Goal: Task Accomplishment & Management: Use online tool/utility

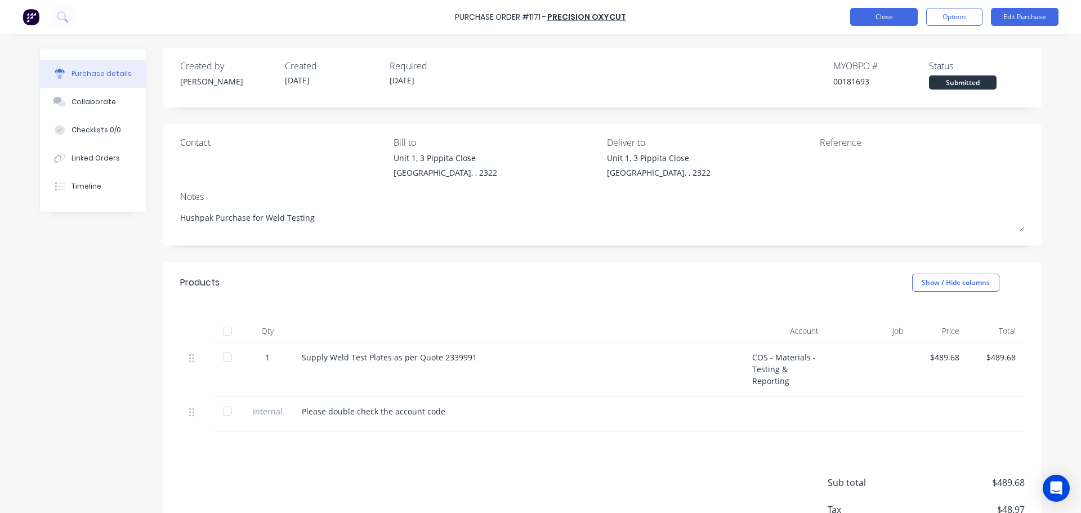
click at [881, 20] on button "Close" at bounding box center [884, 17] width 68 height 18
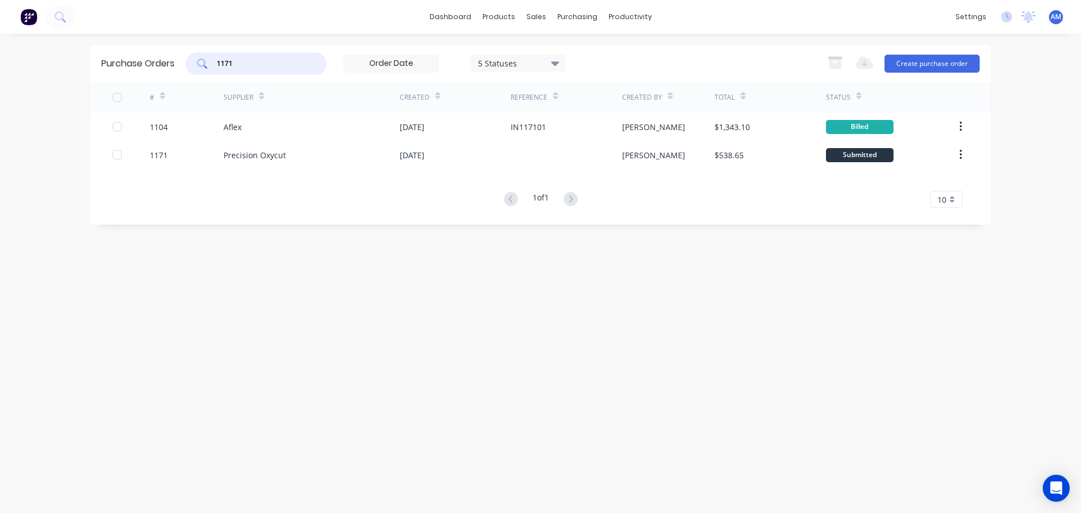
drag, startPoint x: 243, startPoint y: 64, endPoint x: 211, endPoint y: 62, distance: 31.6
click at [211, 62] on div "1171" at bounding box center [256, 63] width 141 height 23
type input "1158"
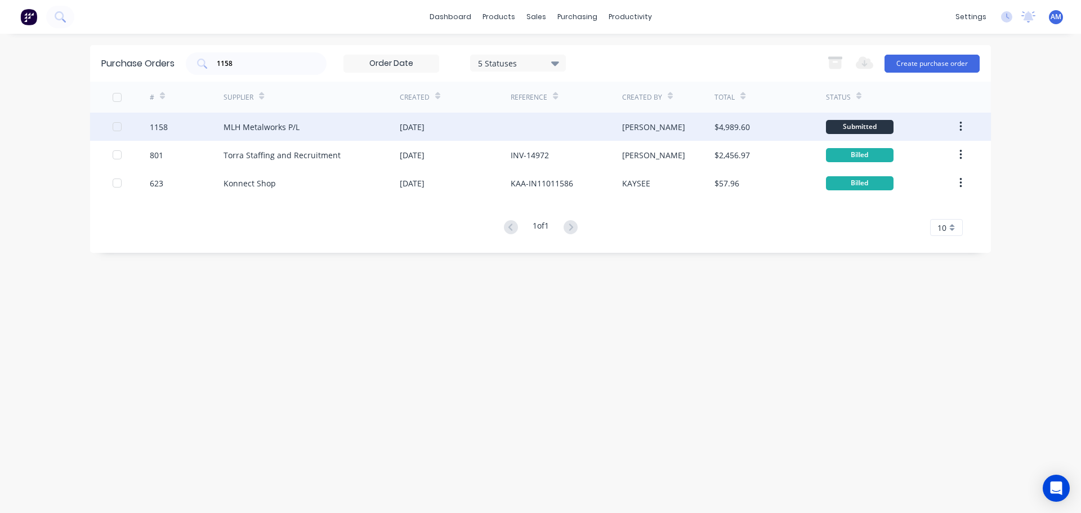
click at [274, 126] on div "MLH Metalworks P/L" at bounding box center [261, 127] width 76 height 12
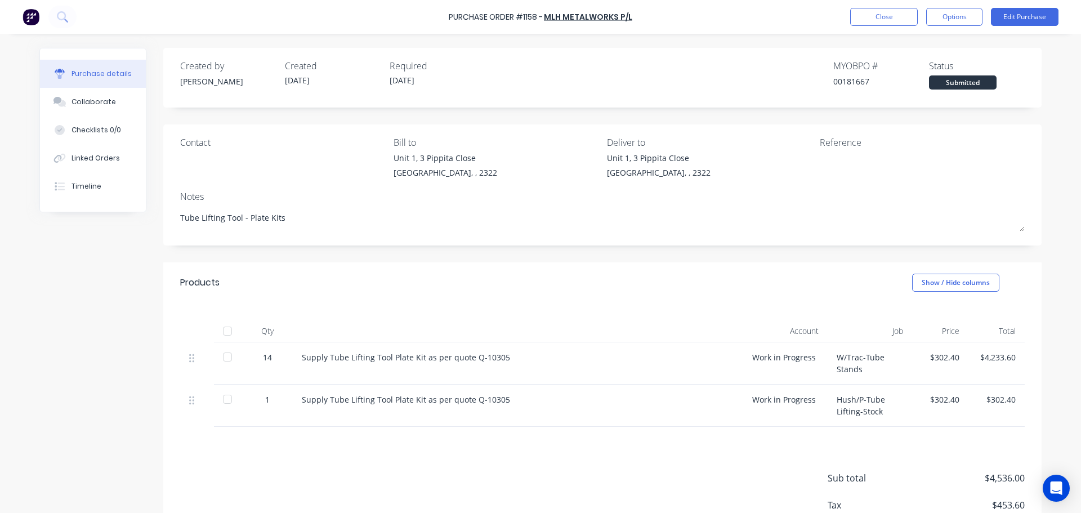
click at [223, 333] on div at bounding box center [227, 331] width 23 height 23
type textarea "x"
click at [897, 19] on button "Close" at bounding box center [884, 17] width 68 height 18
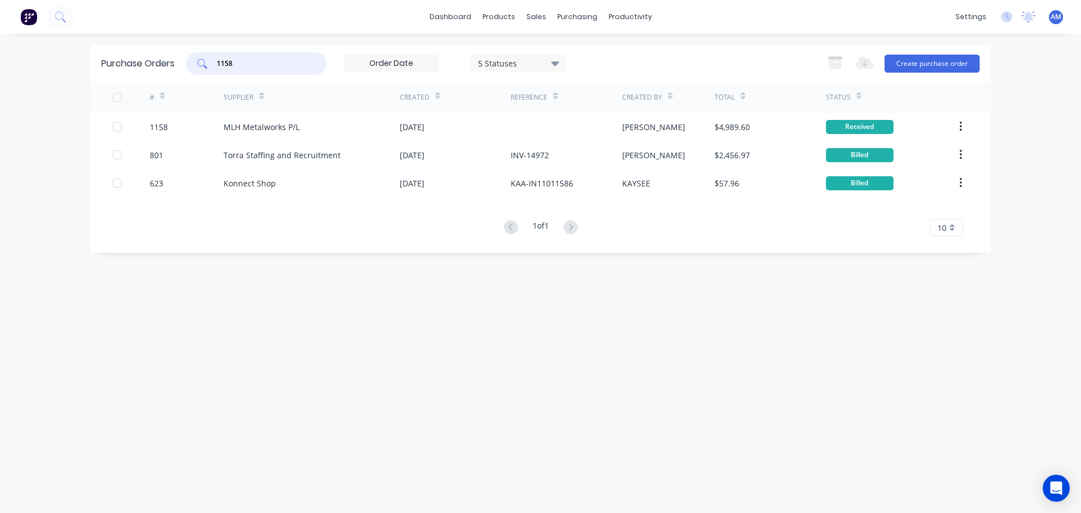
drag, startPoint x: 235, startPoint y: 62, endPoint x: 201, endPoint y: 62, distance: 34.3
click at [201, 62] on div "1158" at bounding box center [256, 63] width 141 height 23
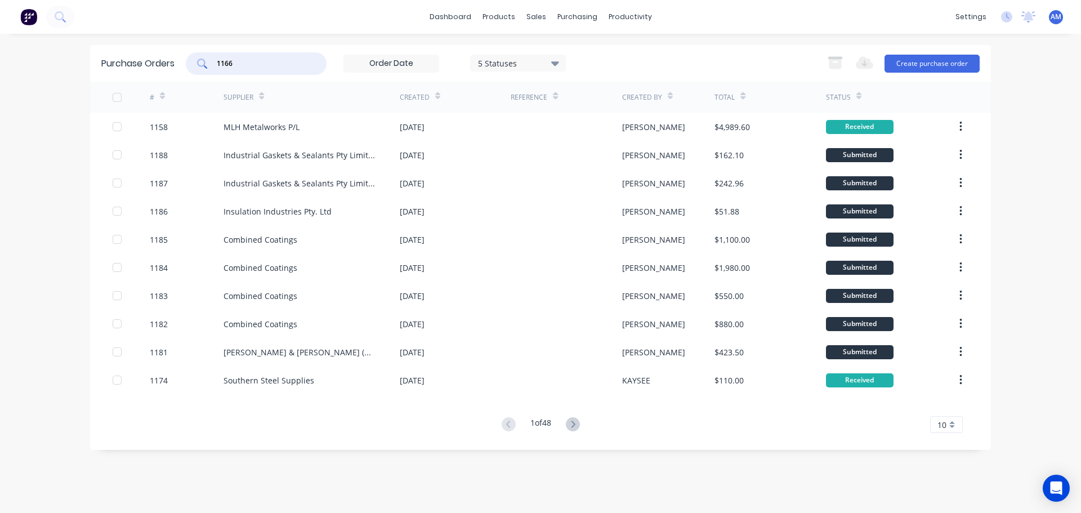
type input "1166"
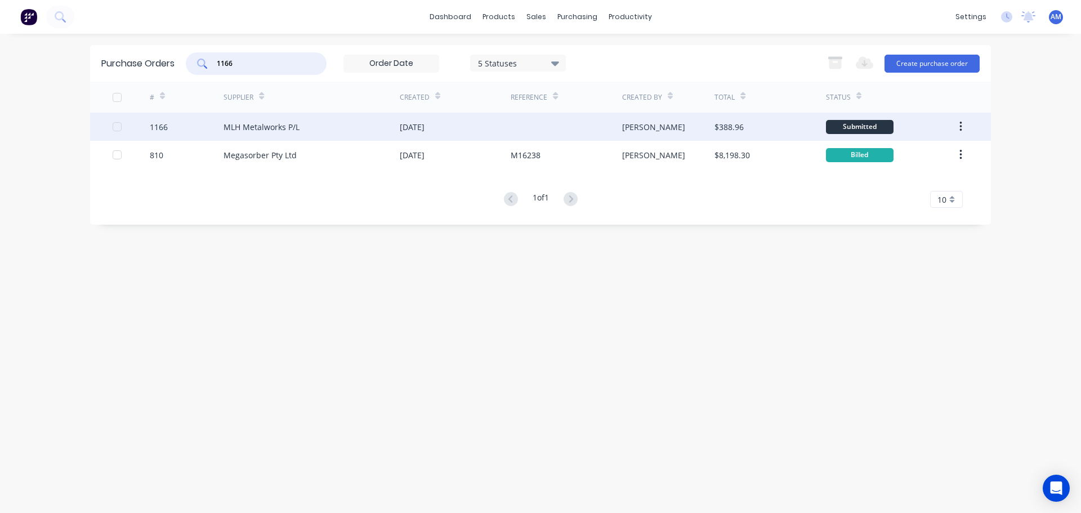
click at [261, 123] on div "MLH Metalworks P/L" at bounding box center [261, 127] width 76 height 12
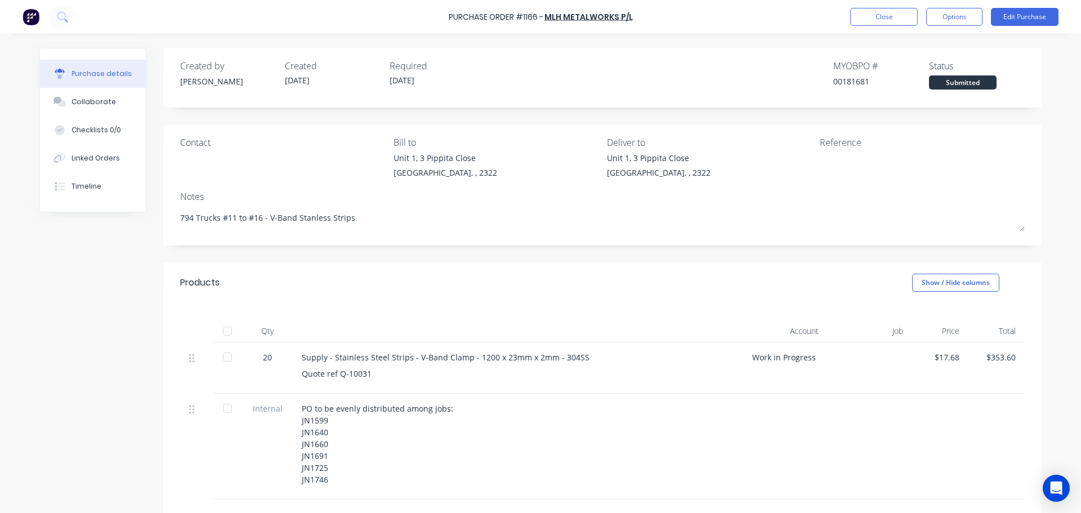
click at [223, 331] on div at bounding box center [227, 331] width 23 height 23
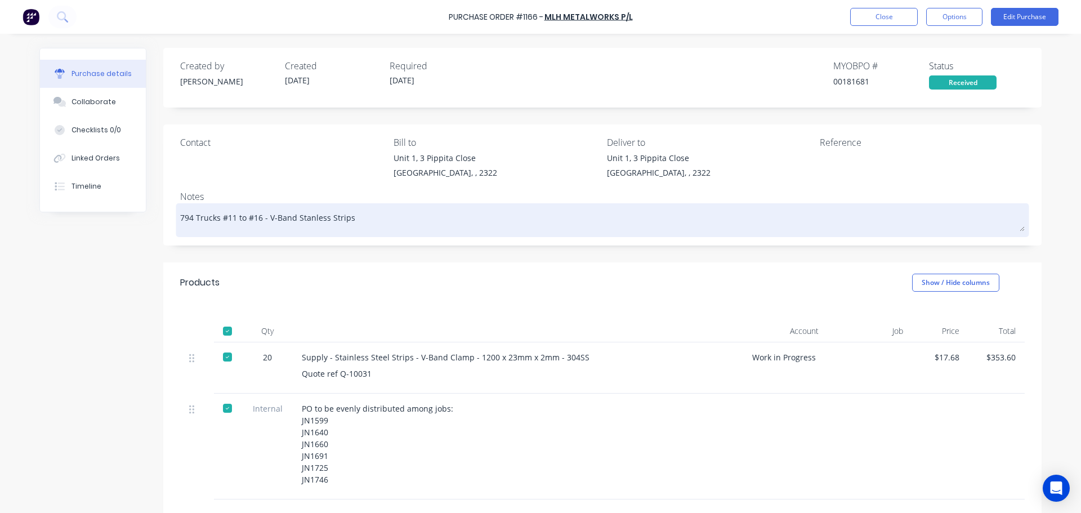
drag, startPoint x: 352, startPoint y: 219, endPoint x: 263, endPoint y: 220, distance: 88.9
click at [263, 220] on textarea "794 Trucks #11 to #16 - V-Band Stanless Strips" at bounding box center [602, 218] width 844 height 25
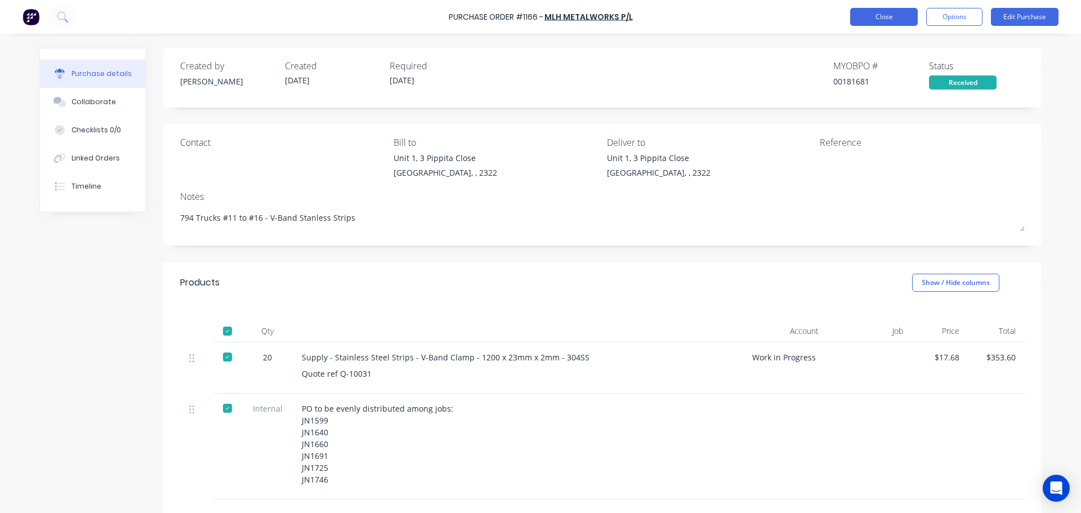
type textarea "x"
click at [890, 15] on button "Close" at bounding box center [884, 17] width 68 height 18
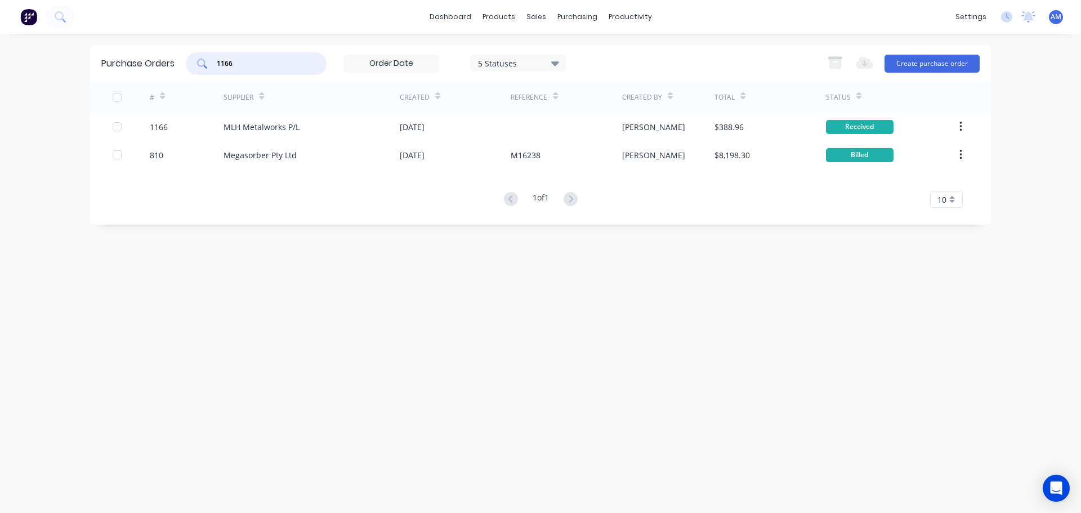
drag, startPoint x: 283, startPoint y: 61, endPoint x: 184, endPoint y: 63, distance: 99.1
click at [184, 63] on div "Purchase Orders 1166 5 Statuses 5 Statuses Export to Excel (XLSX) Create purcha…" at bounding box center [540, 63] width 900 height 37
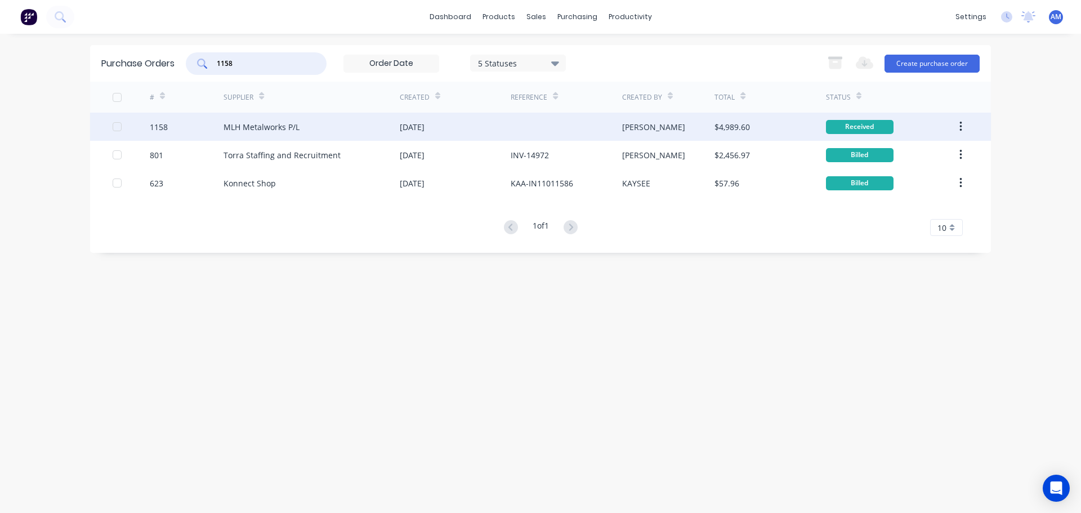
type input "1158"
click at [454, 124] on div "11 Aug 2025" at bounding box center [455, 127] width 111 height 28
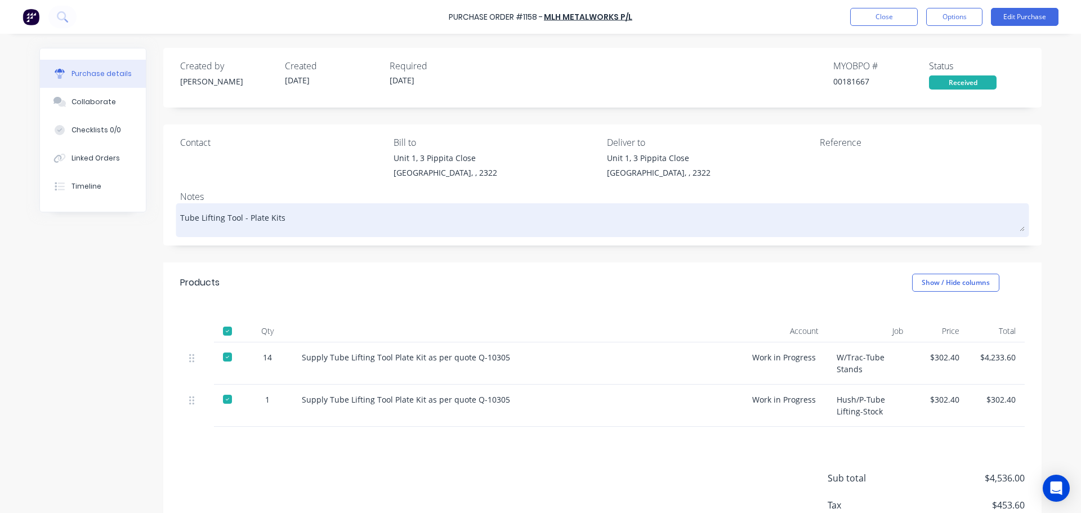
drag, startPoint x: 285, startPoint y: 218, endPoint x: 174, endPoint y: 216, distance: 111.5
click at [180, 216] on div "Tube Lifting Tool - Plate Kits" at bounding box center [602, 220] width 844 height 28
drag, startPoint x: 273, startPoint y: 220, endPoint x: 178, endPoint y: 220, distance: 95.1
click at [180, 220] on textarea "Tube Lifting Tool - Plate Kits" at bounding box center [602, 218] width 844 height 25
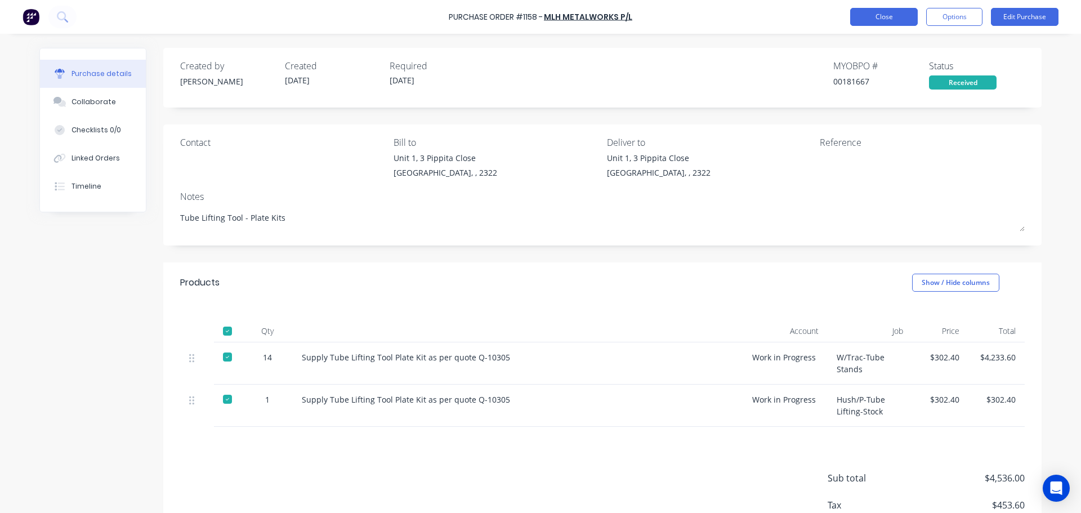
type textarea "x"
click at [873, 18] on button "Close" at bounding box center [884, 17] width 68 height 18
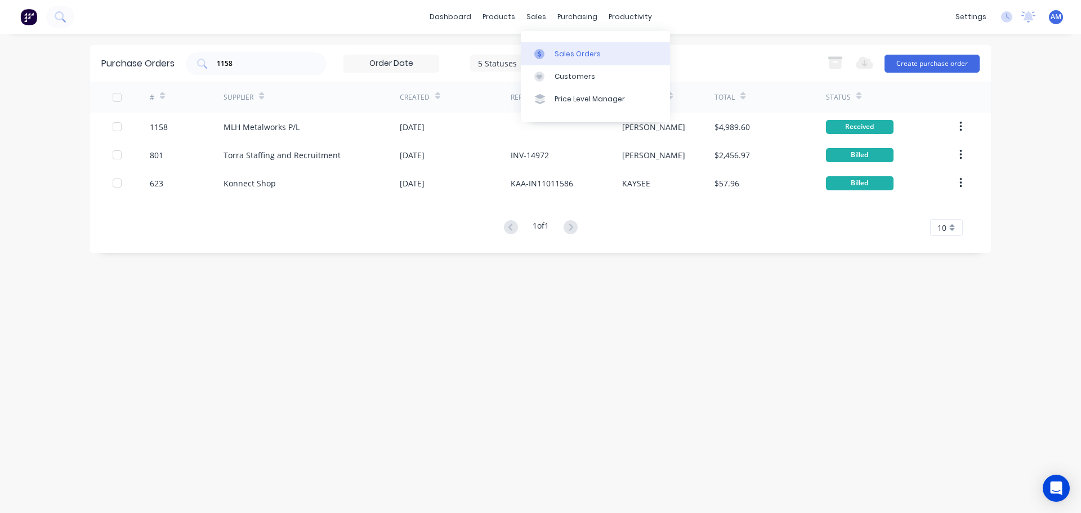
click at [567, 55] on div "Sales Orders" at bounding box center [577, 54] width 46 height 10
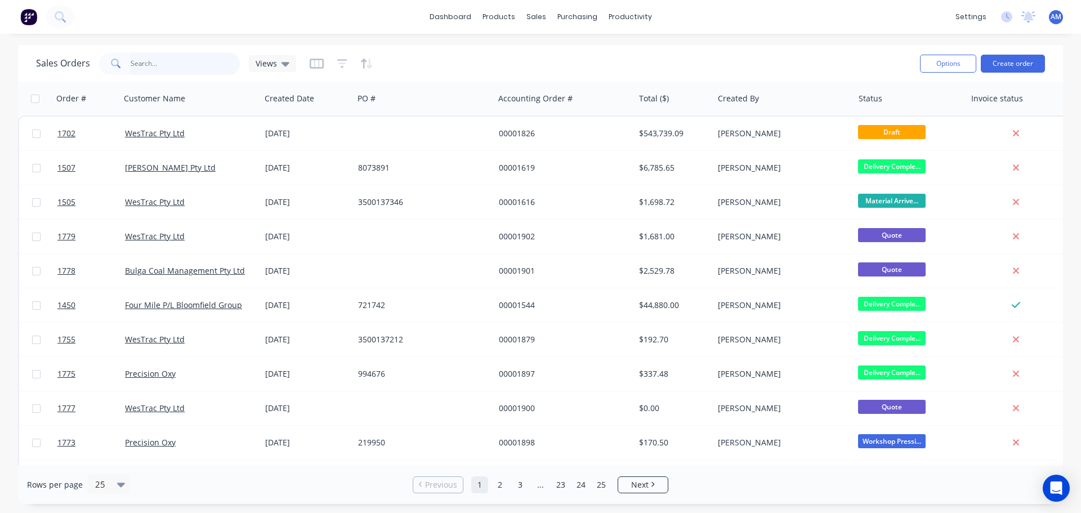
click at [147, 58] on input "text" at bounding box center [186, 63] width 110 height 23
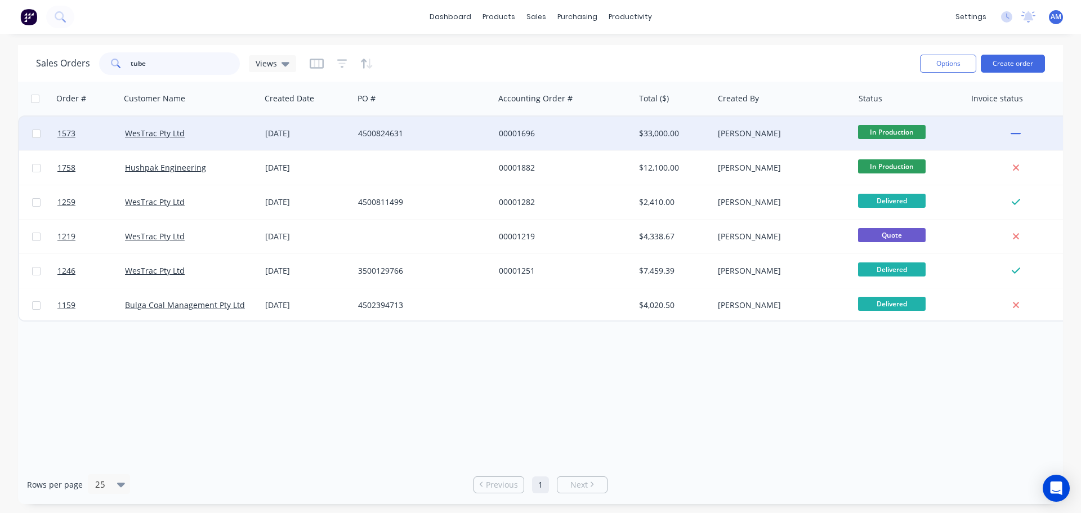
type input "tube"
click at [259, 138] on div "WesTrac Pty Ltd" at bounding box center [190, 133] width 140 height 34
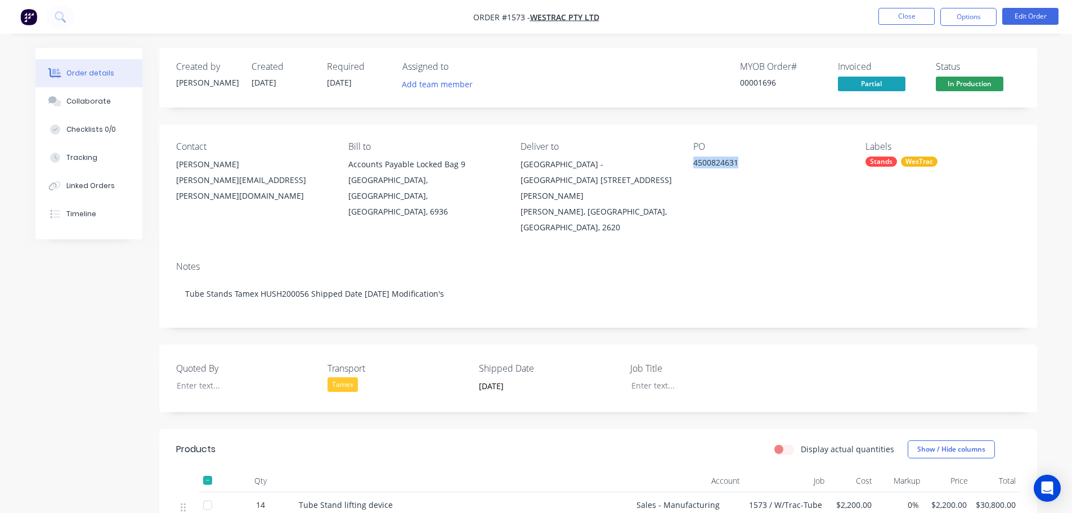
drag, startPoint x: 740, startPoint y: 160, endPoint x: 695, endPoint y: 162, distance: 45.0
click at [695, 162] on div "4500824631" at bounding box center [763, 164] width 141 height 16
copy div "4500824631"
click at [902, 12] on button "Close" at bounding box center [906, 16] width 56 height 17
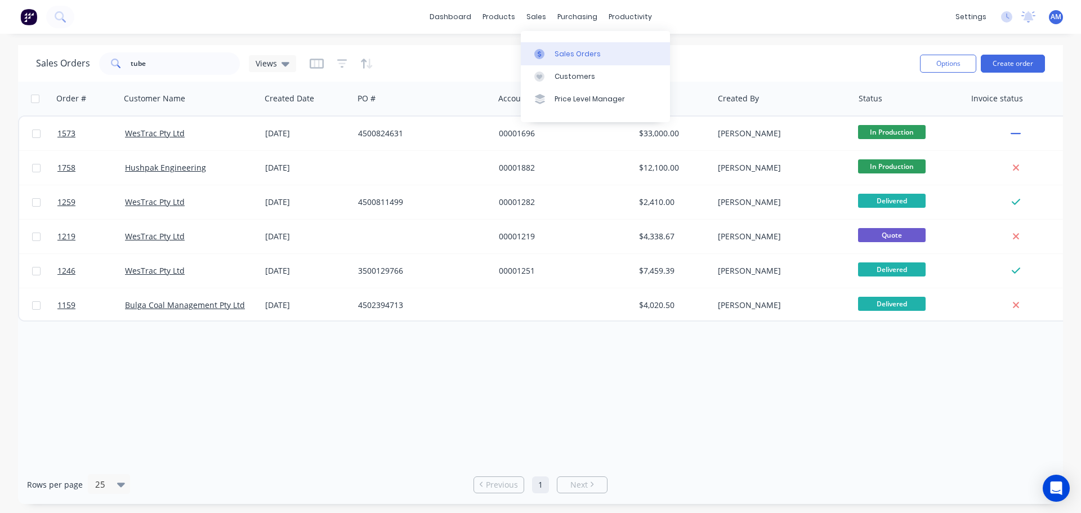
click at [563, 54] on div "Sales Orders" at bounding box center [577, 54] width 46 height 10
click at [557, 55] on div "Sales Orders" at bounding box center [577, 54] width 46 height 10
drag, startPoint x: 209, startPoint y: 70, endPoint x: 72, endPoint y: 66, distance: 137.4
click at [72, 66] on div "Sales Orders tube Views" at bounding box center [166, 63] width 260 height 23
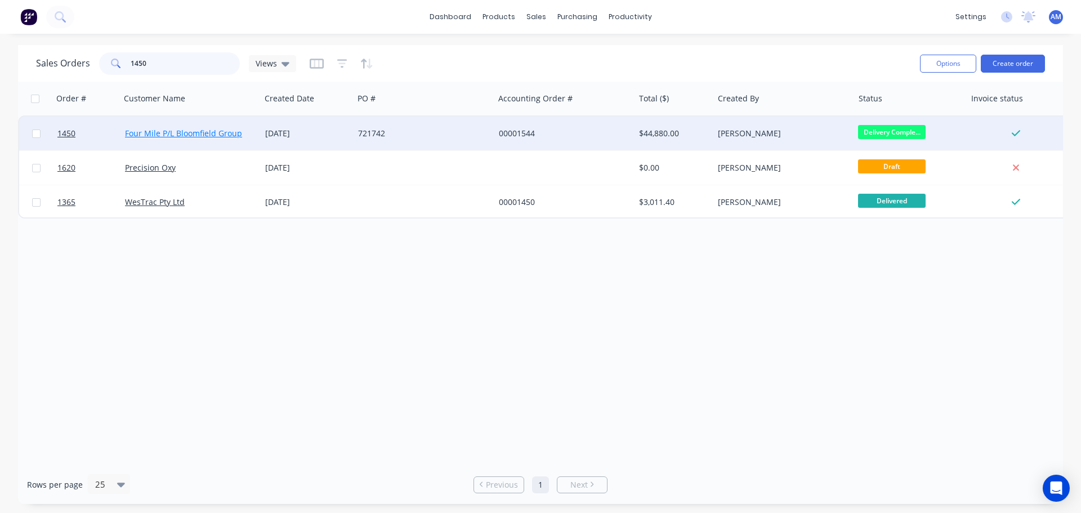
type input "1450"
click at [168, 135] on link "Four Mile P/L Bloomfield Group" at bounding box center [183, 133] width 117 height 11
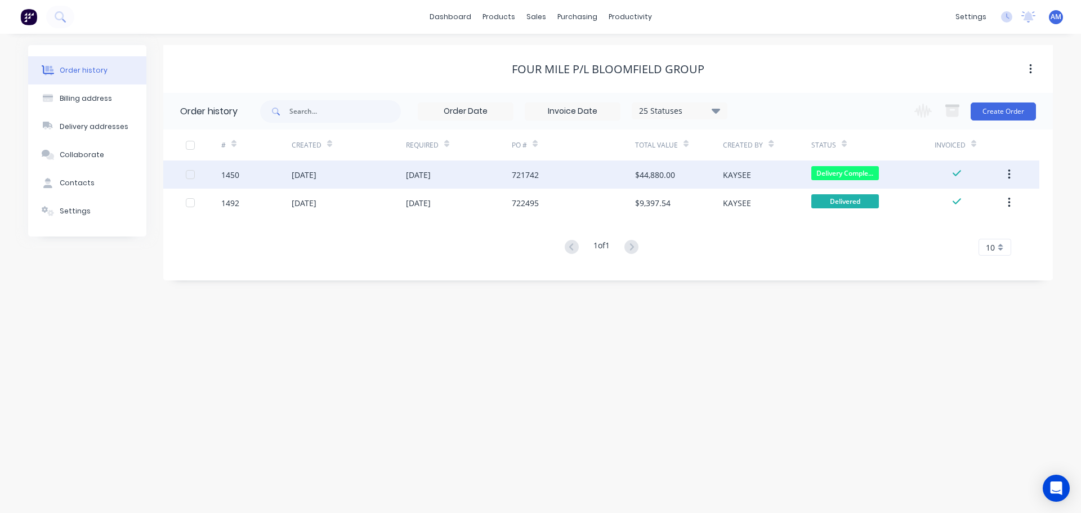
click at [488, 177] on div "23 Jul 2025" at bounding box center [459, 174] width 106 height 28
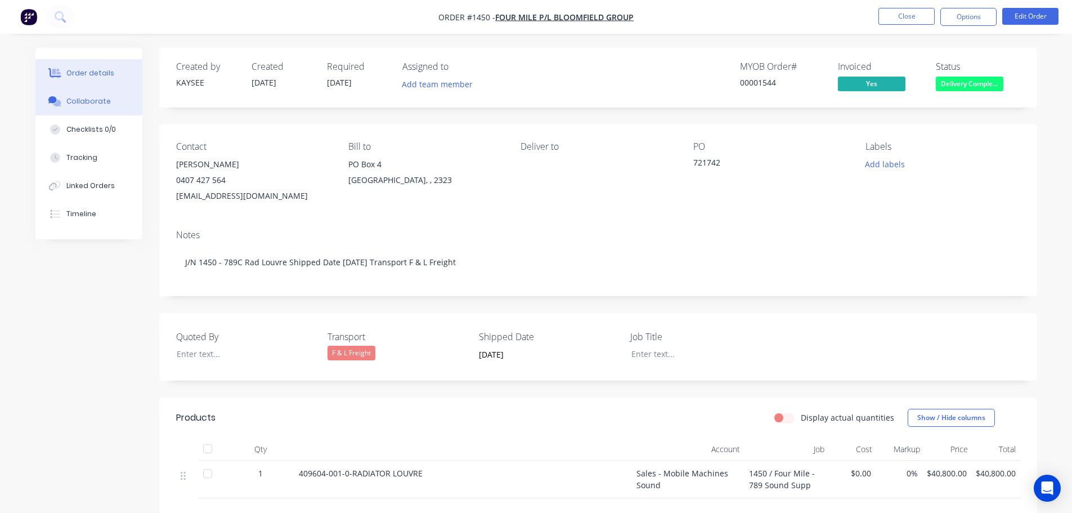
click at [89, 106] on div "Collaborate" at bounding box center [88, 101] width 44 height 10
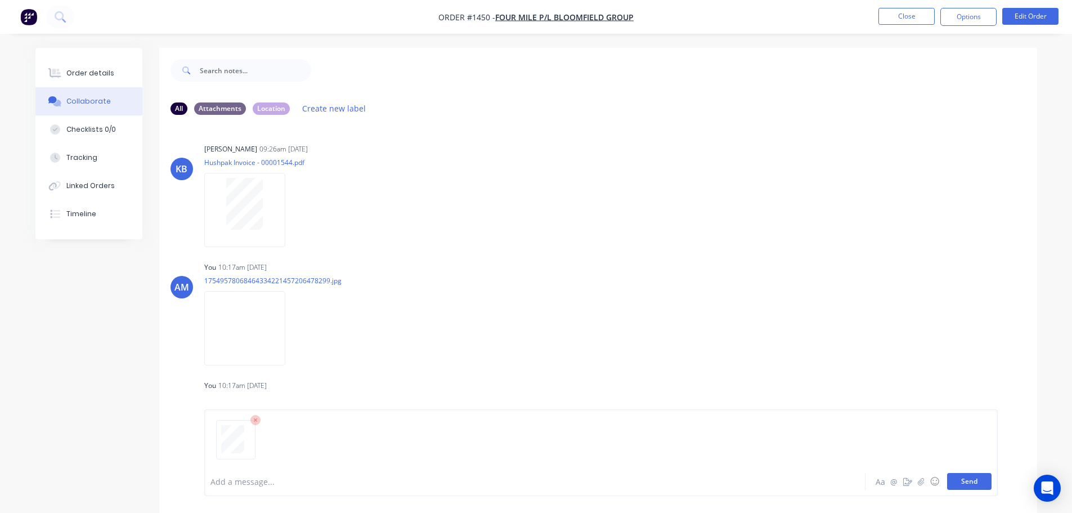
click at [967, 483] on button "Send" at bounding box center [969, 481] width 44 height 17
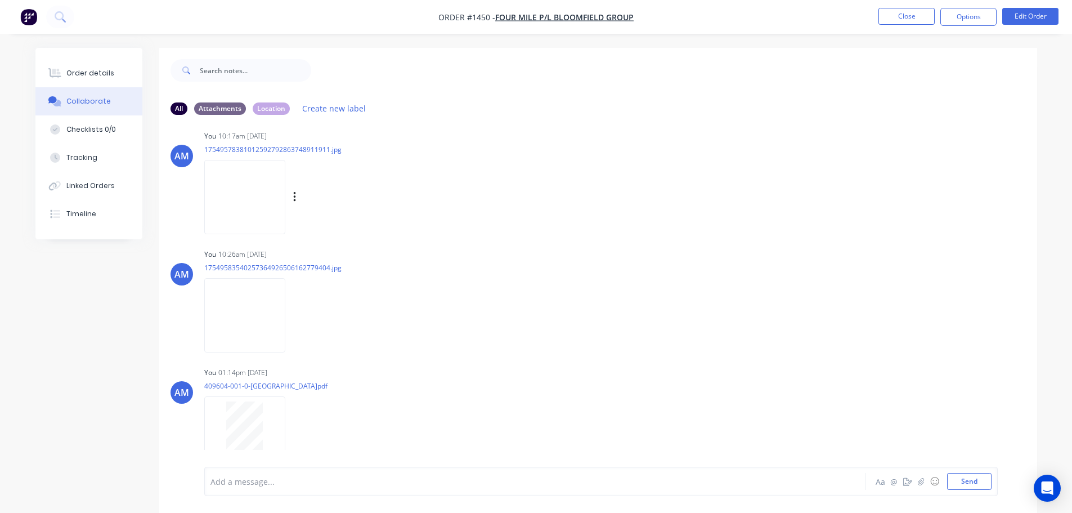
scroll to position [376, 0]
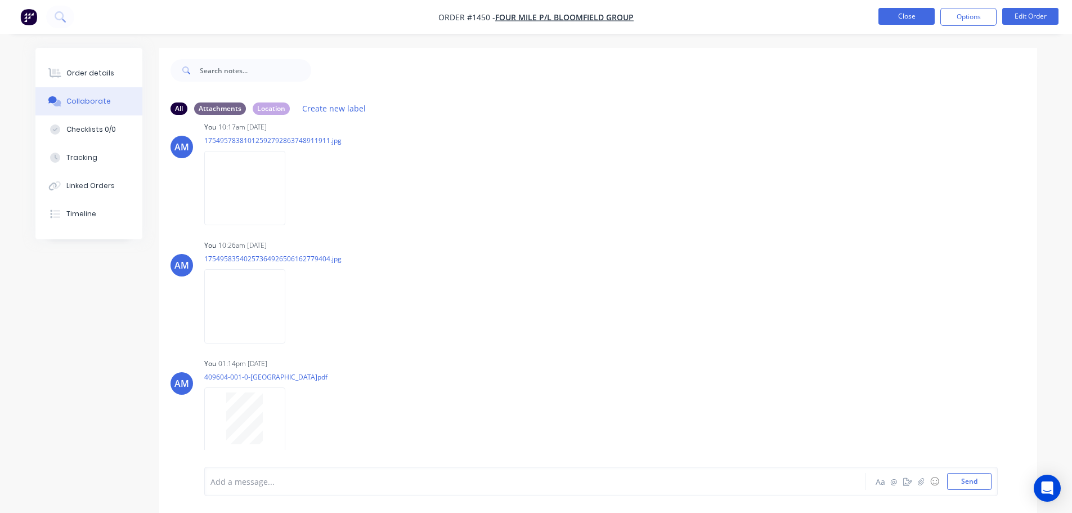
click at [925, 17] on button "Close" at bounding box center [906, 16] width 56 height 17
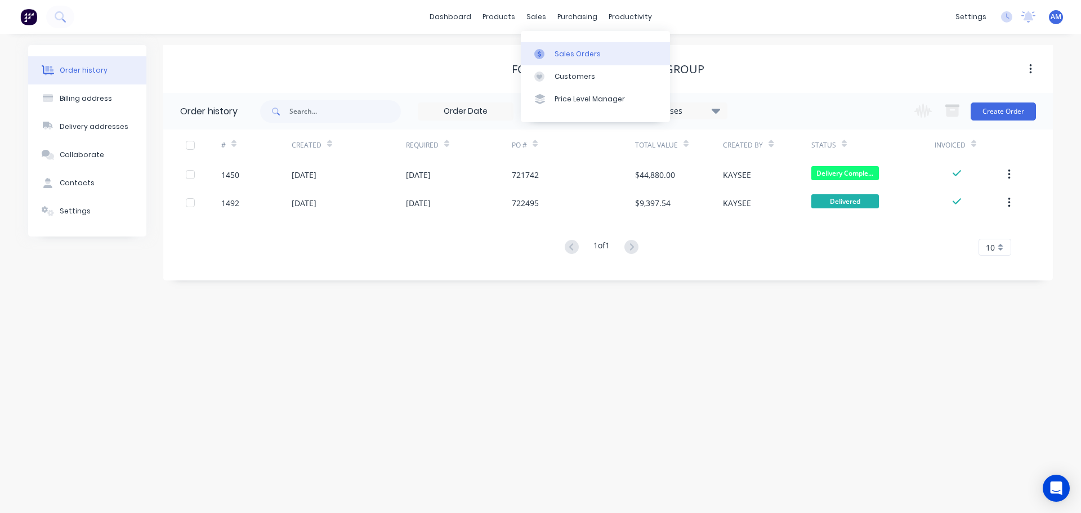
click at [552, 51] on link "Sales Orders" at bounding box center [595, 53] width 149 height 23
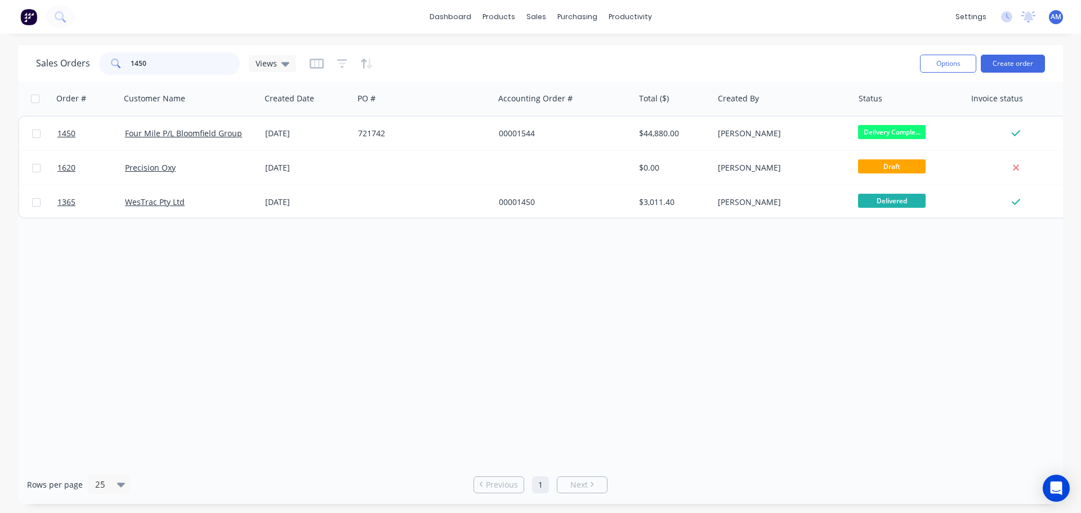
drag, startPoint x: 124, startPoint y: 64, endPoint x: 95, endPoint y: 60, distance: 29.5
click at [96, 60] on div "Sales Orders 1450 Views" at bounding box center [166, 63] width 260 height 23
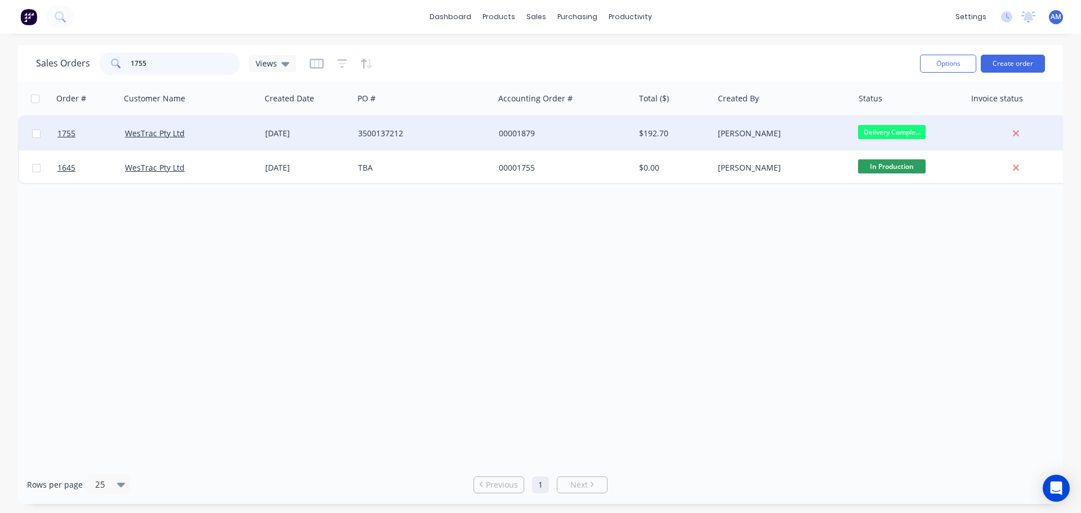
type input "1755"
click at [253, 134] on div "WesTrac Pty Ltd" at bounding box center [190, 133] width 131 height 11
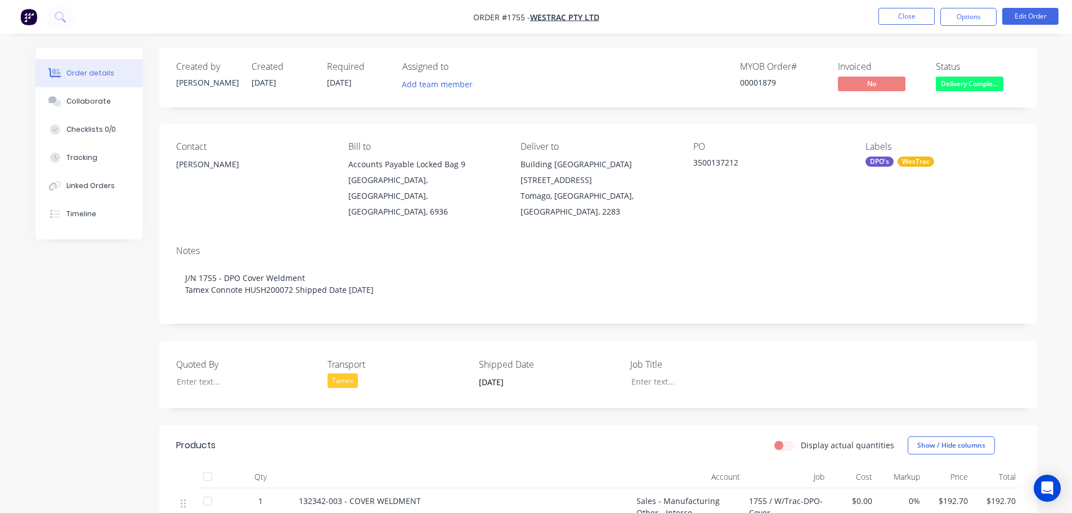
click at [209, 465] on div at bounding box center [207, 476] width 23 height 23
click at [86, 107] on button "Collaborate" at bounding box center [88, 101] width 107 height 28
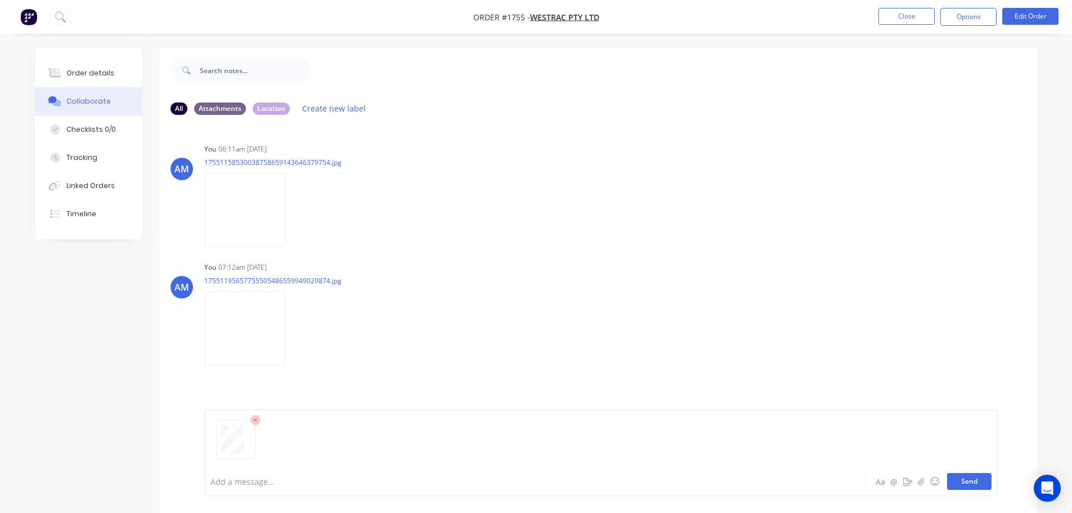
click at [976, 482] on button "Send" at bounding box center [969, 481] width 44 height 17
click at [903, 14] on button "Close" at bounding box center [906, 16] width 56 height 17
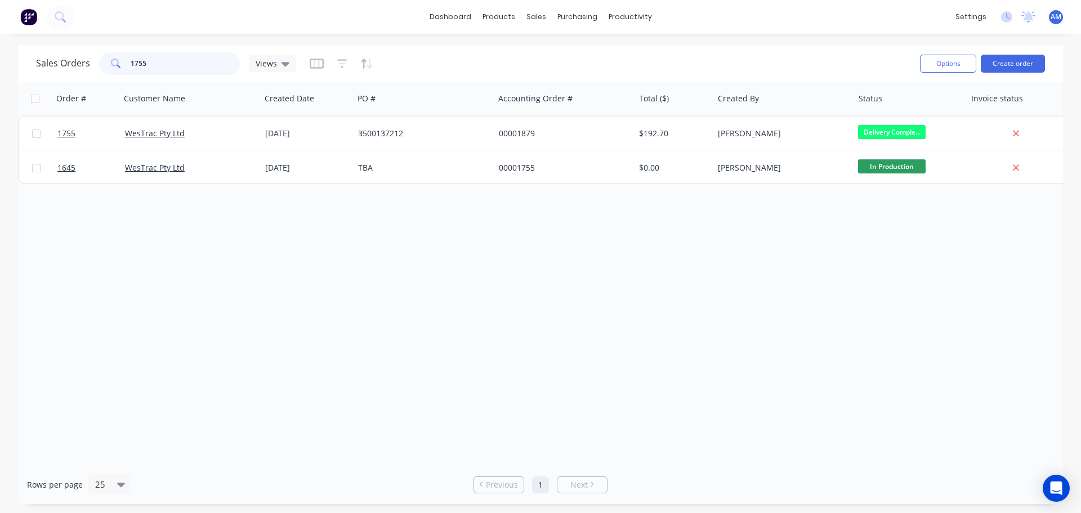
drag, startPoint x: 178, startPoint y: 65, endPoint x: 113, endPoint y: 68, distance: 64.8
click at [113, 68] on div "1755" at bounding box center [169, 63] width 141 height 23
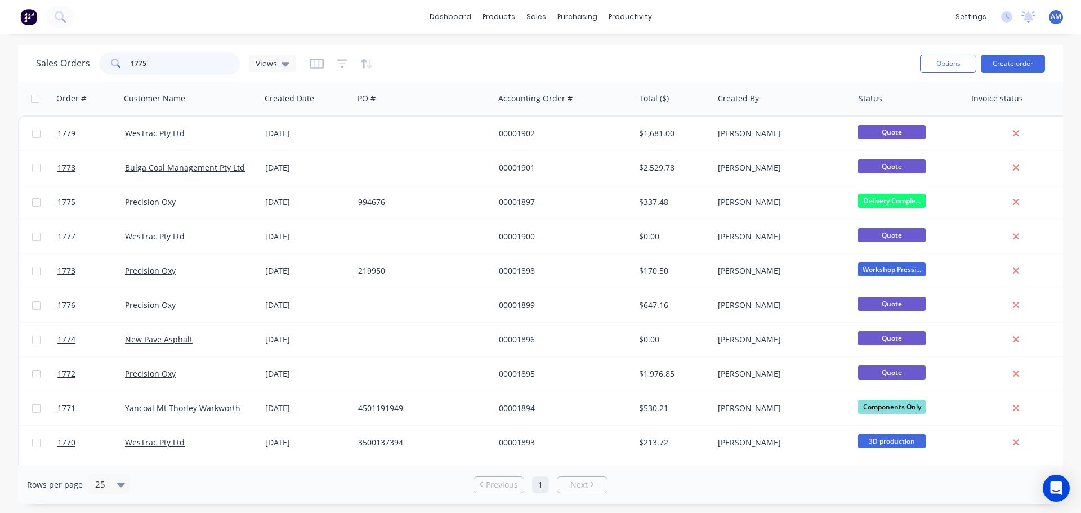
type input "1775"
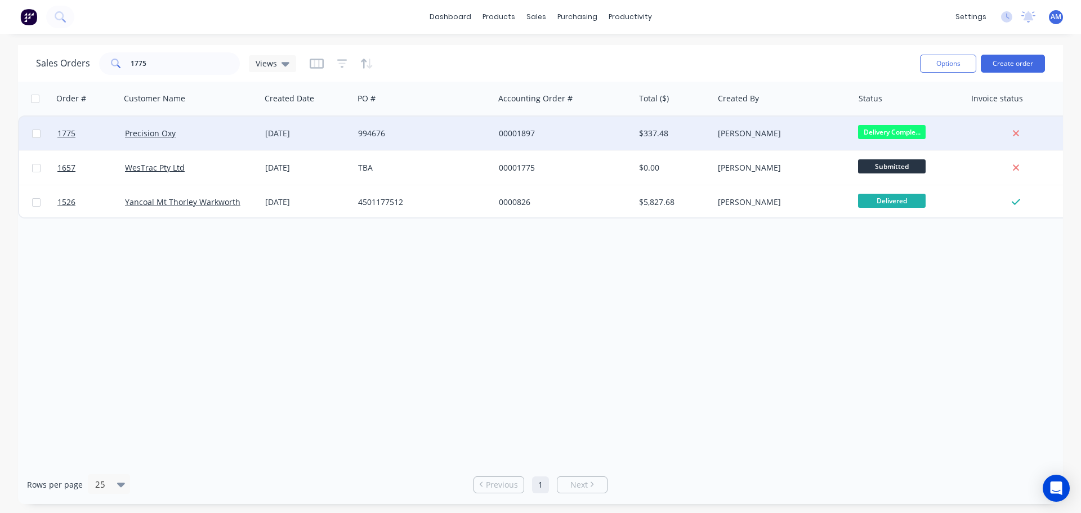
click at [226, 136] on div "Precision Oxy" at bounding box center [187, 133] width 125 height 11
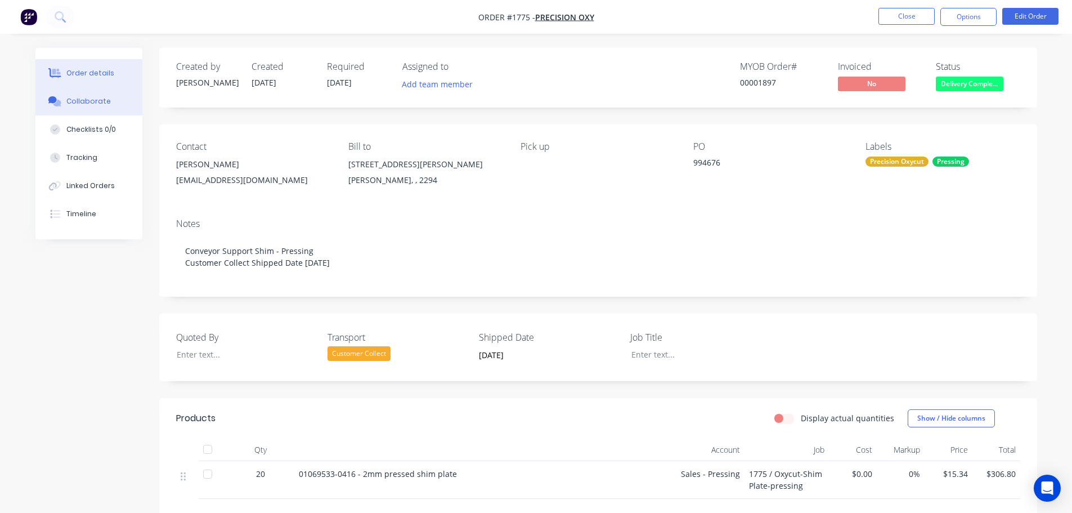
click at [97, 100] on div "Collaborate" at bounding box center [88, 101] width 44 height 10
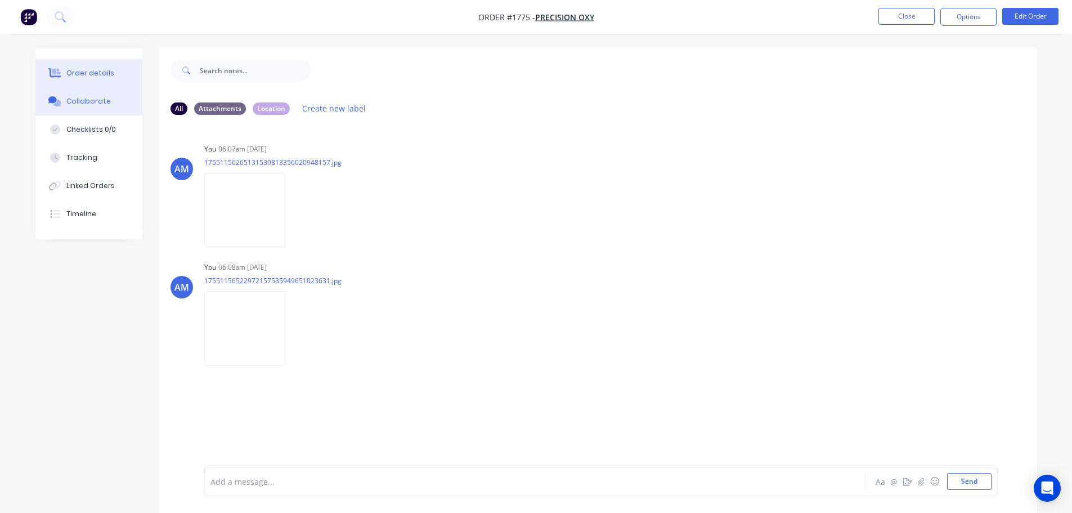
click at [98, 71] on div "Order details" at bounding box center [90, 73] width 48 height 10
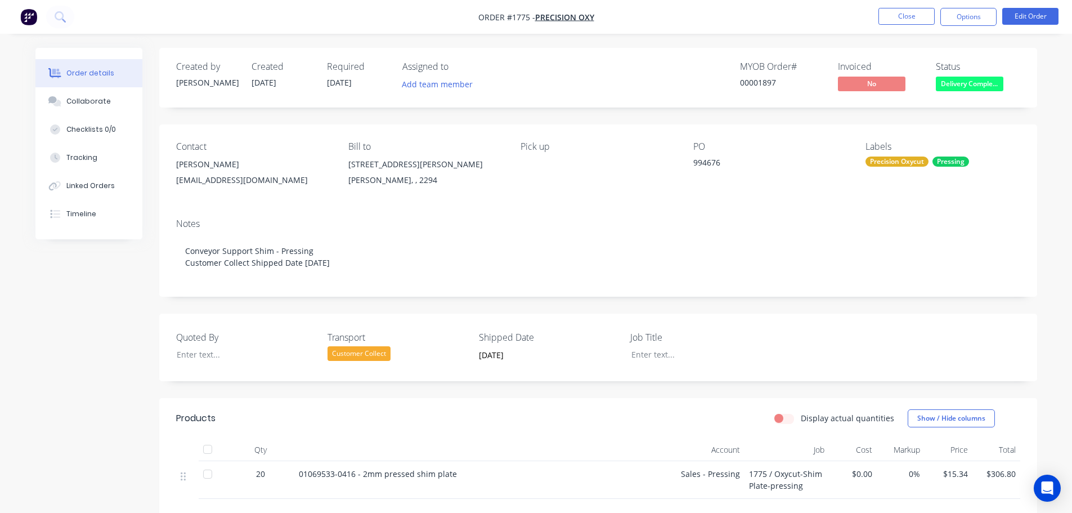
click at [207, 447] on div at bounding box center [207, 449] width 23 height 23
click at [86, 102] on div "Collaborate" at bounding box center [88, 101] width 44 height 10
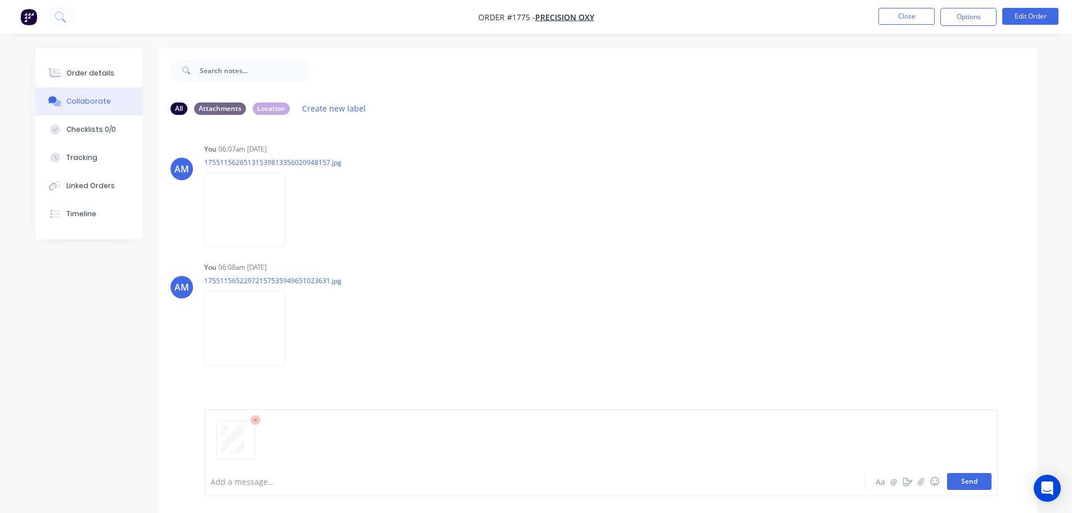
click at [964, 483] on button "Send" at bounding box center [969, 481] width 44 height 17
click at [905, 17] on button "Close" at bounding box center [906, 16] width 56 height 17
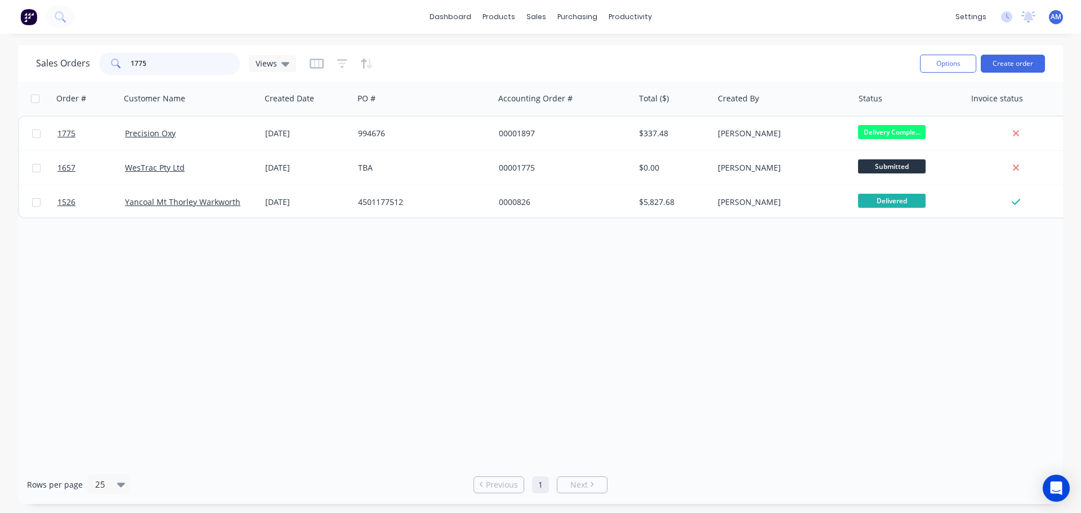
drag, startPoint x: 163, startPoint y: 59, endPoint x: 128, endPoint y: 66, distance: 36.3
click at [128, 66] on div "1775" at bounding box center [169, 63] width 141 height 23
type input "1757"
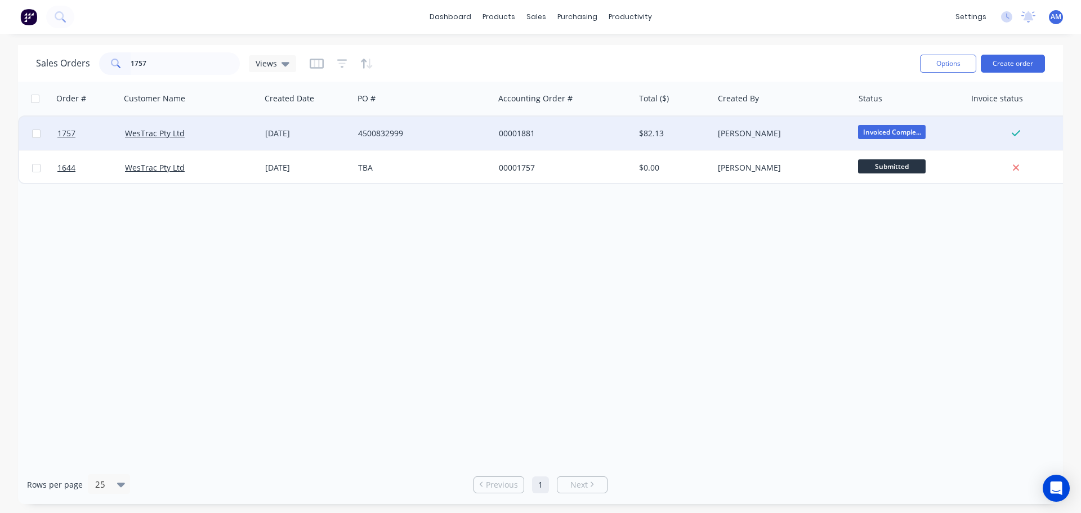
click at [241, 127] on div "WesTrac Pty Ltd" at bounding box center [190, 133] width 140 height 34
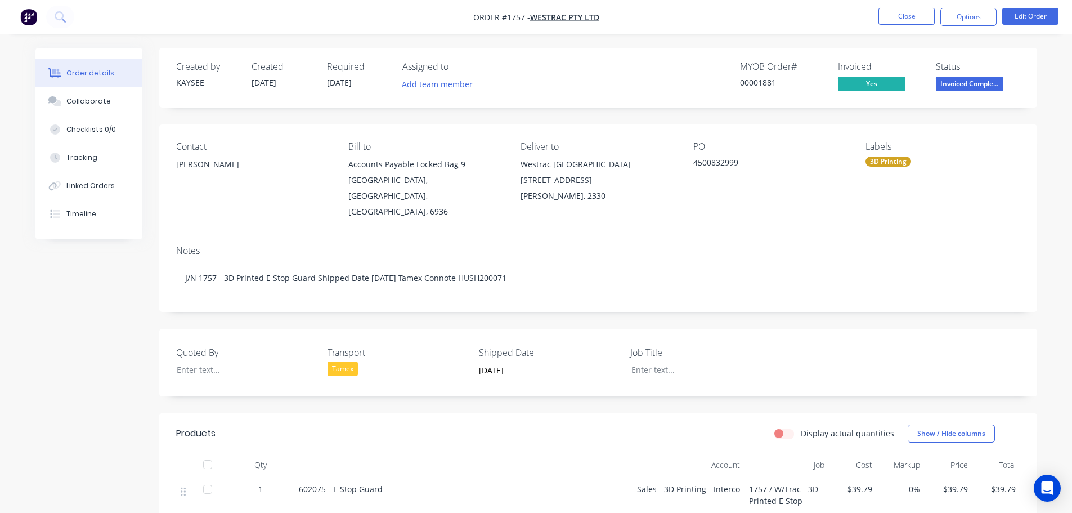
click at [200, 453] on div at bounding box center [207, 464] width 23 height 23
click at [93, 103] on div "Collaborate" at bounding box center [88, 101] width 44 height 10
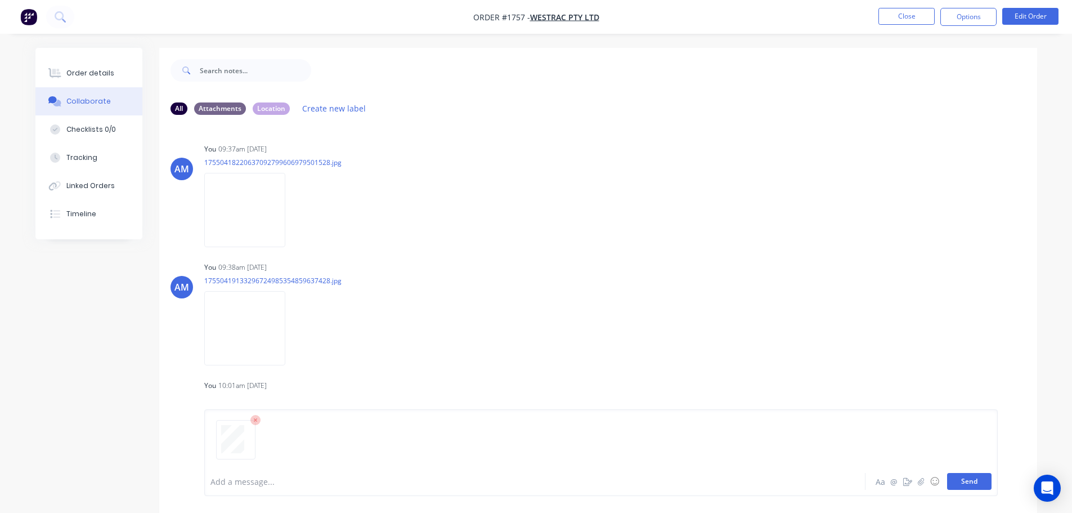
click at [961, 478] on button "Send" at bounding box center [969, 481] width 44 height 17
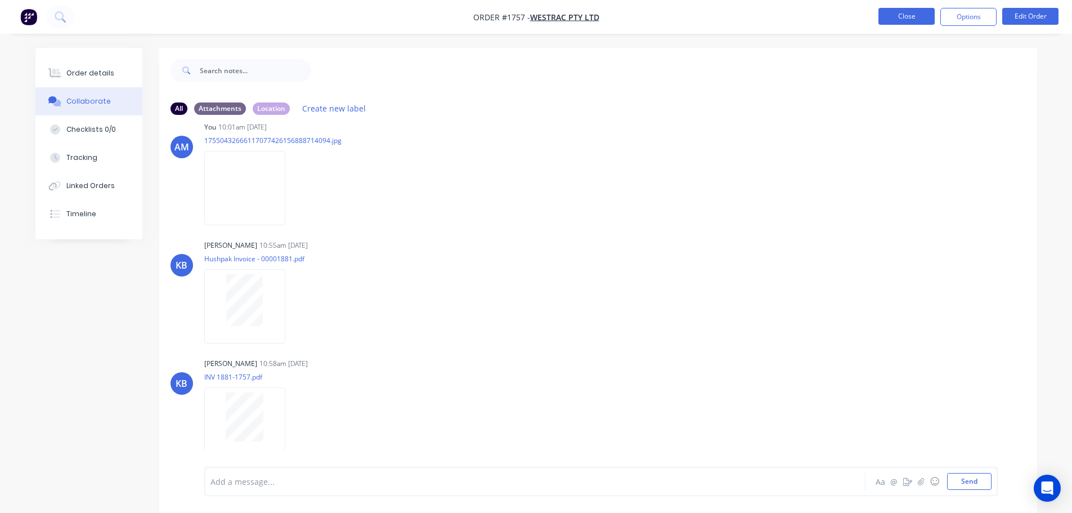
click at [900, 18] on button "Close" at bounding box center [906, 16] width 56 height 17
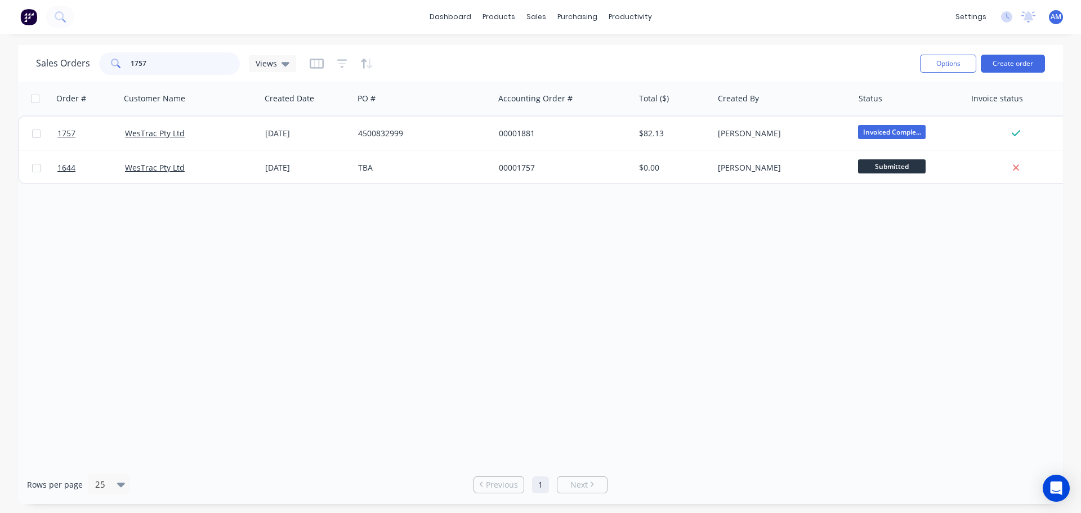
drag, startPoint x: 162, startPoint y: 63, endPoint x: 112, endPoint y: 62, distance: 50.1
click at [114, 62] on div "1757" at bounding box center [169, 63] width 141 height 23
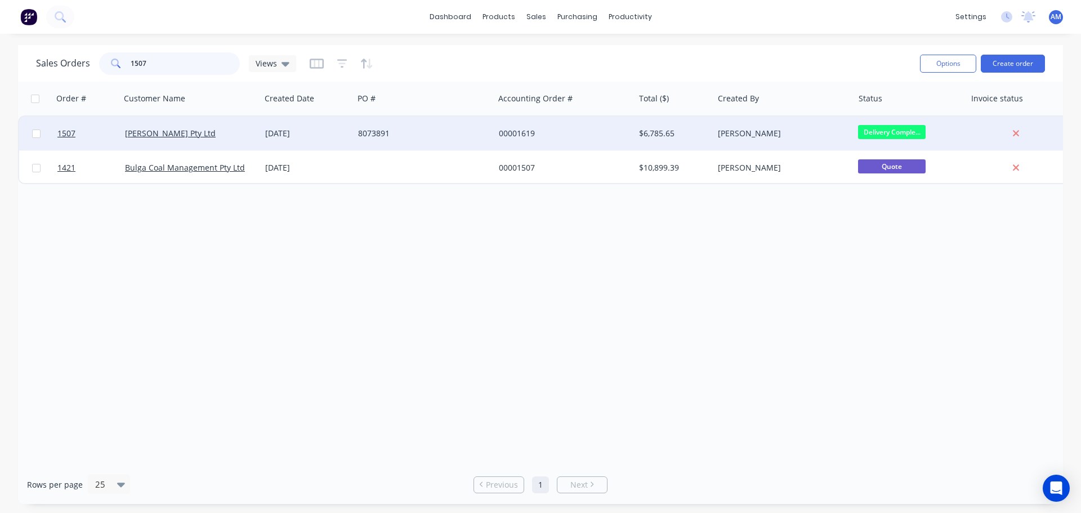
type input "1507"
click at [186, 137] on div "[PERSON_NAME] Pty Ltd" at bounding box center [187, 133] width 125 height 11
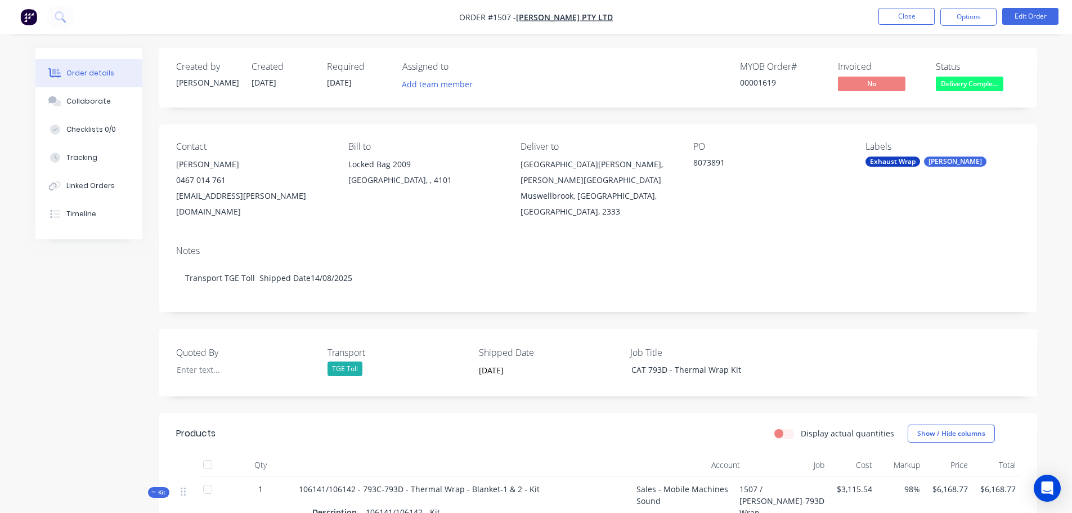
click at [213, 453] on div at bounding box center [207, 464] width 23 height 23
click at [101, 100] on div "Collaborate" at bounding box center [88, 101] width 44 height 10
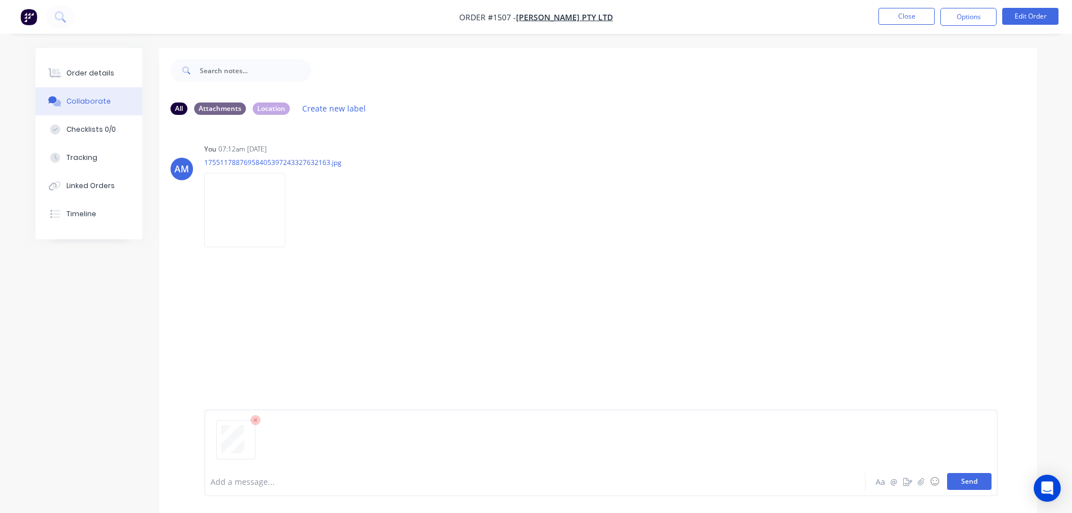
click at [968, 484] on button "Send" at bounding box center [969, 481] width 44 height 17
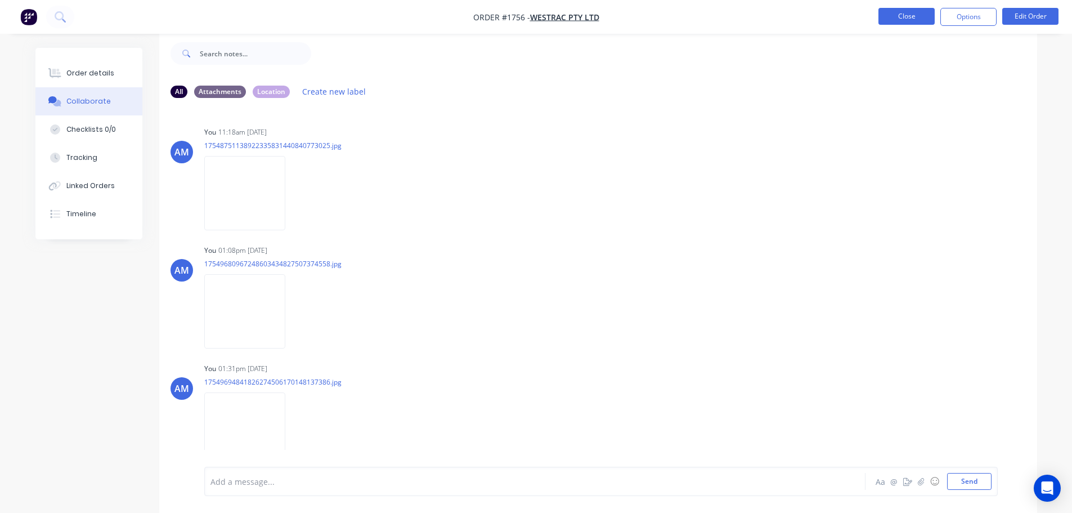
scroll to position [376, 0]
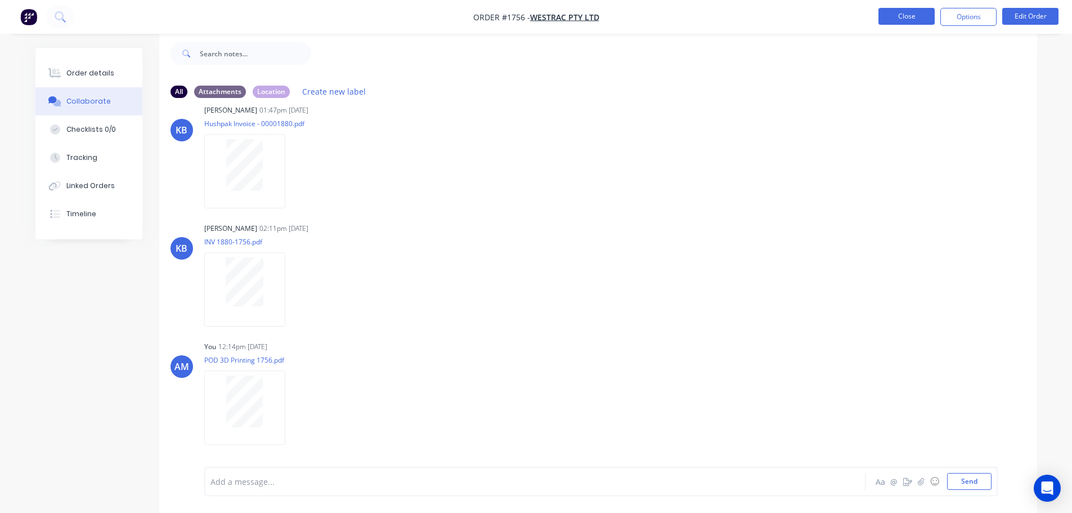
click at [911, 18] on button "Close" at bounding box center [906, 16] width 56 height 17
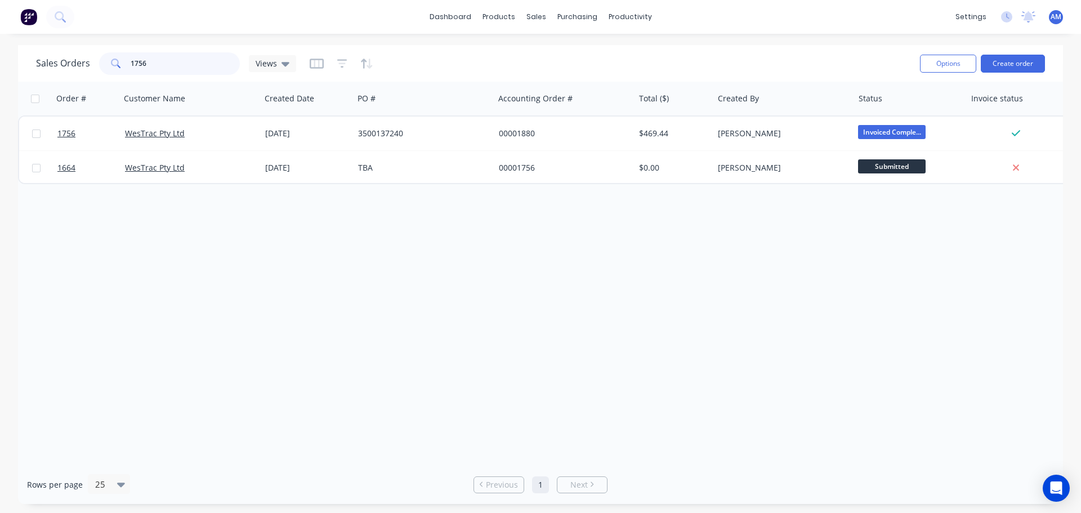
drag, startPoint x: 149, startPoint y: 69, endPoint x: 128, endPoint y: 68, distance: 20.3
click at [128, 68] on div "1756" at bounding box center [169, 63] width 141 height 23
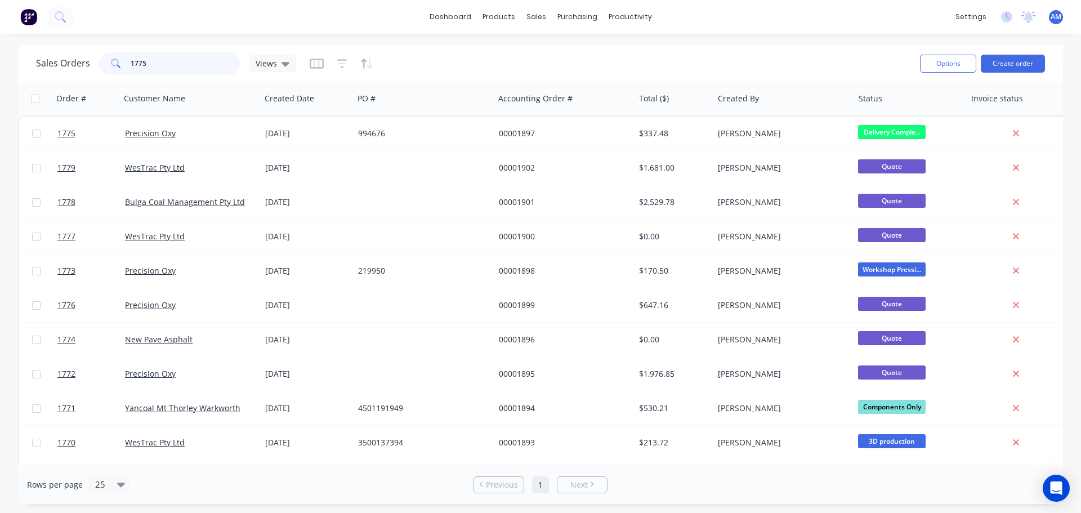
type input "1775"
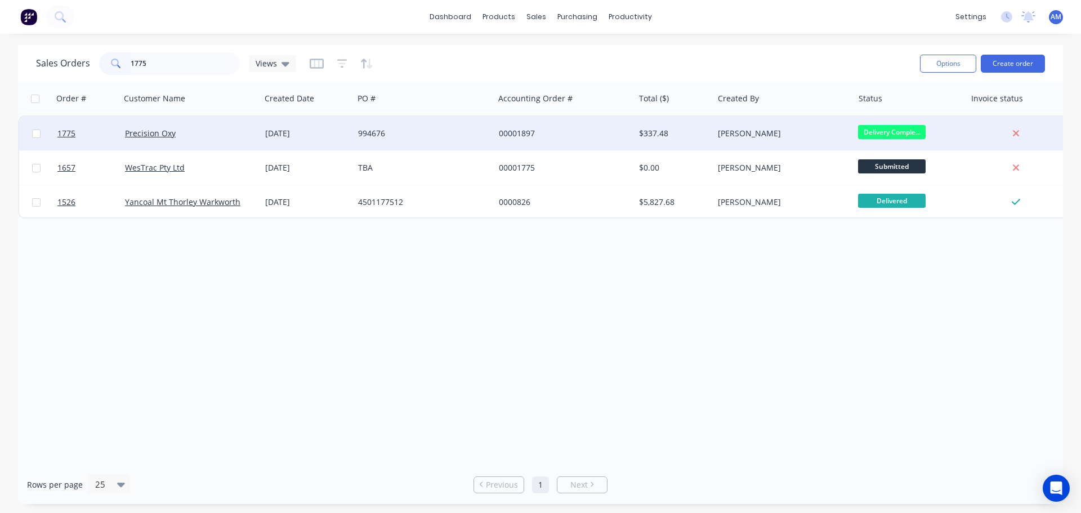
click at [191, 129] on div "Precision Oxy" at bounding box center [187, 133] width 125 height 11
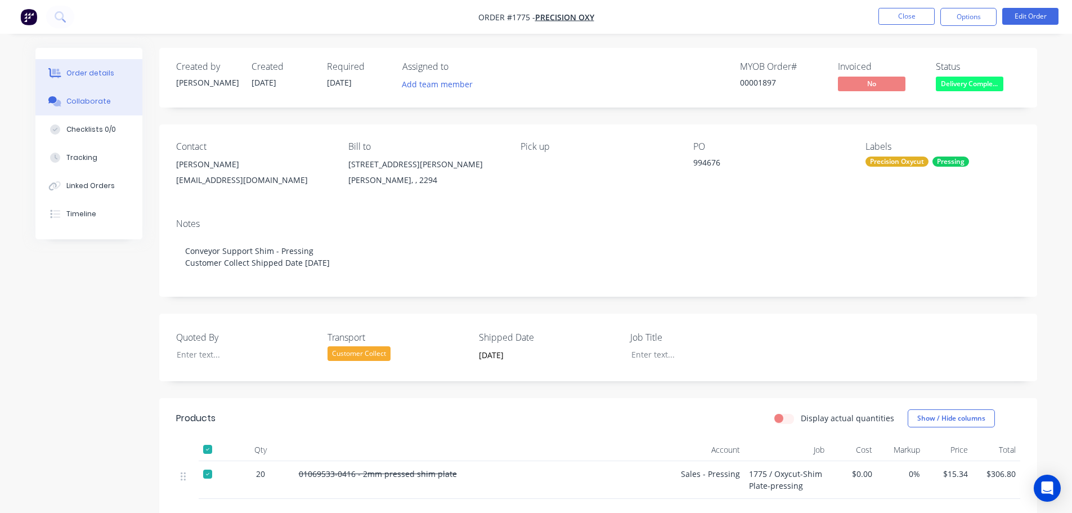
click at [97, 107] on button "Collaborate" at bounding box center [88, 101] width 107 height 28
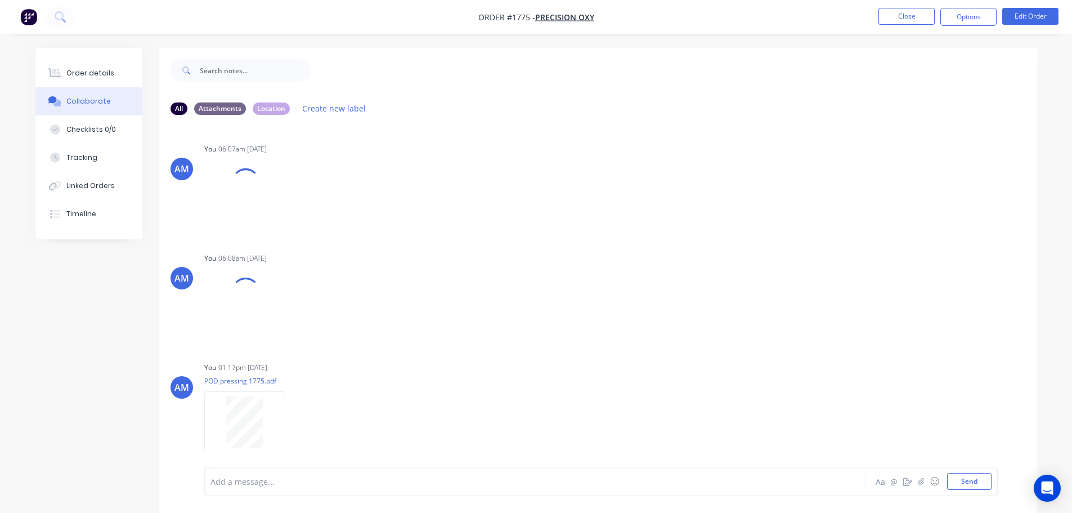
scroll to position [4, 0]
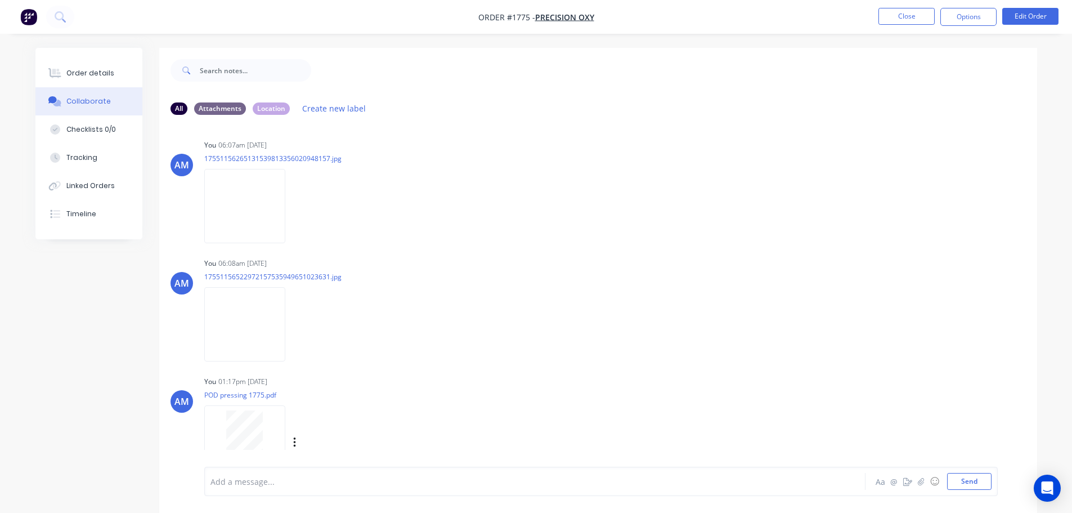
click at [246, 405] on div at bounding box center [244, 442] width 81 height 74
click at [903, 17] on button "Close" at bounding box center [906, 16] width 56 height 17
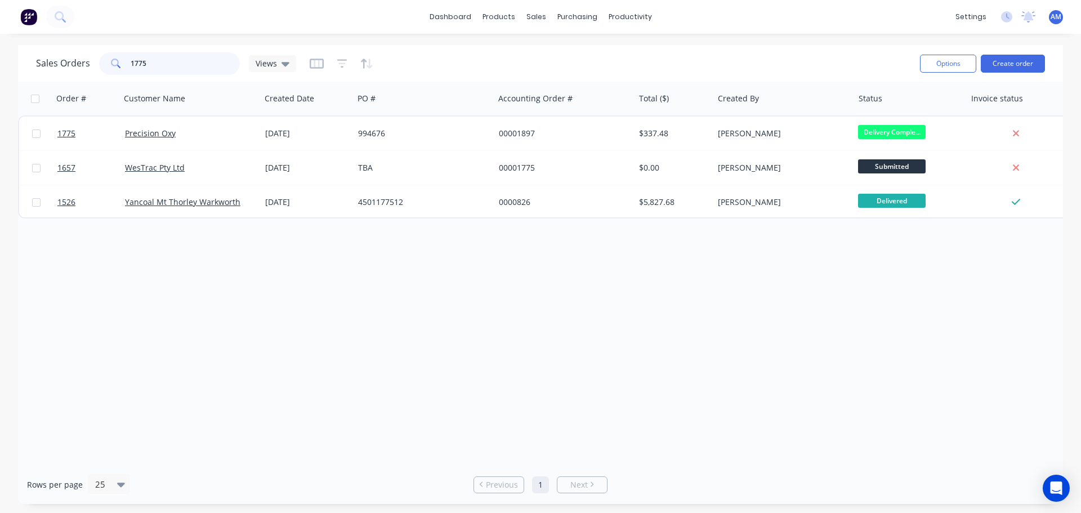
drag, startPoint x: 170, startPoint y: 68, endPoint x: 97, endPoint y: 65, distance: 73.2
click at [97, 65] on div "Sales Orders 1775 Views" at bounding box center [166, 63] width 260 height 23
type input "1755"
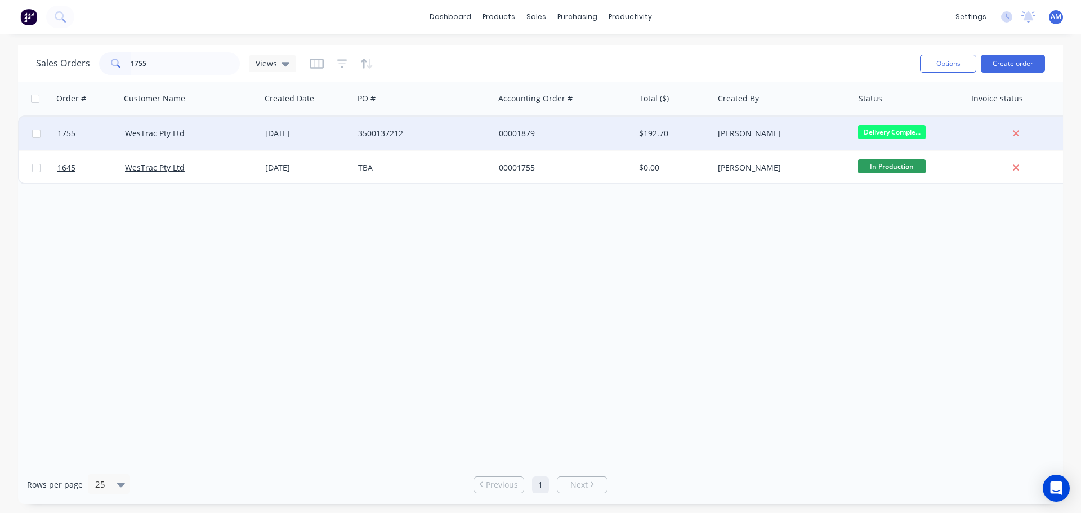
click at [197, 141] on div "WesTrac Pty Ltd" at bounding box center [190, 133] width 140 height 34
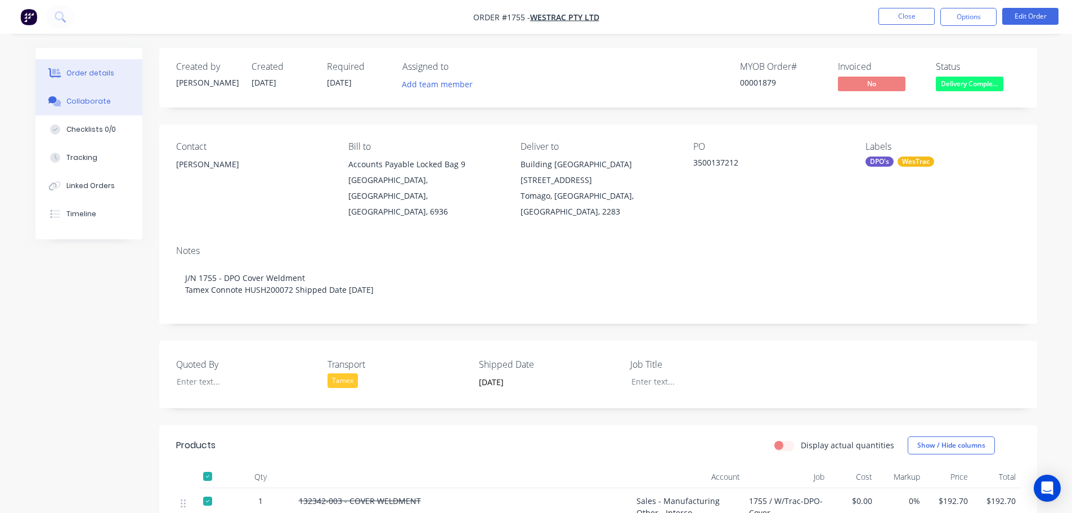
click at [103, 107] on button "Collaborate" at bounding box center [88, 101] width 107 height 28
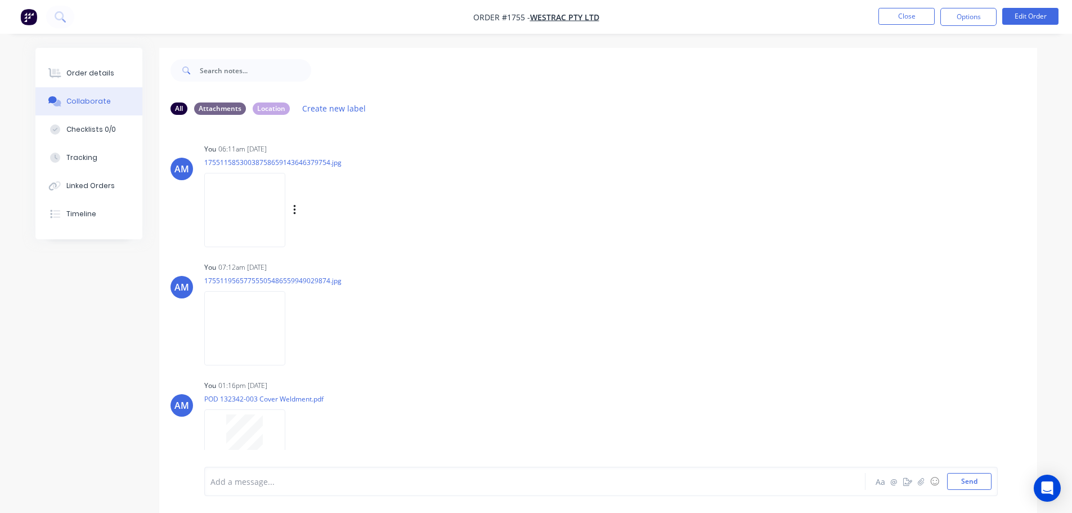
scroll to position [22, 0]
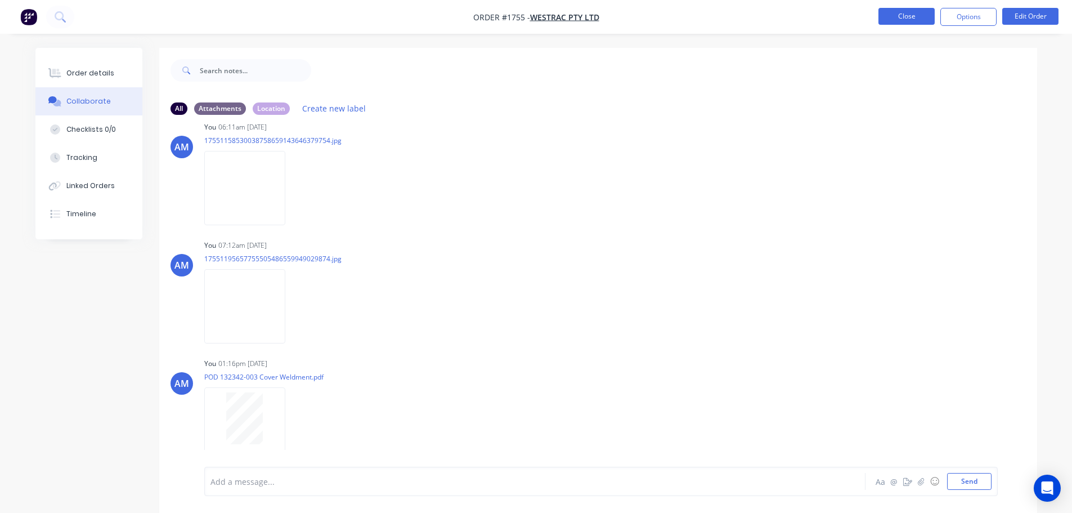
click at [912, 17] on button "Close" at bounding box center [906, 16] width 56 height 17
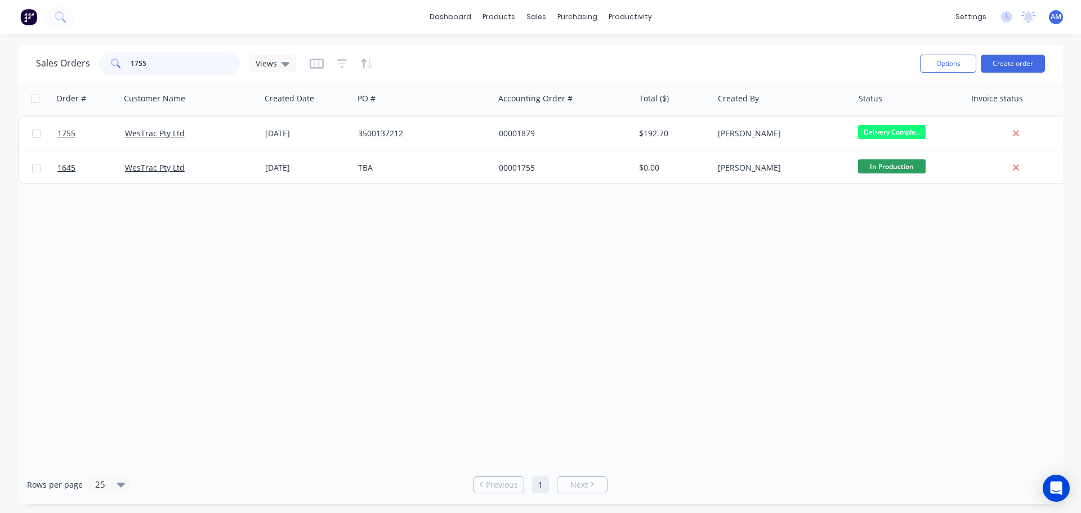
drag, startPoint x: 154, startPoint y: 69, endPoint x: 110, endPoint y: 67, distance: 44.5
click at [110, 67] on div "1755" at bounding box center [169, 63] width 141 height 23
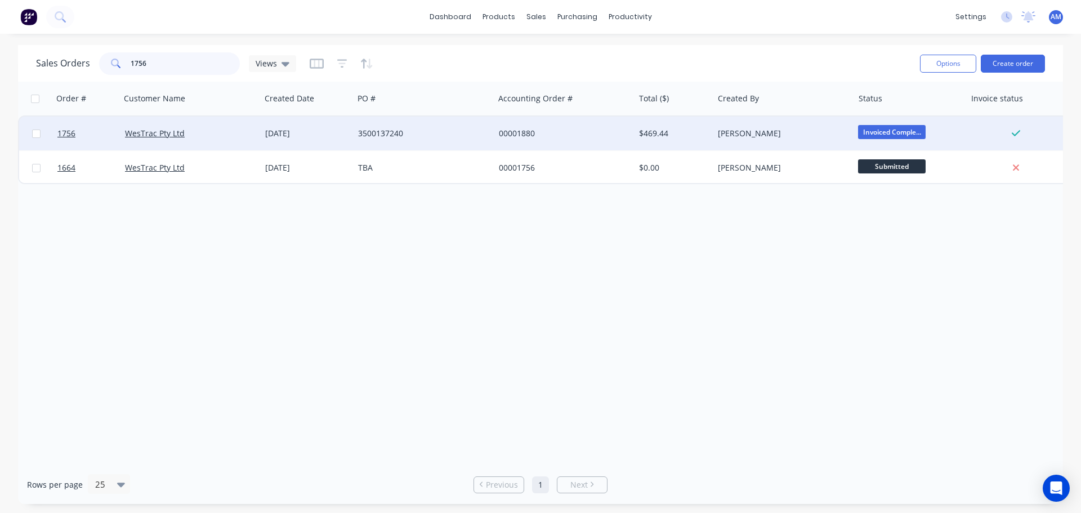
type input "1756"
click at [239, 133] on div "WesTrac Pty Ltd" at bounding box center [187, 133] width 125 height 11
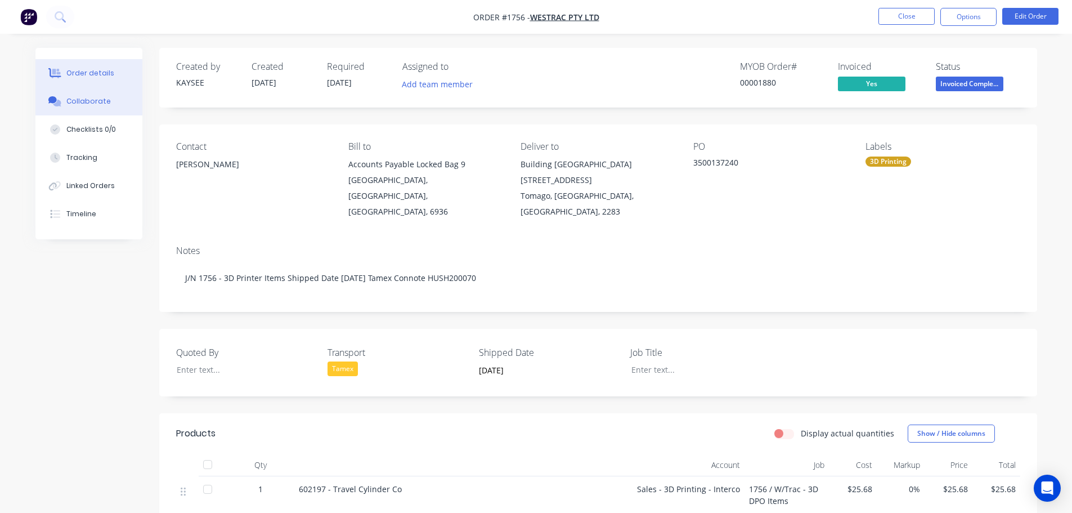
click at [88, 97] on div "Collaborate" at bounding box center [88, 101] width 44 height 10
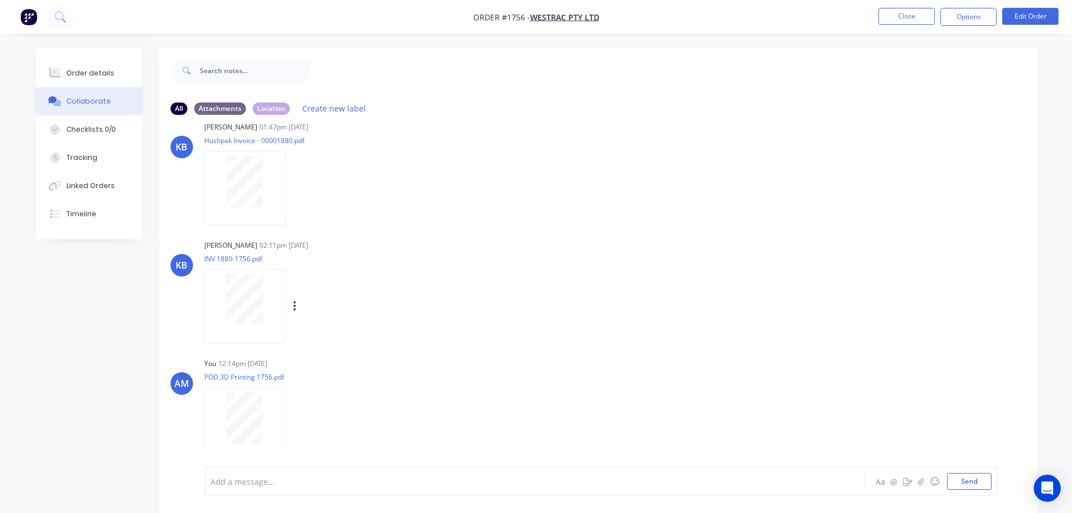
scroll to position [17, 0]
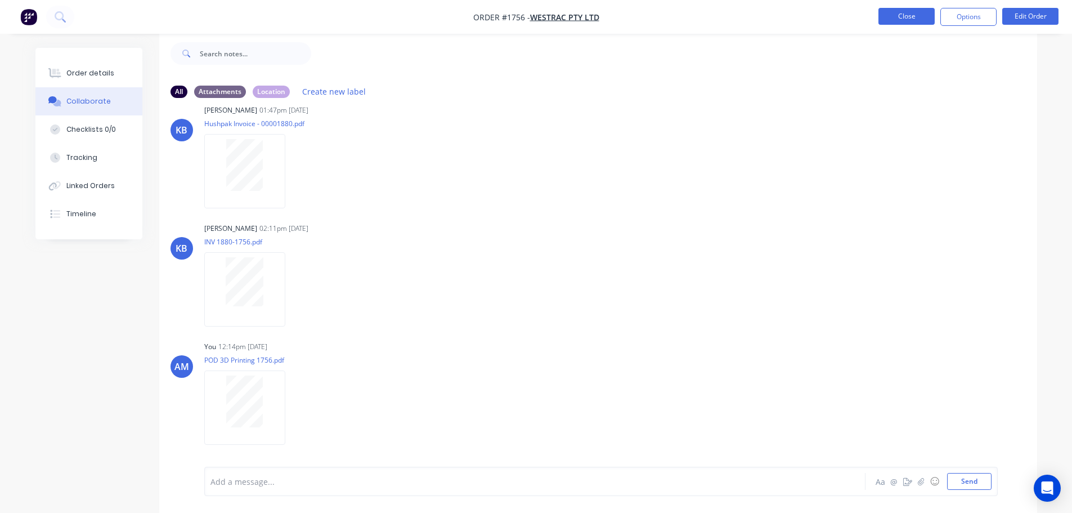
click at [901, 16] on button "Close" at bounding box center [906, 16] width 56 height 17
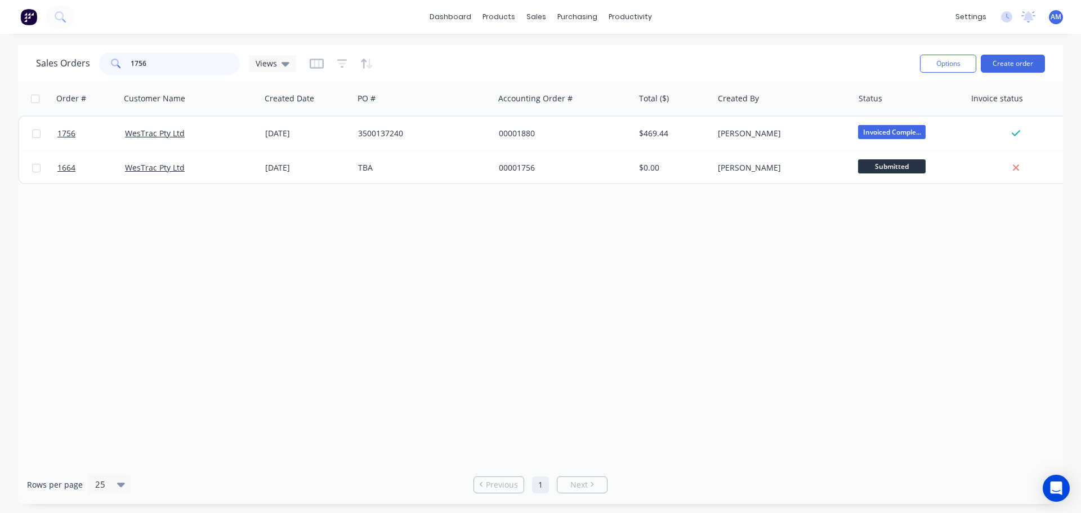
drag, startPoint x: 108, startPoint y: 64, endPoint x: 89, endPoint y: 64, distance: 19.1
click at [89, 64] on div "Sales Orders 1756 Views" at bounding box center [166, 63] width 260 height 23
type input "1707"
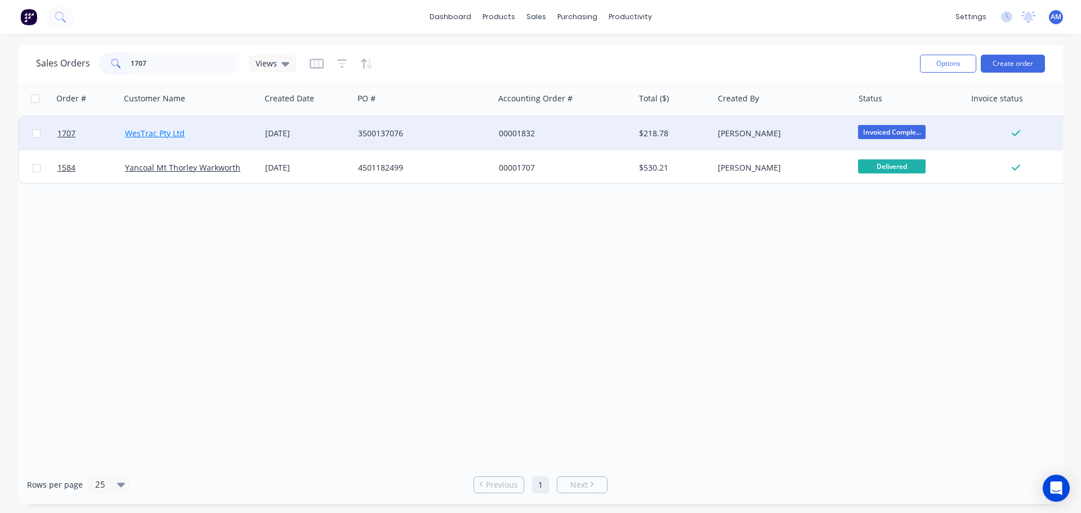
click at [176, 133] on link "WesTrac Pty Ltd" at bounding box center [155, 133] width 60 height 11
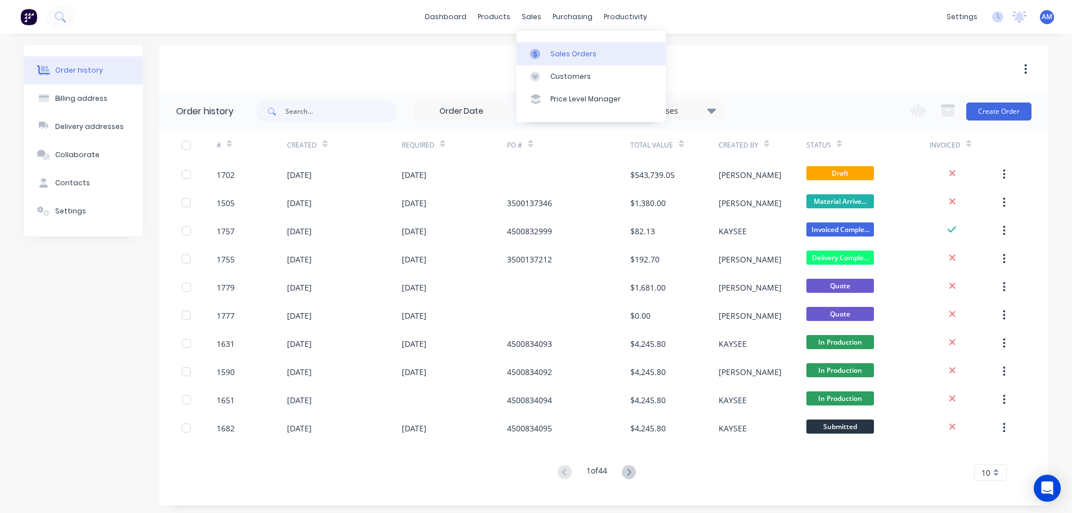
click at [575, 55] on div "Sales Orders" at bounding box center [573, 54] width 46 height 10
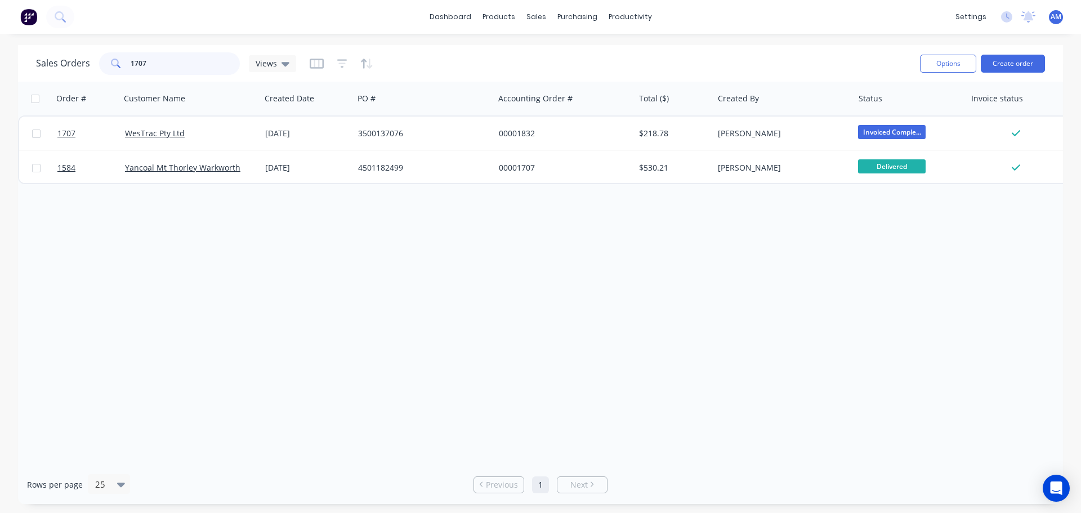
drag, startPoint x: 158, startPoint y: 72, endPoint x: 99, endPoint y: 73, distance: 59.1
click at [99, 73] on div "1707" at bounding box center [169, 63] width 141 height 23
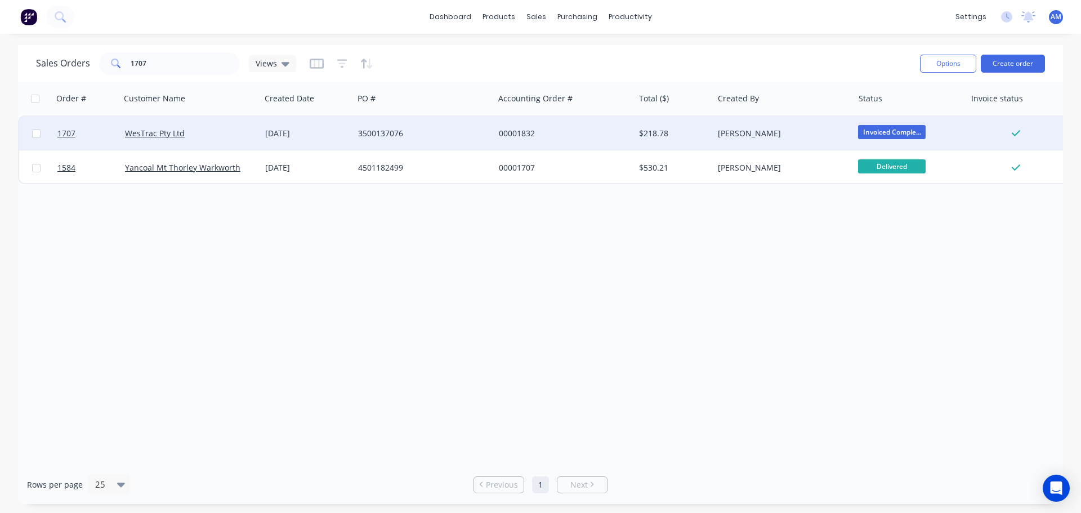
click at [219, 138] on div "WesTrac Pty Ltd" at bounding box center [187, 133] width 125 height 11
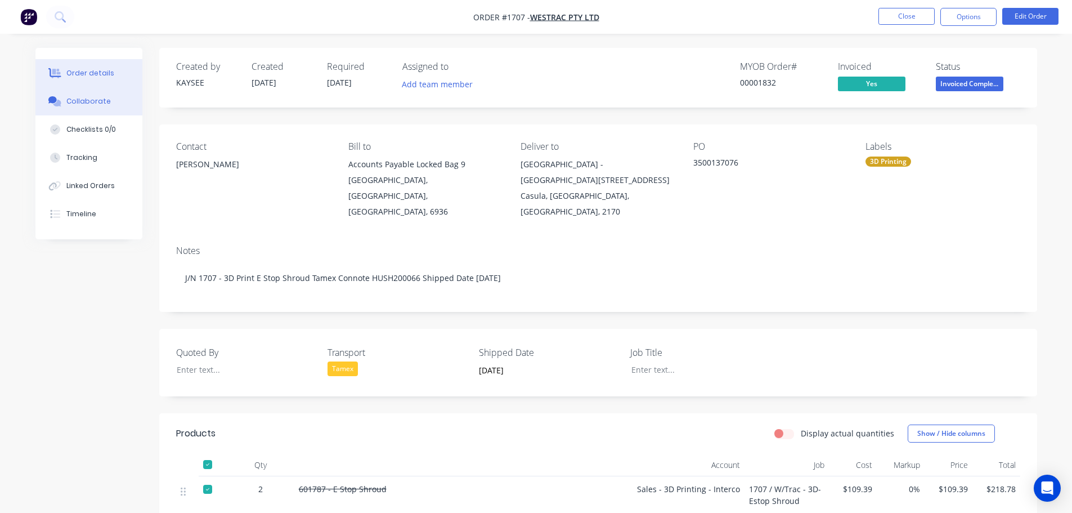
click at [102, 101] on div "Collaborate" at bounding box center [88, 101] width 44 height 10
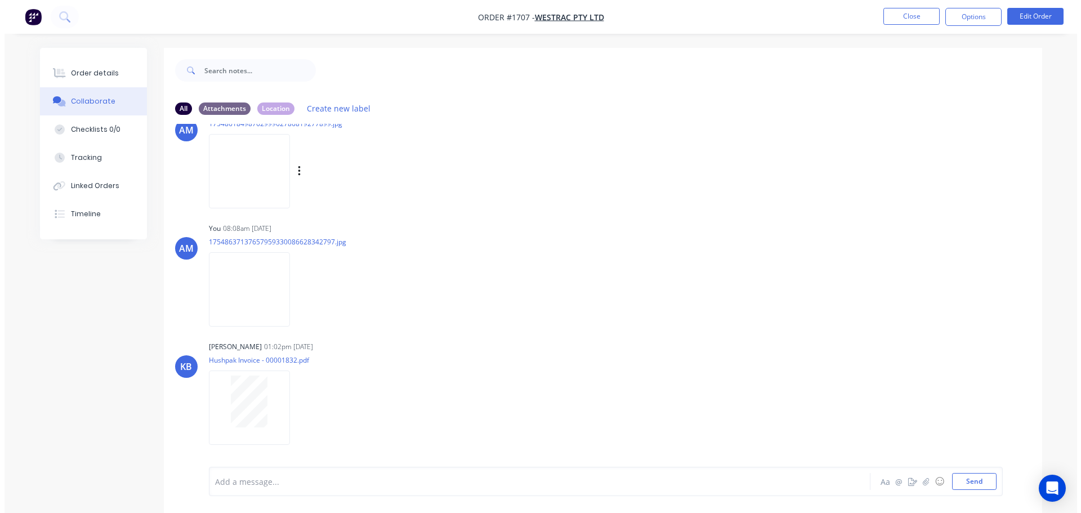
scroll to position [225, 0]
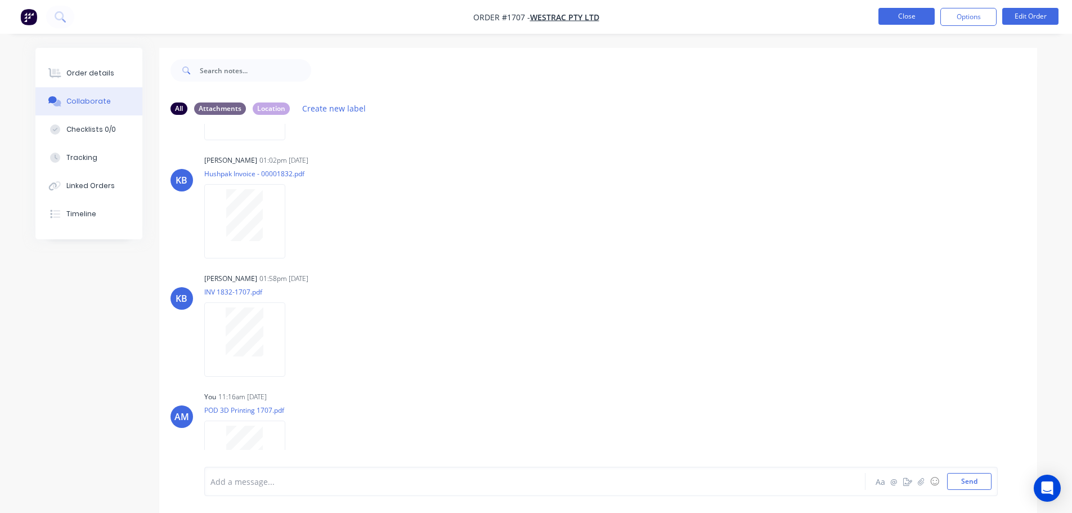
click at [911, 19] on button "Close" at bounding box center [906, 16] width 56 height 17
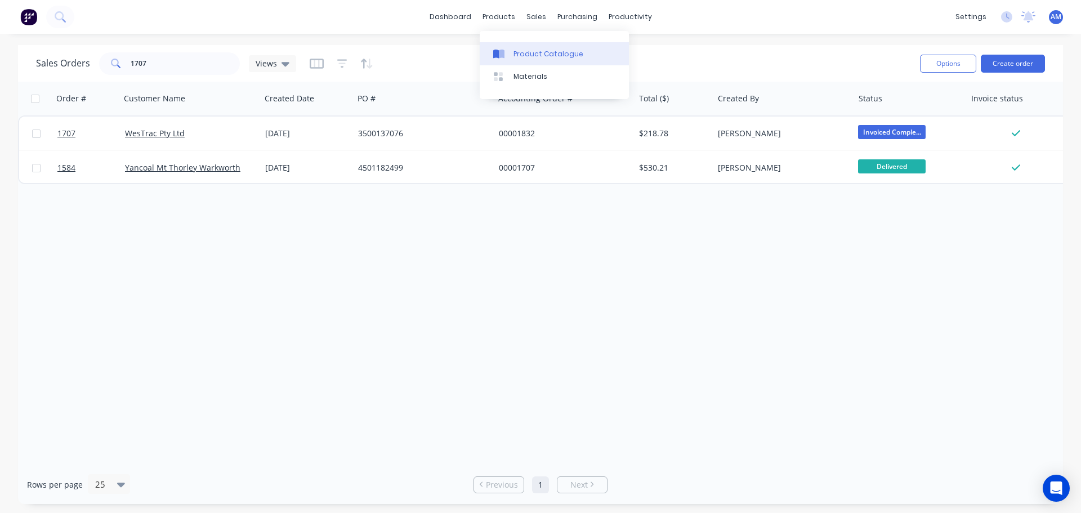
click at [537, 56] on div "Product Catalogue" at bounding box center [548, 54] width 70 height 10
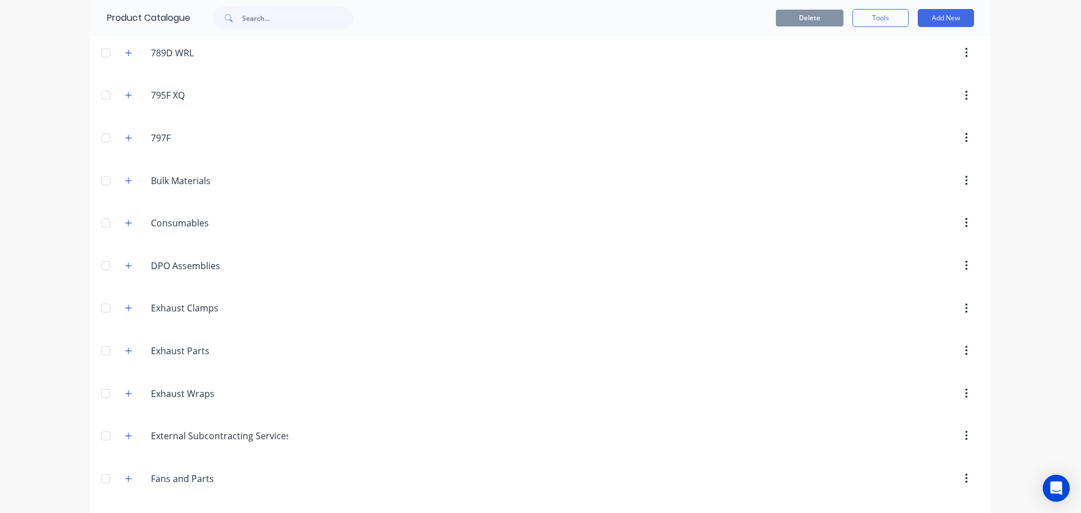
scroll to position [113, 0]
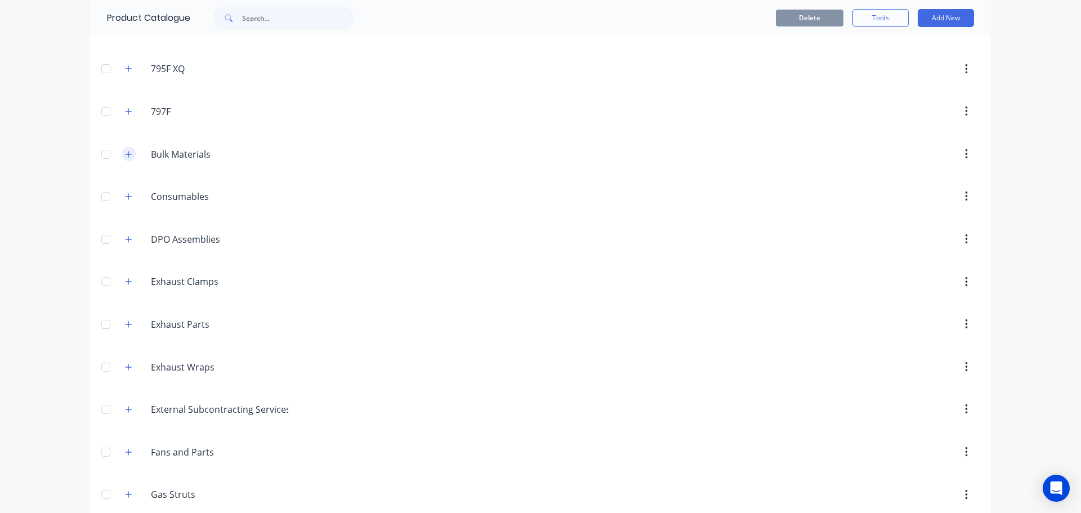
click at [125, 153] on icon "button" at bounding box center [128, 154] width 7 height 8
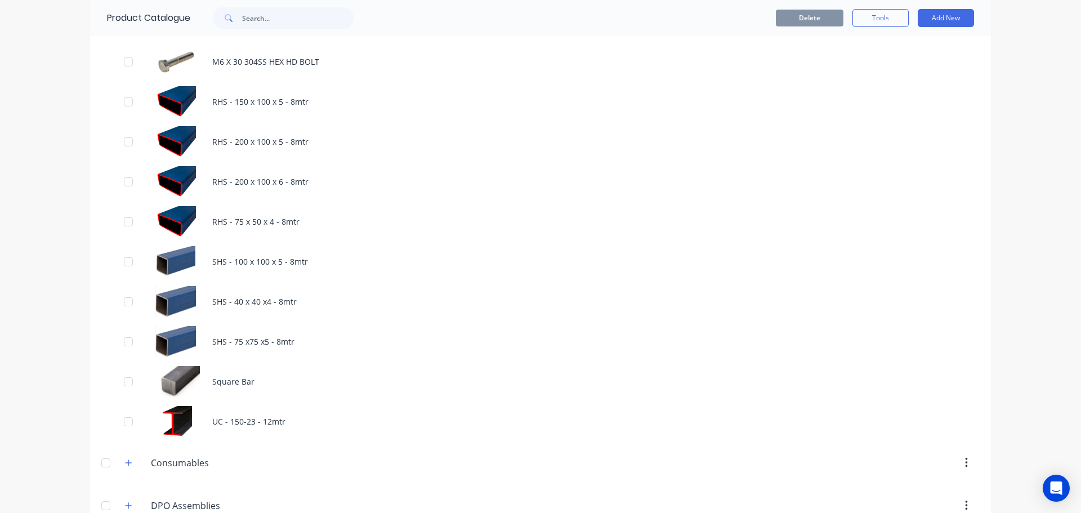
scroll to position [1294, 0]
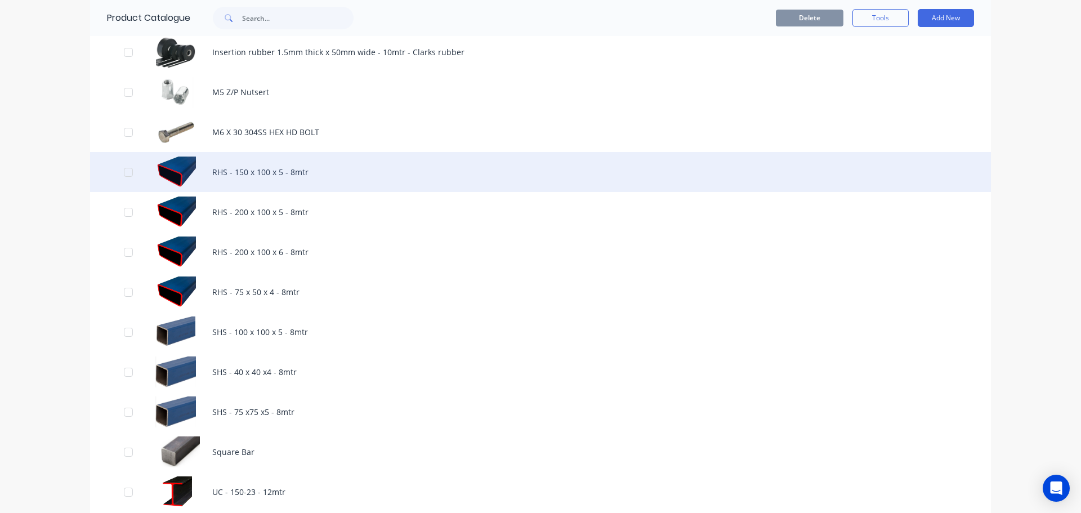
click at [240, 168] on div "RHS - 150 x 100 x 5 - 8mtr" at bounding box center [540, 172] width 900 height 40
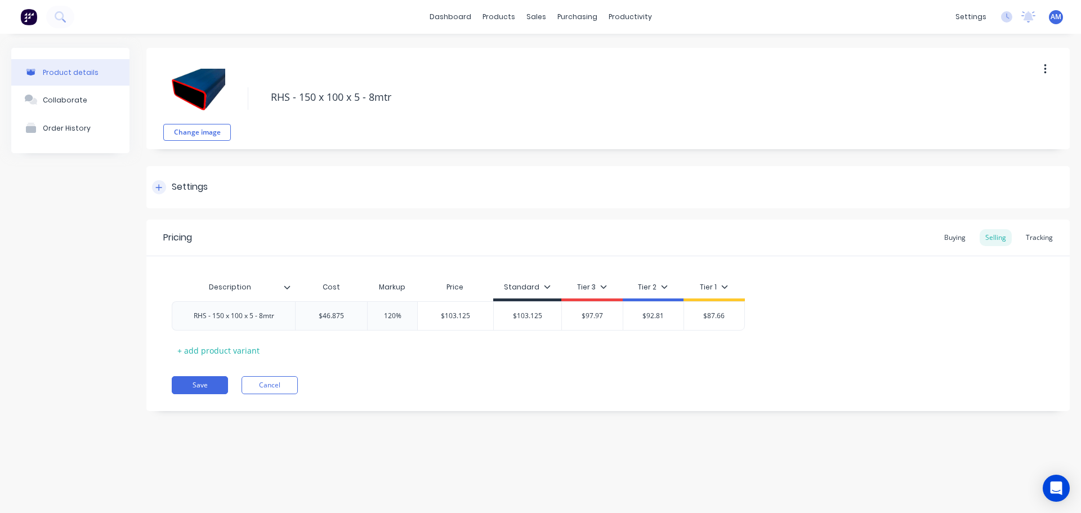
click at [165, 191] on div at bounding box center [159, 187] width 14 height 14
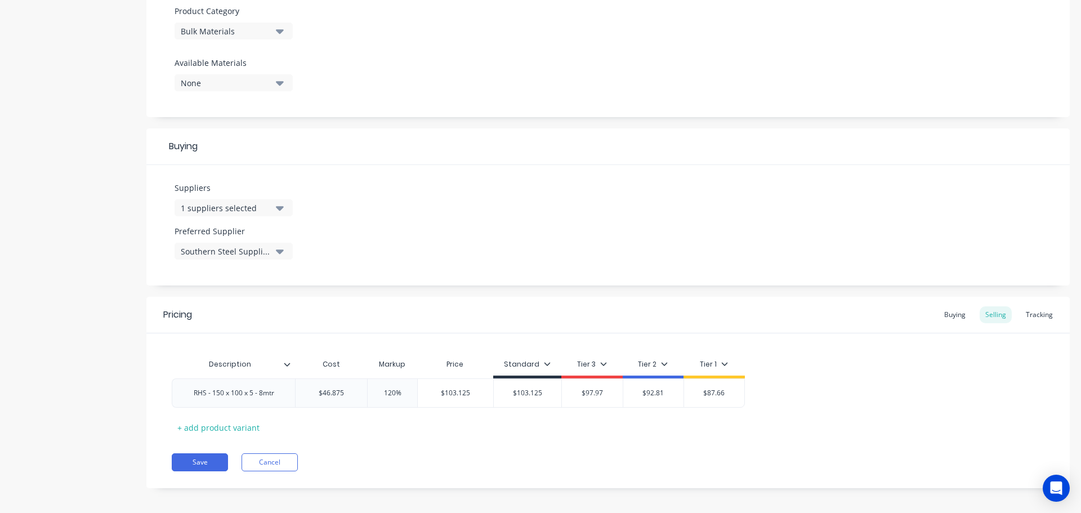
scroll to position [407, 0]
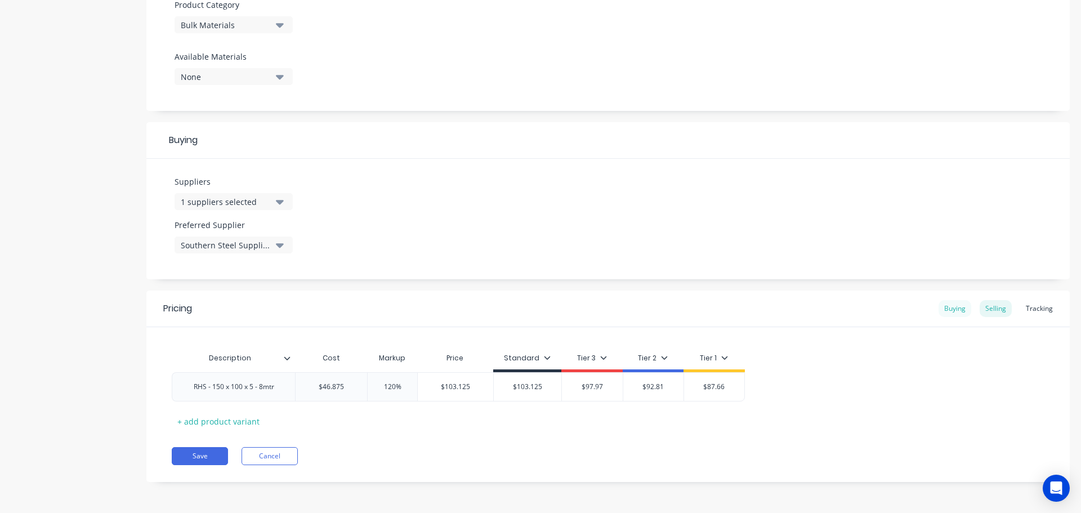
click at [939, 309] on div "Buying" at bounding box center [954, 308] width 33 height 17
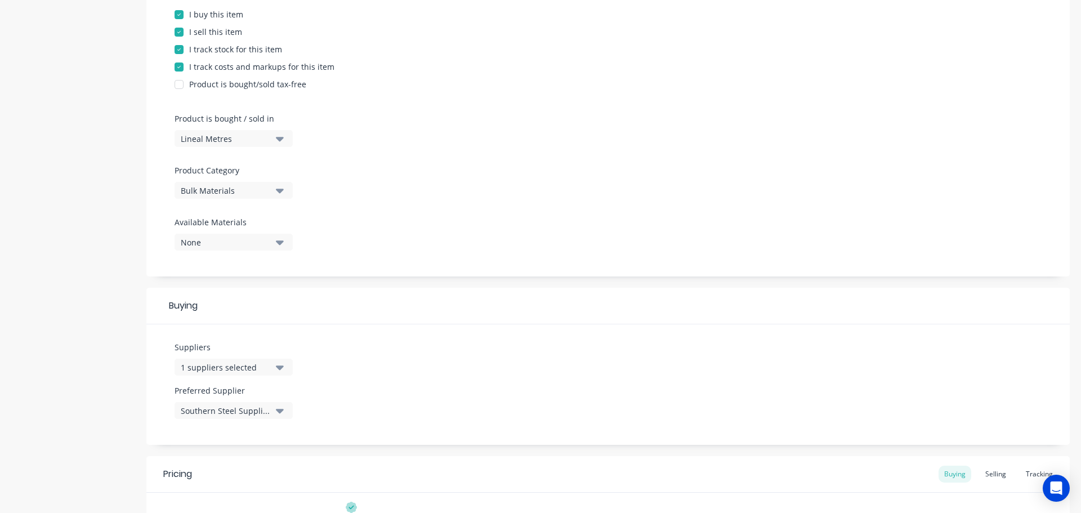
scroll to position [235, 0]
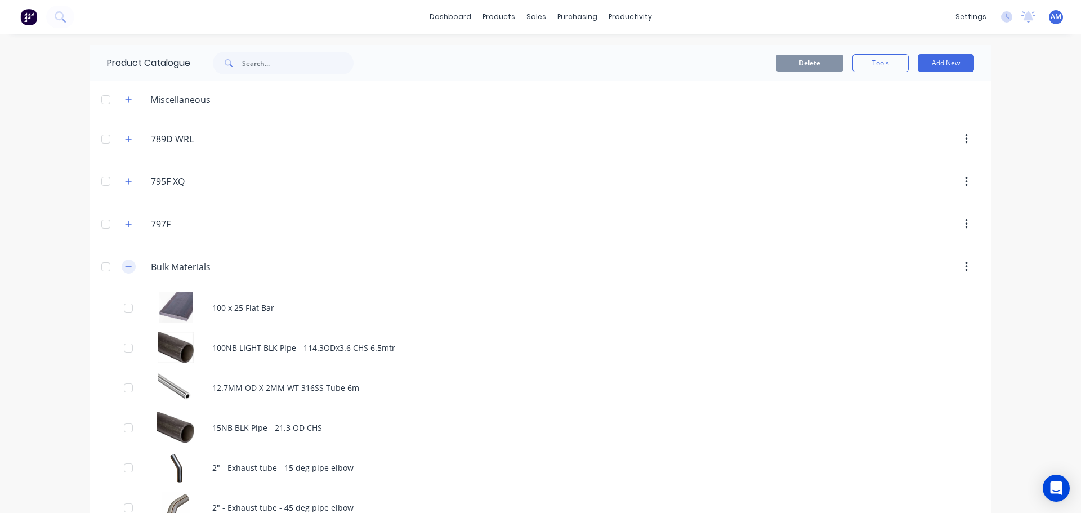
click at [129, 267] on button "button" at bounding box center [129, 266] width 14 height 14
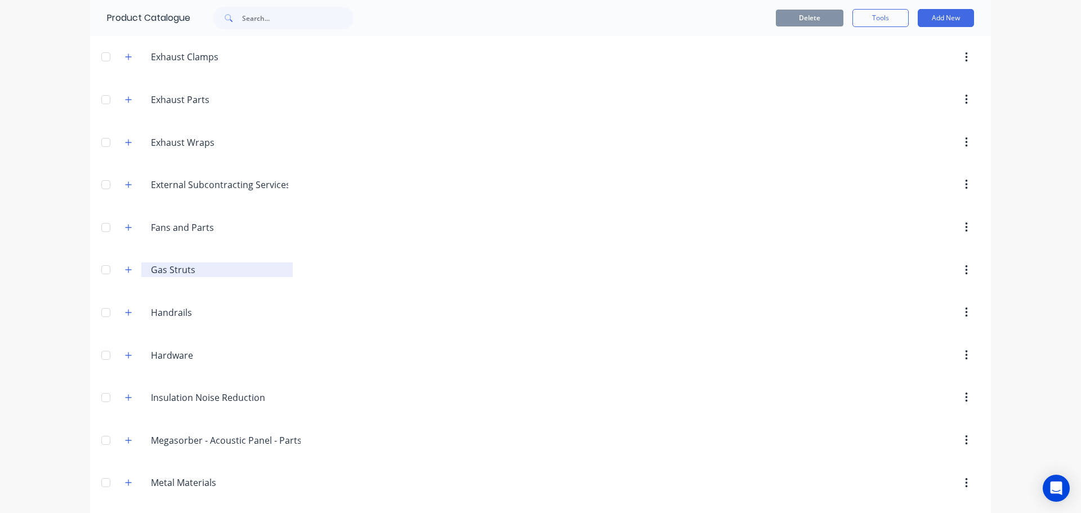
scroll to position [338, 0]
click at [128, 97] on button "button" at bounding box center [129, 99] width 14 height 14
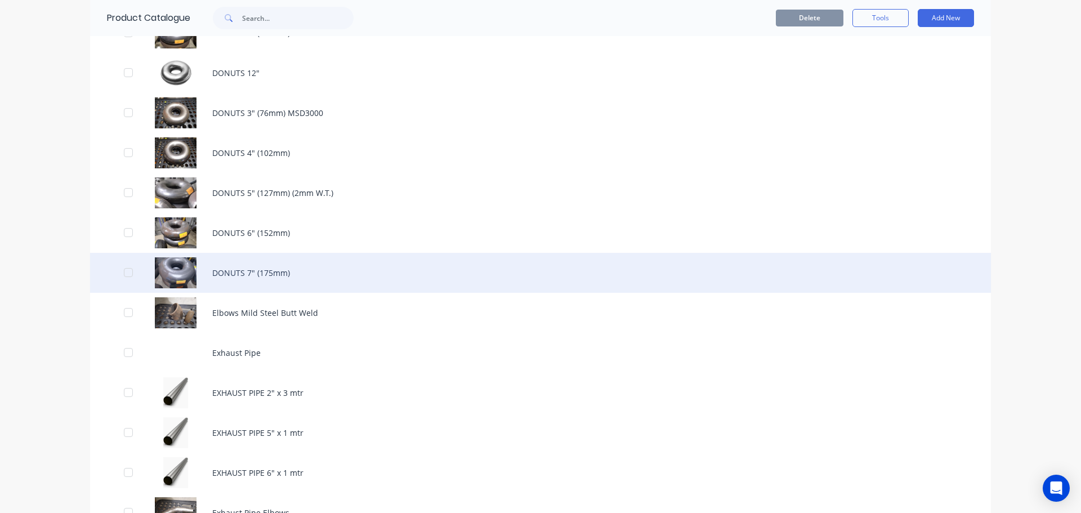
scroll to position [1632, 0]
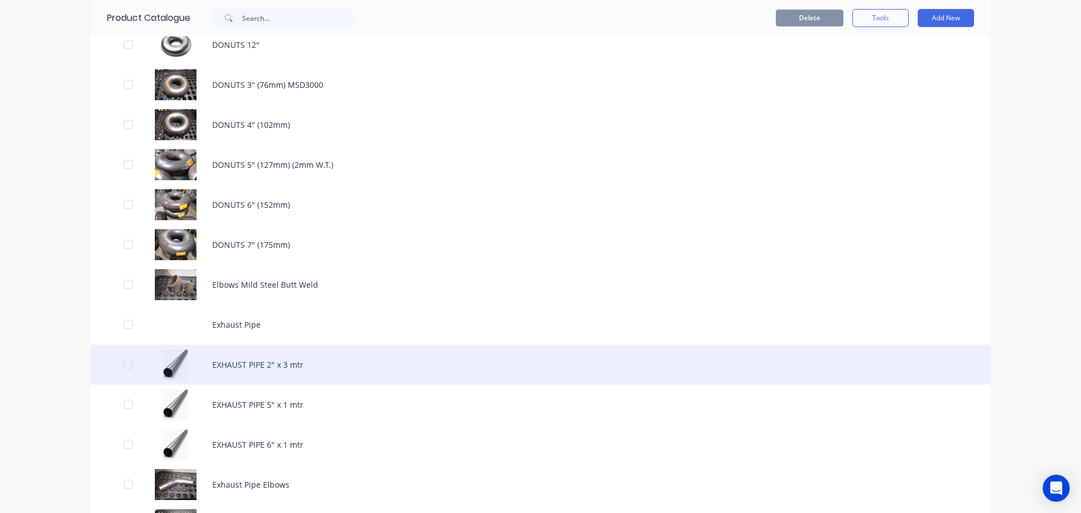
click at [268, 372] on div "EXHAUST PIPE 2" x 3 mtr" at bounding box center [540, 364] width 900 height 40
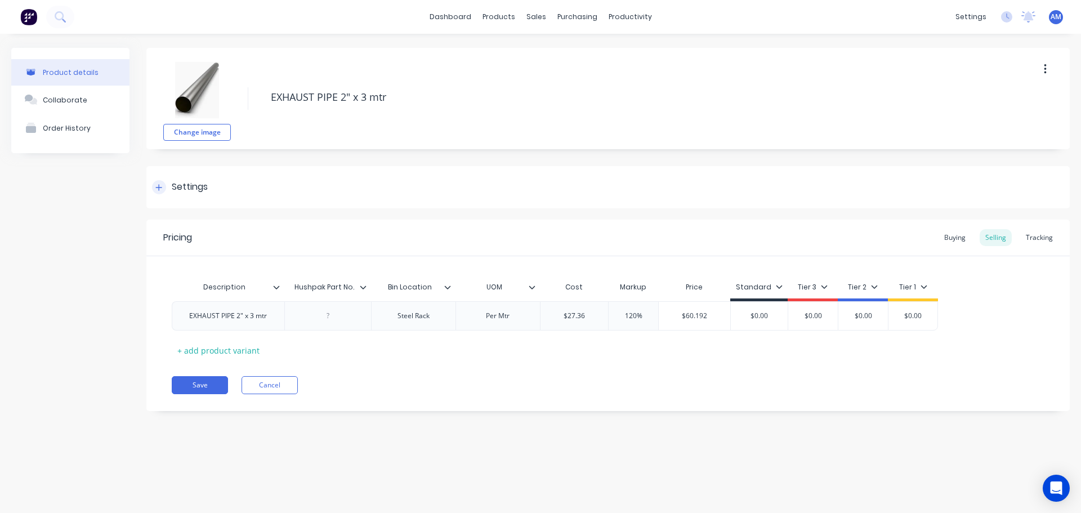
click at [160, 186] on icon at bounding box center [158, 187] width 7 height 8
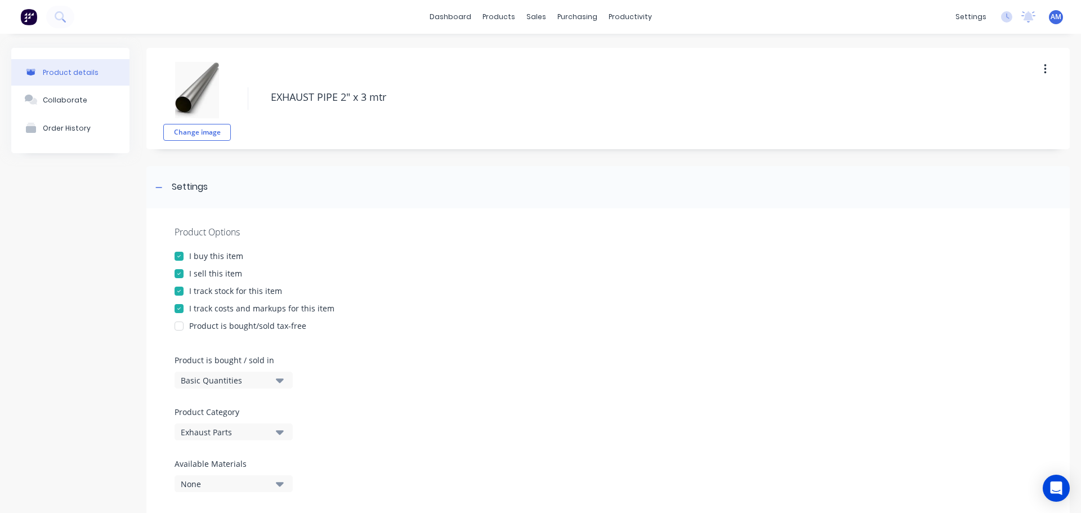
click at [277, 380] on icon "button" at bounding box center [280, 380] width 8 height 5
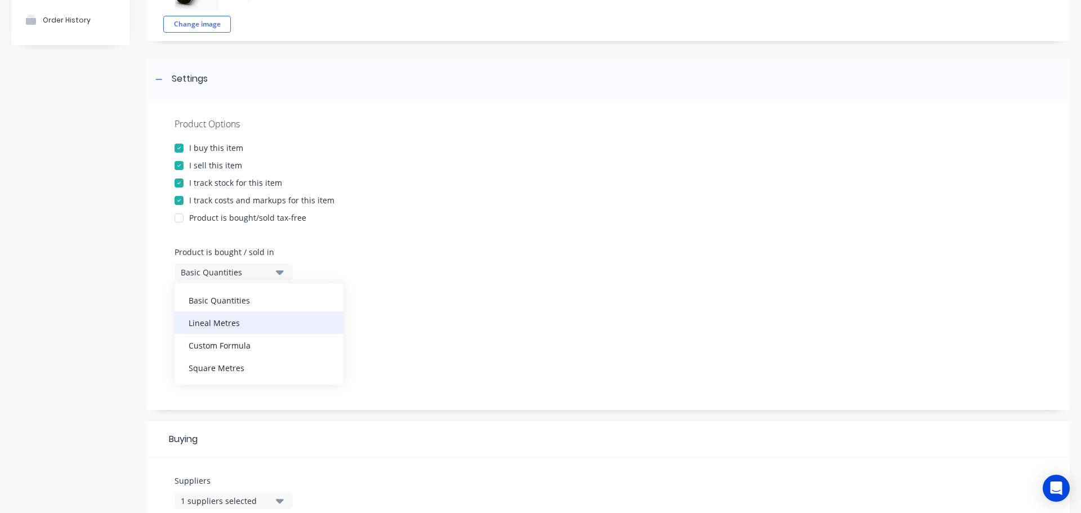
scroll to position [113, 0]
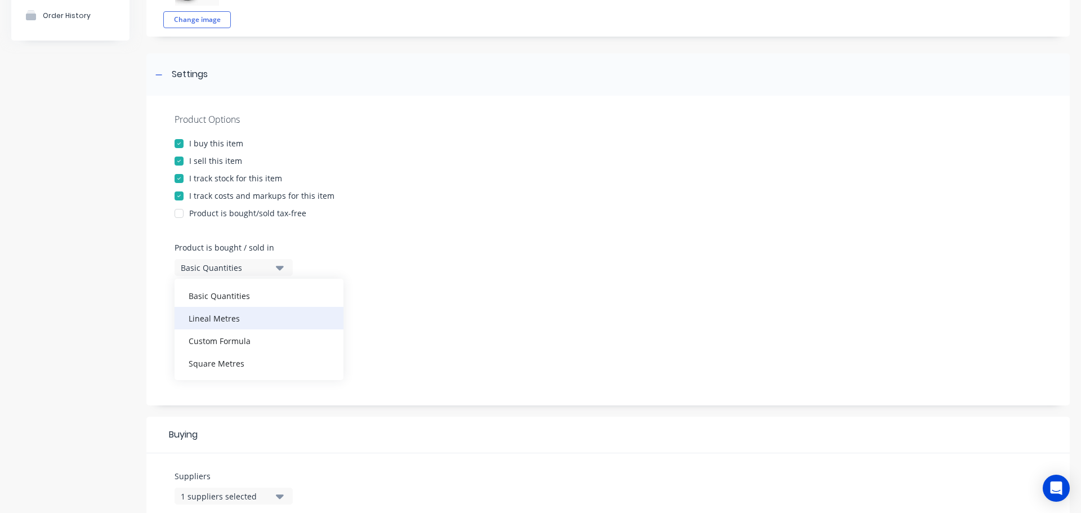
click at [266, 321] on div "Lineal Metres" at bounding box center [258, 318] width 169 height 23
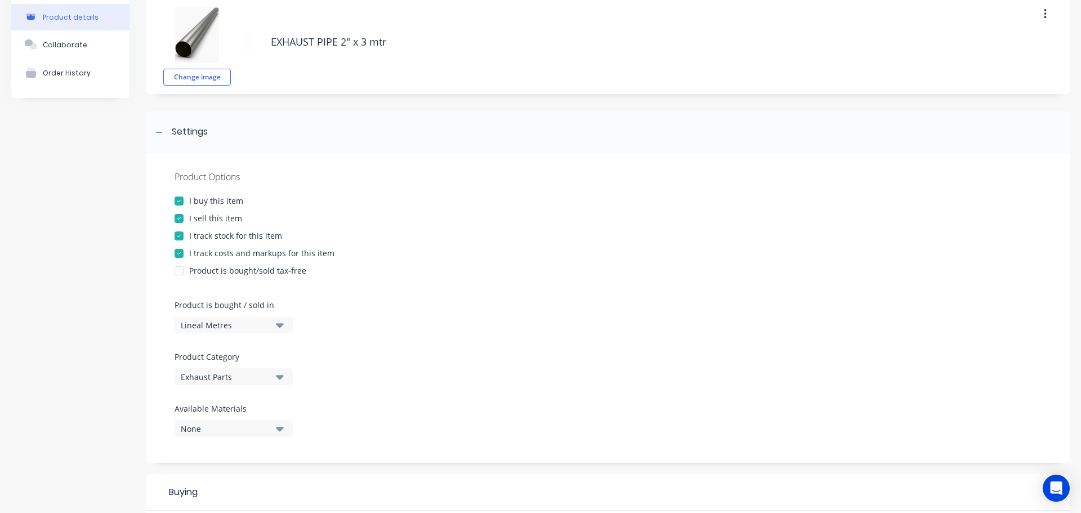
scroll to position [0, 0]
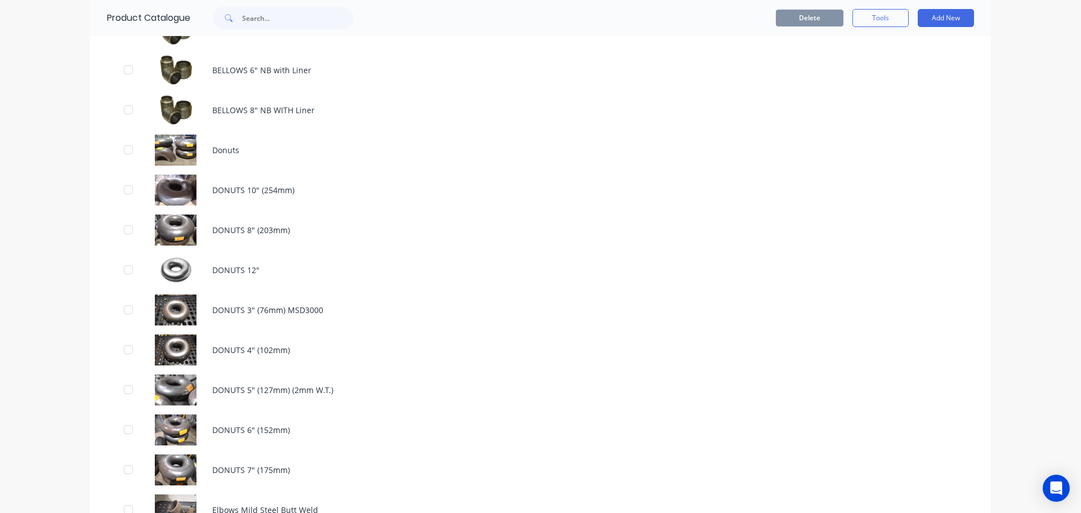
scroll to position [1688, 0]
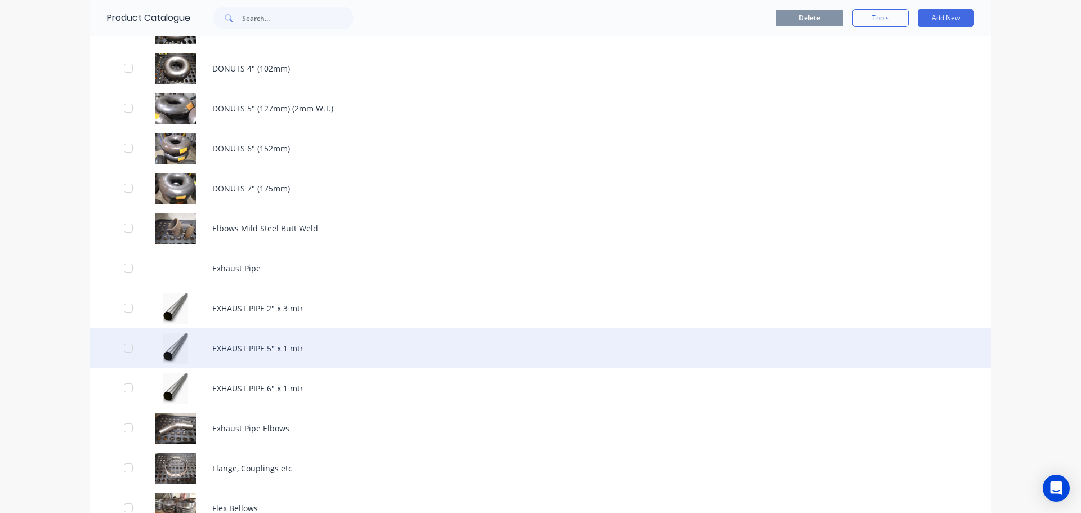
click at [245, 341] on div "EXHAUST PIPE 5" x 1 mtr" at bounding box center [540, 348] width 900 height 40
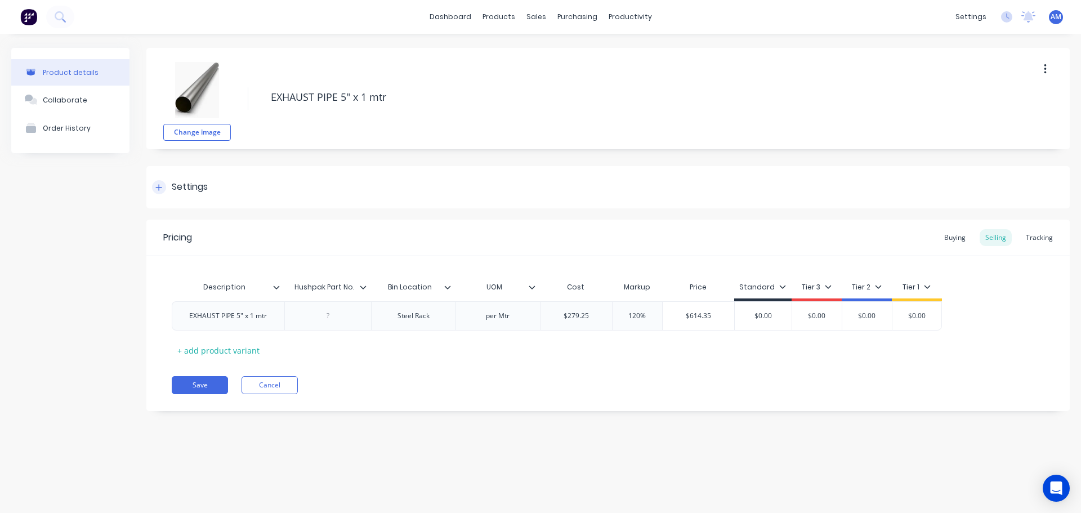
click at [163, 186] on div at bounding box center [159, 187] width 14 height 14
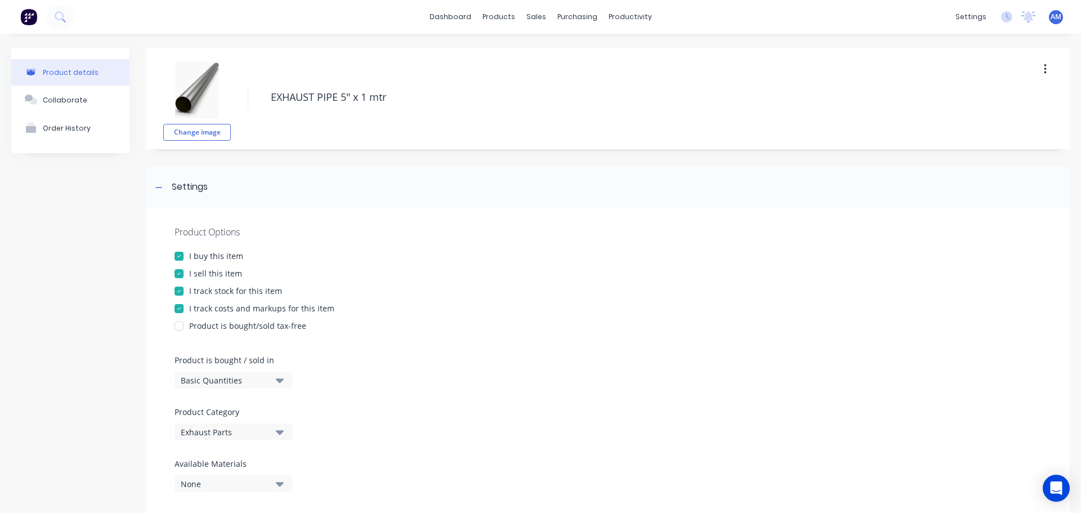
click at [241, 384] on div "Basic Quantities" at bounding box center [226, 380] width 90 height 12
click at [234, 429] on div "Lineal Metres" at bounding box center [258, 430] width 169 height 23
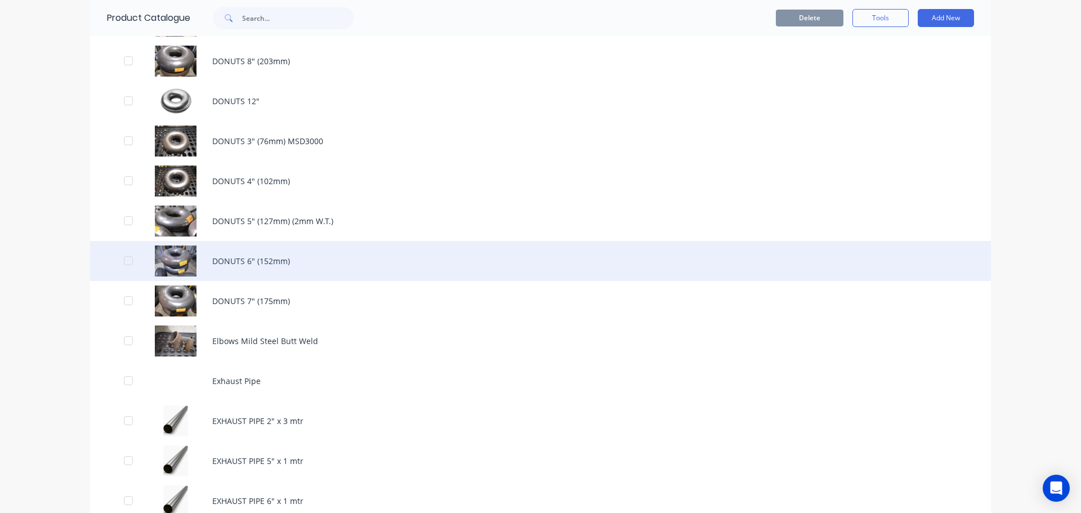
scroll to position [1801, 0]
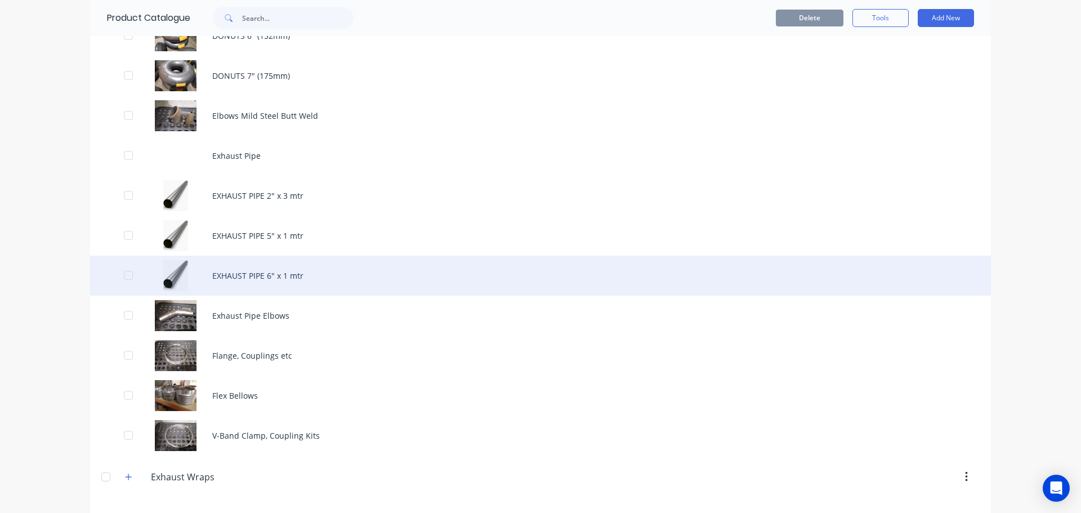
click at [226, 275] on div "EXHAUST PIPE 6" x 1 mtr" at bounding box center [540, 275] width 900 height 40
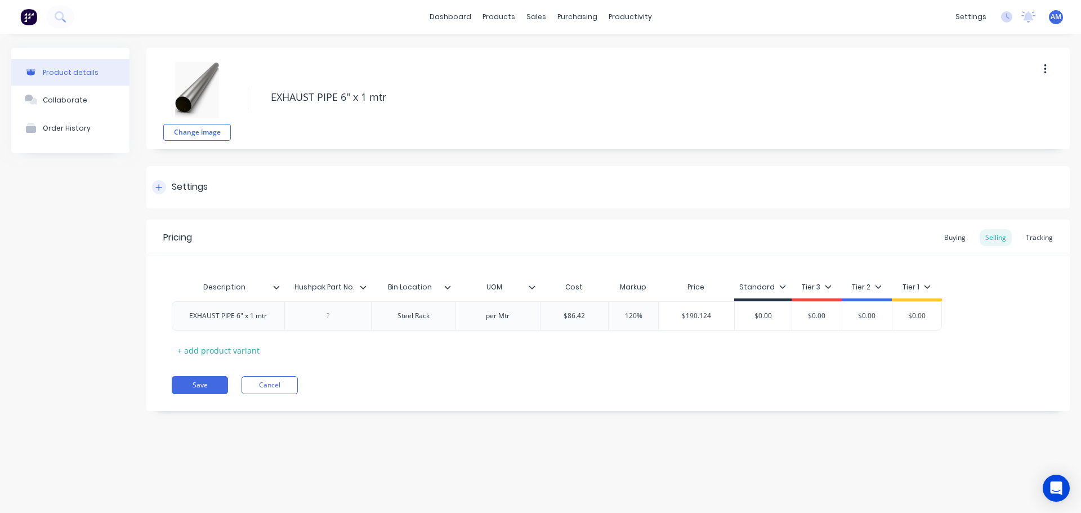
click at [167, 183] on div "Settings" at bounding box center [180, 187] width 56 height 14
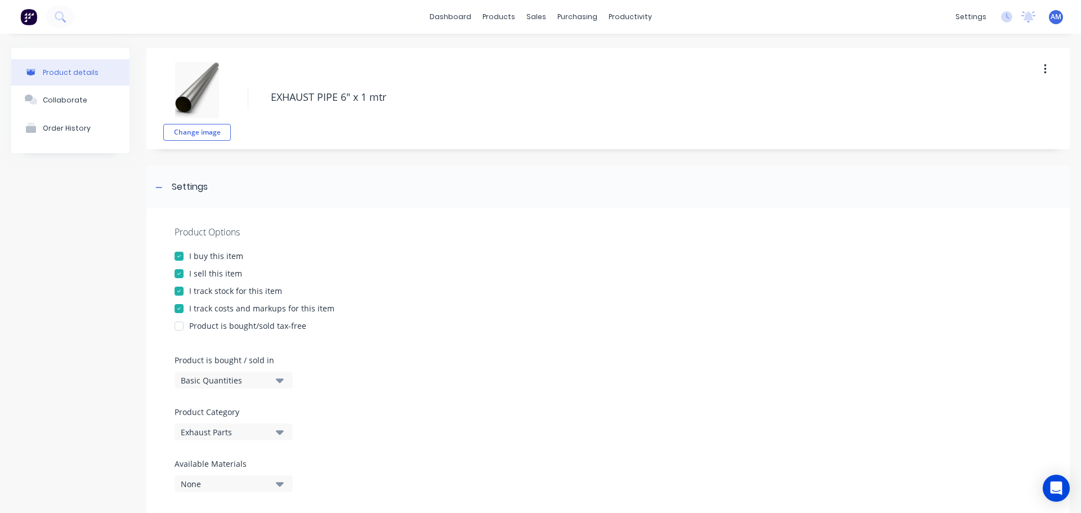
click at [240, 381] on div "Basic Quantities" at bounding box center [226, 380] width 90 height 12
click at [239, 426] on div "Lineal Metres" at bounding box center [258, 430] width 169 height 23
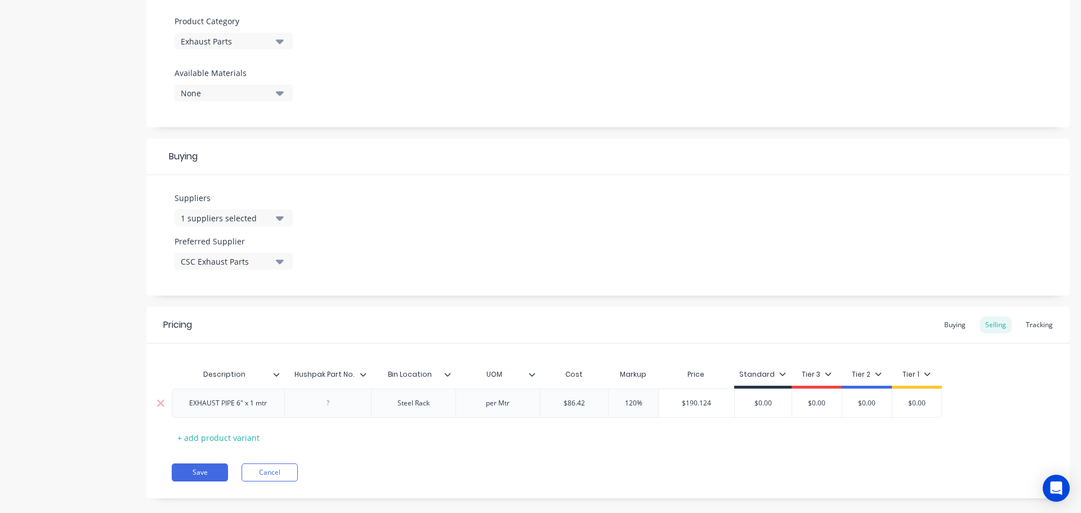
scroll to position [407, 0]
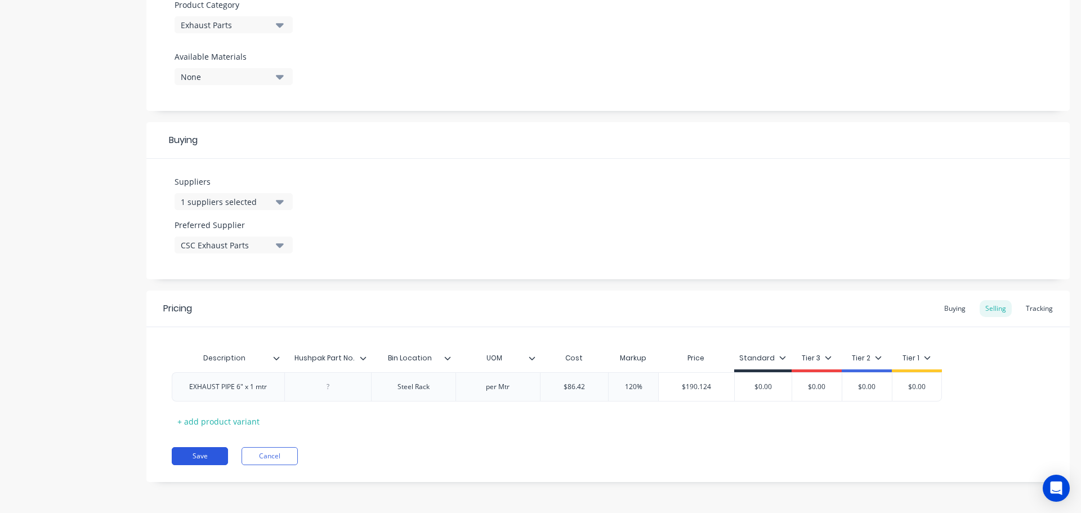
click at [206, 452] on button "Save" at bounding box center [200, 456] width 56 height 18
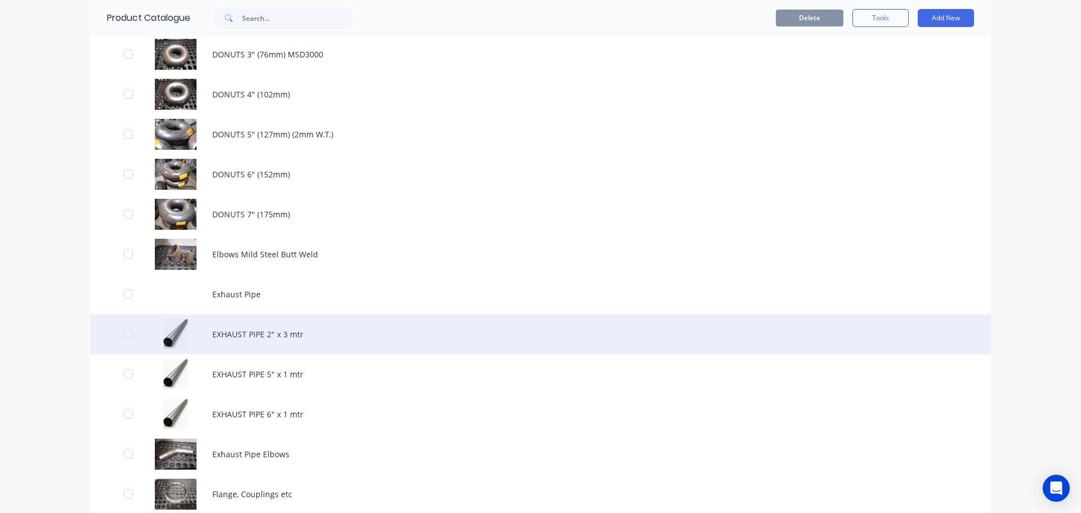
scroll to position [1801, 0]
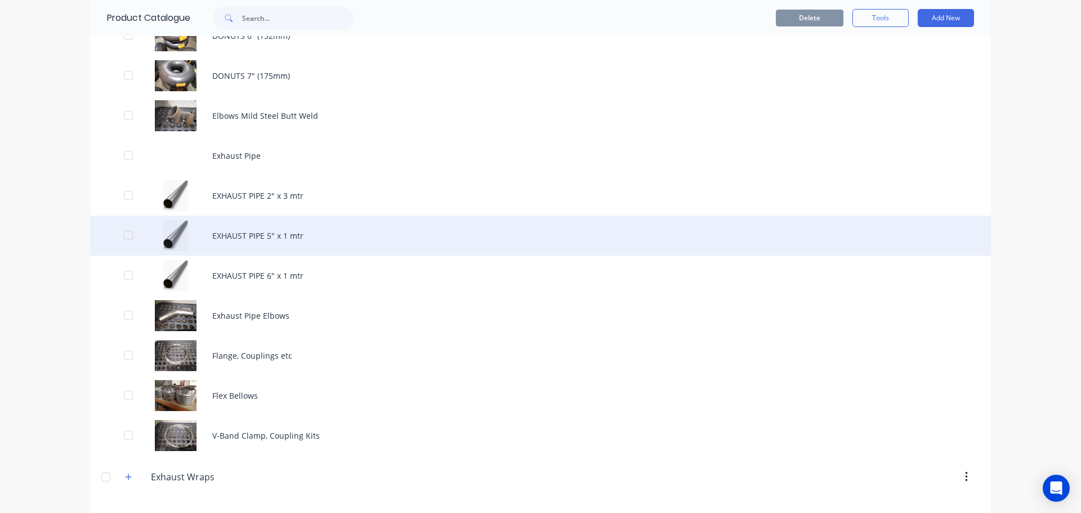
click at [239, 238] on div "EXHAUST PIPE 5" x 1 mtr" at bounding box center [540, 236] width 900 height 40
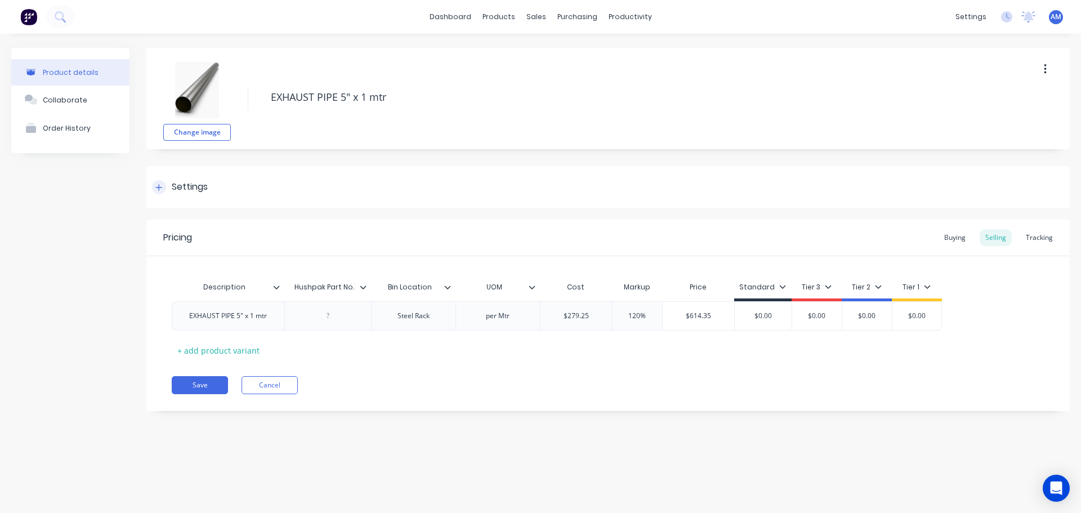
click at [187, 192] on div "Settings" at bounding box center [190, 187] width 36 height 14
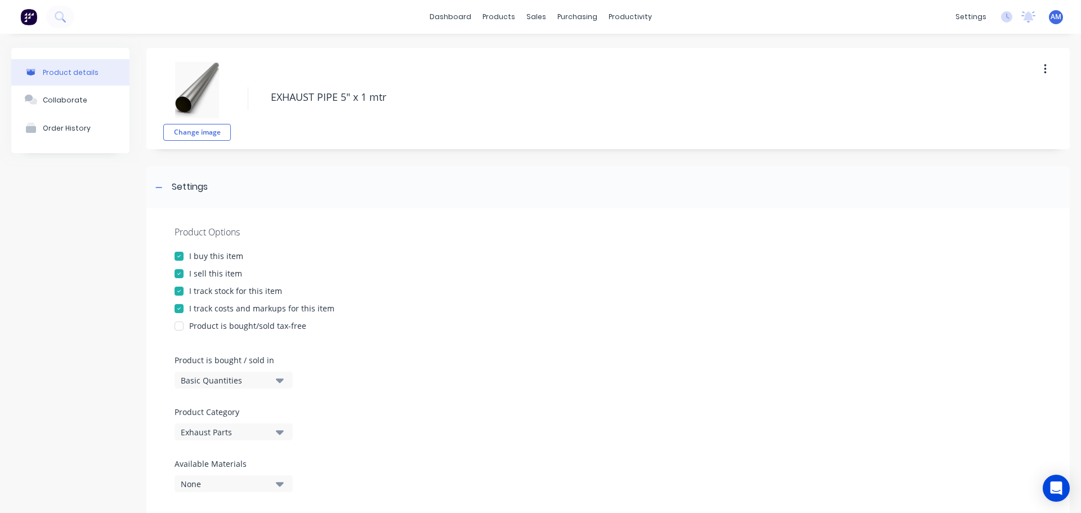
click at [273, 385] on button "Basic Quantities" at bounding box center [233, 379] width 118 height 17
click at [237, 436] on div "Lineal Metres" at bounding box center [258, 430] width 169 height 23
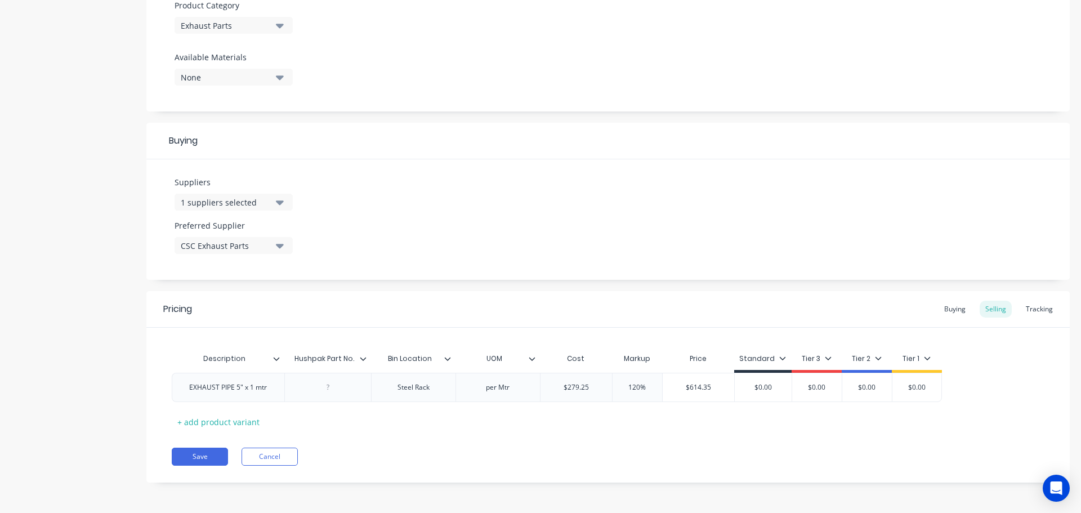
scroll to position [407, 0]
click at [210, 456] on button "Save" at bounding box center [200, 456] width 56 height 18
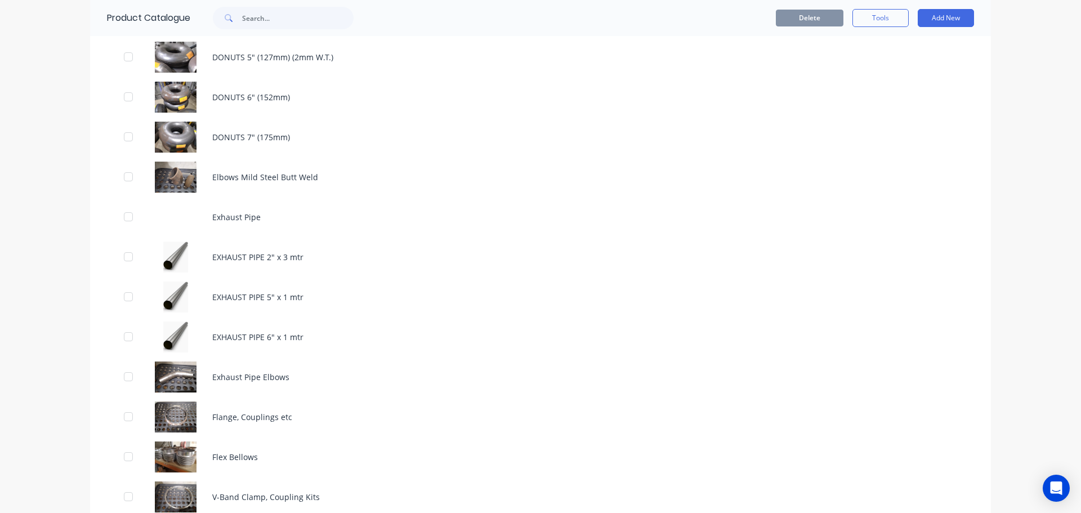
scroll to position [1745, 0]
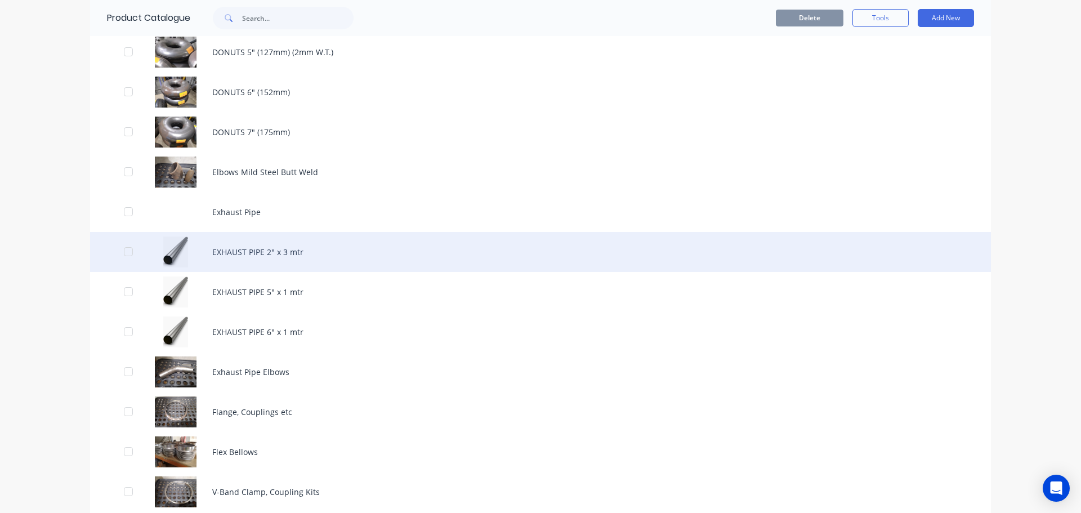
click at [249, 254] on div "EXHAUST PIPE 2" x 3 mtr" at bounding box center [540, 252] width 900 height 40
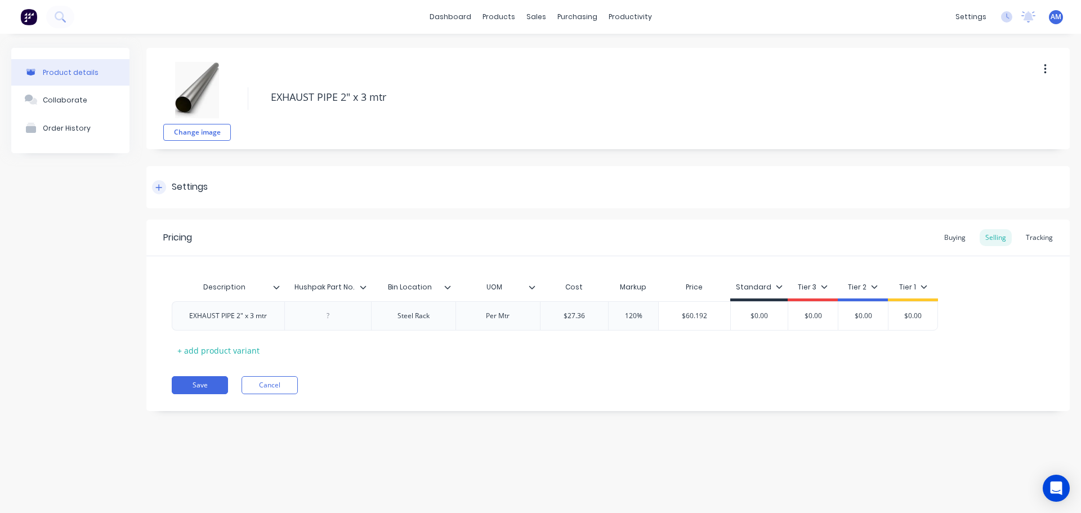
click at [203, 191] on div "Settings" at bounding box center [190, 187] width 36 height 14
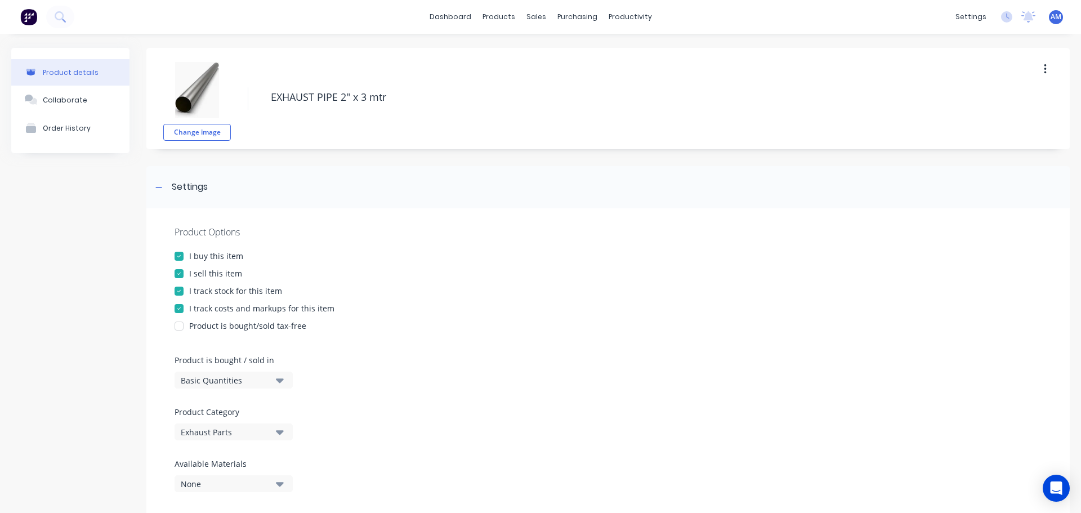
click at [262, 387] on button "Basic Quantities" at bounding box center [233, 379] width 118 height 17
click at [248, 429] on div "Lineal Metres" at bounding box center [258, 430] width 169 height 23
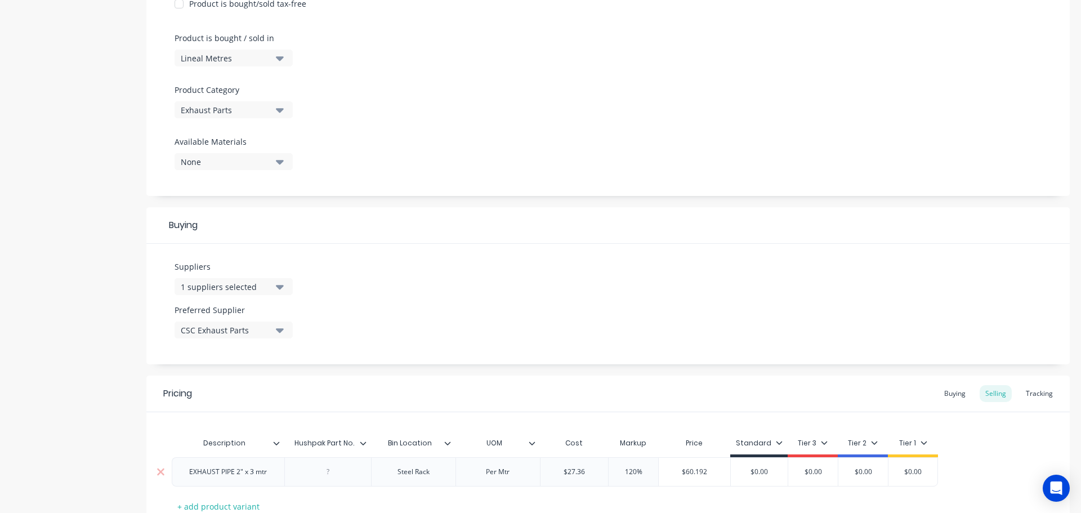
scroll to position [407, 0]
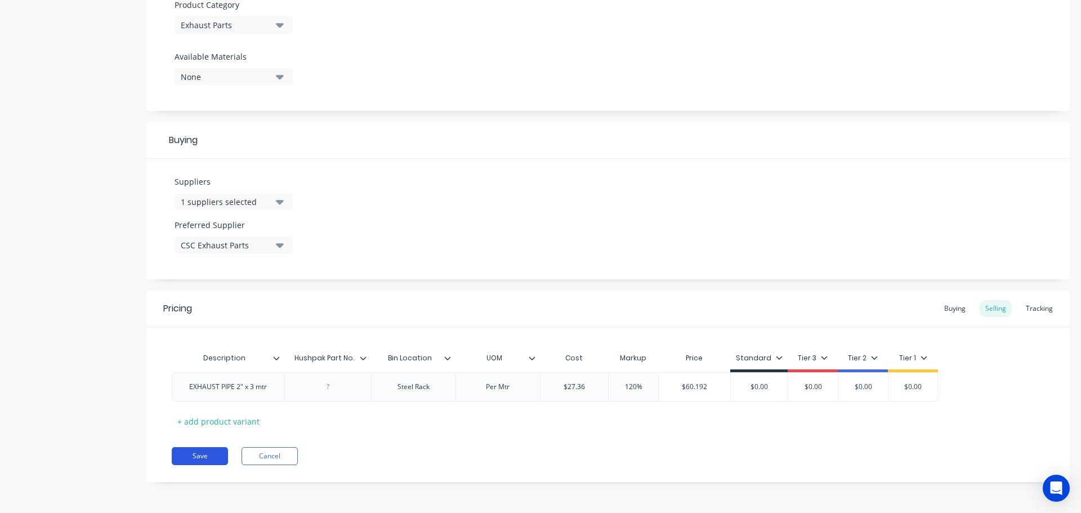
click at [195, 453] on button "Save" at bounding box center [200, 456] width 56 height 18
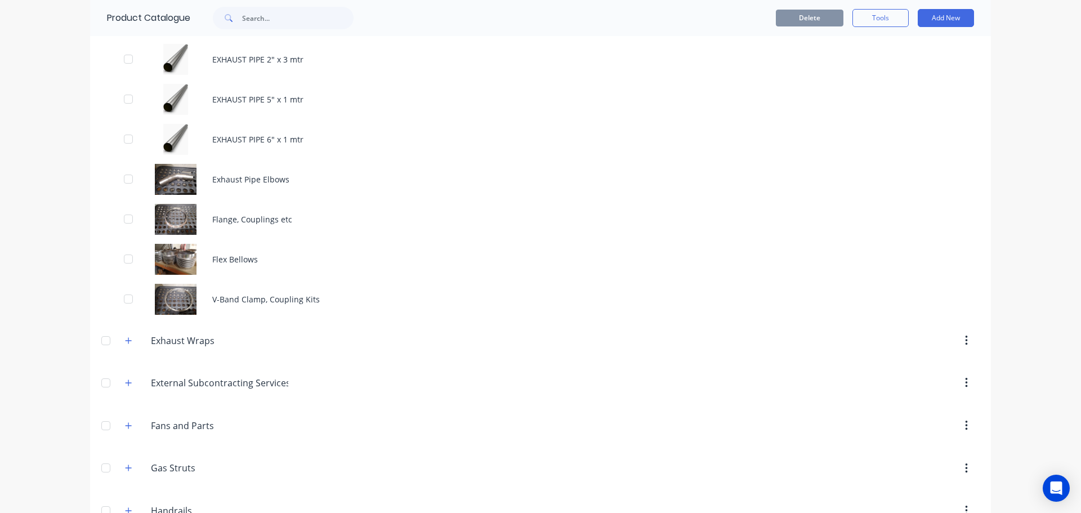
scroll to position [1970, 0]
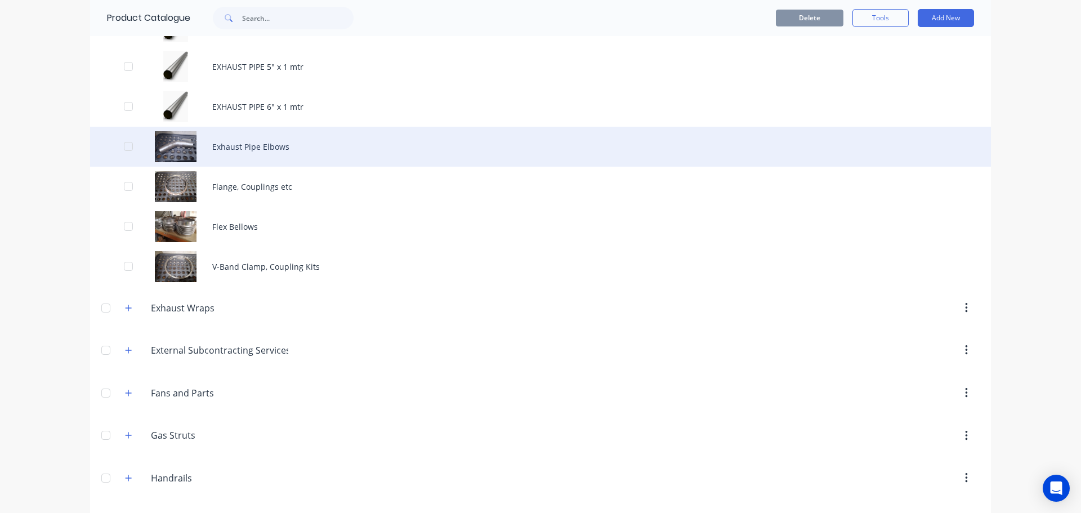
click at [272, 147] on div "Exhaust Pipe Elbows" at bounding box center [540, 147] width 900 height 40
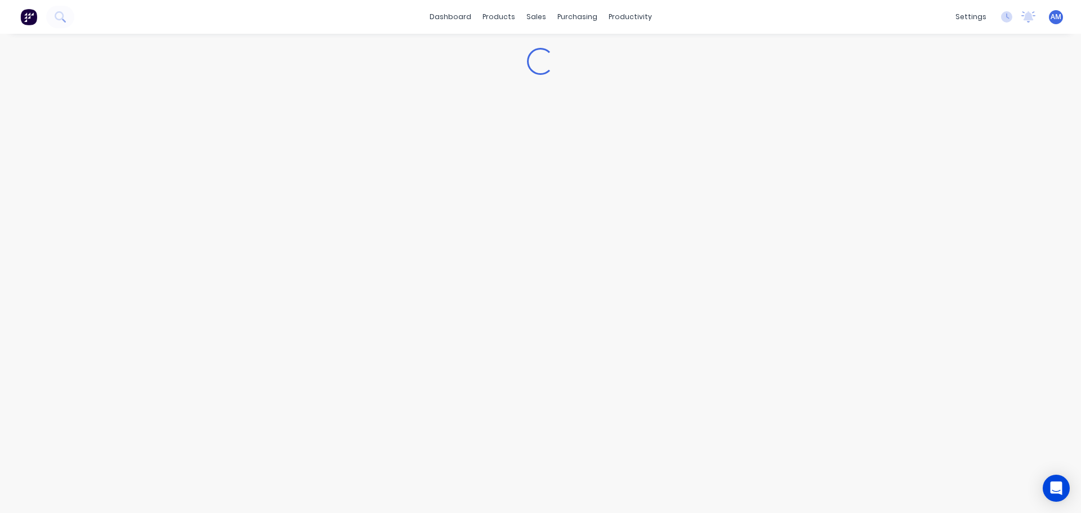
type textarea "x"
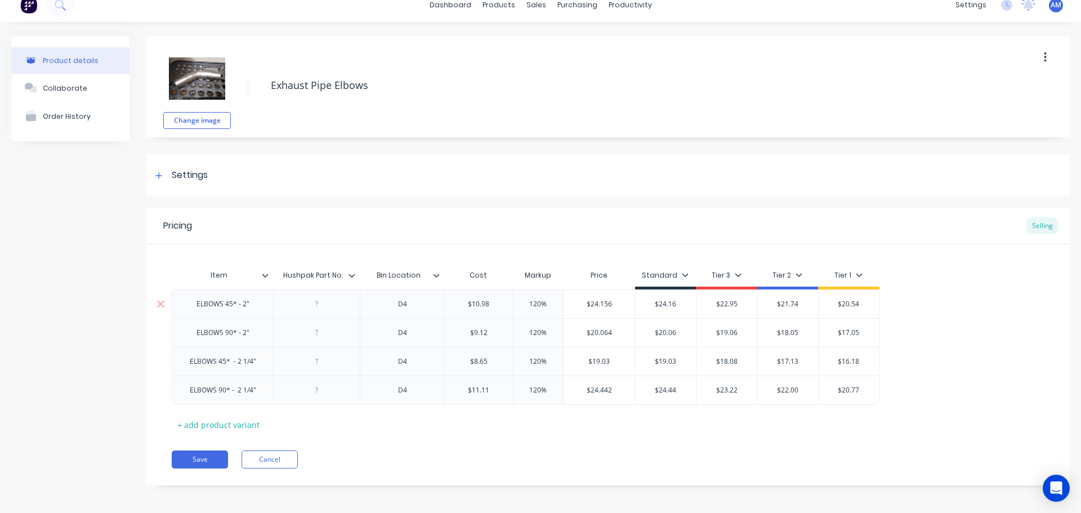
scroll to position [15, 0]
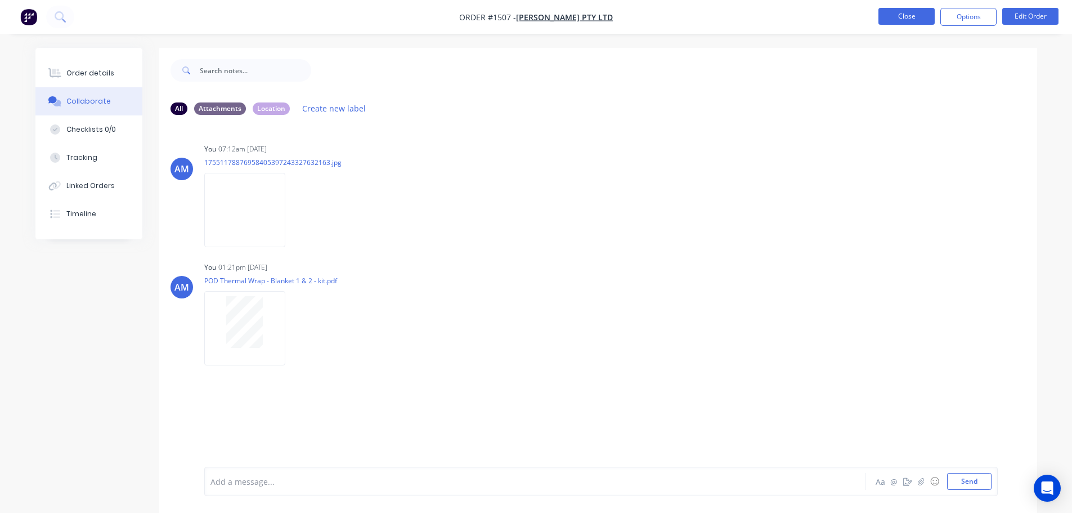
click at [896, 15] on button "Close" at bounding box center [906, 16] width 56 height 17
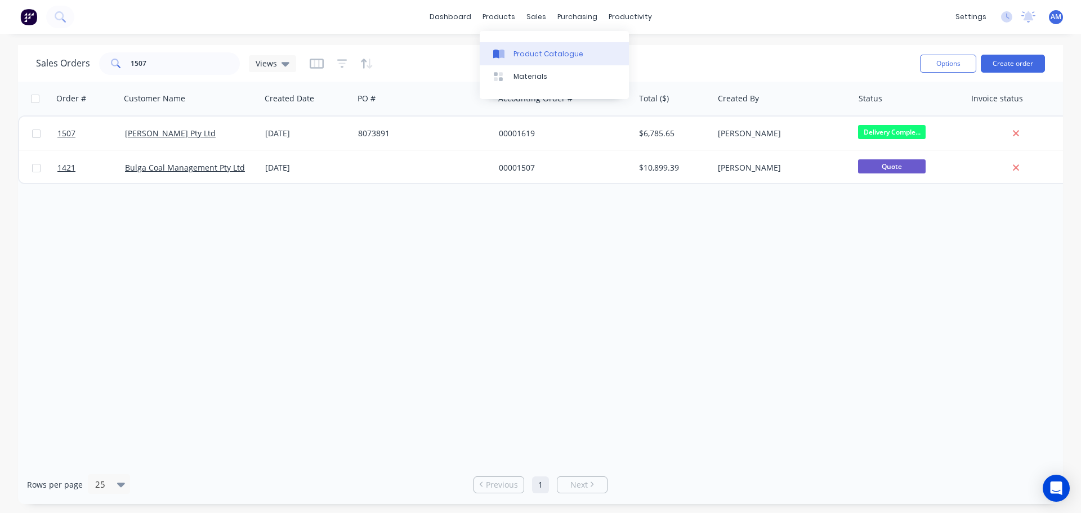
click at [543, 52] on div "Product Catalogue" at bounding box center [548, 54] width 70 height 10
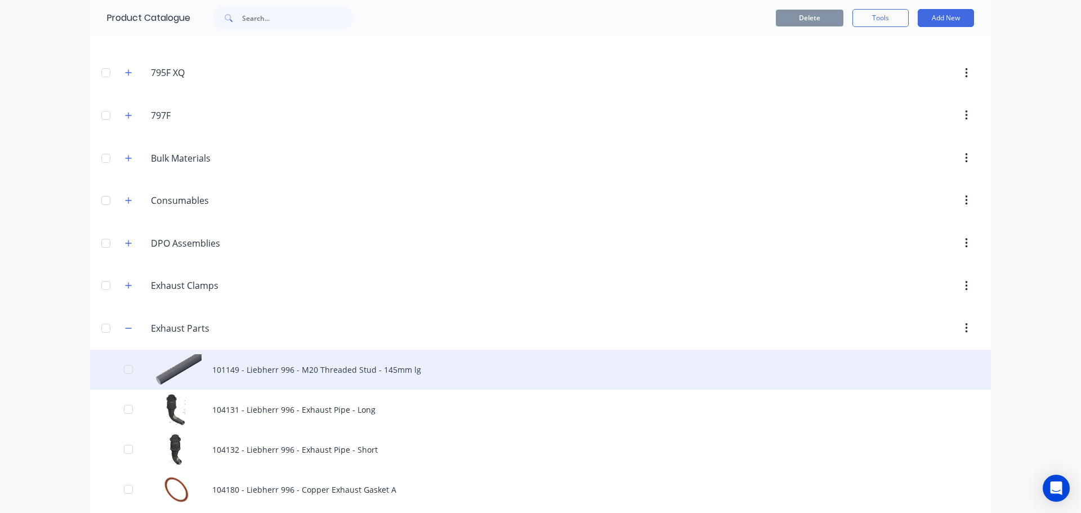
scroll to position [338, 0]
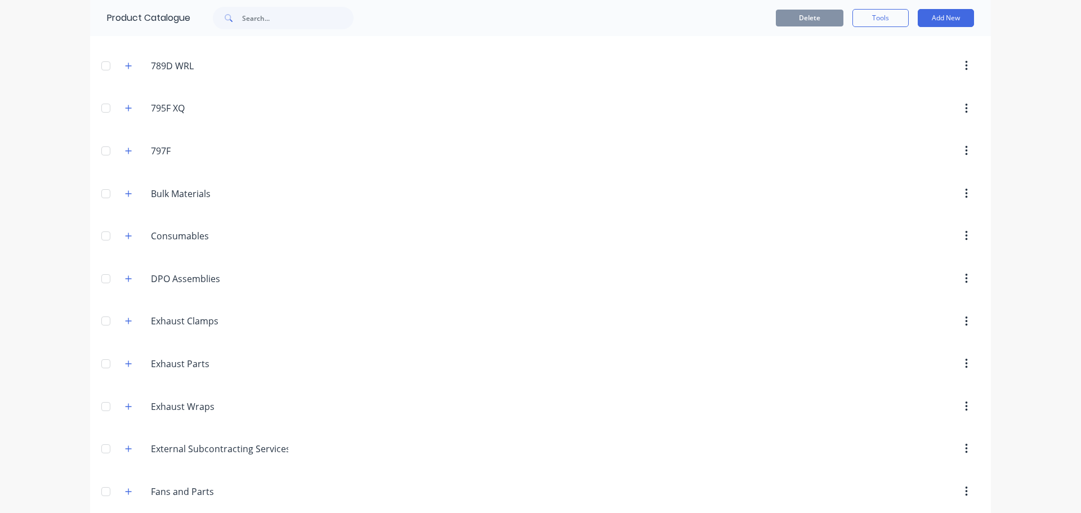
scroll to position [225, 0]
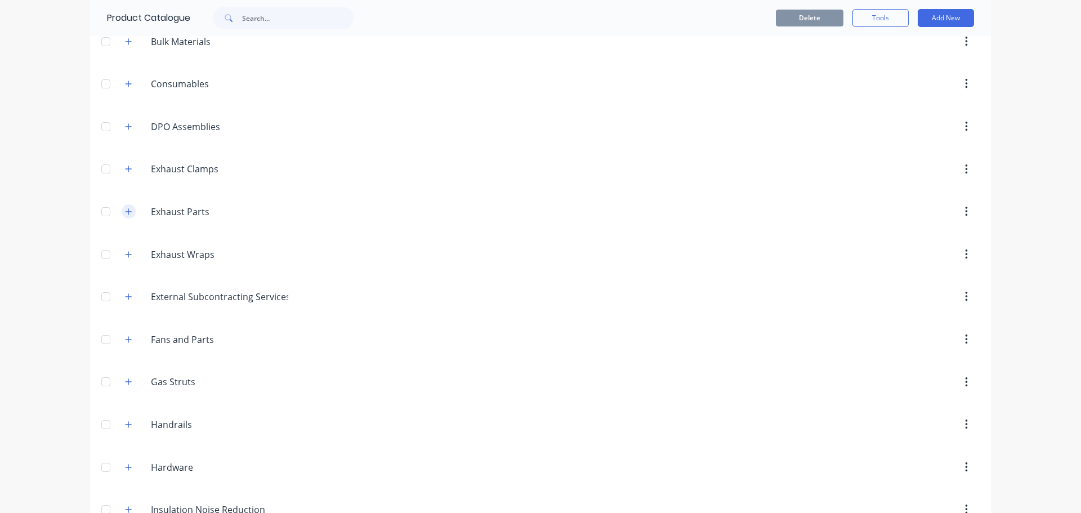
click at [125, 210] on icon "button" at bounding box center [128, 212] width 7 height 8
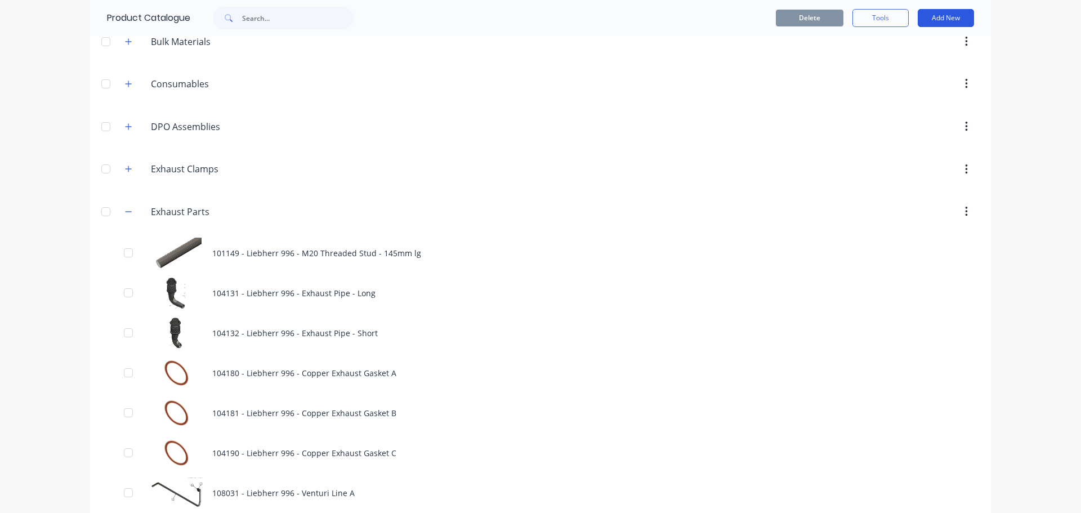
click at [937, 19] on button "Add New" at bounding box center [945, 18] width 56 height 18
click at [909, 46] on div "Category" at bounding box center [920, 47] width 87 height 16
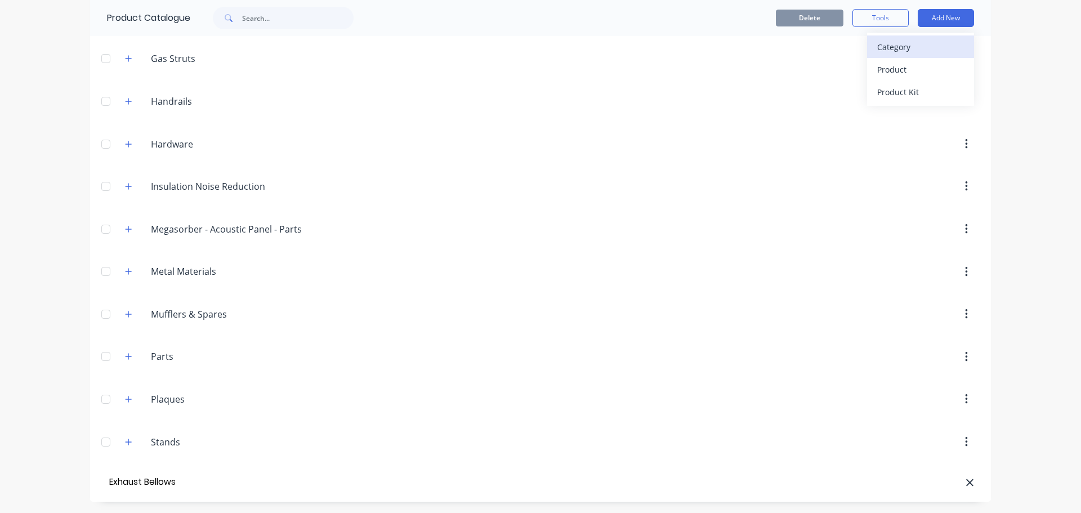
type input "Exhaust Bellows"
click at [781, 66] on div at bounding box center [636, 59] width 687 height 20
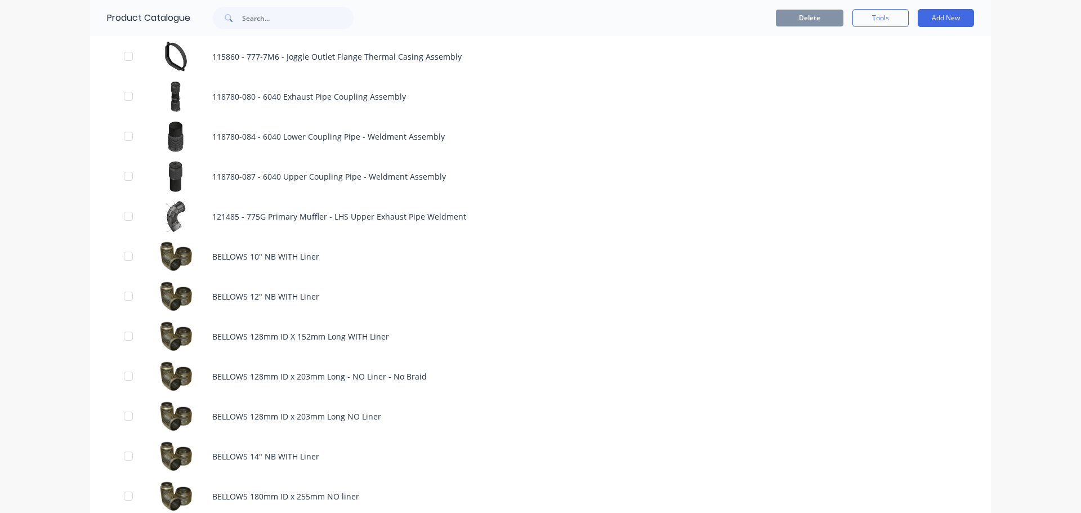
scroll to position [770, 0]
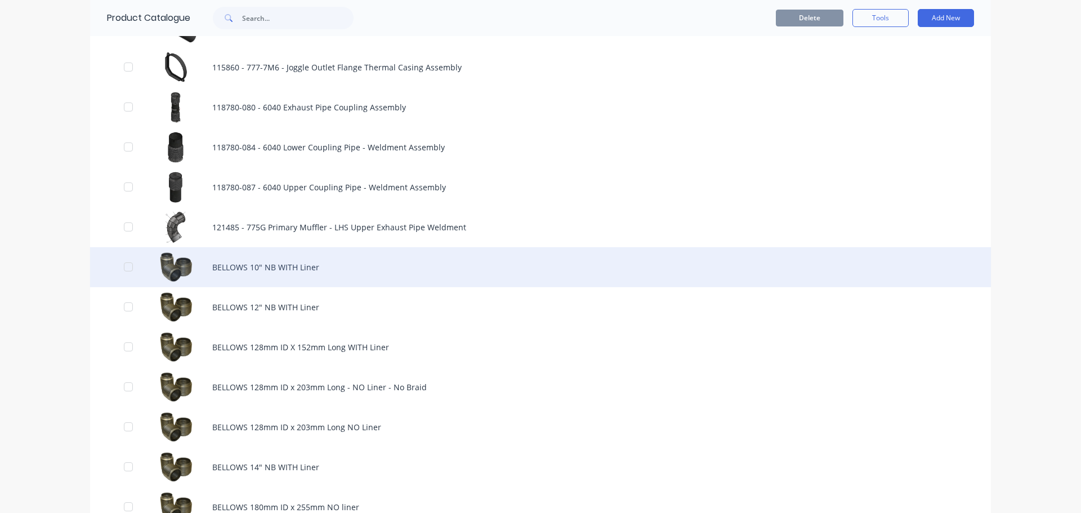
click at [232, 266] on div "BELLOWS 10" NB WITH Liner" at bounding box center [540, 267] width 900 height 40
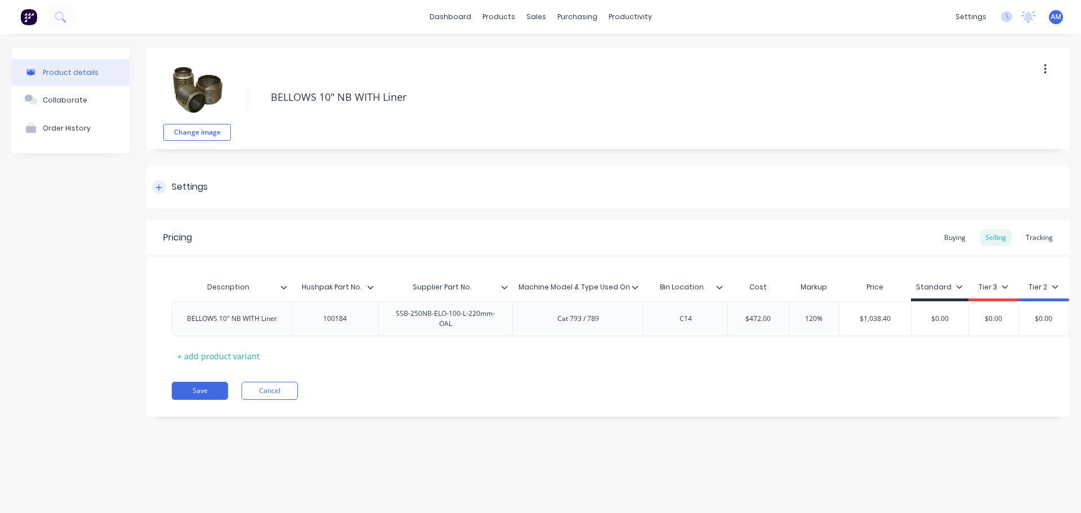
click at [214, 183] on div "Settings" at bounding box center [607, 187] width 923 height 42
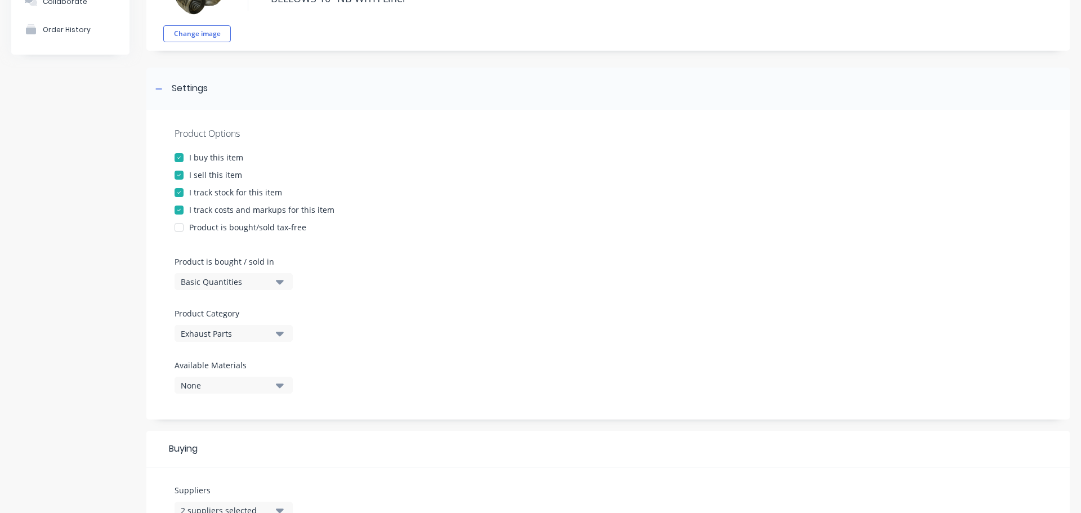
scroll to position [113, 0]
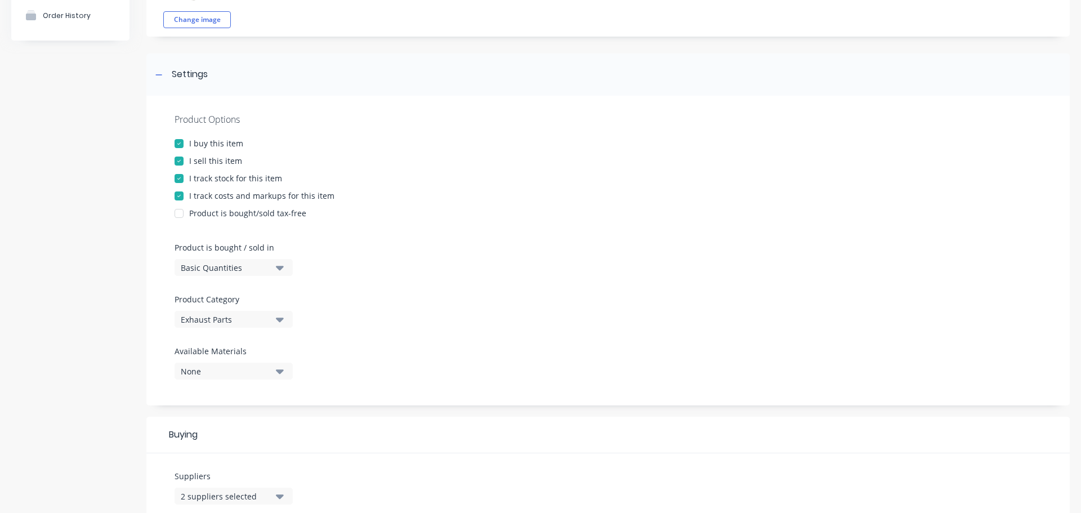
click at [283, 324] on icon "button" at bounding box center [280, 319] width 8 height 12
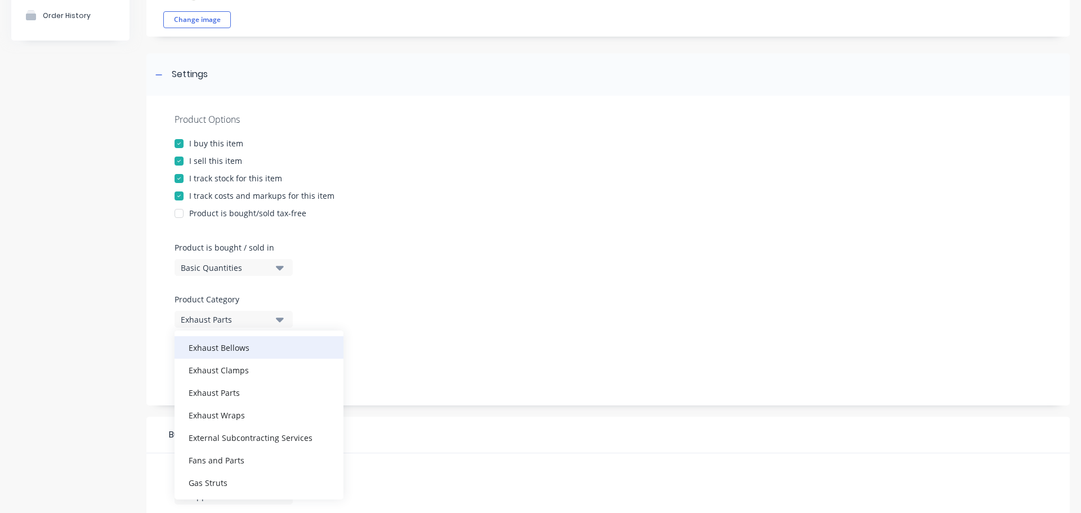
click at [247, 347] on div "Exhaust Bellows" at bounding box center [258, 347] width 169 height 23
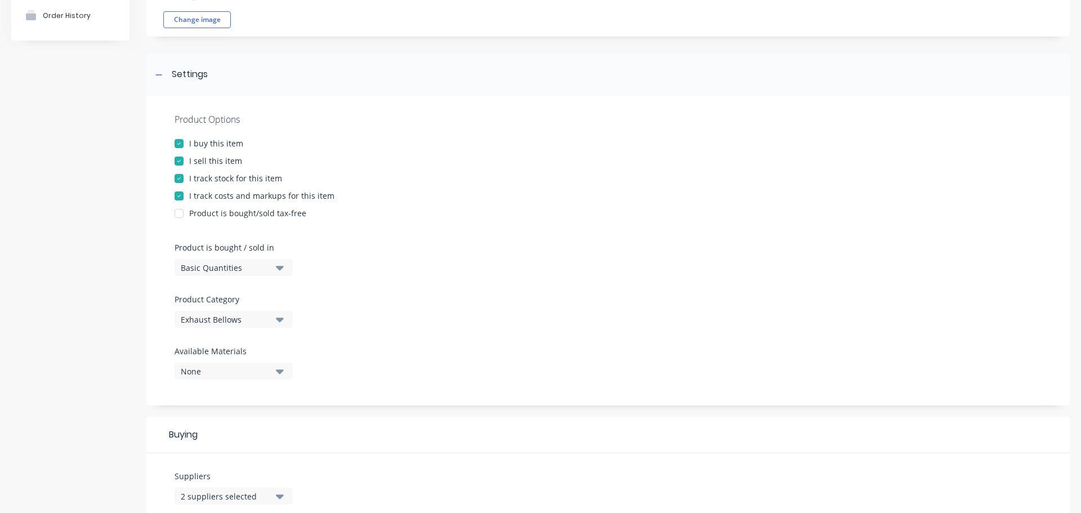
scroll to position [421, 0]
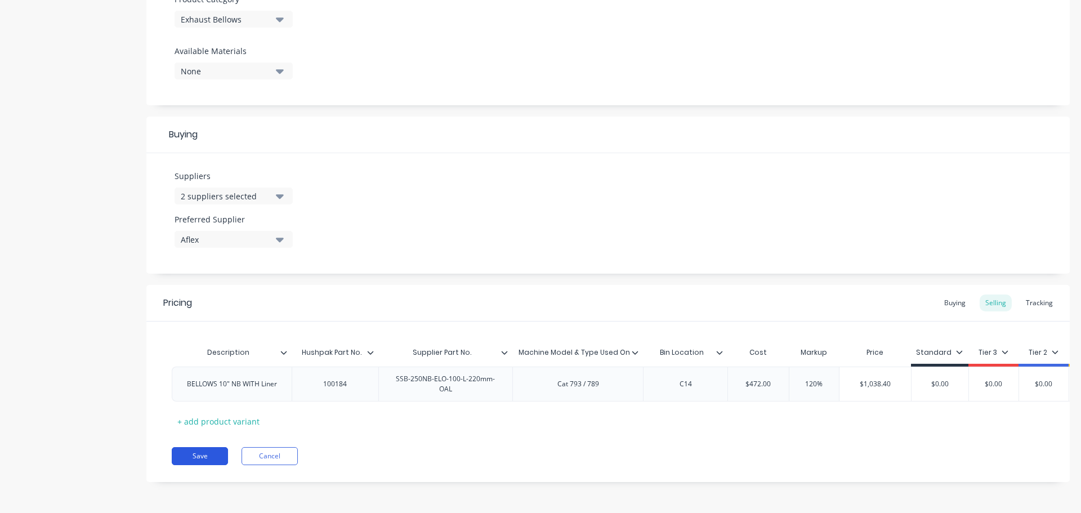
click at [210, 455] on button "Save" at bounding box center [200, 456] width 56 height 18
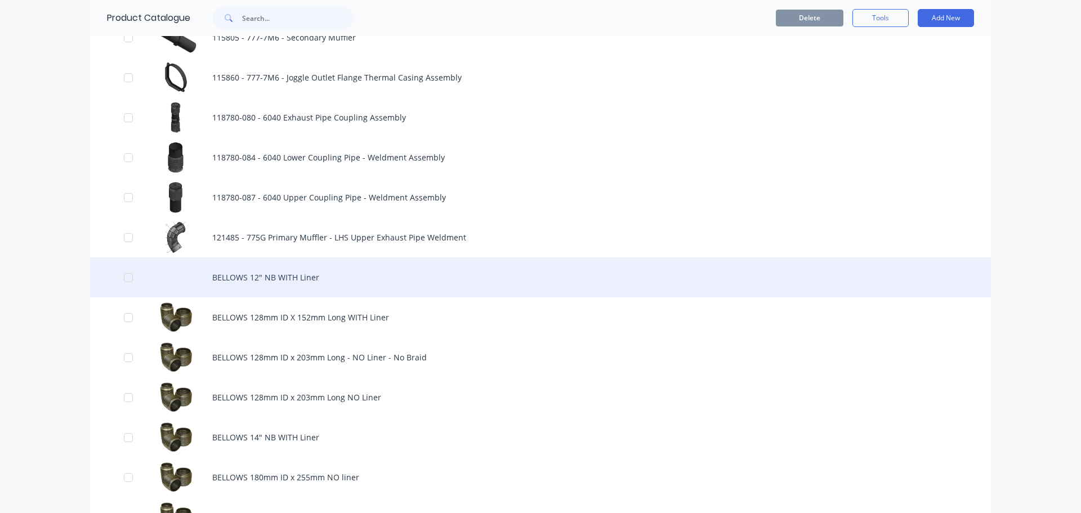
scroll to position [844, 0]
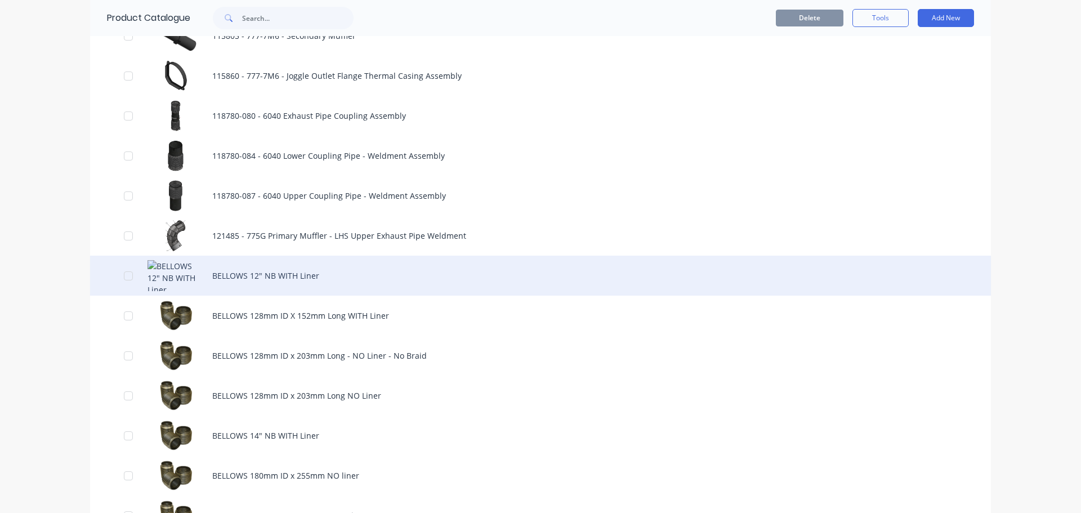
click at [269, 278] on div "BELLOWS 12" NB WITH Liner" at bounding box center [540, 275] width 900 height 40
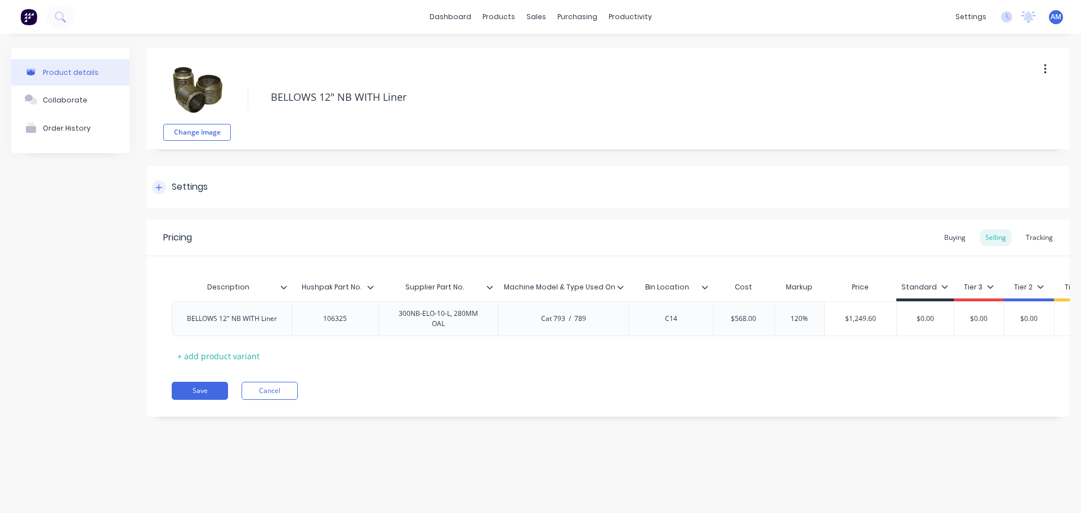
click at [214, 190] on div "Settings" at bounding box center [607, 187] width 923 height 42
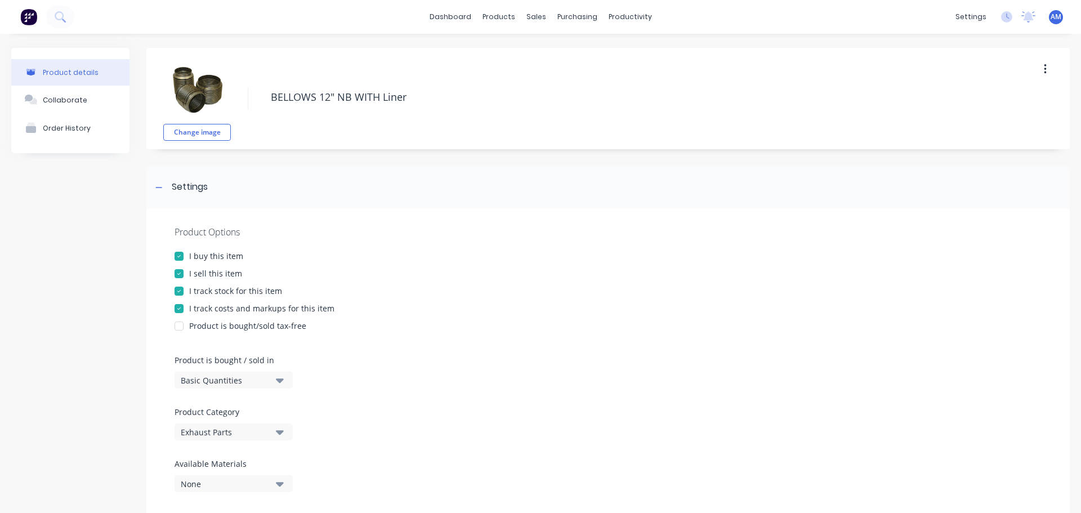
click at [274, 429] on button "Exhaust Parts" at bounding box center [233, 431] width 118 height 17
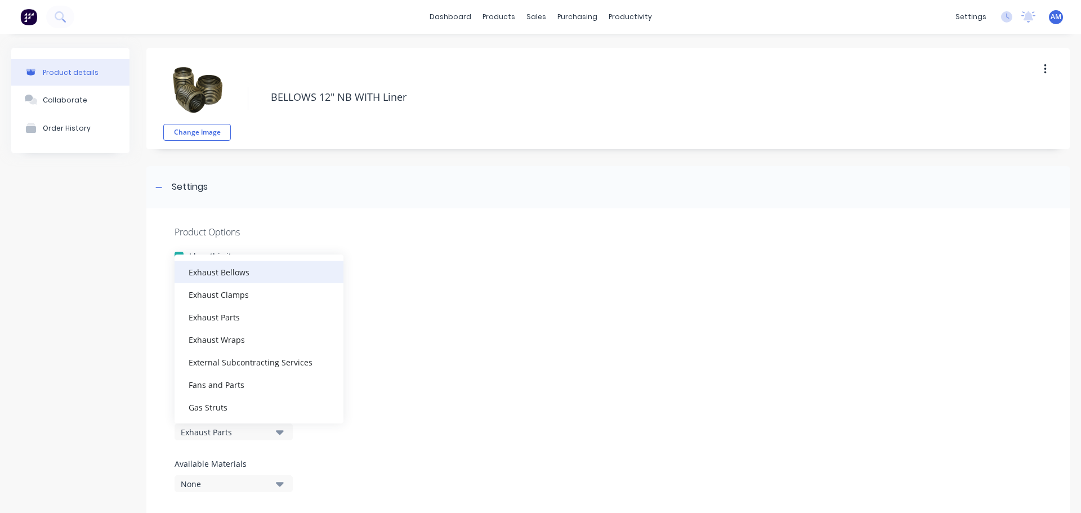
scroll to position [113, 0]
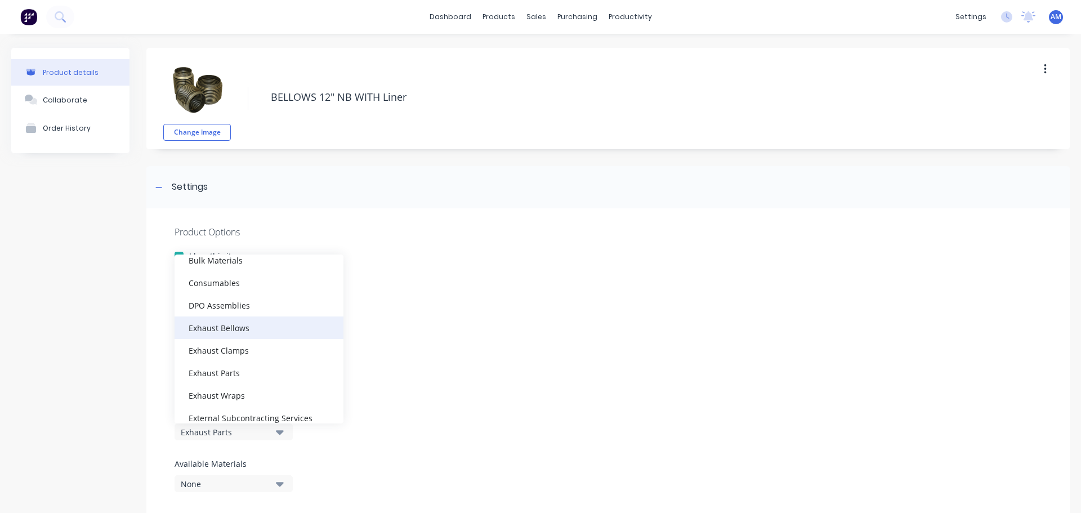
click at [266, 321] on div "Exhaust Bellows" at bounding box center [258, 327] width 169 height 23
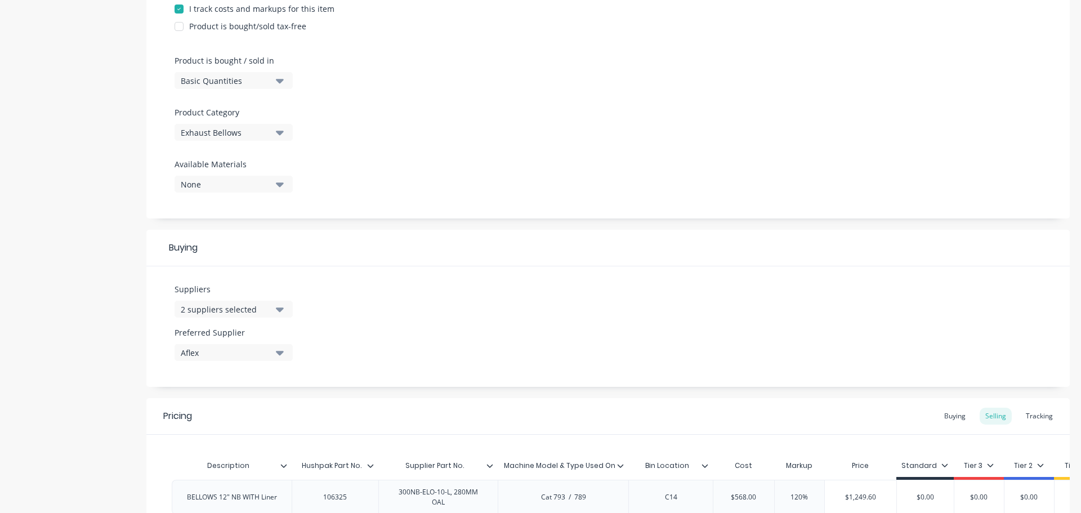
scroll to position [421, 0]
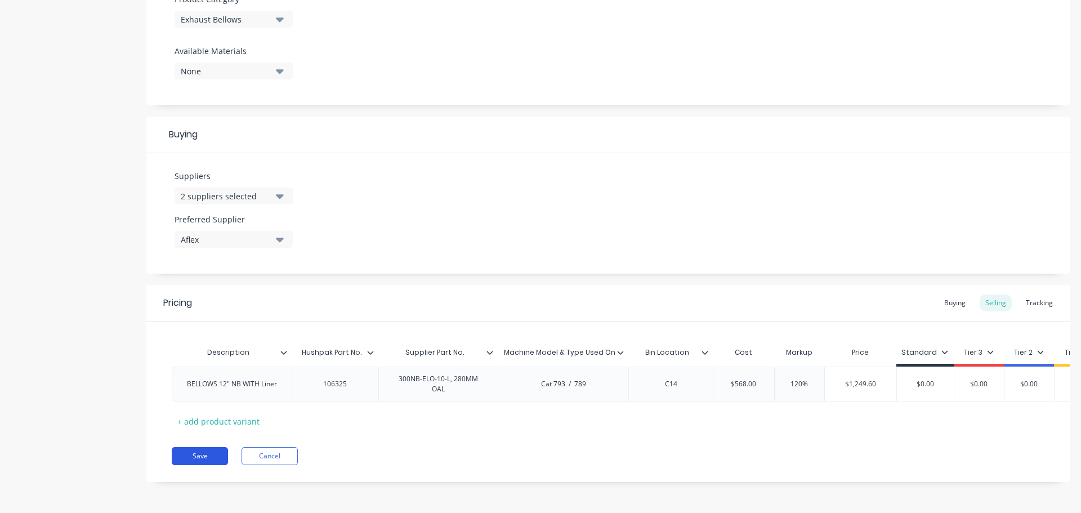
click at [214, 451] on button "Save" at bounding box center [200, 456] width 56 height 18
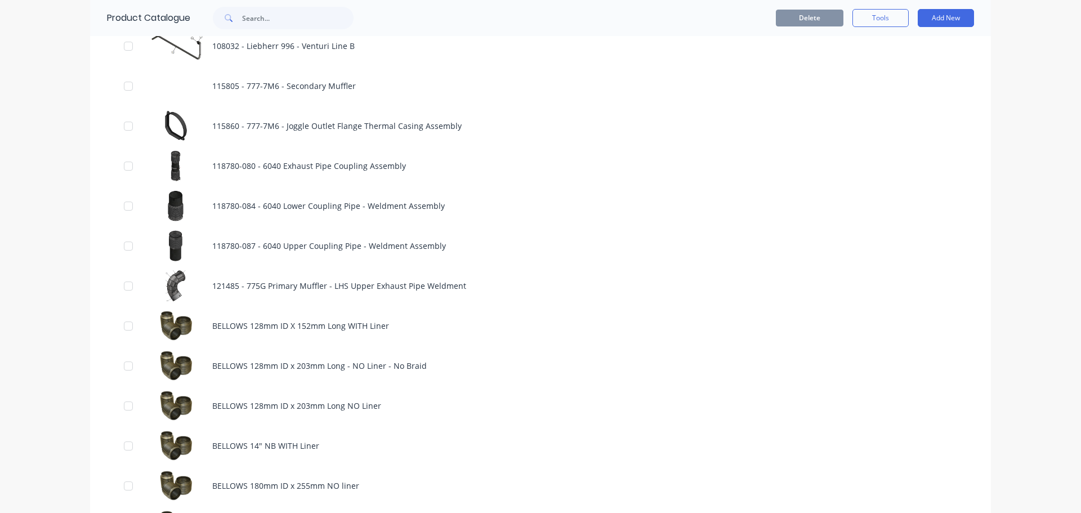
scroll to position [844, 0]
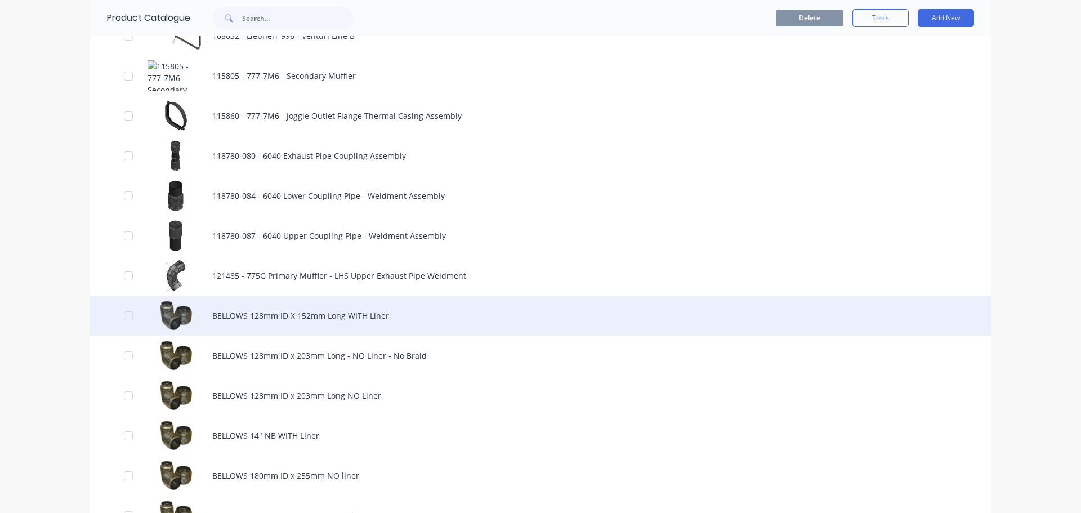
click at [255, 312] on div "BELLOWS 128mm ID X 152mm Long WITH Liner" at bounding box center [540, 315] width 900 height 40
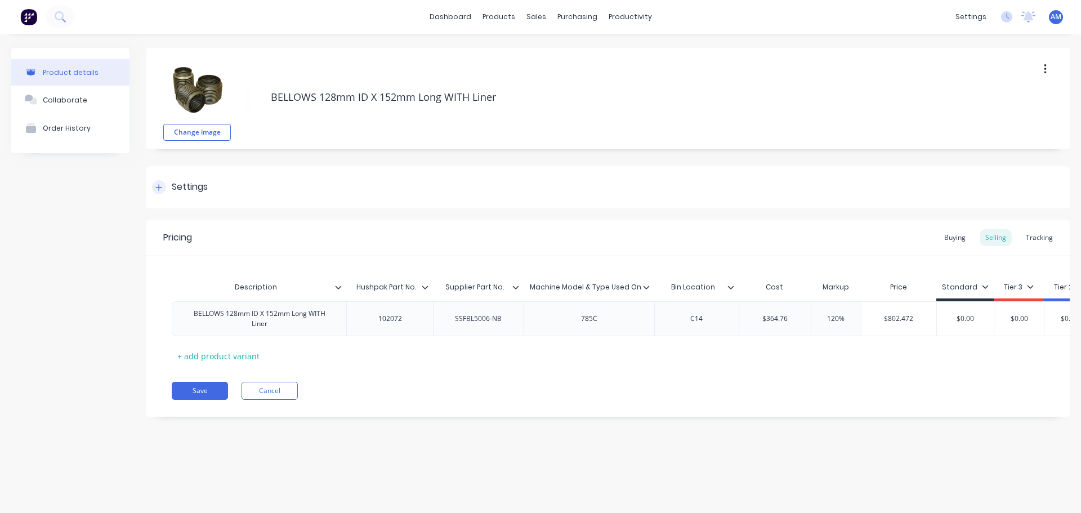
click at [219, 185] on div "Settings" at bounding box center [607, 187] width 923 height 42
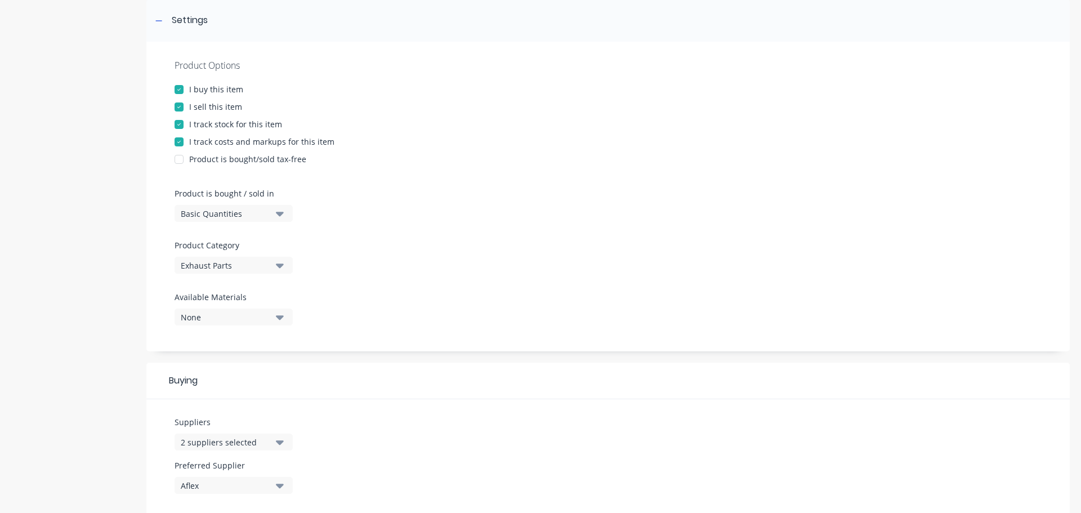
scroll to position [169, 0]
click at [259, 262] on div "Exhaust Parts" at bounding box center [226, 263] width 90 height 12
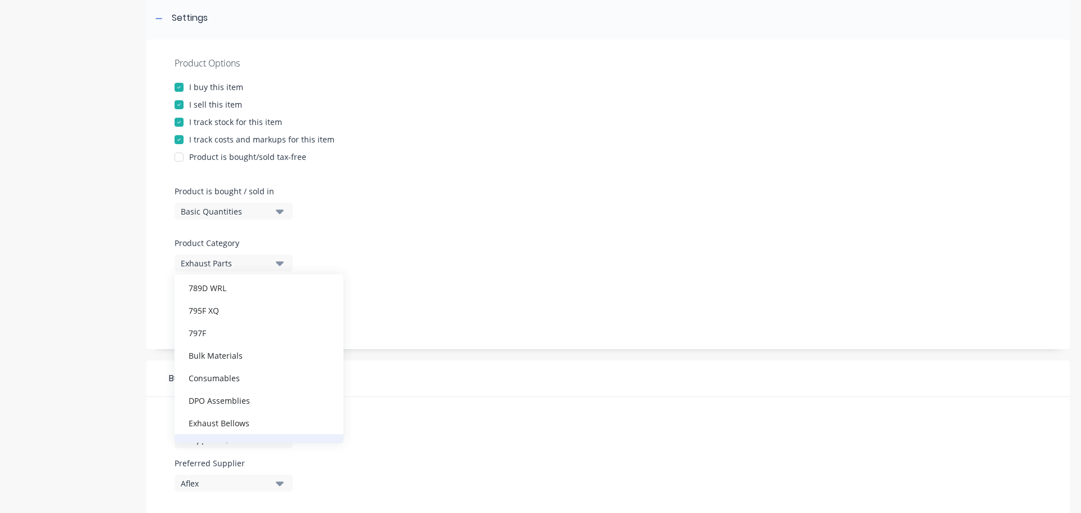
scroll to position [113, 0]
click at [249, 347] on div "Exhaust Bellows" at bounding box center [258, 347] width 169 height 23
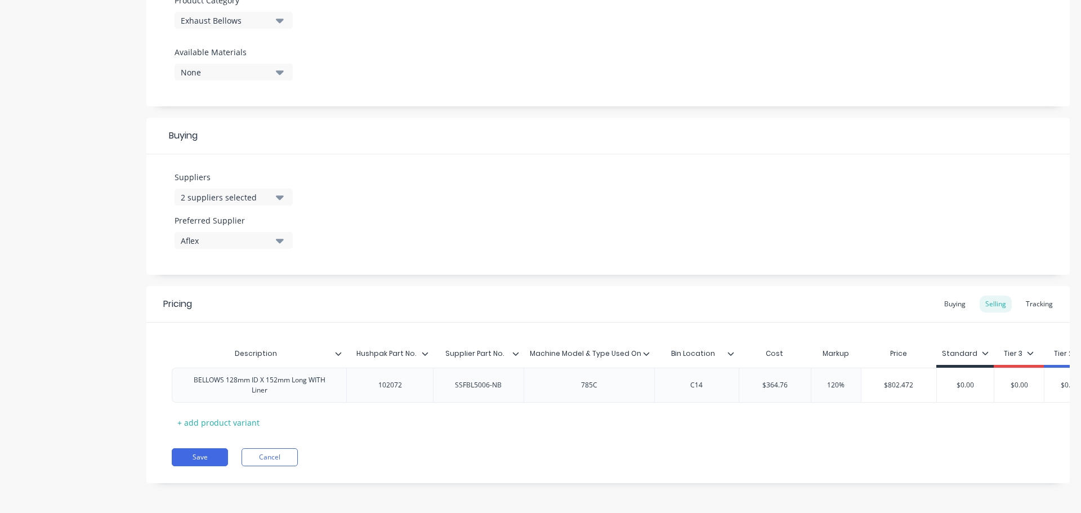
scroll to position [421, 0]
click at [205, 449] on button "Save" at bounding box center [200, 456] width 56 height 18
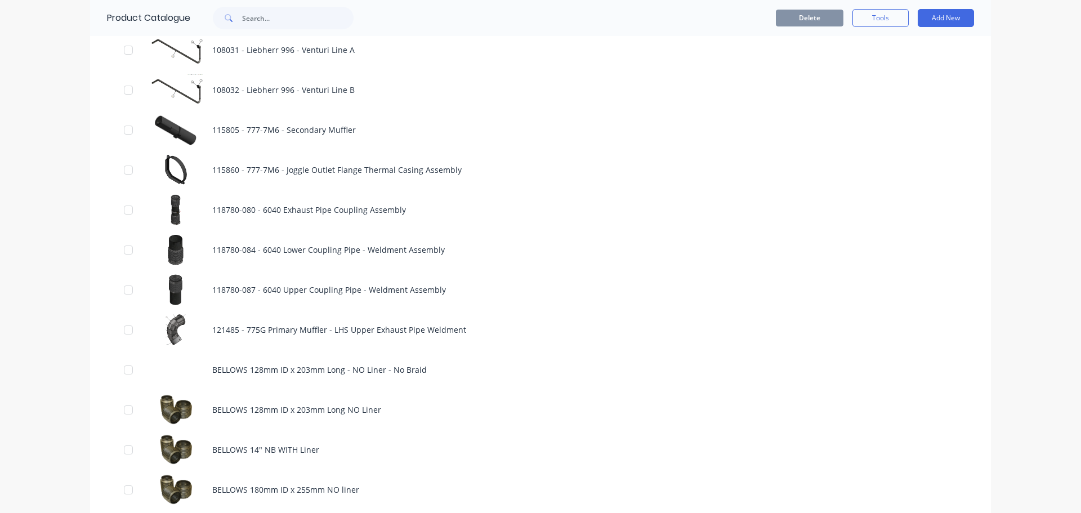
scroll to position [900, 0]
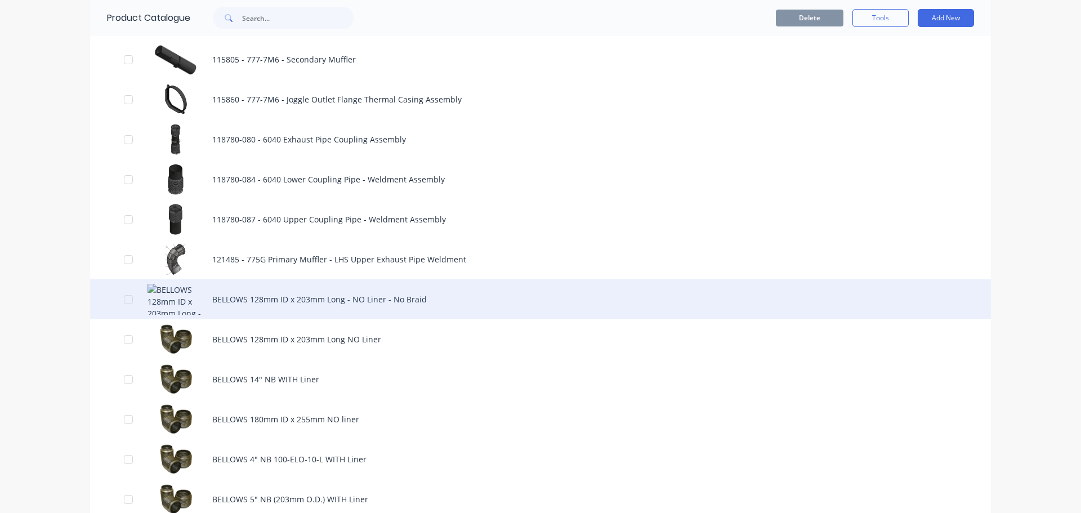
click at [245, 304] on div "BELLOWS 128mm ID x 203mm Long - NO Liner - No Braid" at bounding box center [540, 299] width 900 height 40
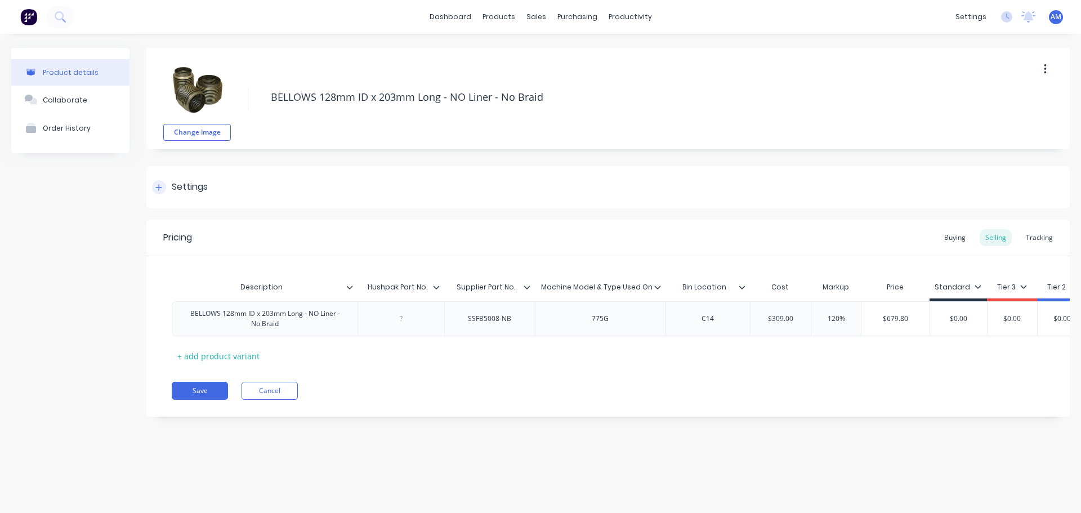
click at [216, 192] on div "Settings" at bounding box center [607, 187] width 923 height 42
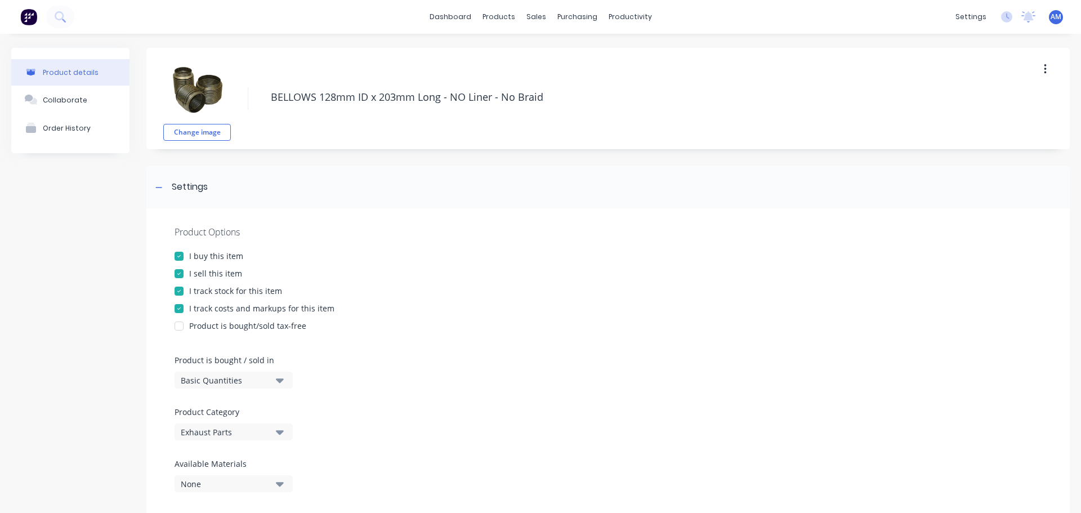
click at [263, 431] on div "Exhaust Parts" at bounding box center [226, 432] width 90 height 12
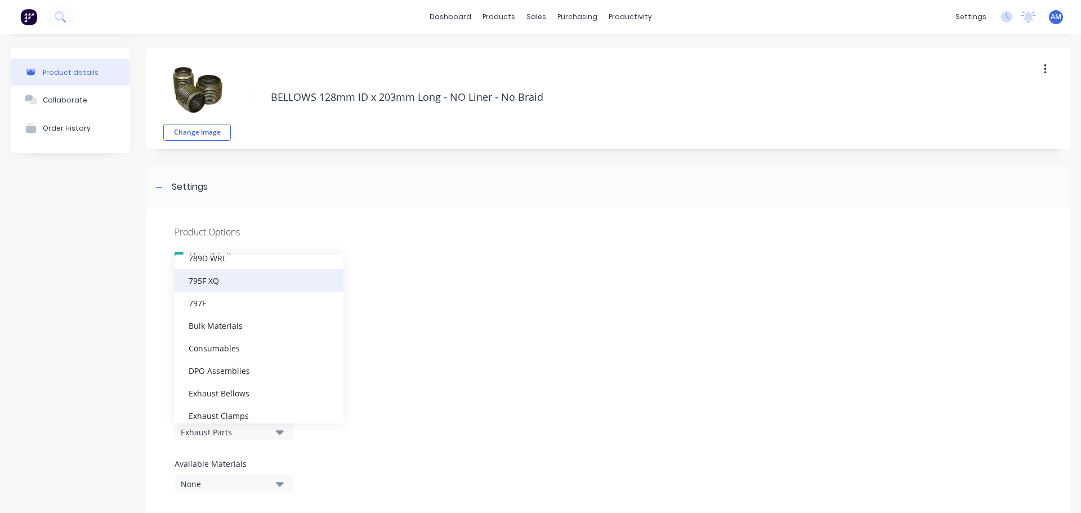
scroll to position [169, 0]
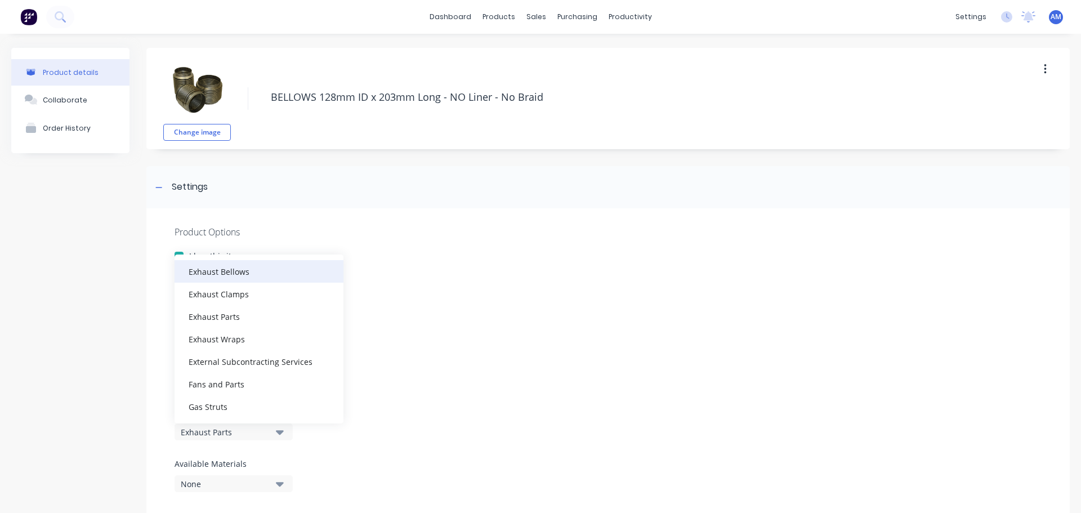
click at [256, 275] on div "Exhaust Bellows" at bounding box center [258, 271] width 169 height 23
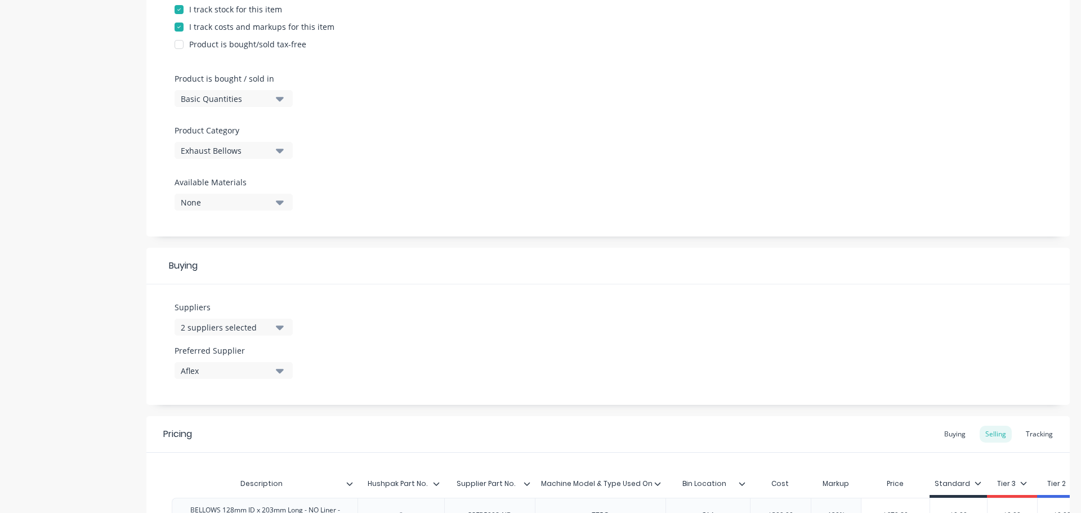
scroll to position [421, 0]
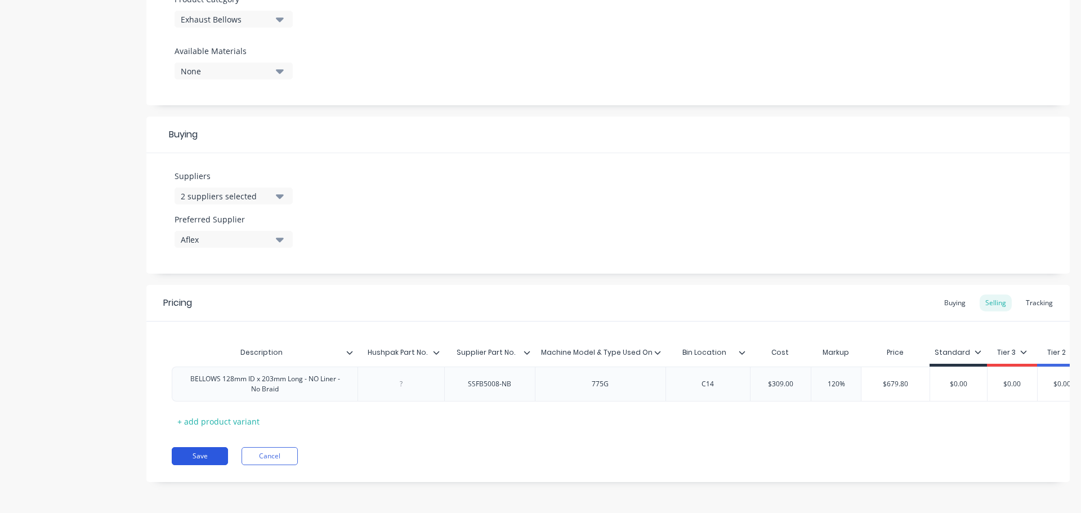
click at [205, 456] on button "Save" at bounding box center [200, 456] width 56 height 18
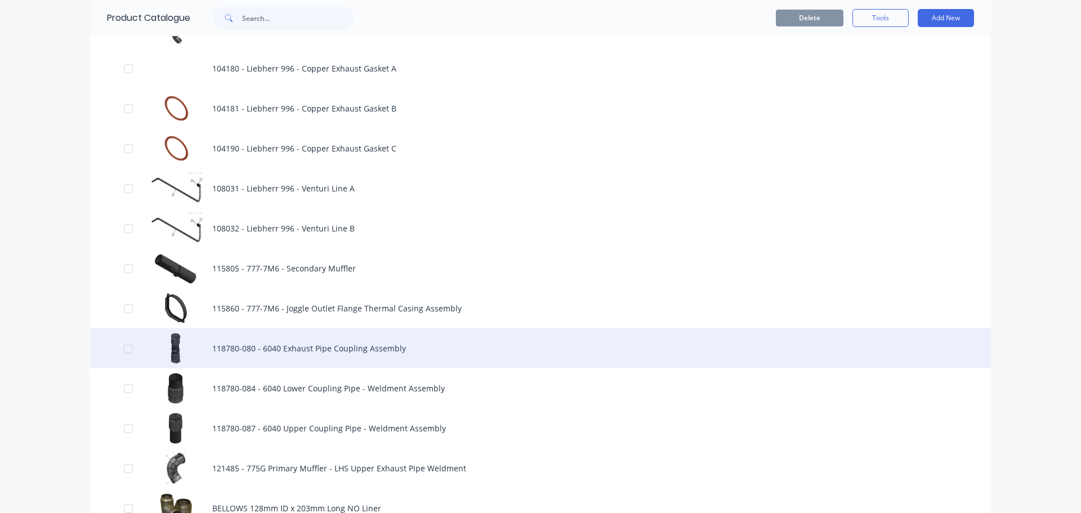
scroll to position [900, 0]
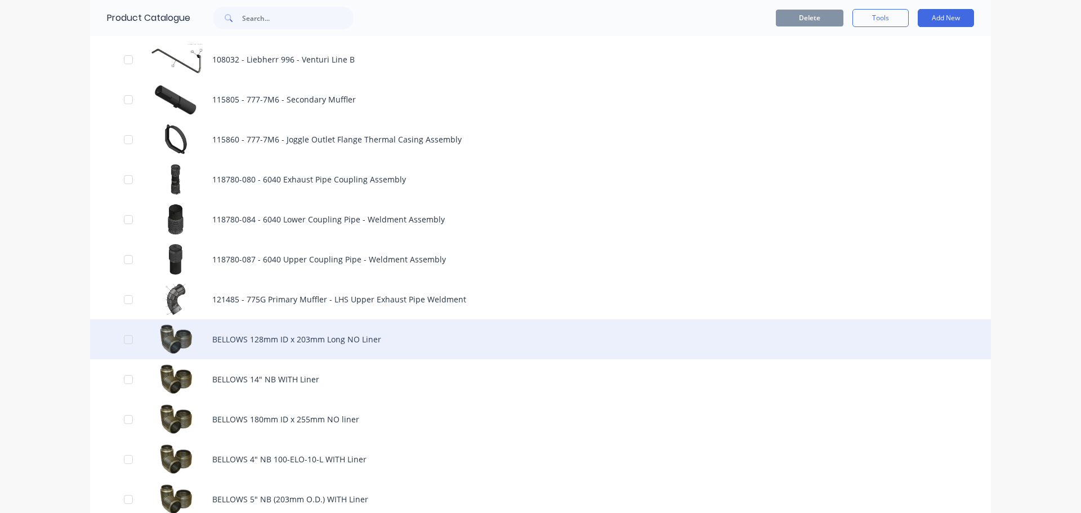
click at [224, 338] on div "BELLOWS 128mm ID x 203mm Long NO Liner" at bounding box center [540, 339] width 900 height 40
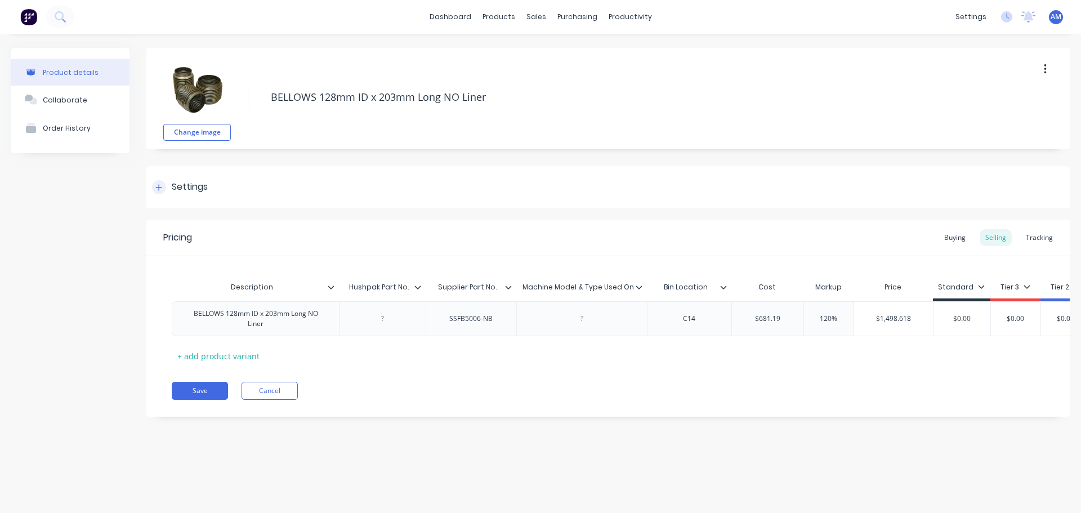
click at [227, 196] on div "Settings" at bounding box center [607, 187] width 923 height 42
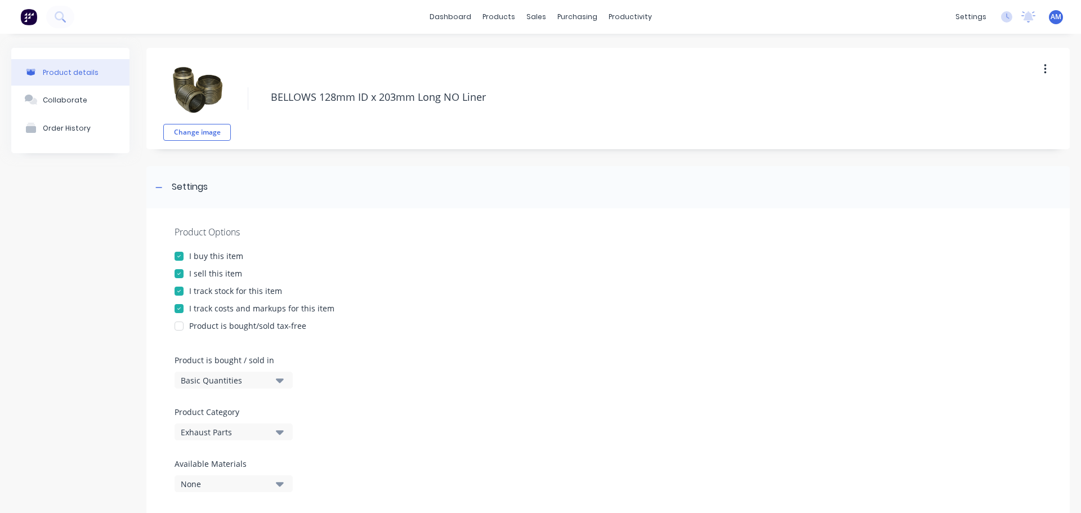
click at [234, 439] on button "Exhaust Parts" at bounding box center [233, 431] width 118 height 17
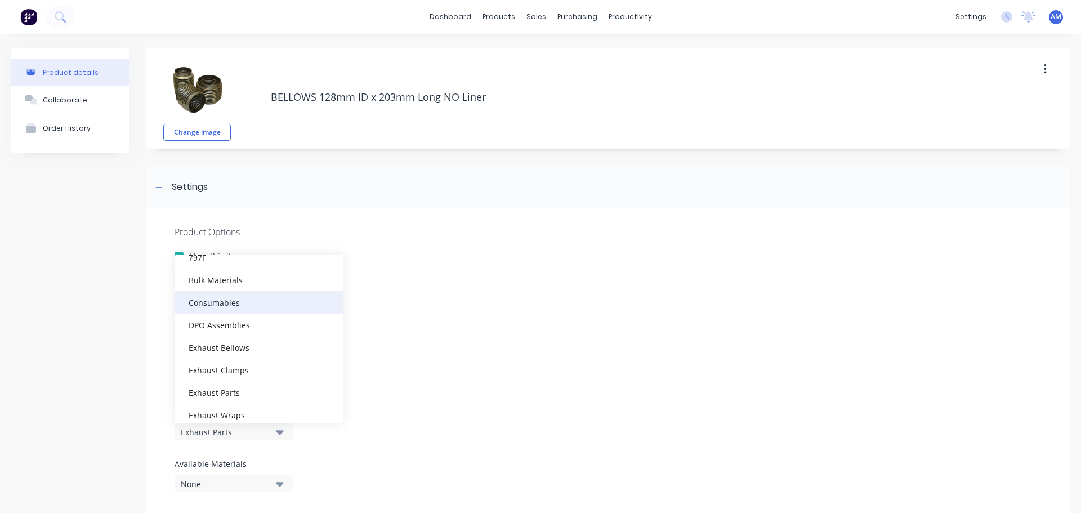
scroll to position [113, 0]
click at [248, 330] on div "Exhaust Bellows" at bounding box center [258, 327] width 169 height 23
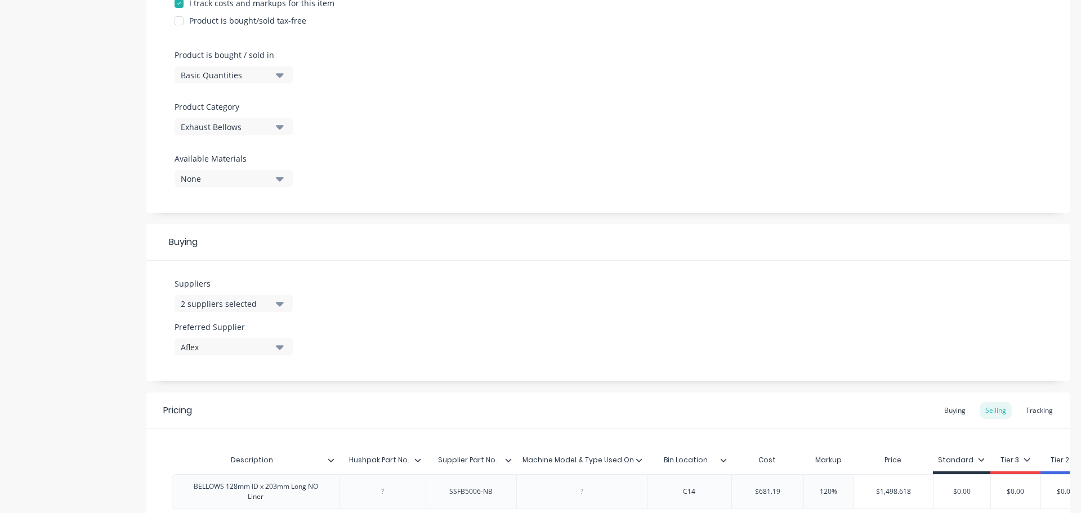
scroll to position [421, 0]
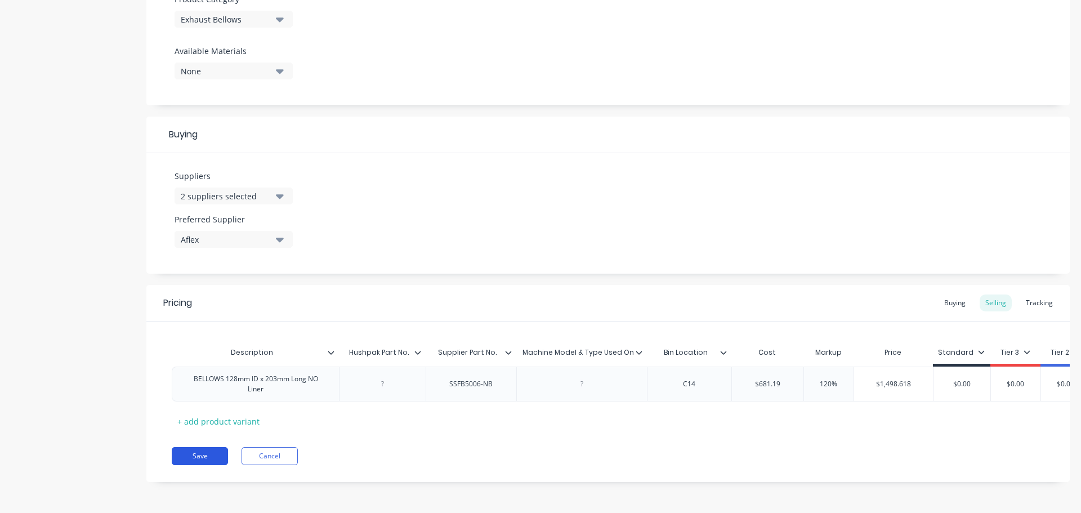
click at [210, 452] on button "Save" at bounding box center [200, 456] width 56 height 18
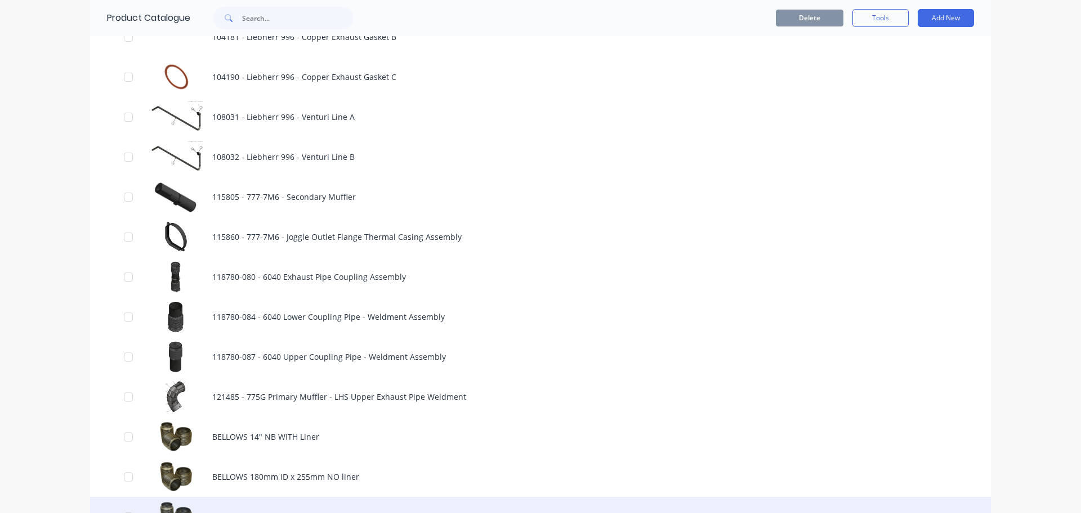
scroll to position [957, 0]
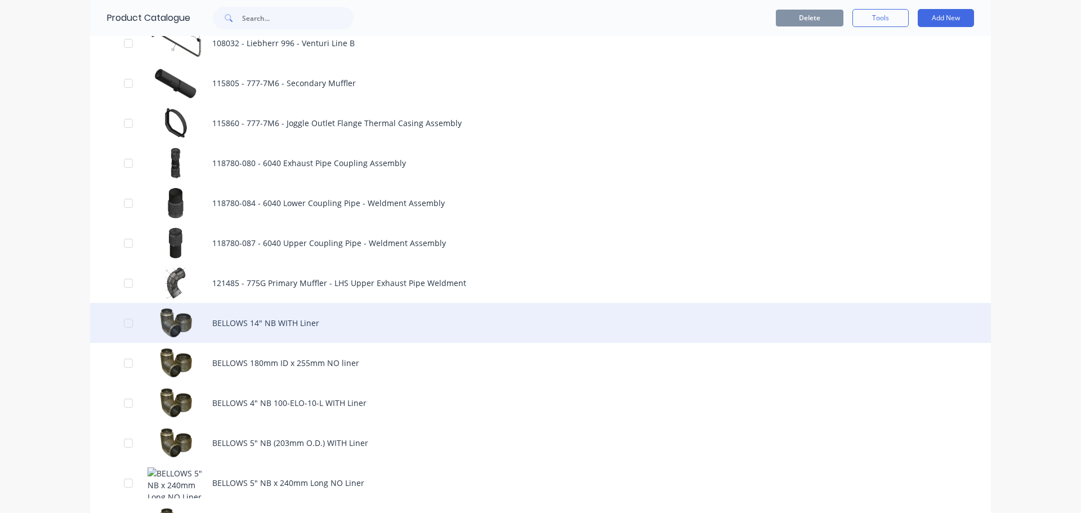
click at [230, 325] on div "BELLOWS 14" NB WITH Liner" at bounding box center [540, 323] width 900 height 40
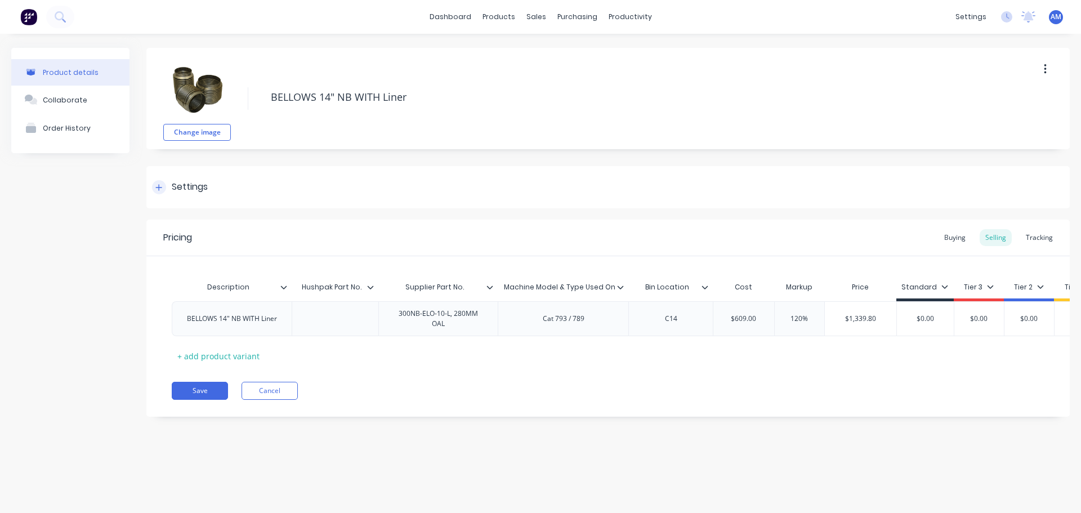
click at [227, 187] on div "Settings" at bounding box center [607, 187] width 923 height 42
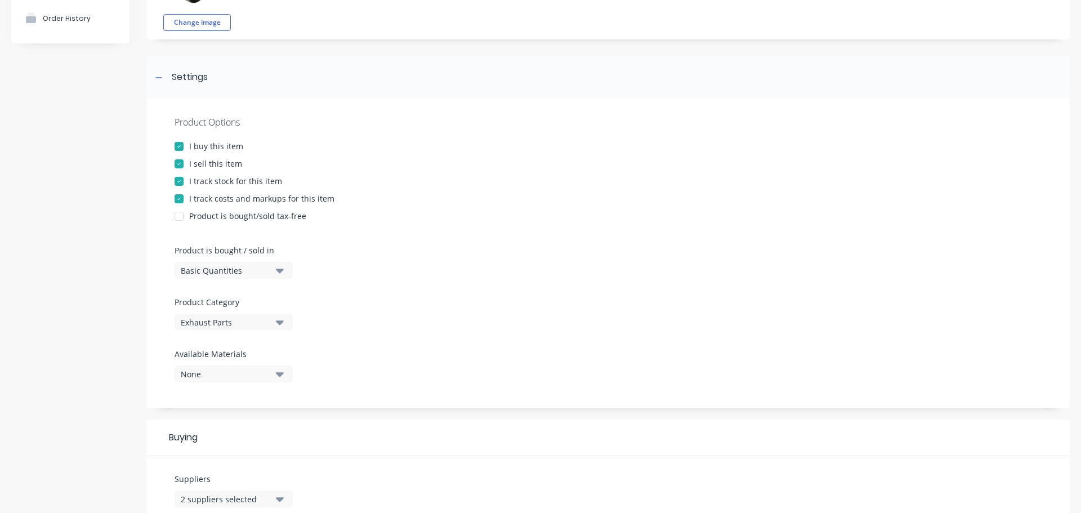
scroll to position [113, 0]
click at [268, 319] on div "Exhaust Parts" at bounding box center [226, 319] width 90 height 12
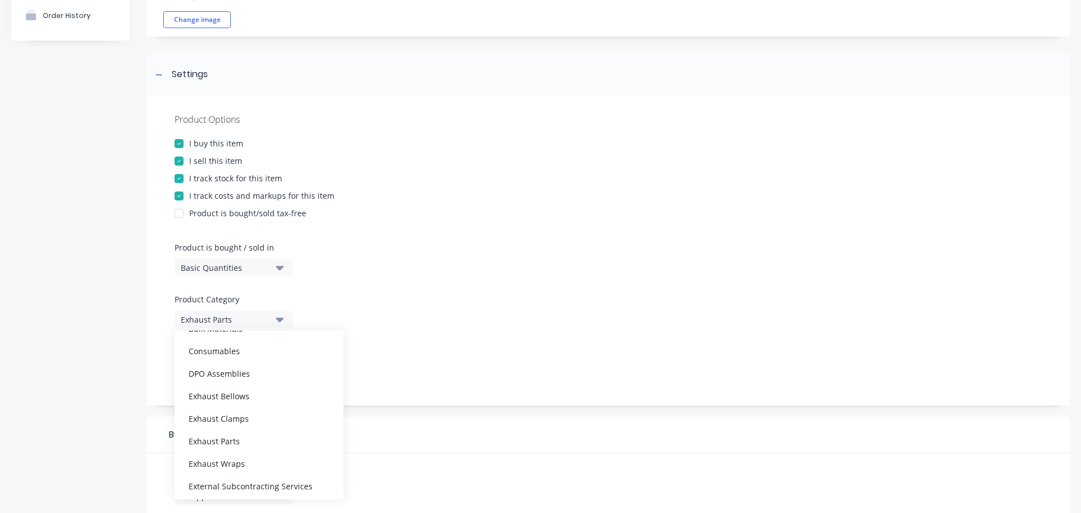
scroll to position [169, 0]
click at [249, 353] on div "Exhaust Bellows" at bounding box center [258, 347] width 169 height 23
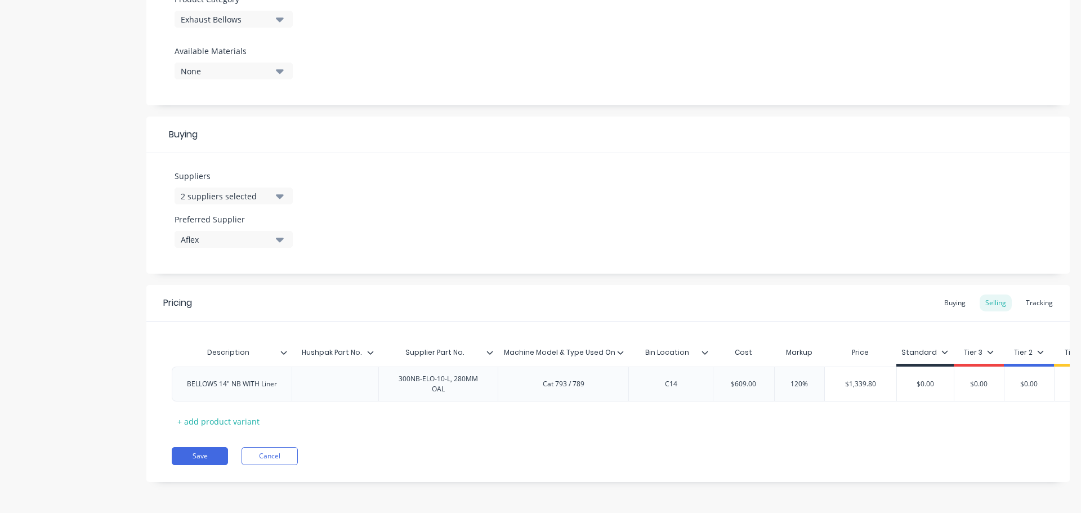
scroll to position [421, 0]
click at [205, 452] on button "Save" at bounding box center [200, 456] width 56 height 18
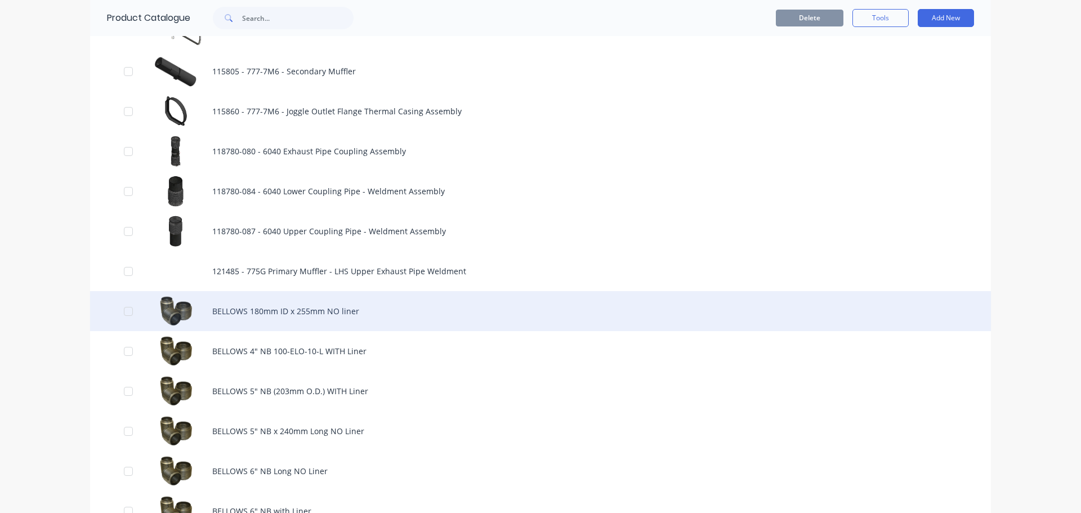
scroll to position [1013, 0]
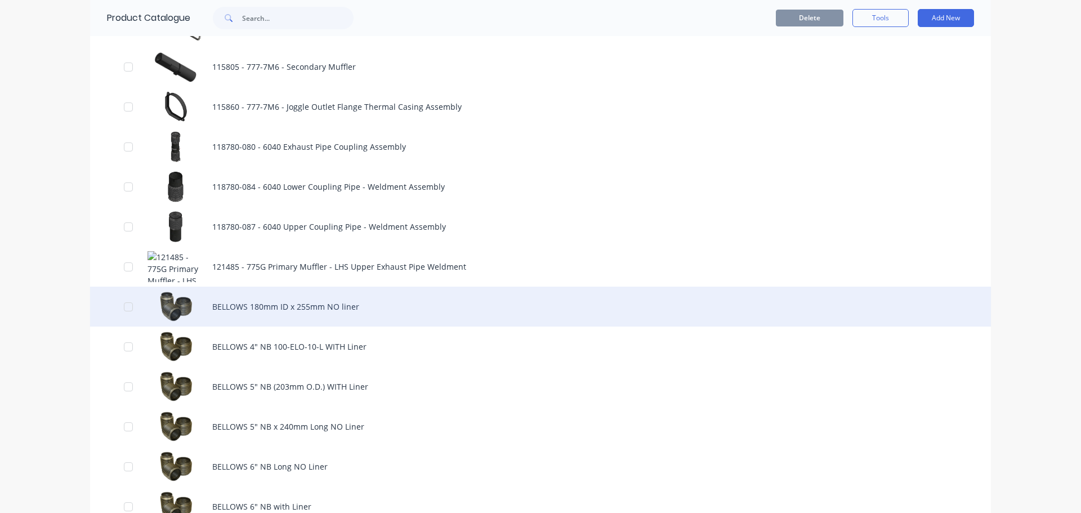
click at [234, 307] on div "BELLOWS 180mm ID x 255mm NO liner" at bounding box center [540, 306] width 900 height 40
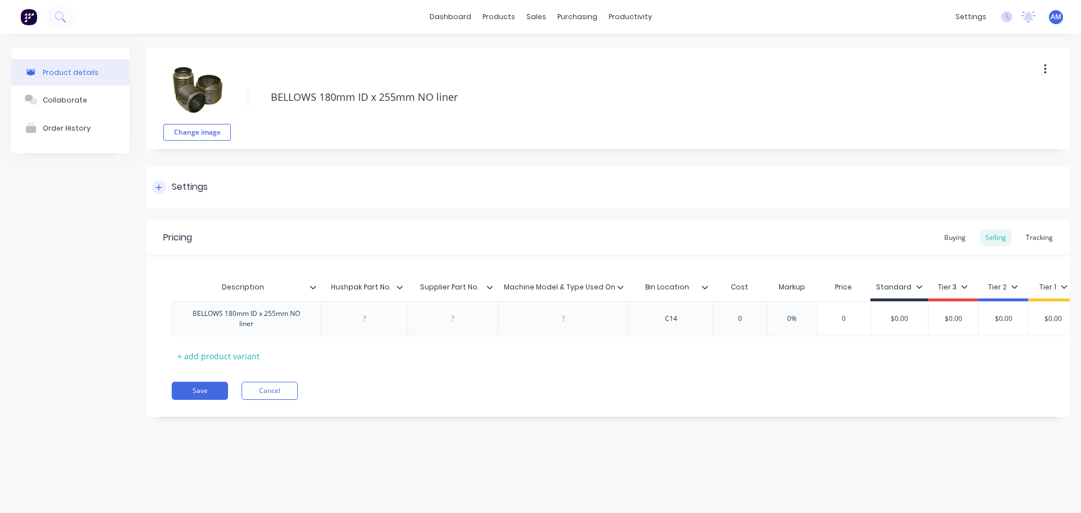
click at [222, 192] on div "Settings" at bounding box center [607, 187] width 923 height 42
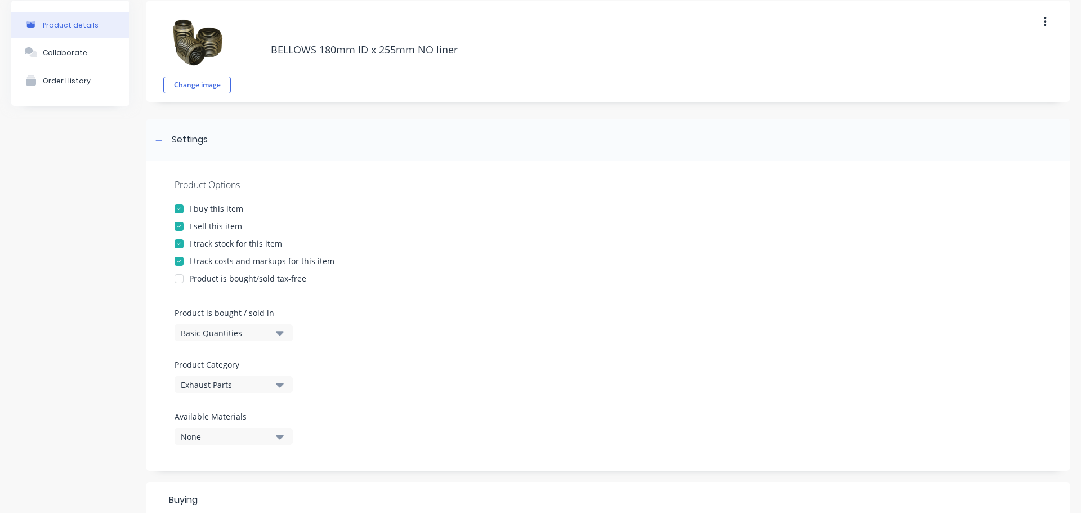
scroll to position [113, 0]
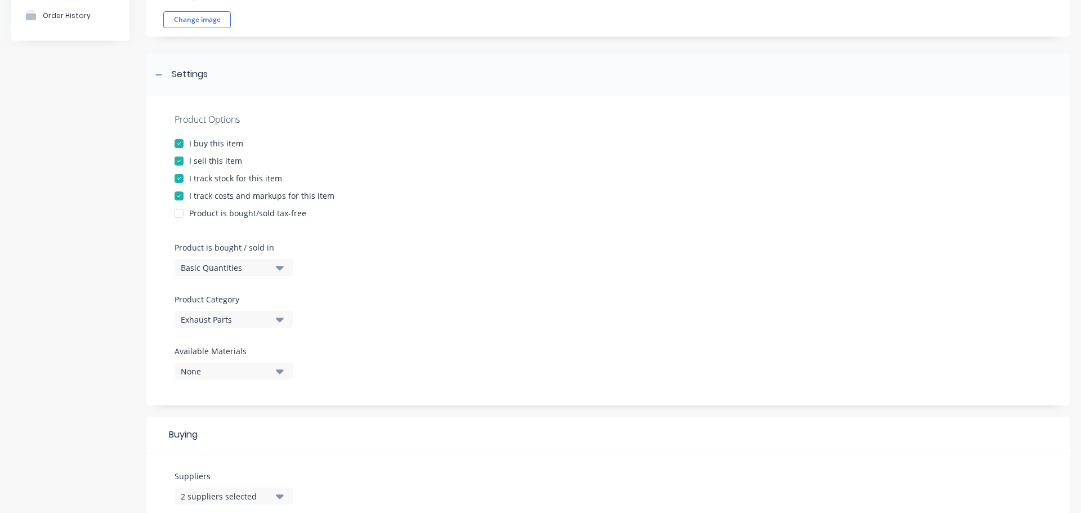
click at [257, 317] on div "Exhaust Parts" at bounding box center [226, 319] width 90 height 12
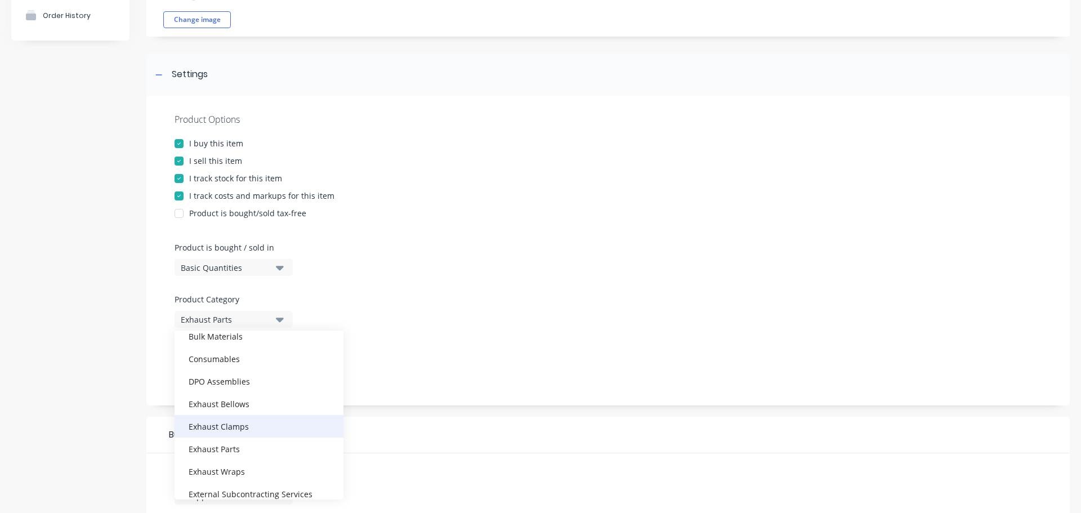
click at [248, 422] on div "Exhaust Clamps" at bounding box center [258, 426] width 169 height 23
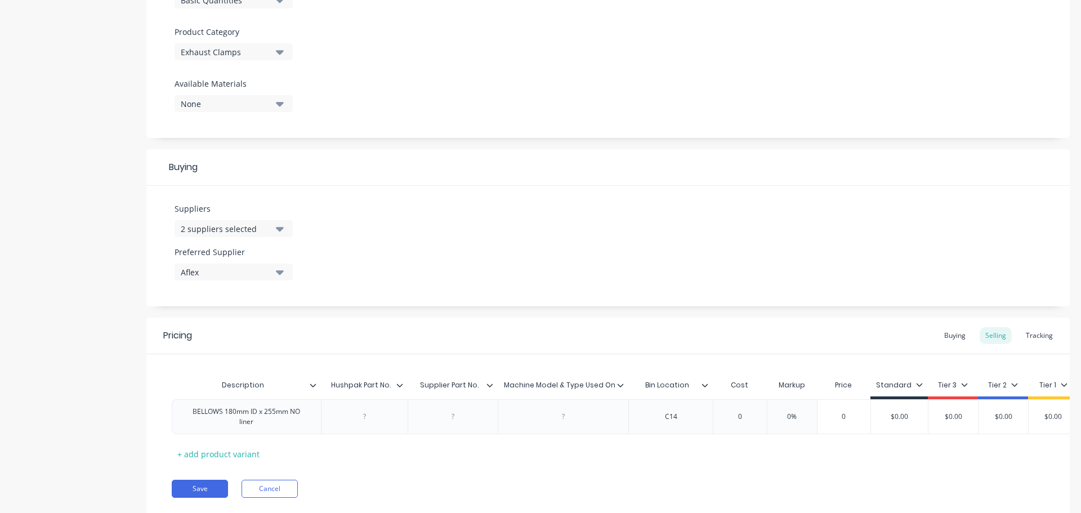
scroll to position [421, 0]
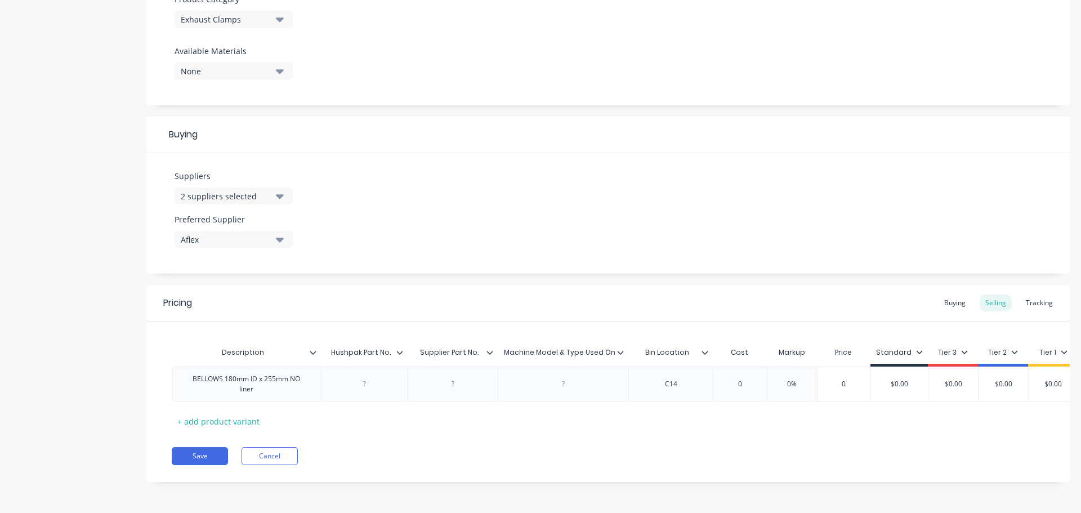
click at [280, 17] on icon "button" at bounding box center [280, 19] width 8 height 5
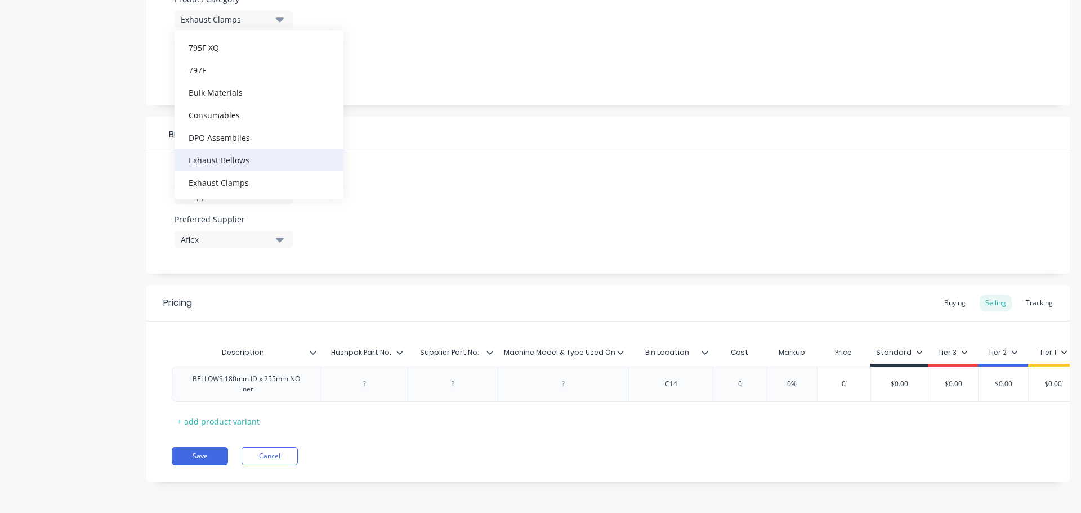
click at [266, 150] on div "Exhaust Bellows" at bounding box center [258, 160] width 169 height 23
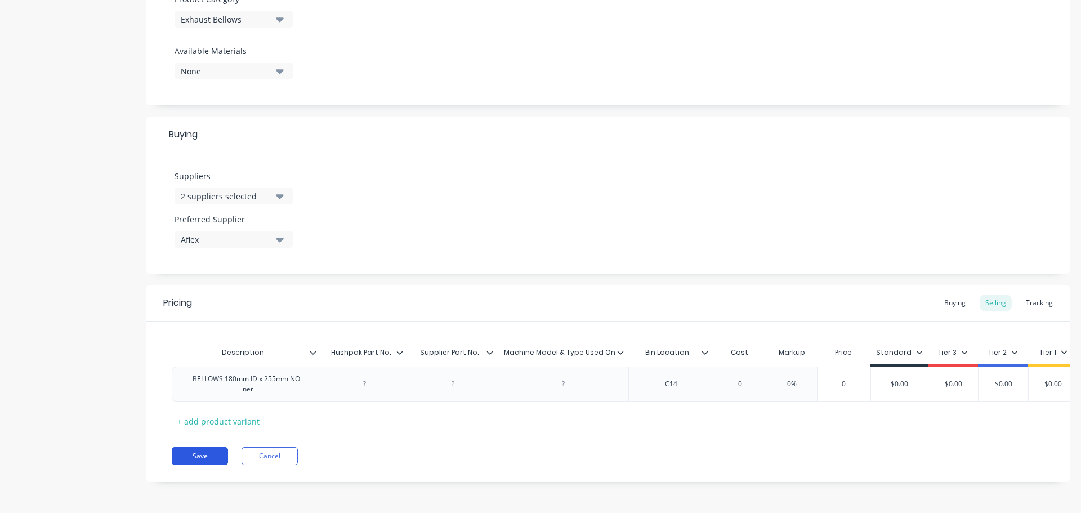
click at [212, 458] on button "Save" at bounding box center [200, 456] width 56 height 18
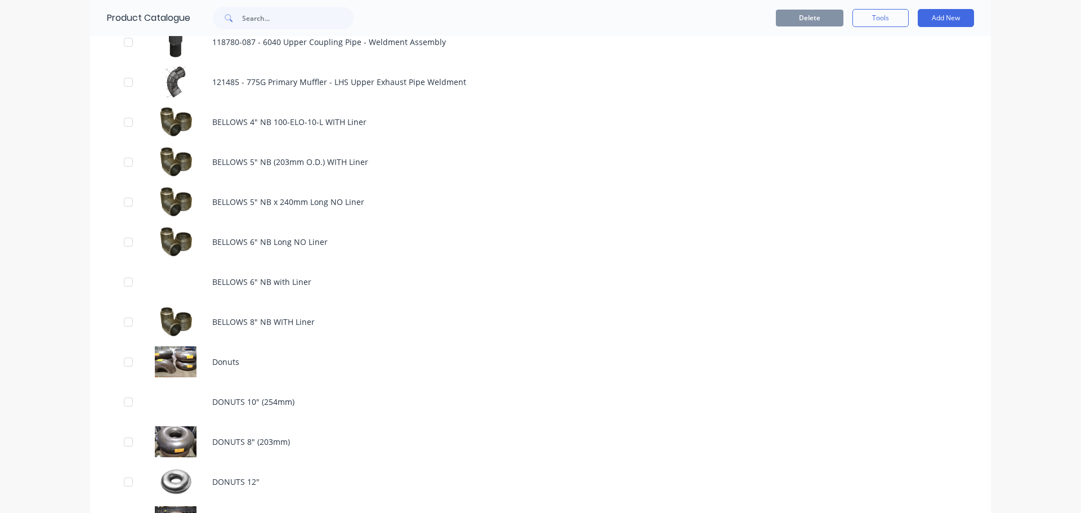
scroll to position [1238, 0]
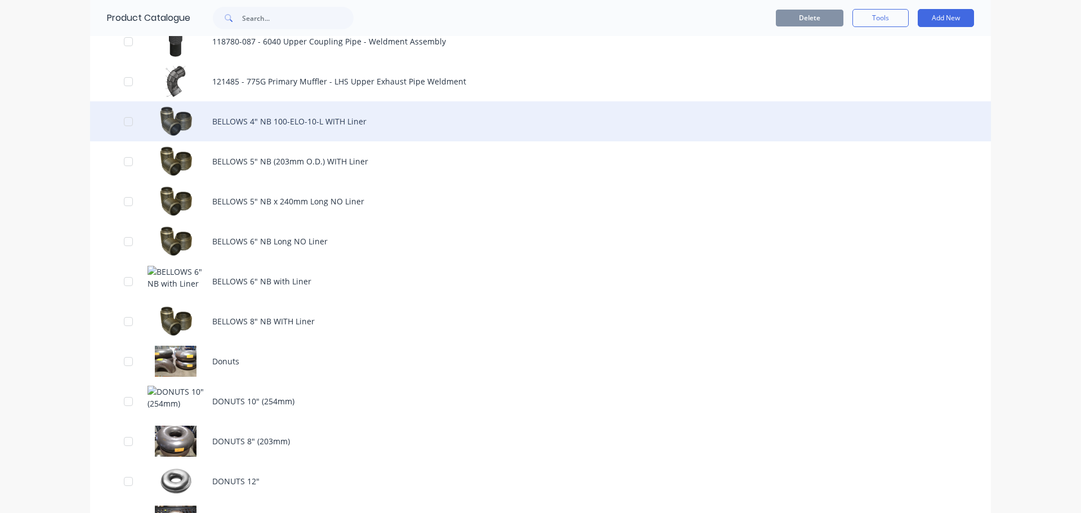
click at [242, 122] on div "BELLOWS 4" NB 100-ELO-10-L WITH Liner" at bounding box center [540, 121] width 900 height 40
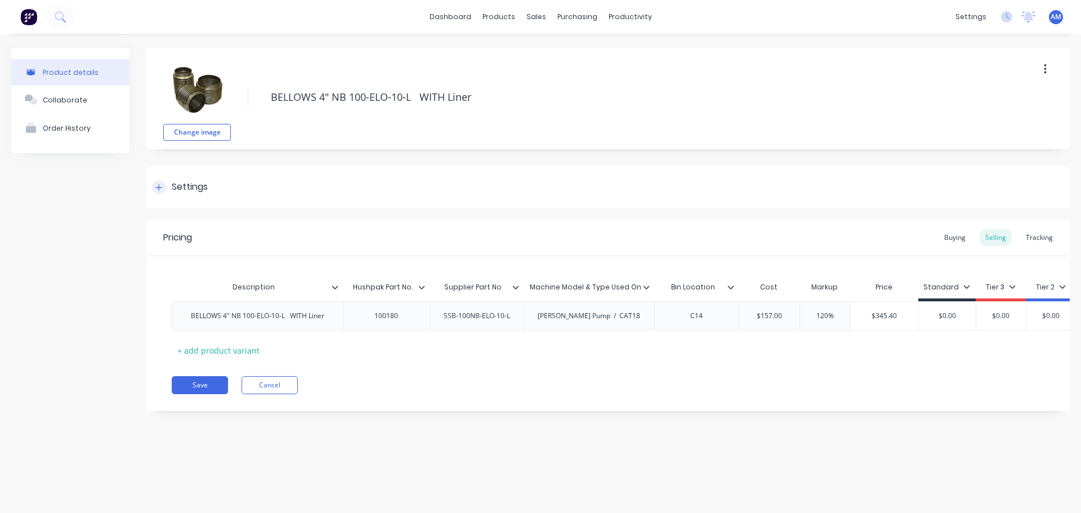
click at [227, 178] on div "Settings" at bounding box center [607, 187] width 923 height 42
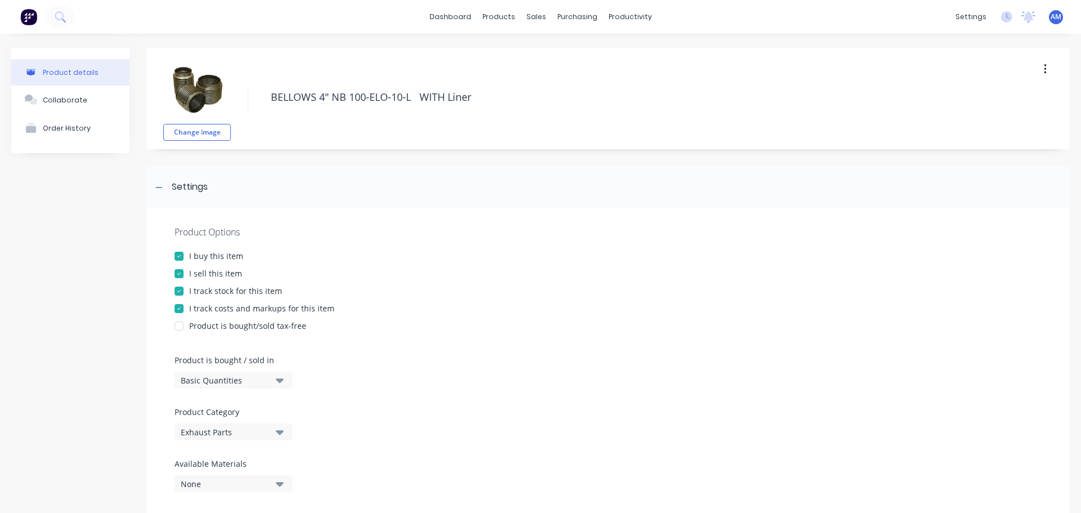
click at [239, 432] on div "Exhaust Parts" at bounding box center [226, 432] width 90 height 12
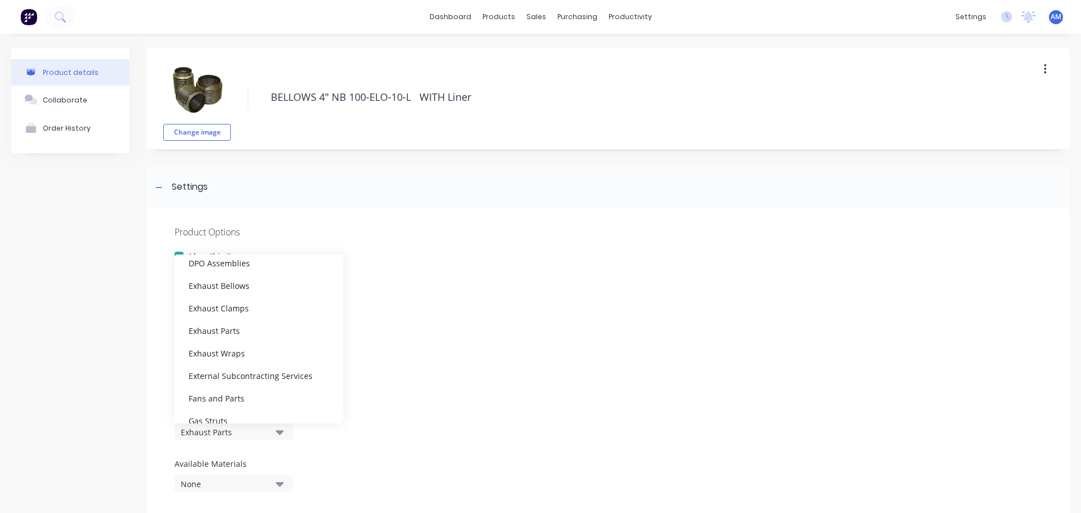
scroll to position [169, 0]
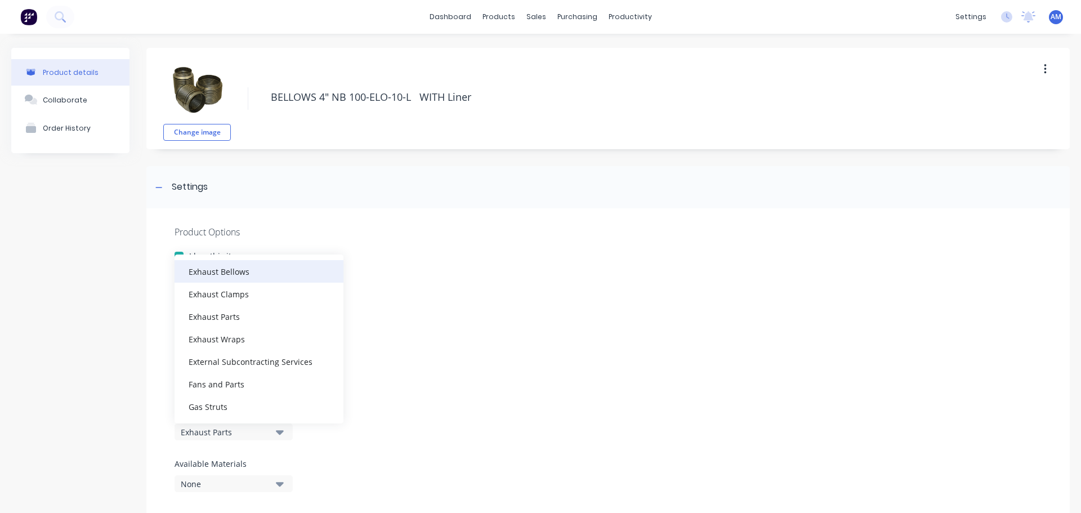
click at [247, 267] on div "Exhaust Bellows" at bounding box center [258, 271] width 169 height 23
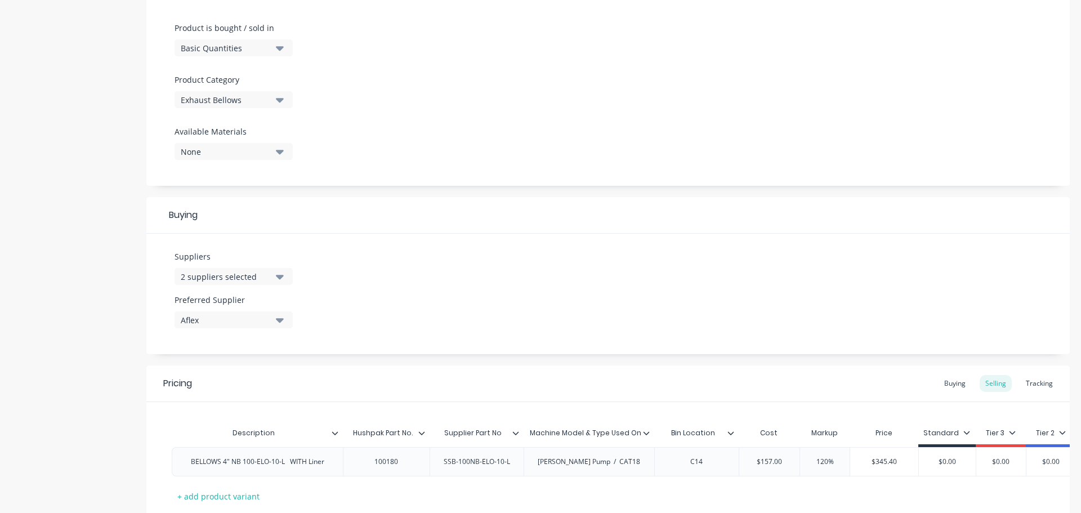
scroll to position [415, 0]
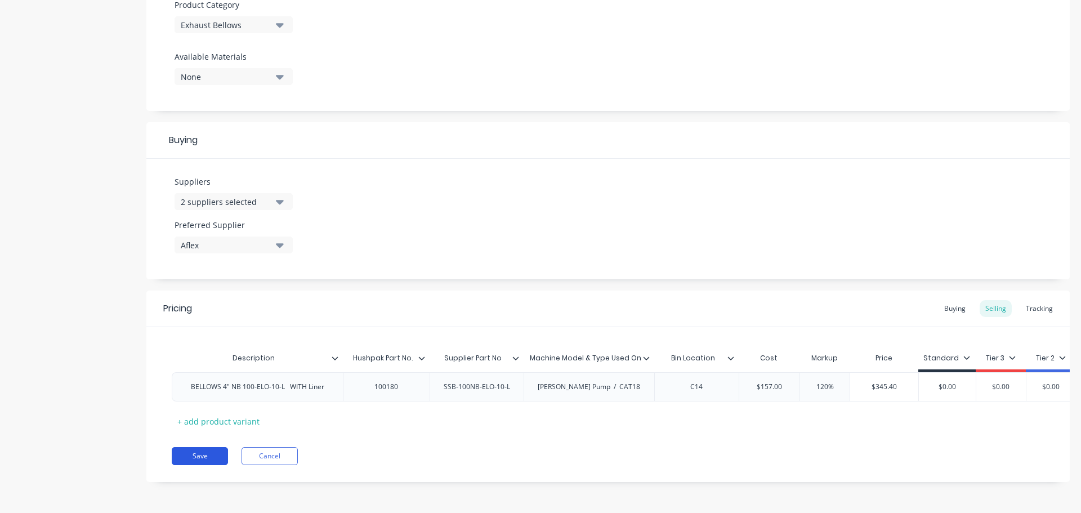
click at [196, 460] on button "Save" at bounding box center [200, 456] width 56 height 18
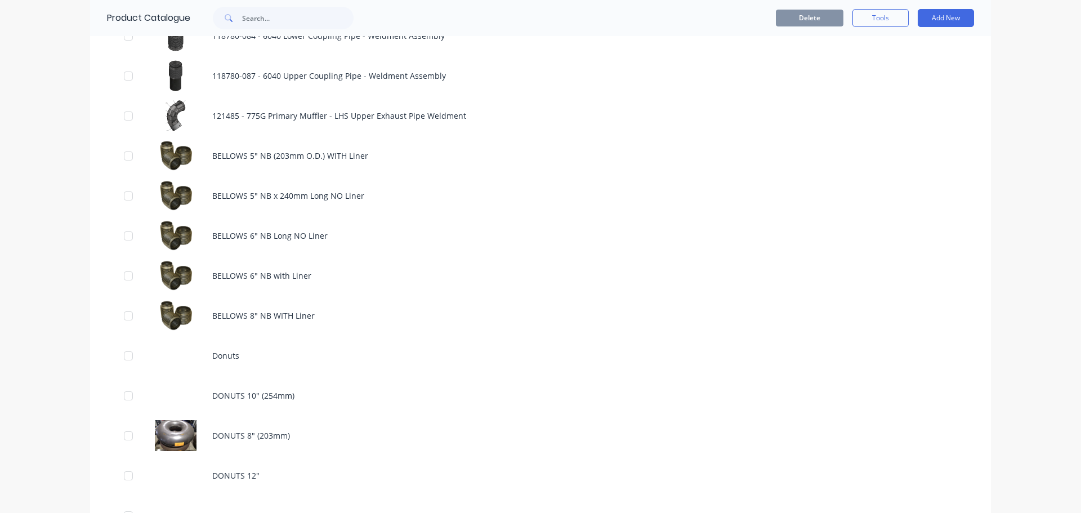
scroll to position [1351, 0]
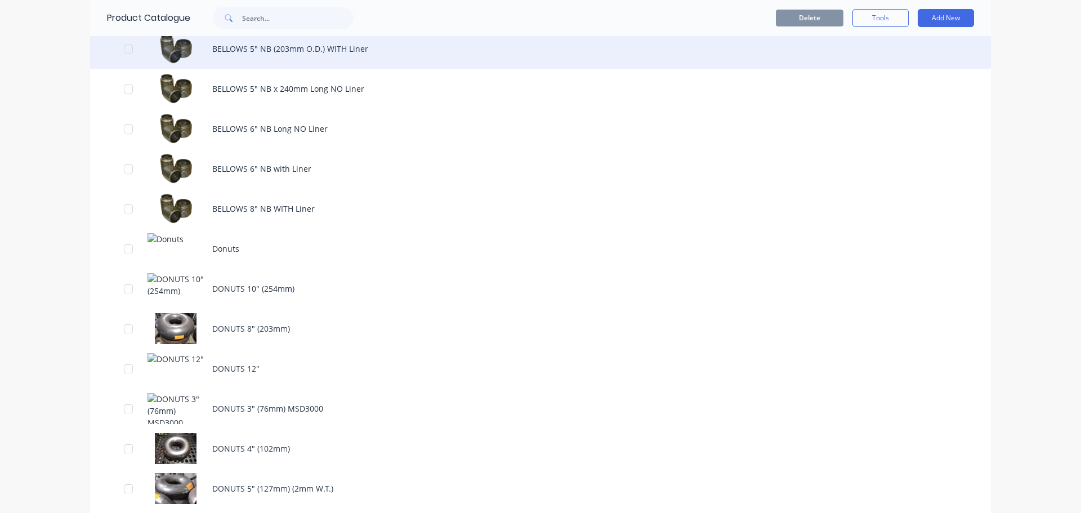
click at [234, 50] on div "BELLOWS 5" NB (203mm O.D.) WITH Liner" at bounding box center [540, 49] width 900 height 40
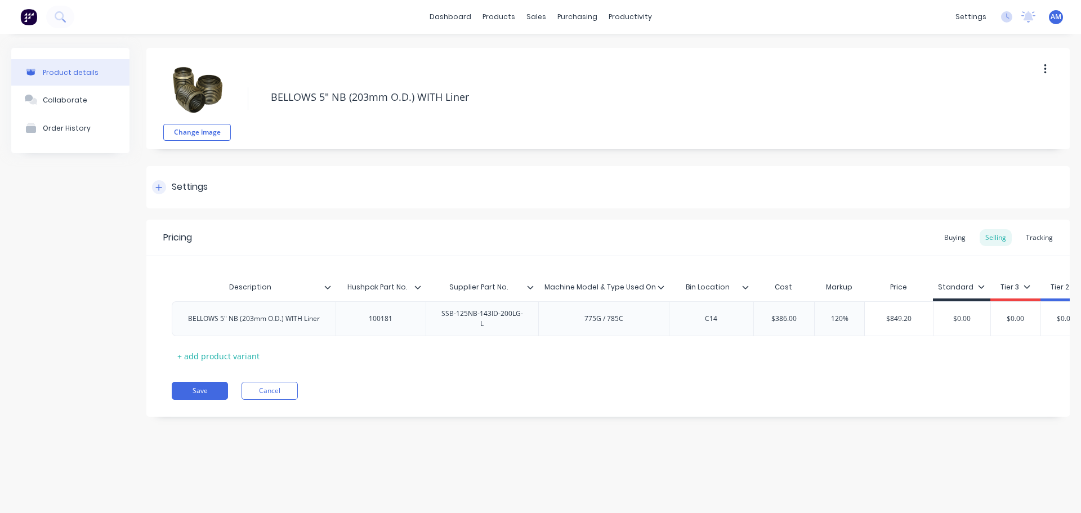
click at [218, 185] on div "Settings" at bounding box center [607, 187] width 923 height 42
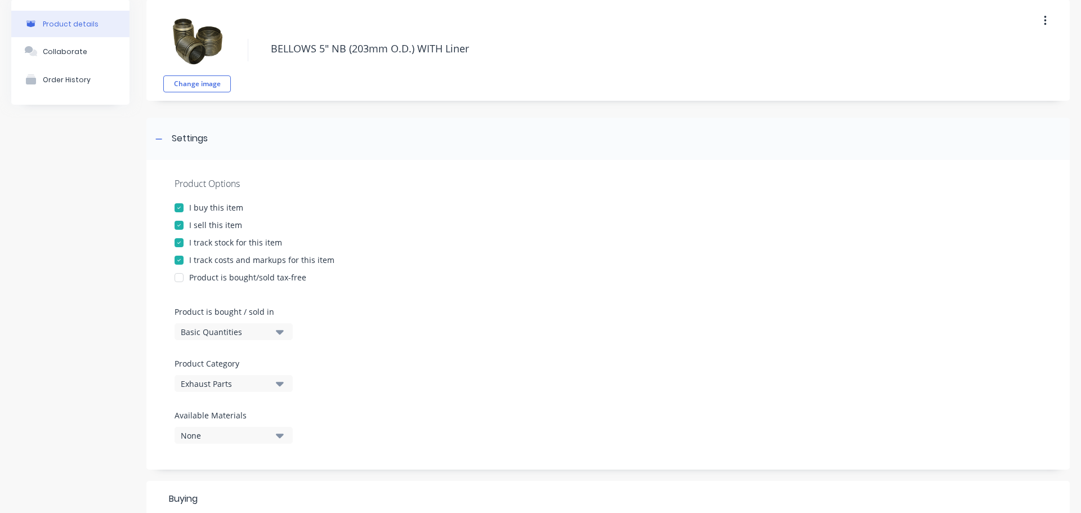
scroll to position [113, 0]
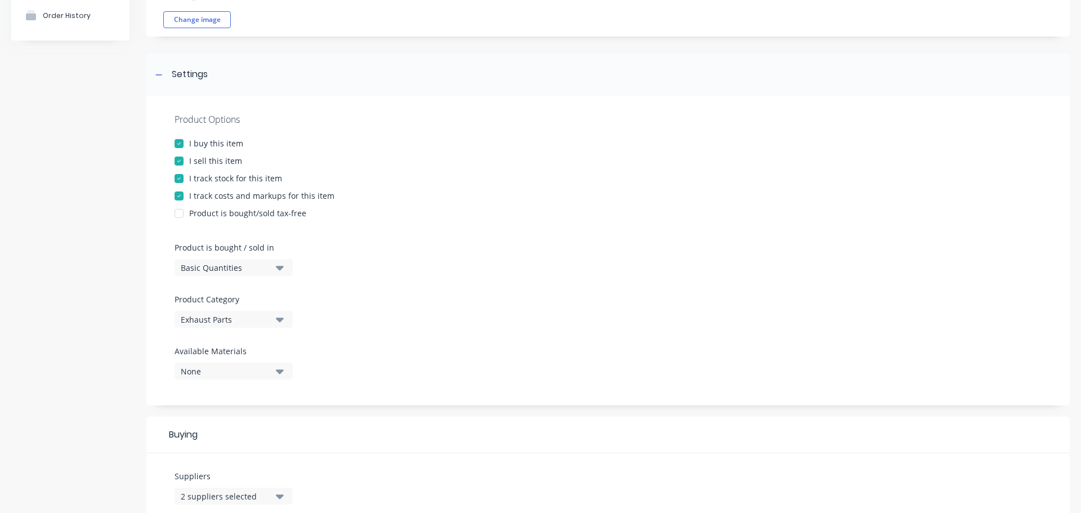
click at [246, 325] on div "Exhaust Parts" at bounding box center [226, 319] width 90 height 12
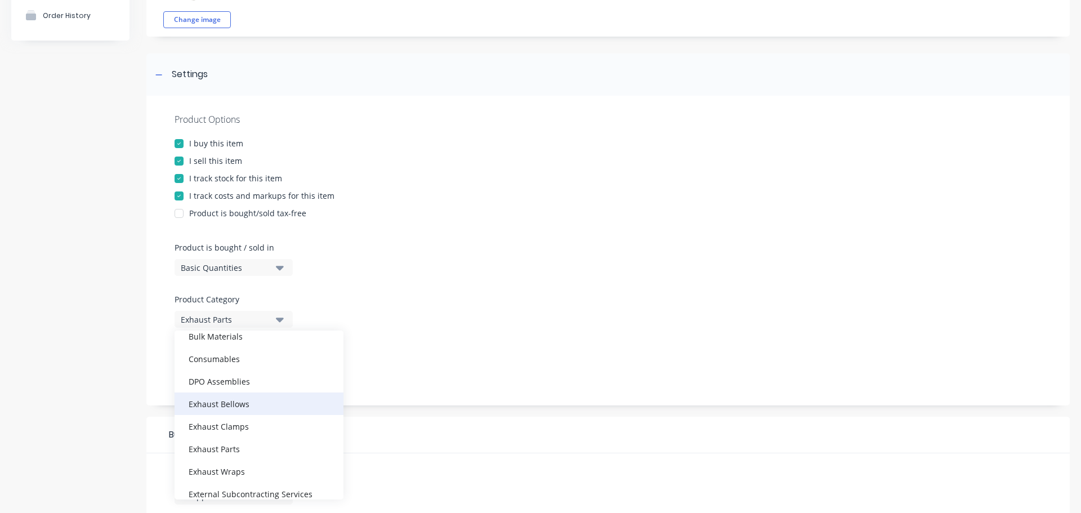
click at [256, 414] on div "Exhaust Bellows" at bounding box center [258, 403] width 169 height 23
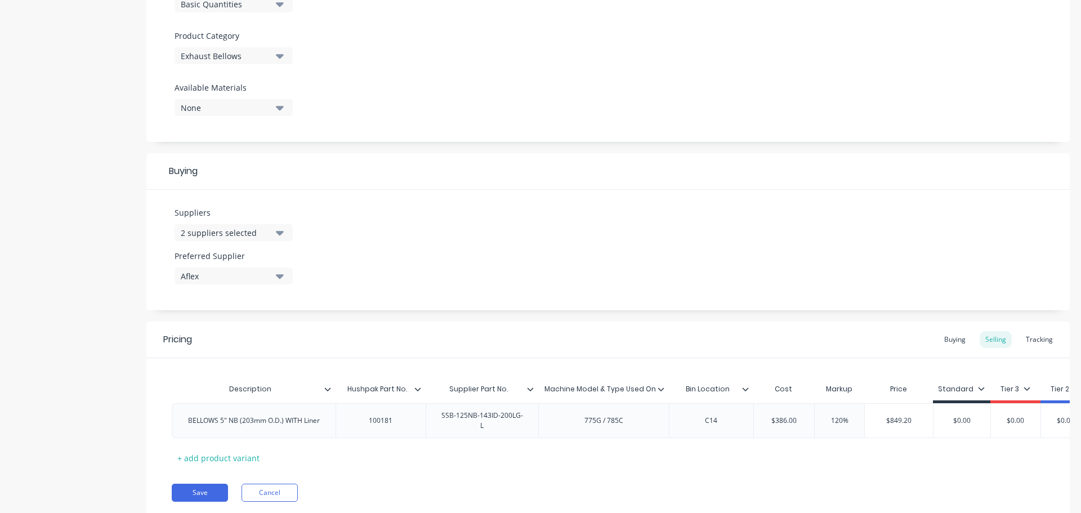
scroll to position [415, 0]
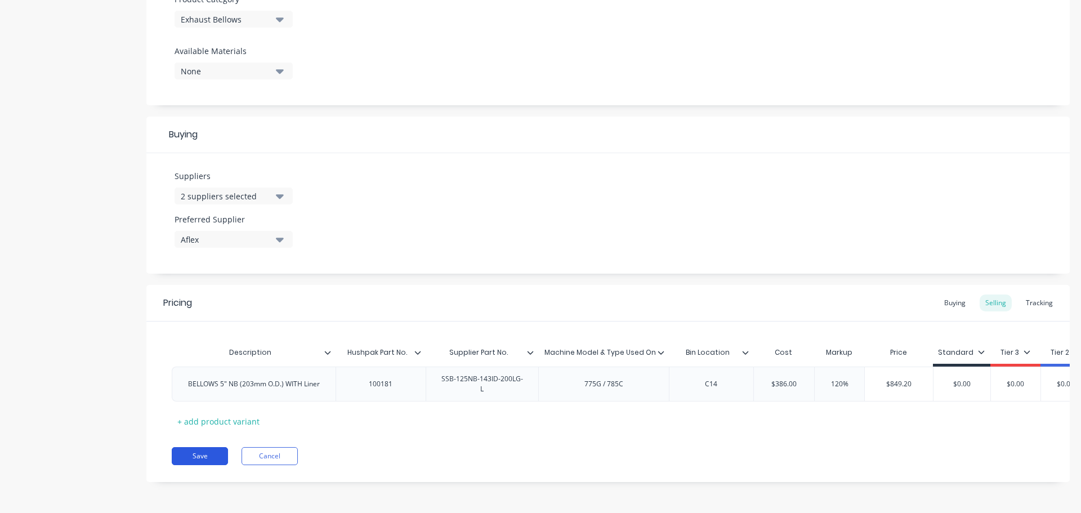
click at [201, 452] on button "Save" at bounding box center [200, 456] width 56 height 18
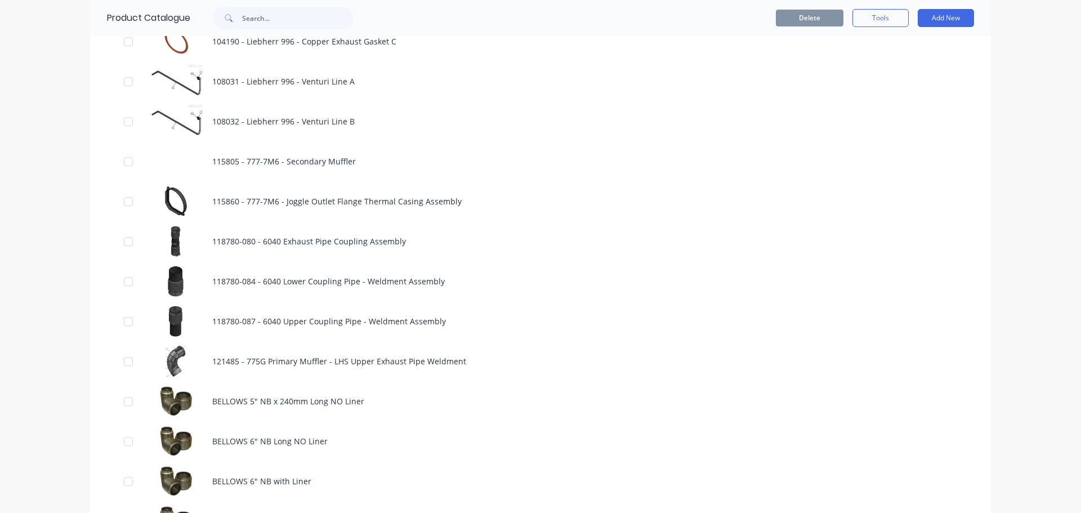
scroll to position [1182, 0]
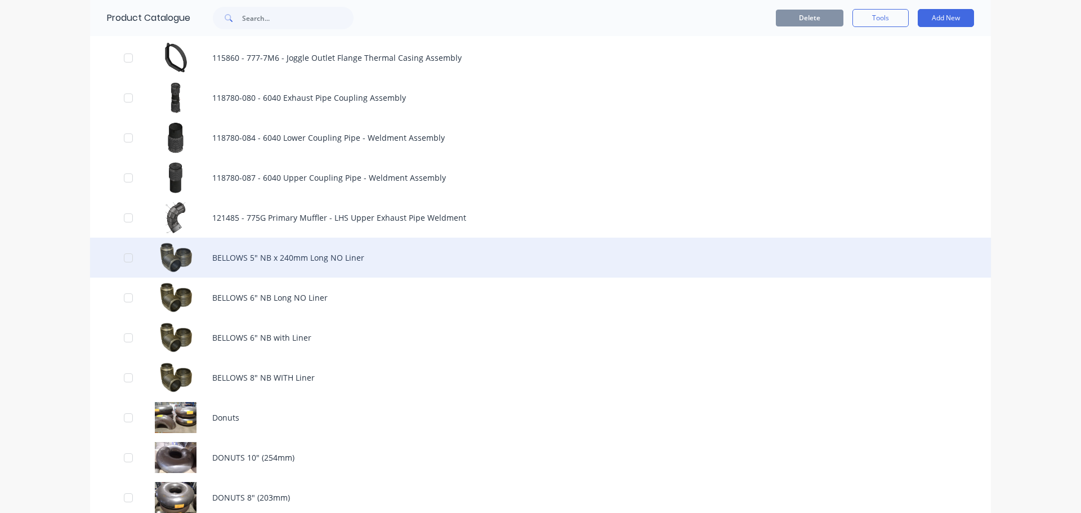
click at [230, 261] on div "BELLOWS 5" NB x 240mm Long NO Liner" at bounding box center [540, 257] width 900 height 40
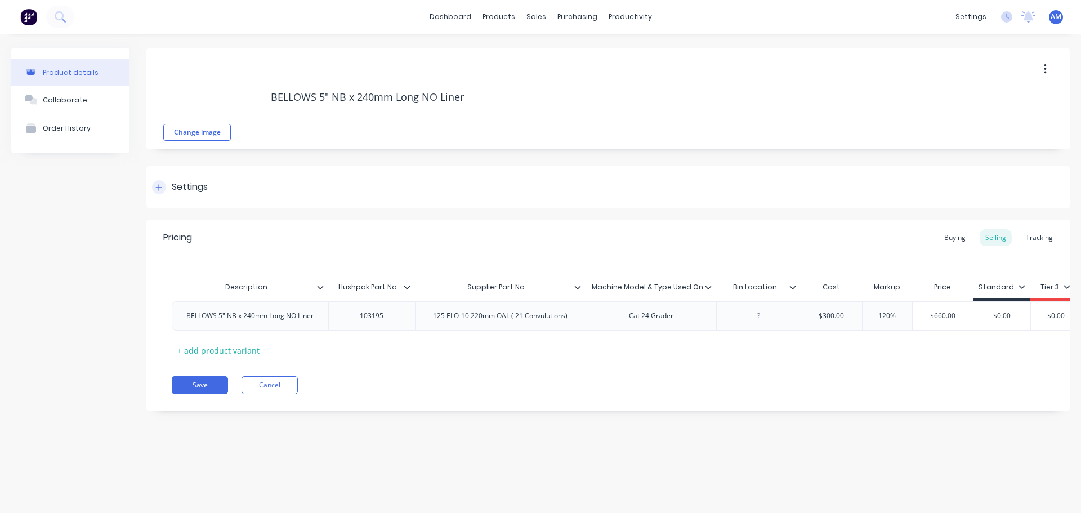
click at [227, 194] on div "Settings" at bounding box center [607, 187] width 923 height 42
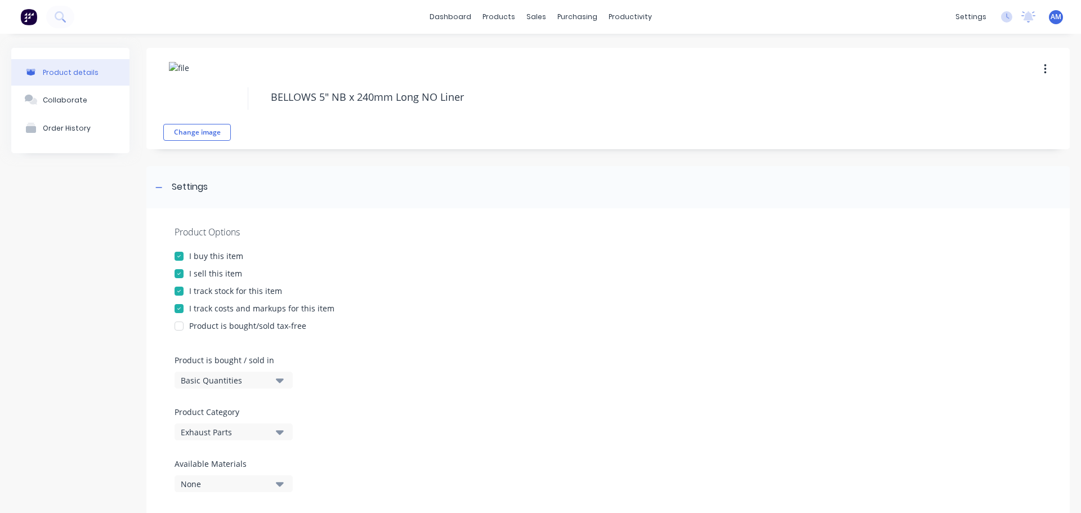
click at [230, 434] on div "Exhaust Parts" at bounding box center [226, 432] width 90 height 12
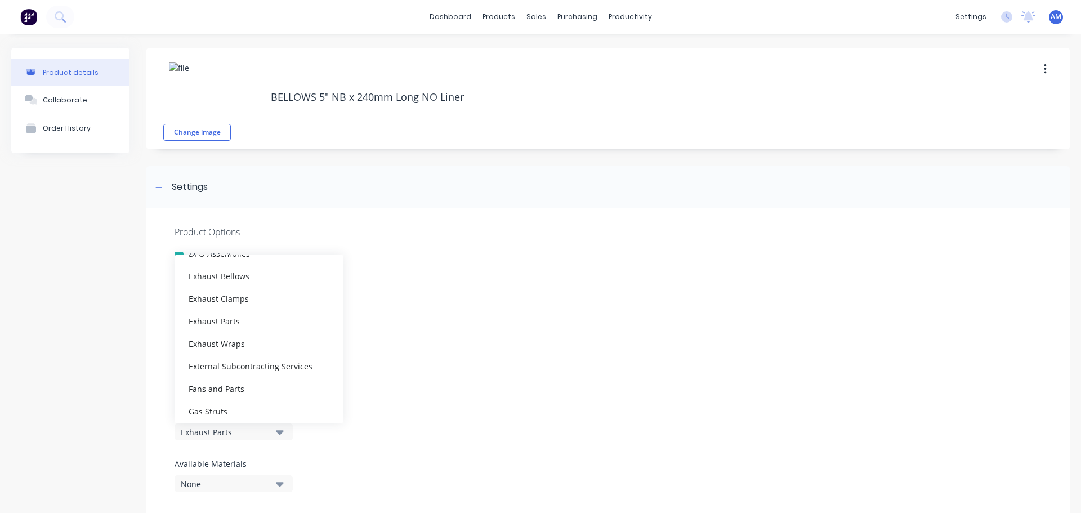
scroll to position [169, 0]
click at [254, 268] on div "Exhaust Bellows" at bounding box center [258, 271] width 169 height 23
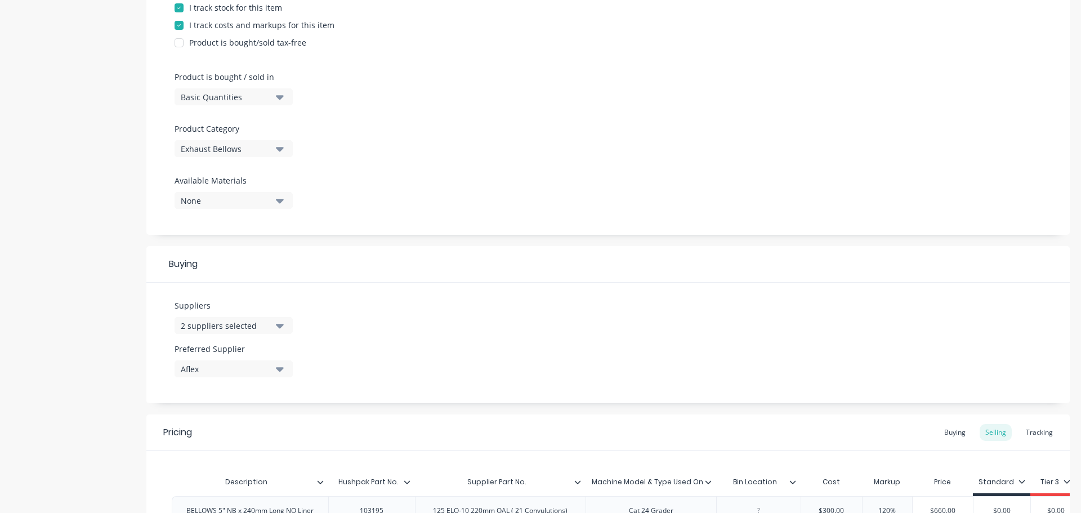
scroll to position [415, 0]
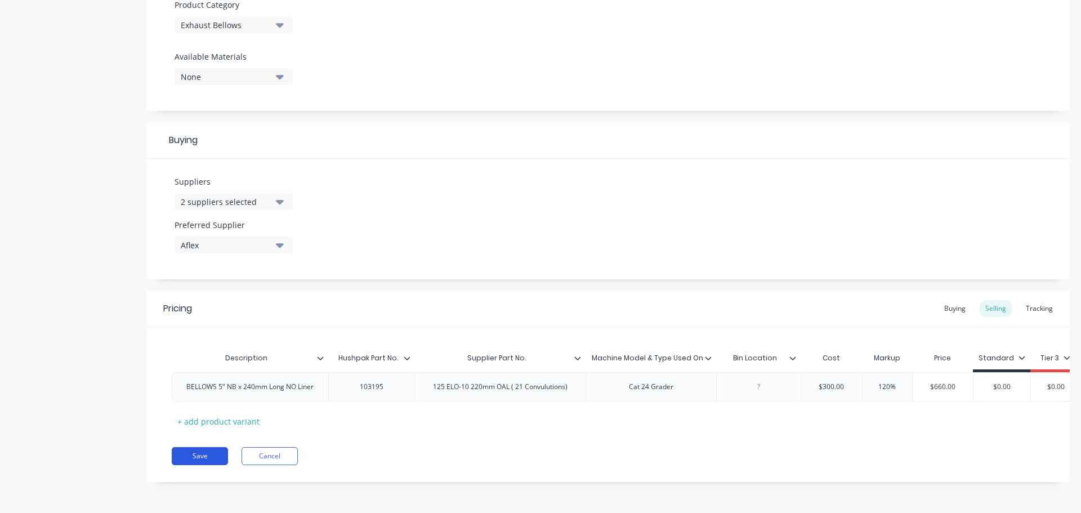
click at [191, 454] on button "Save" at bounding box center [200, 456] width 56 height 18
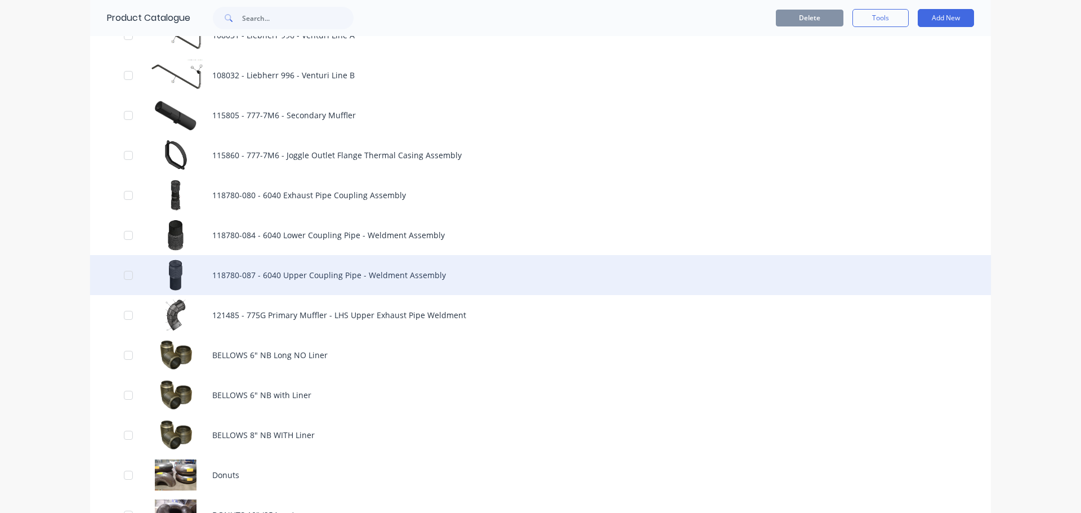
scroll to position [1238, 0]
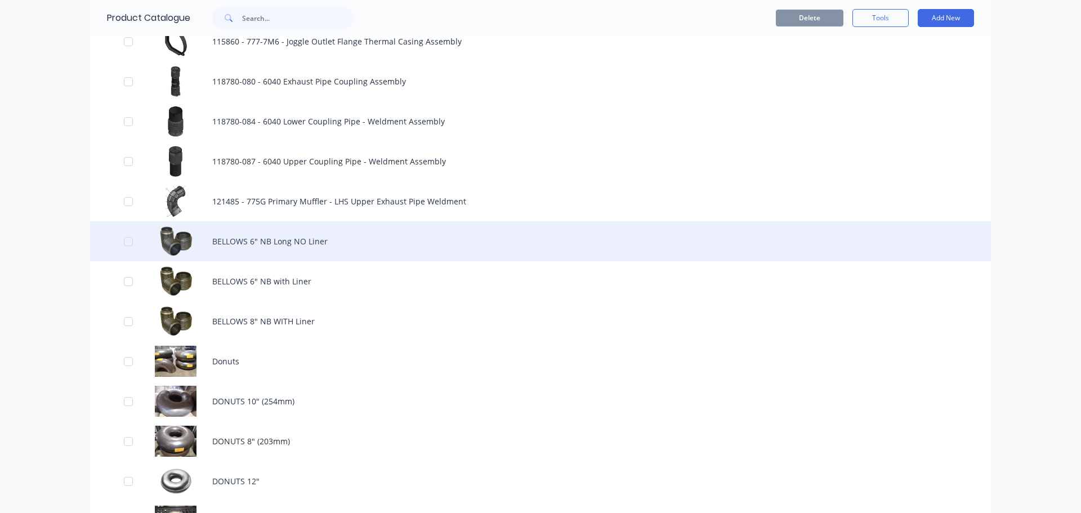
click at [231, 246] on div "BELLOWS 6" NB Long NO Liner" at bounding box center [540, 241] width 900 height 40
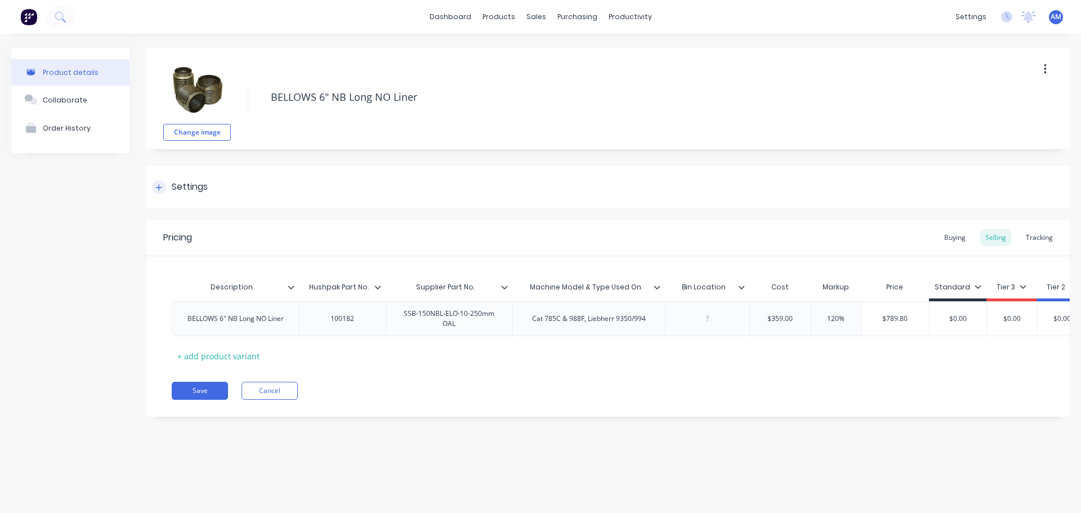
click at [206, 184] on div "Settings" at bounding box center [190, 187] width 36 height 14
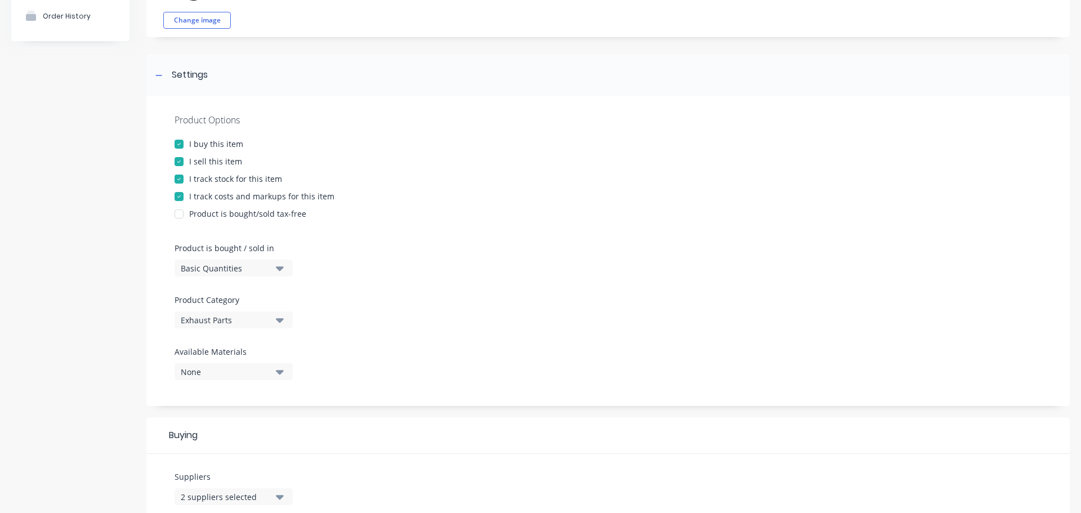
scroll to position [113, 0]
click at [243, 319] on div "Exhaust Parts" at bounding box center [226, 319] width 90 height 12
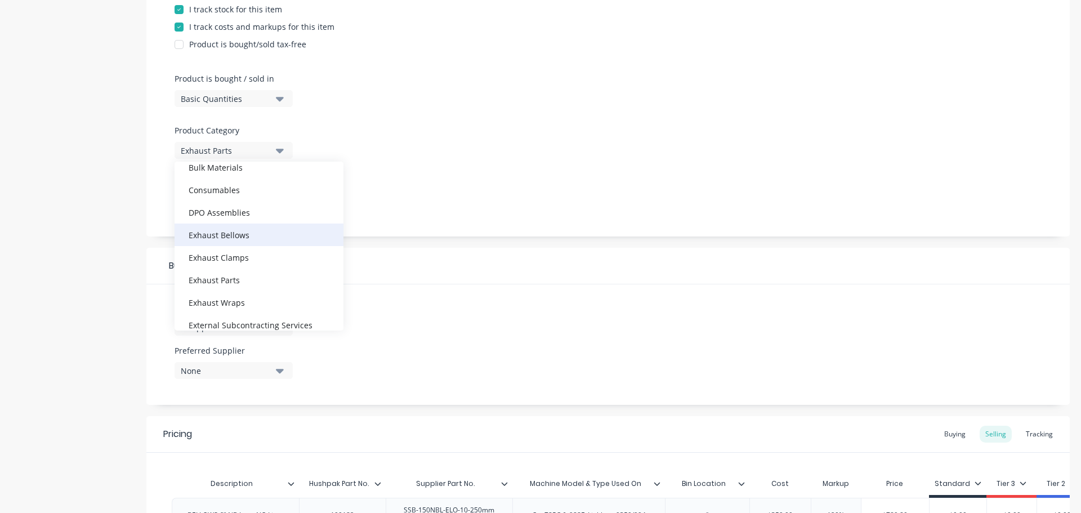
click at [254, 241] on div "Exhaust Bellows" at bounding box center [258, 234] width 169 height 23
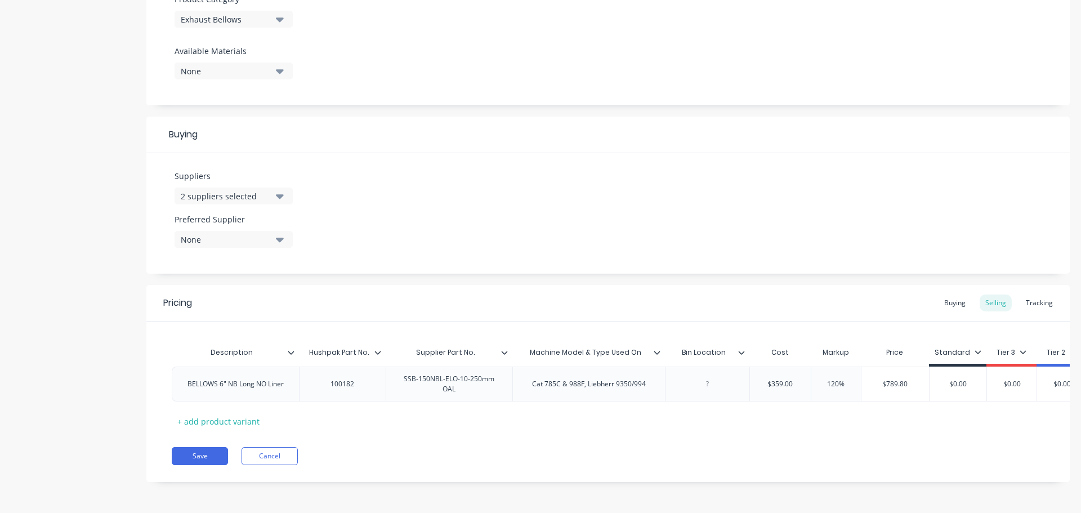
scroll to position [421, 0]
click at [203, 452] on button "Save" at bounding box center [200, 456] width 56 height 18
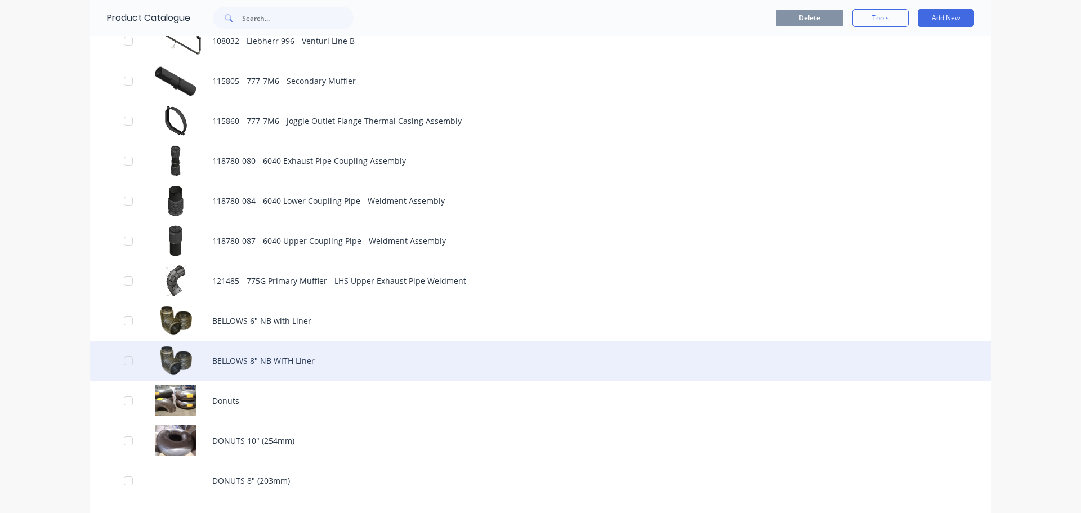
scroll to position [1238, 0]
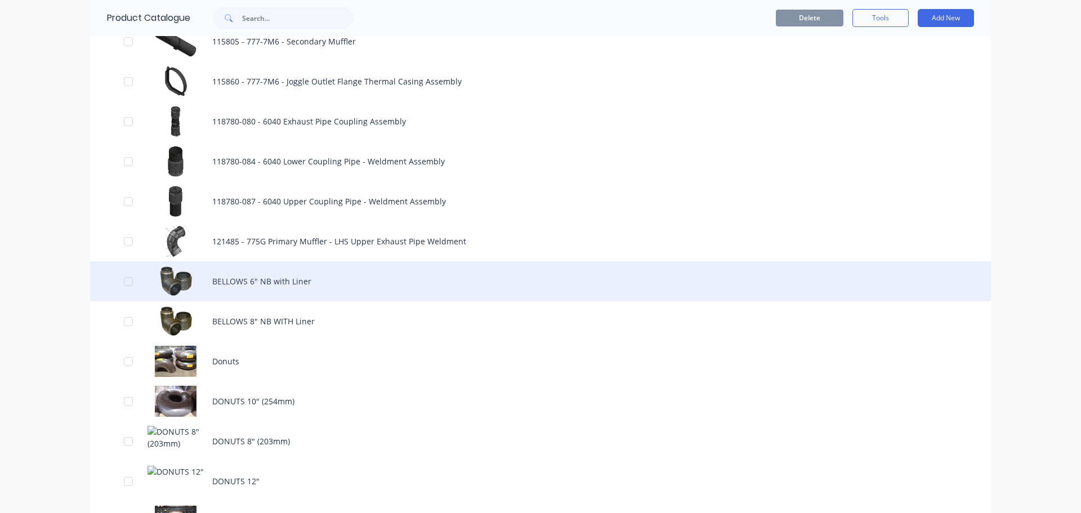
click at [237, 292] on div "BELLOWS 6" NB with Liner" at bounding box center [540, 281] width 900 height 40
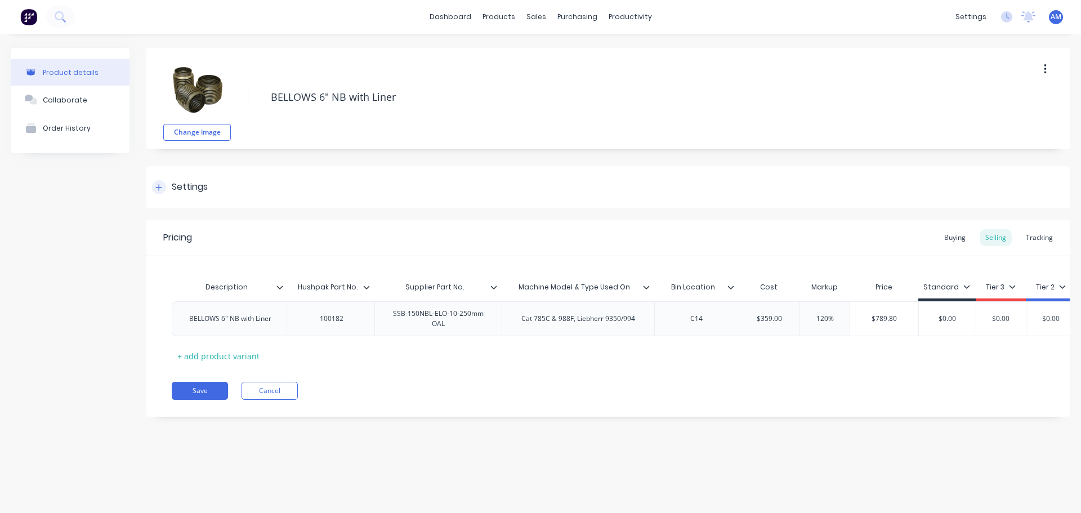
click at [230, 191] on div "Settings" at bounding box center [607, 187] width 923 height 42
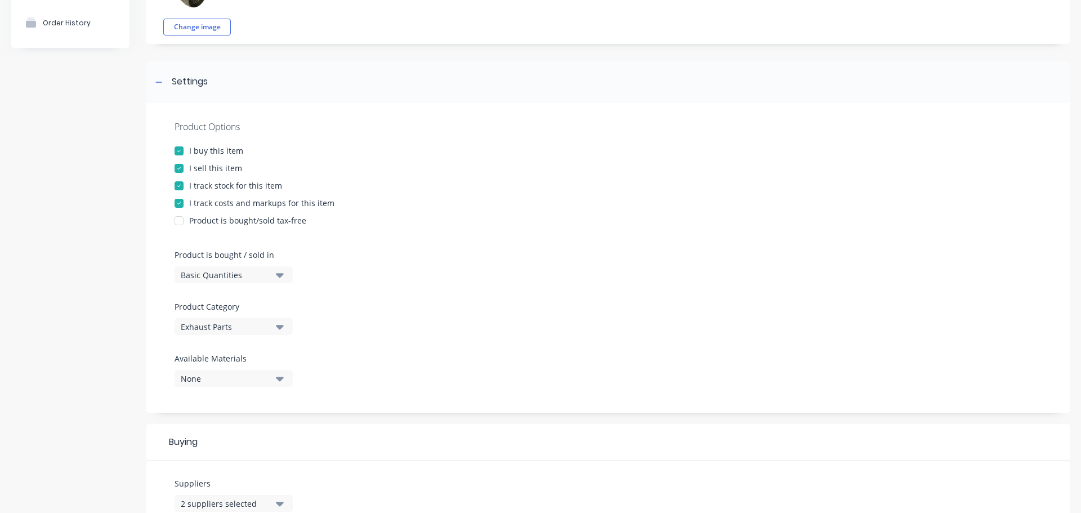
scroll to position [113, 0]
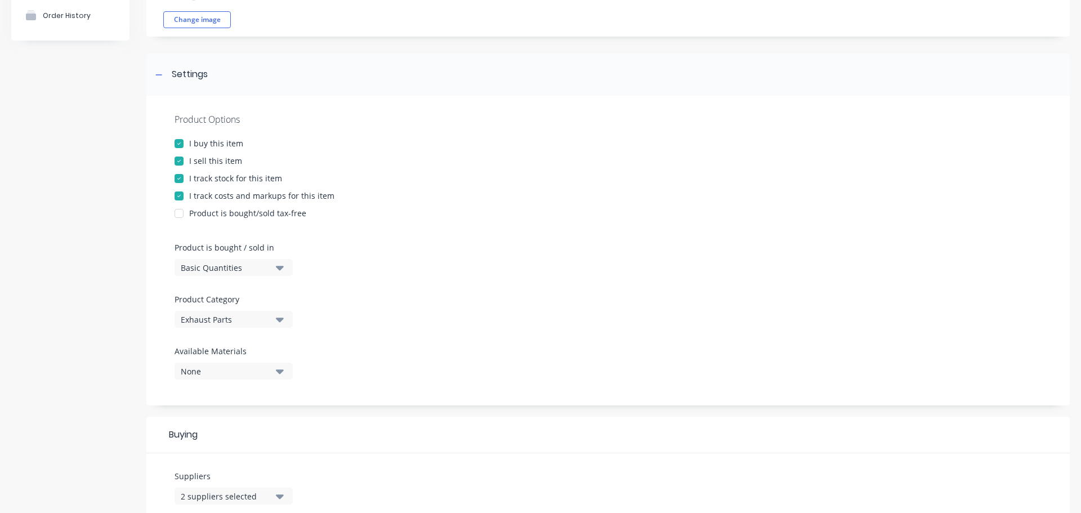
click at [250, 316] on div "Exhaust Parts" at bounding box center [226, 319] width 90 height 12
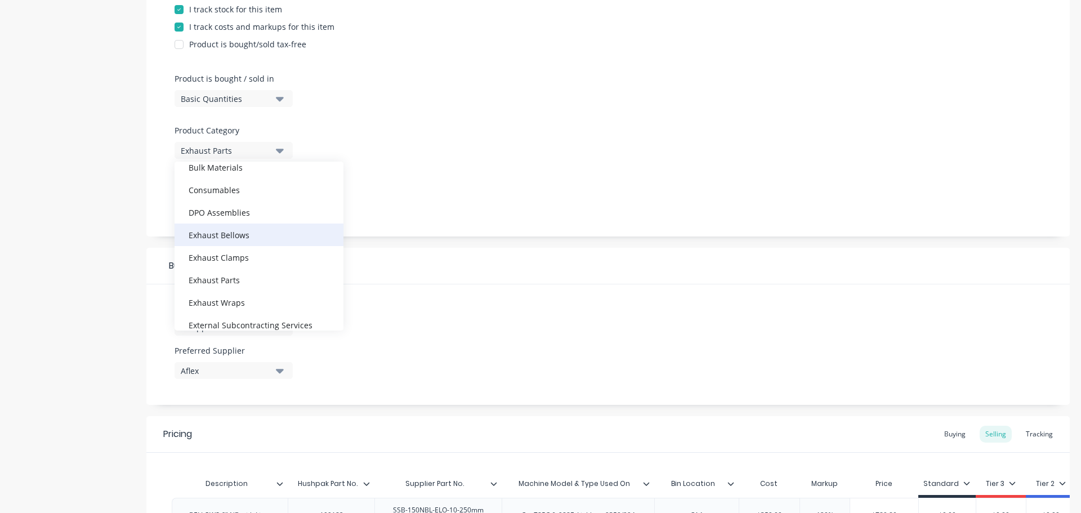
click at [254, 239] on div "Exhaust Bellows" at bounding box center [258, 234] width 169 height 23
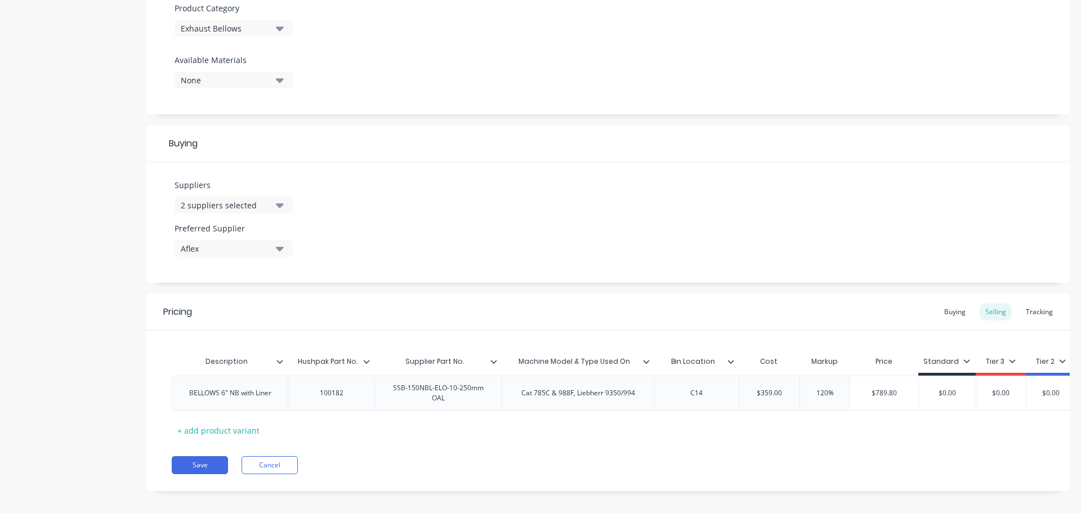
scroll to position [421, 0]
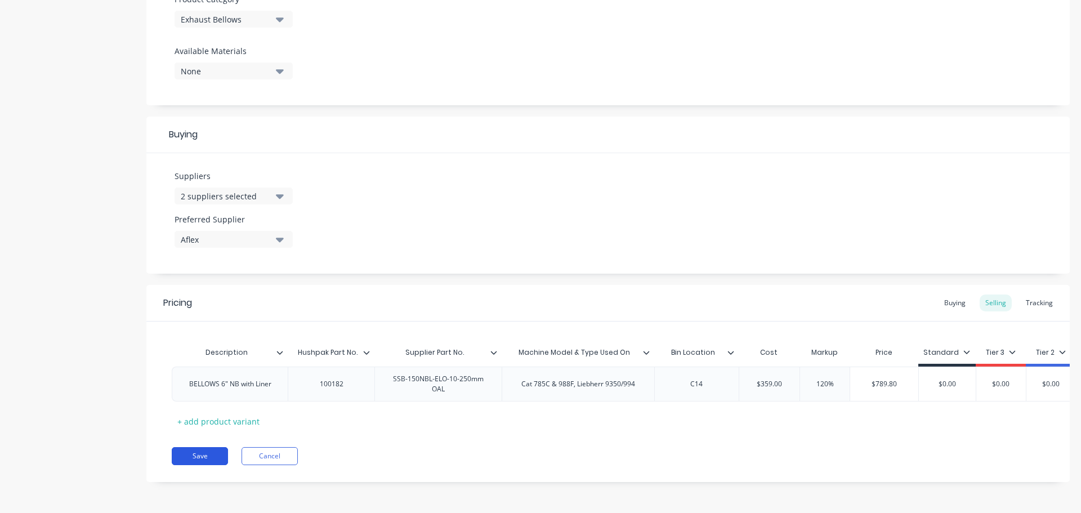
click at [204, 451] on button "Save" at bounding box center [200, 456] width 56 height 18
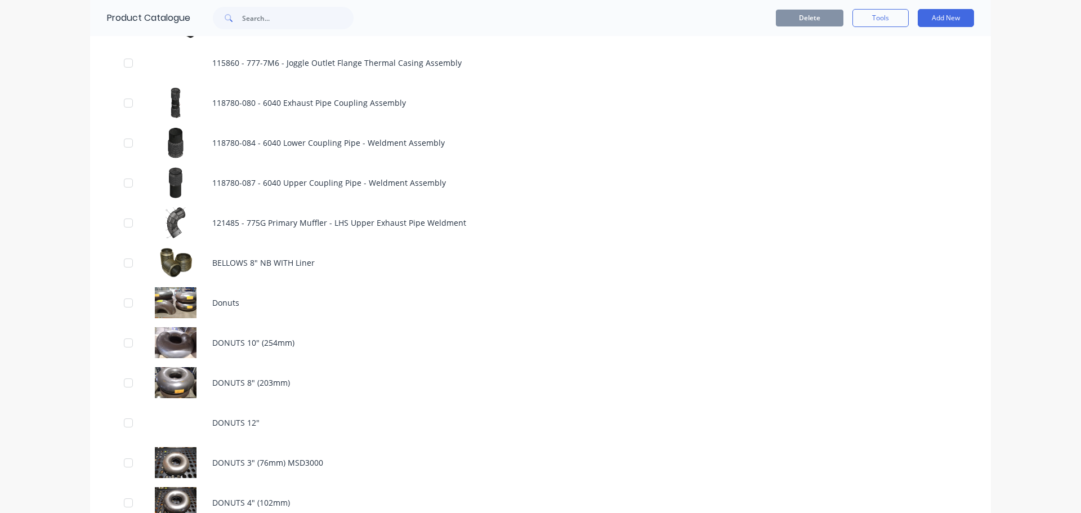
scroll to position [1294, 0]
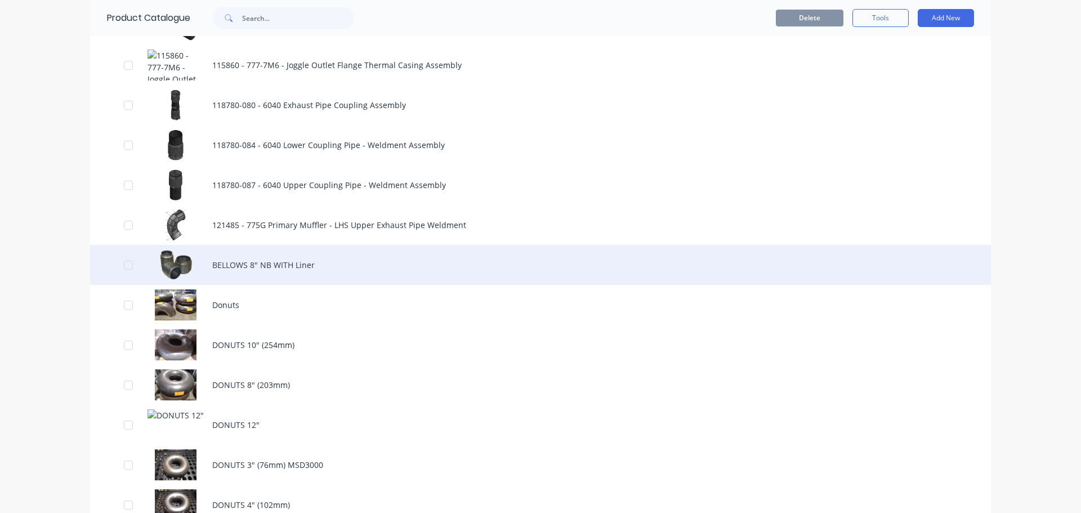
click at [245, 272] on div "BELLOWS 8" NB WITH Liner" at bounding box center [540, 265] width 900 height 40
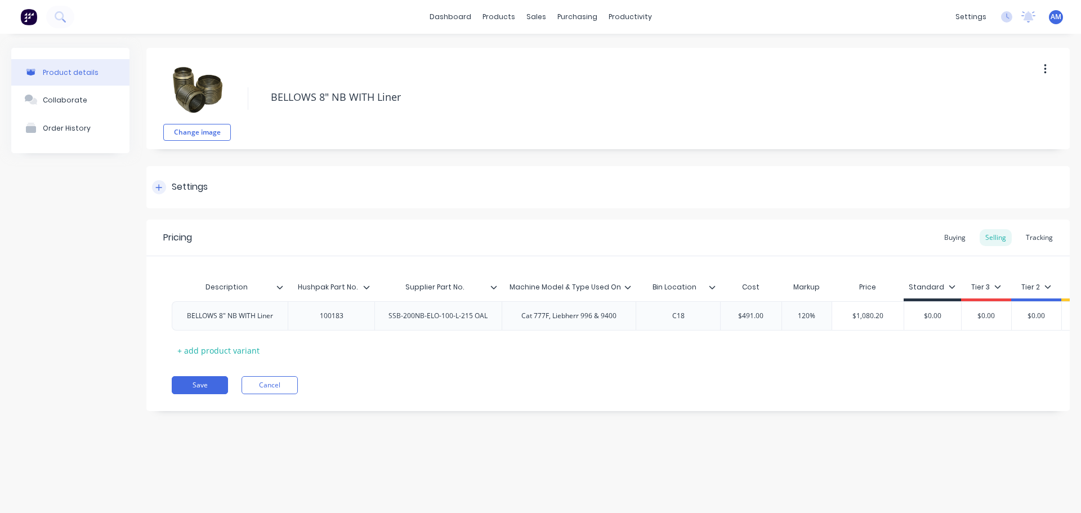
click at [232, 188] on div "Settings" at bounding box center [607, 187] width 923 height 42
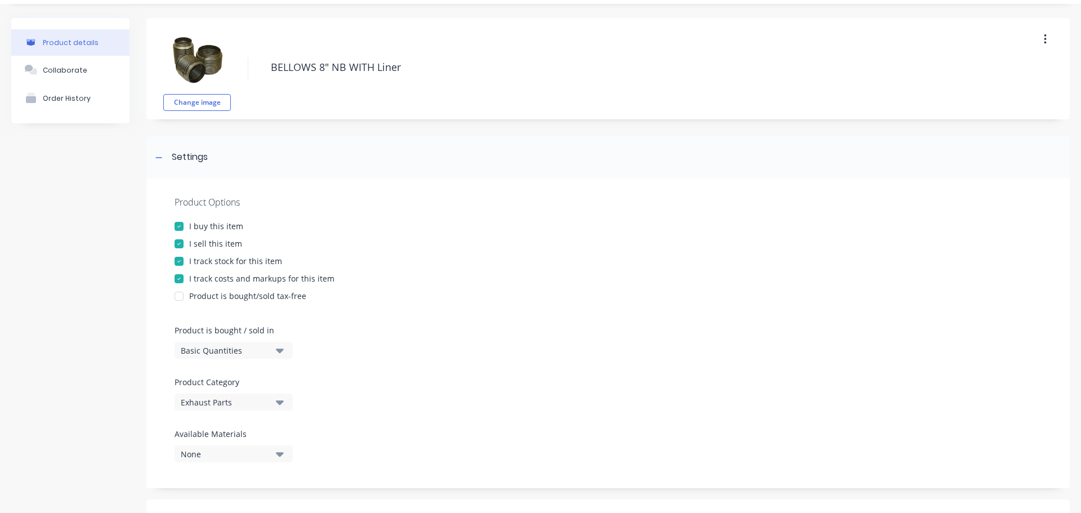
scroll to position [56, 0]
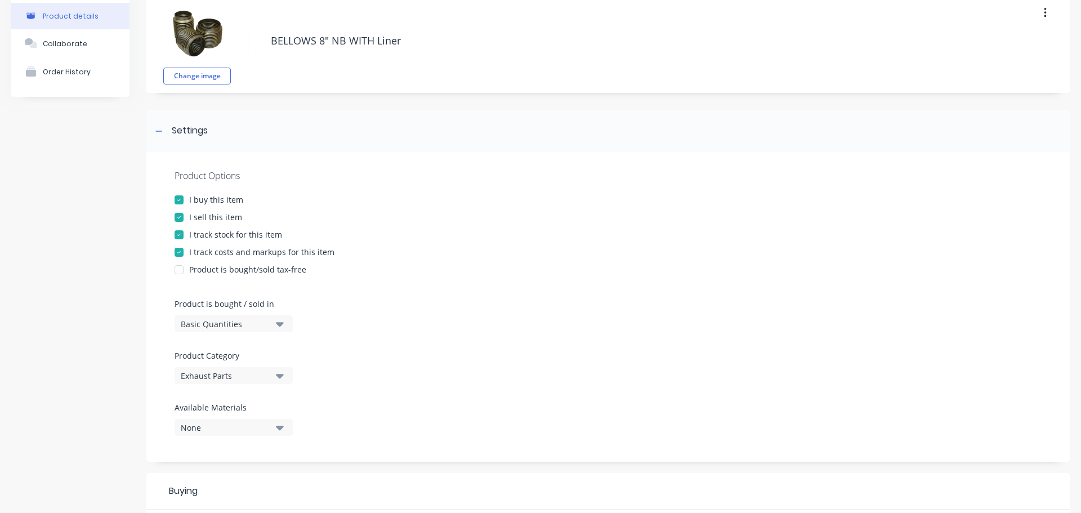
click at [247, 380] on div "Exhaust Parts" at bounding box center [226, 376] width 90 height 12
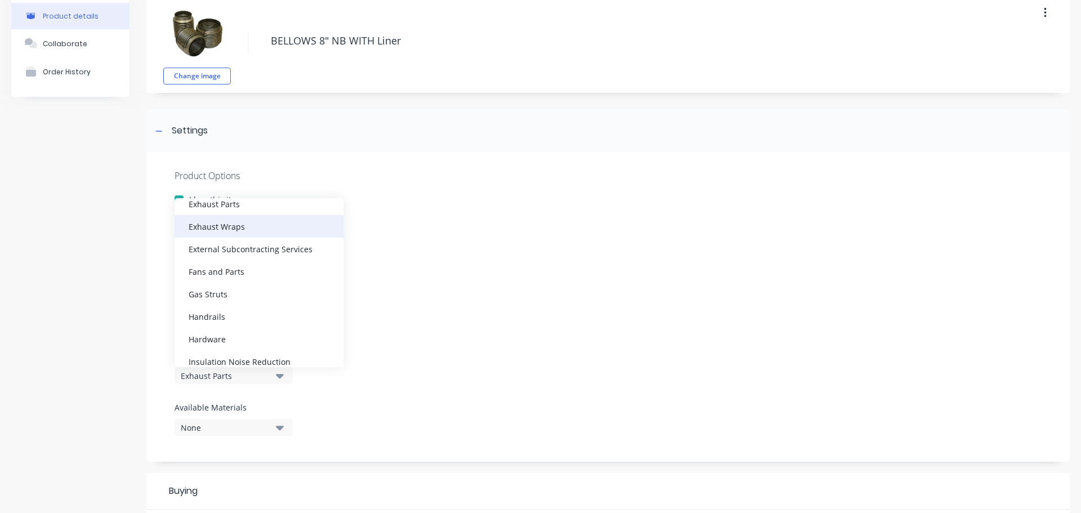
scroll to position [169, 0]
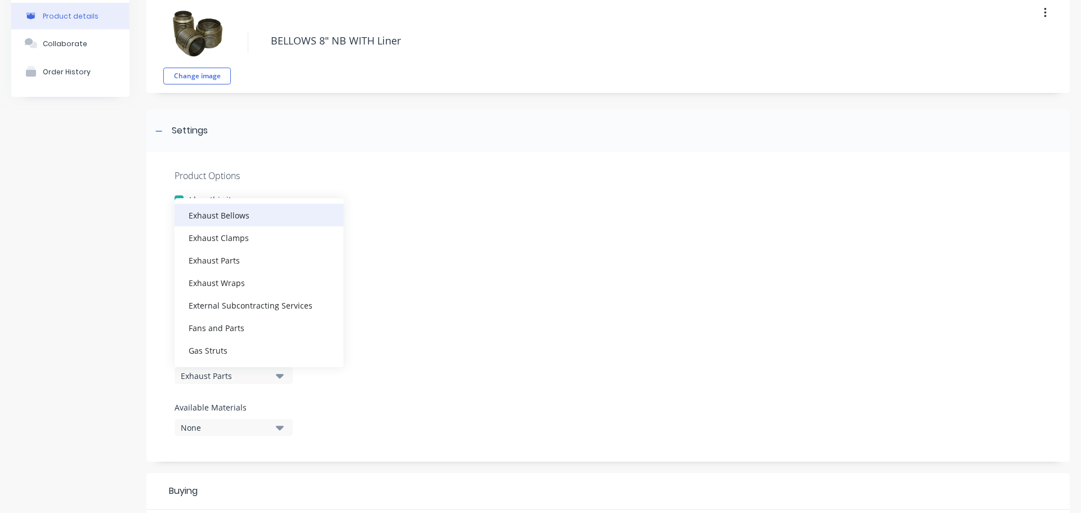
click at [251, 218] on div "Exhaust Bellows" at bounding box center [258, 215] width 169 height 23
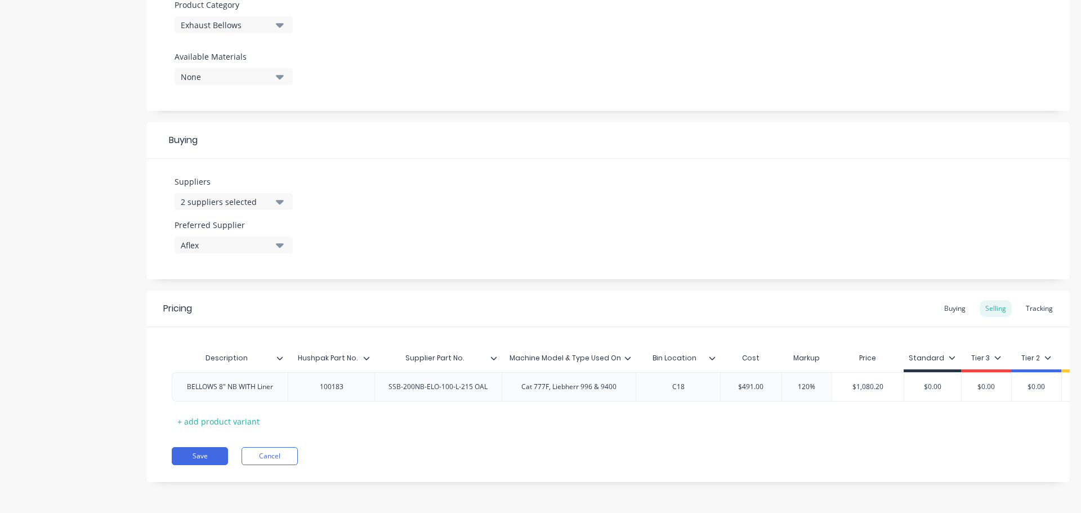
scroll to position [415, 0]
click at [212, 455] on button "Save" at bounding box center [200, 456] width 56 height 18
type textarea "x"
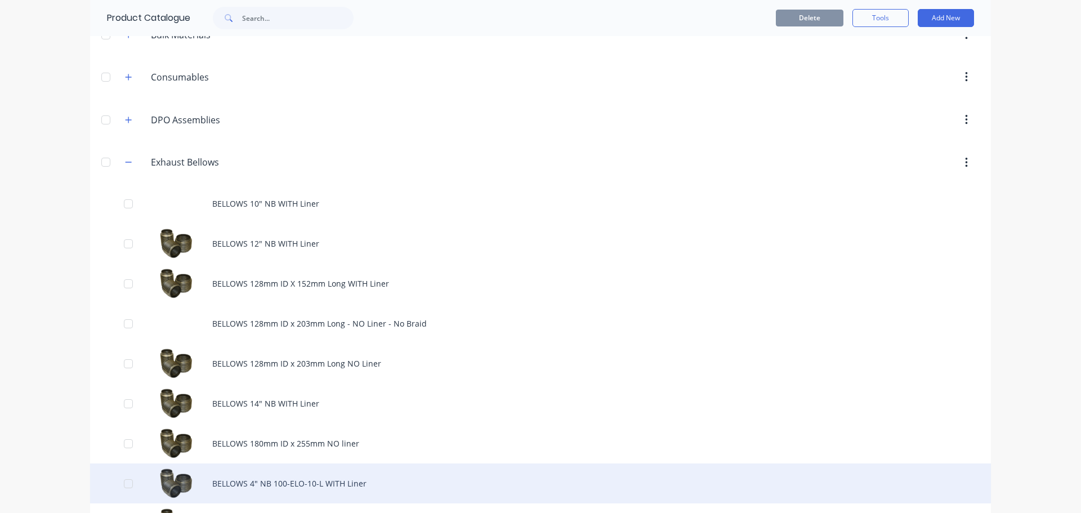
scroll to position [225, 0]
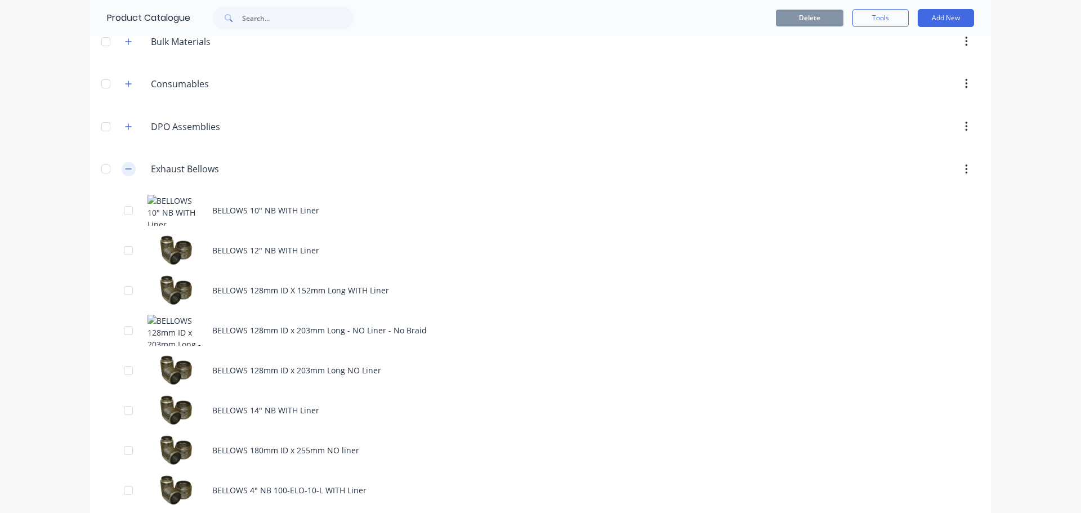
click at [125, 171] on icon "button" at bounding box center [128, 169] width 7 height 8
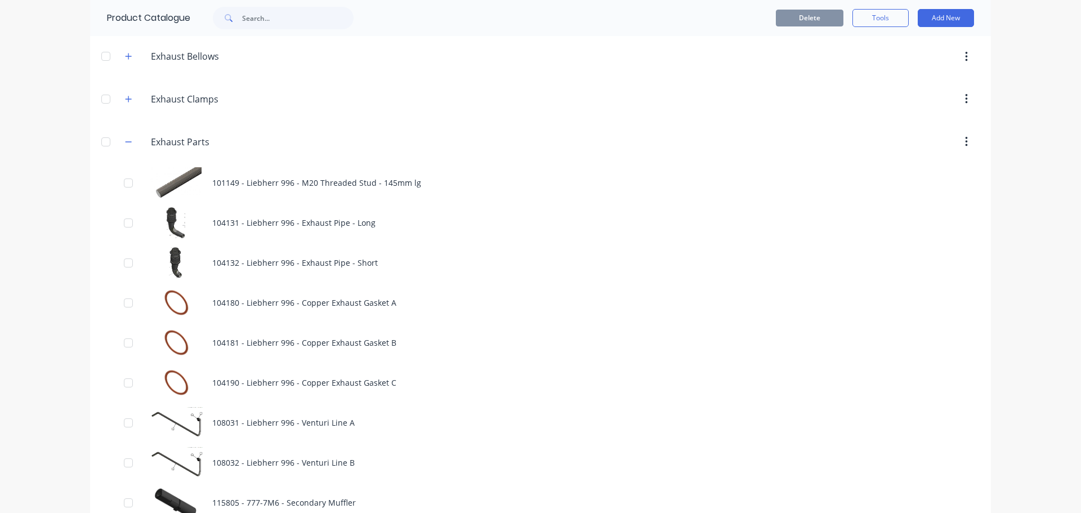
scroll to position [281, 0]
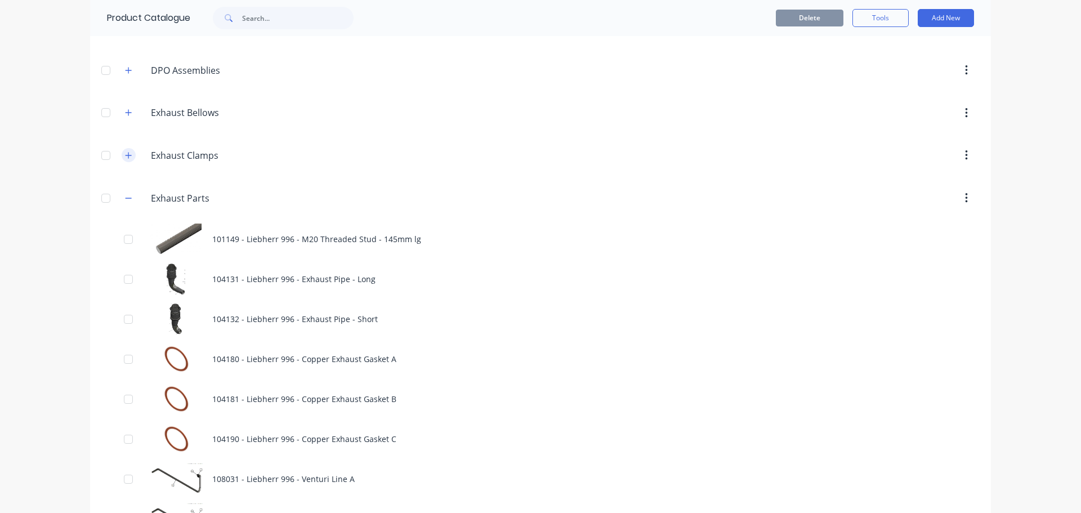
click at [125, 157] on icon "button" at bounding box center [128, 155] width 7 height 8
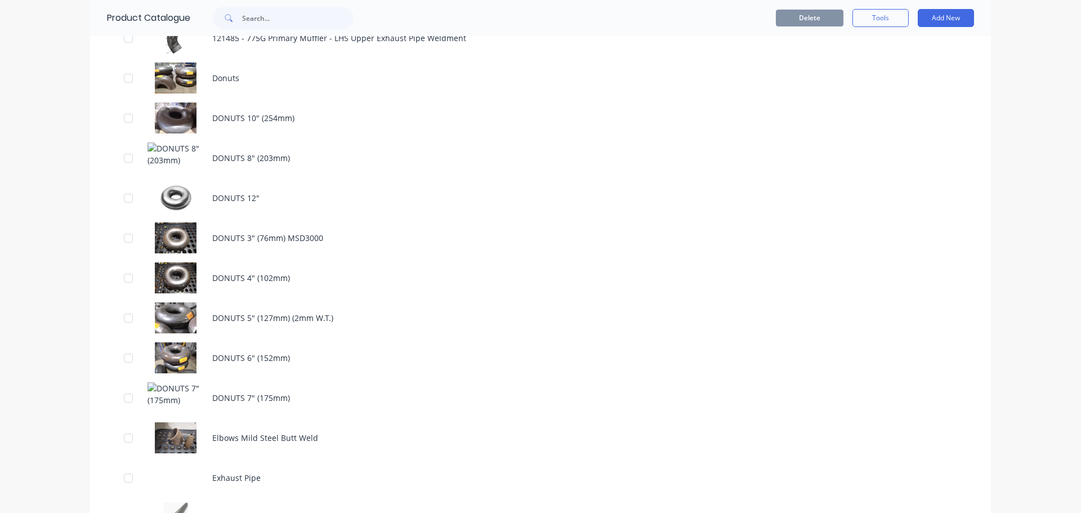
scroll to position [1126, 0]
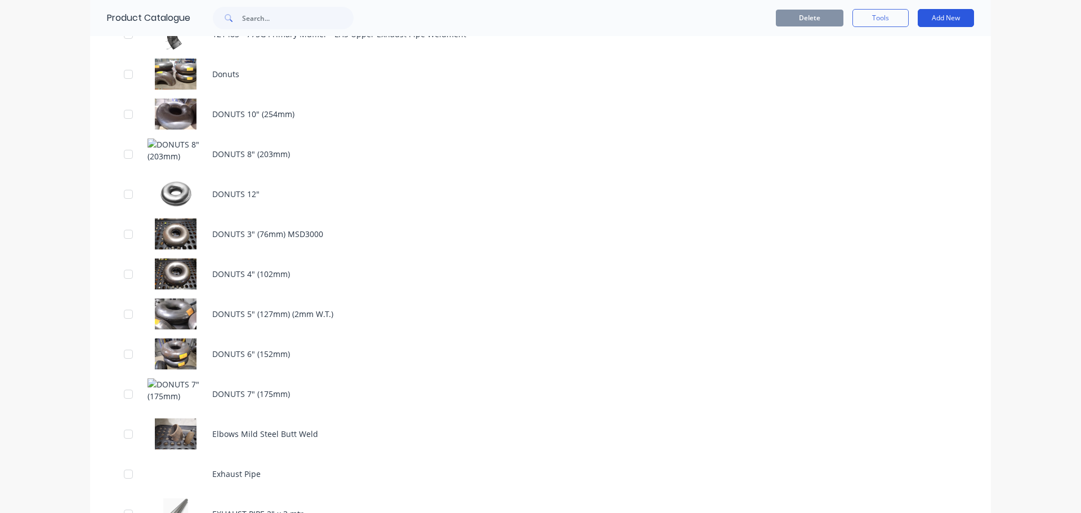
click at [939, 19] on button "Add New" at bounding box center [945, 18] width 56 height 18
click at [906, 44] on div "Category" at bounding box center [920, 47] width 87 height 16
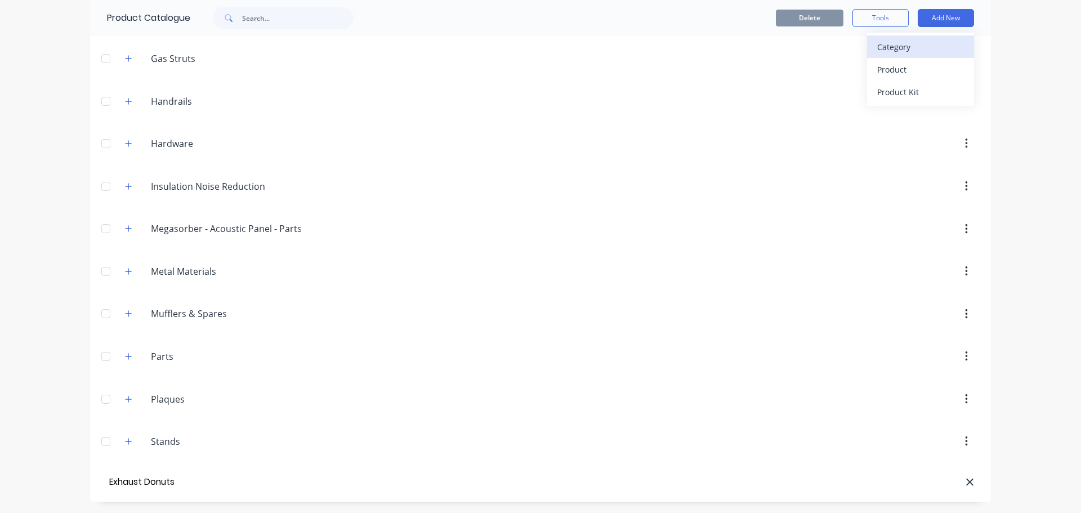
type input "Exhaust Donuts"
drag, startPoint x: 740, startPoint y: 135, endPoint x: 722, endPoint y: 144, distance: 20.1
click at [724, 144] on div at bounding box center [636, 143] width 687 height 20
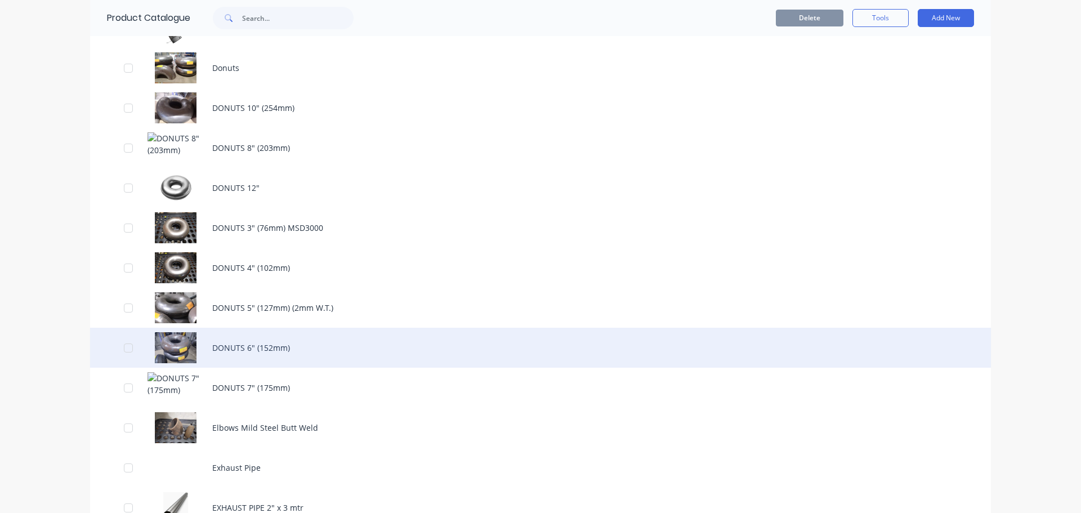
scroll to position [1089, 0]
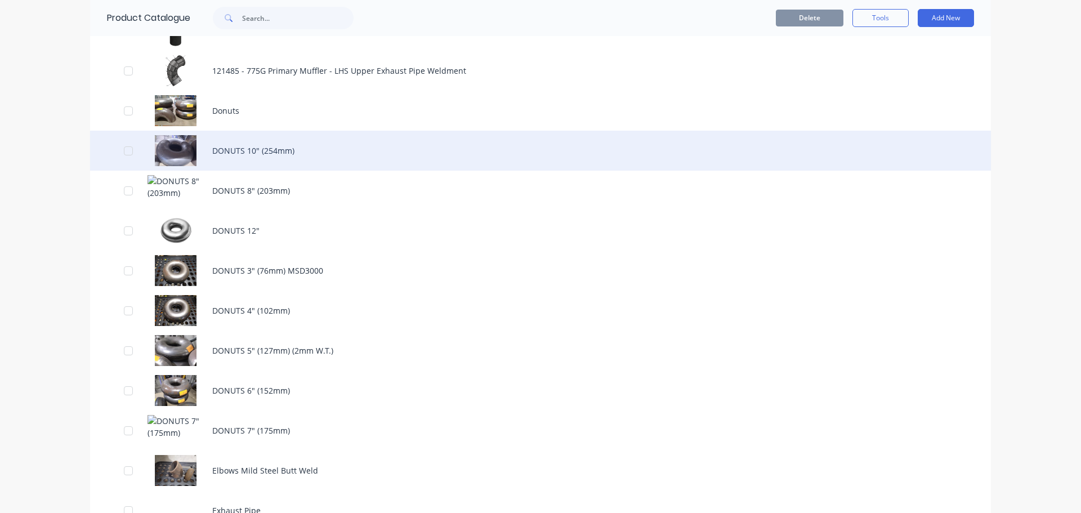
click at [242, 153] on div "DONUTS 10" (254mm)" at bounding box center [540, 151] width 900 height 40
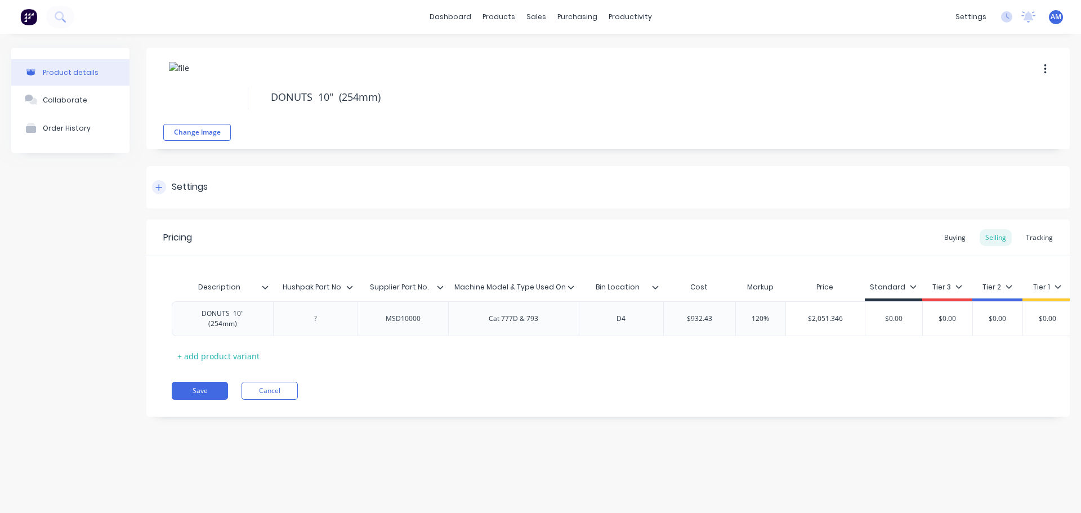
click at [175, 187] on div "Settings" at bounding box center [190, 187] width 36 height 14
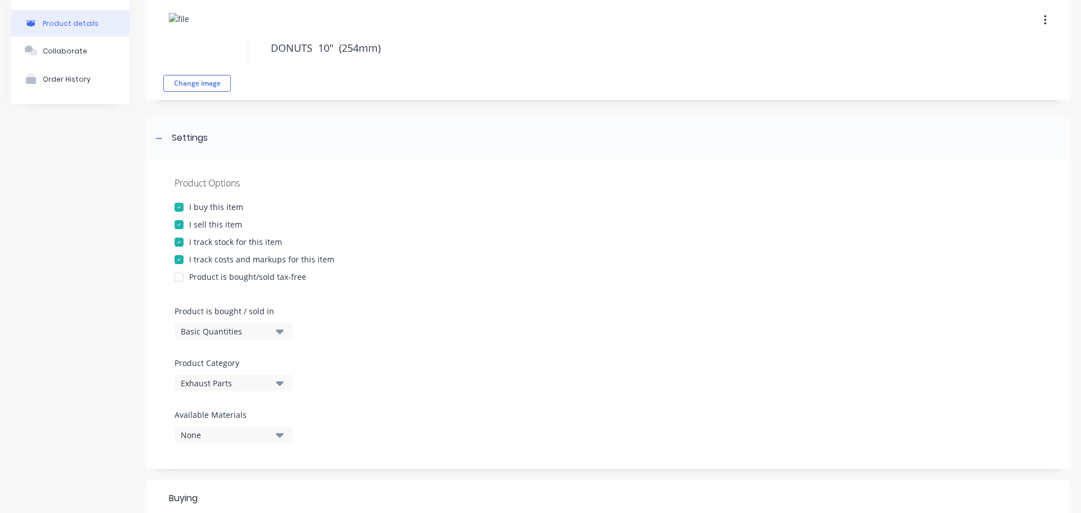
scroll to position [113, 0]
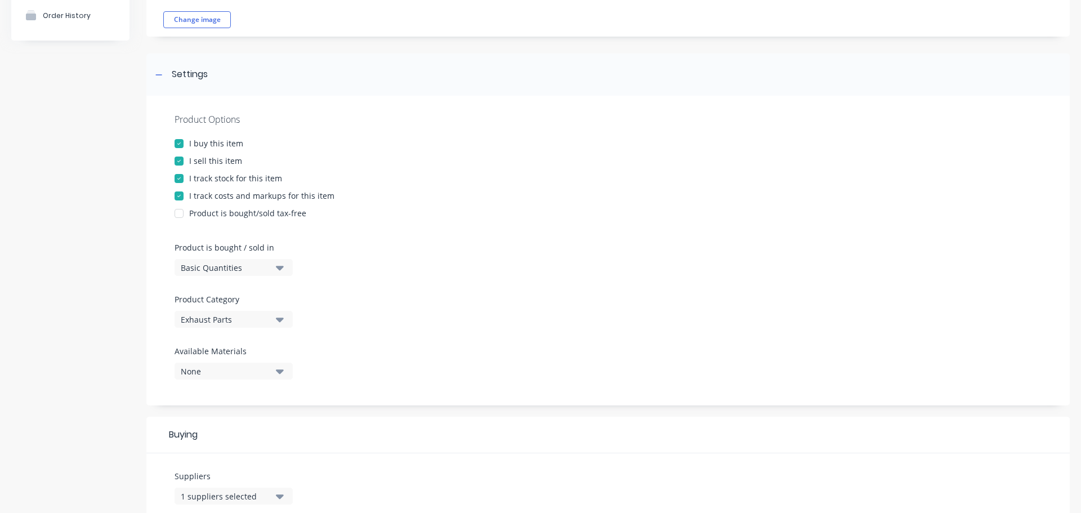
click at [279, 323] on icon "button" at bounding box center [280, 319] width 8 height 12
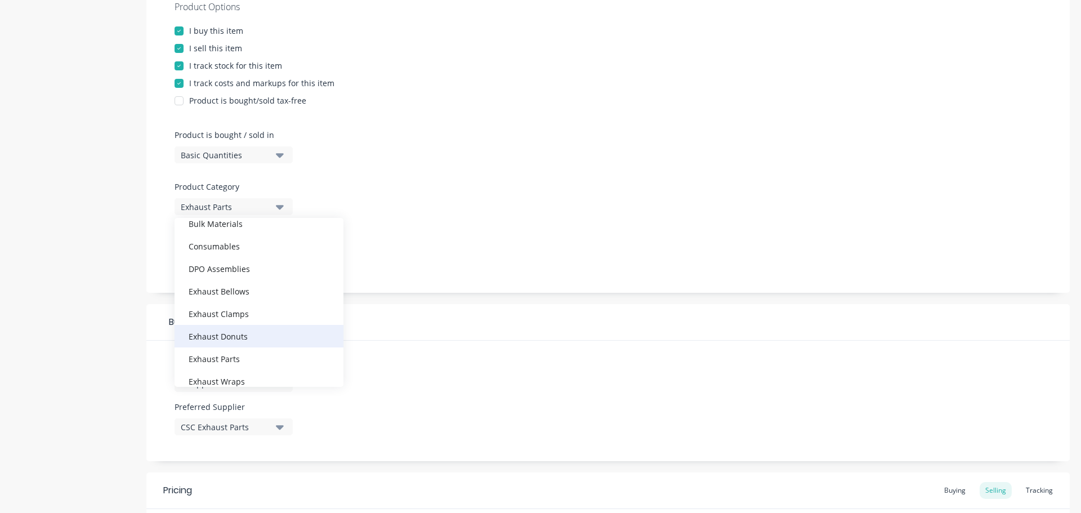
click at [265, 338] on div "Exhaust Donuts" at bounding box center [258, 336] width 169 height 23
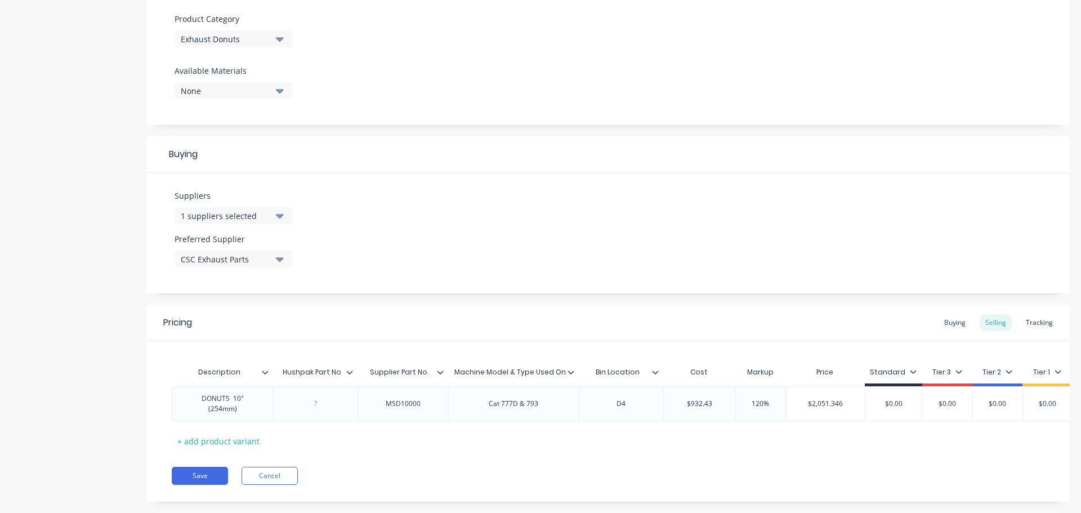
scroll to position [415, 0]
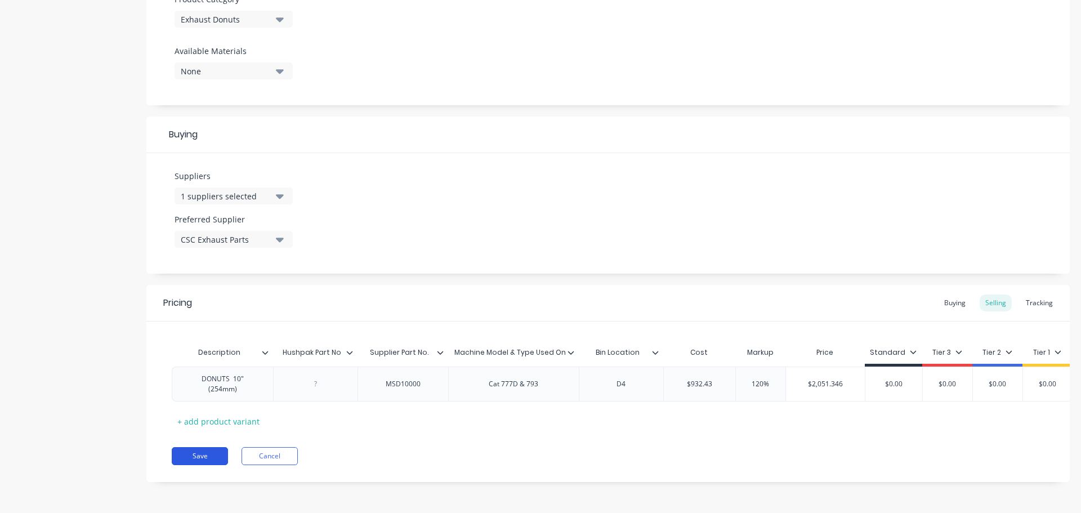
click at [210, 449] on button "Save" at bounding box center [200, 456] width 56 height 18
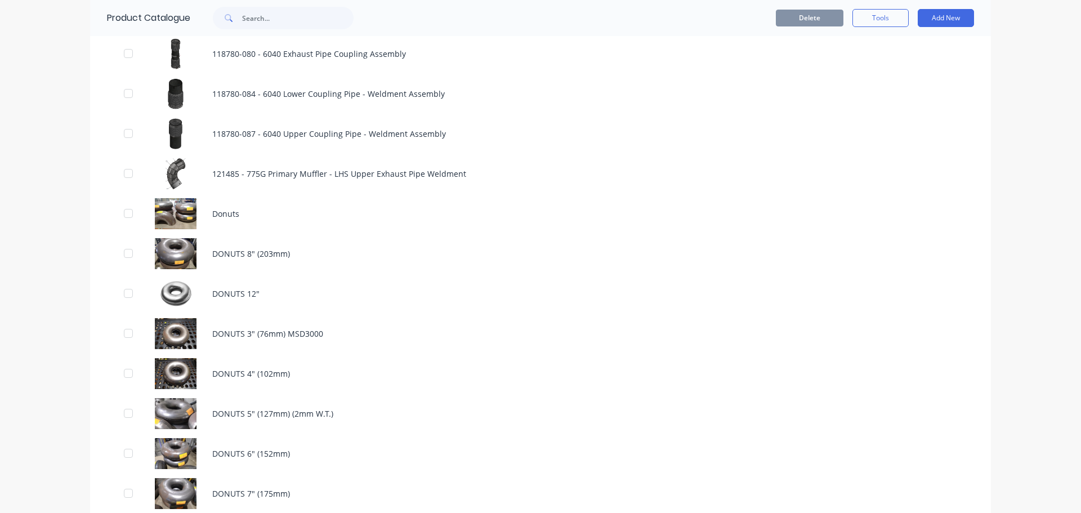
scroll to position [1069, 0]
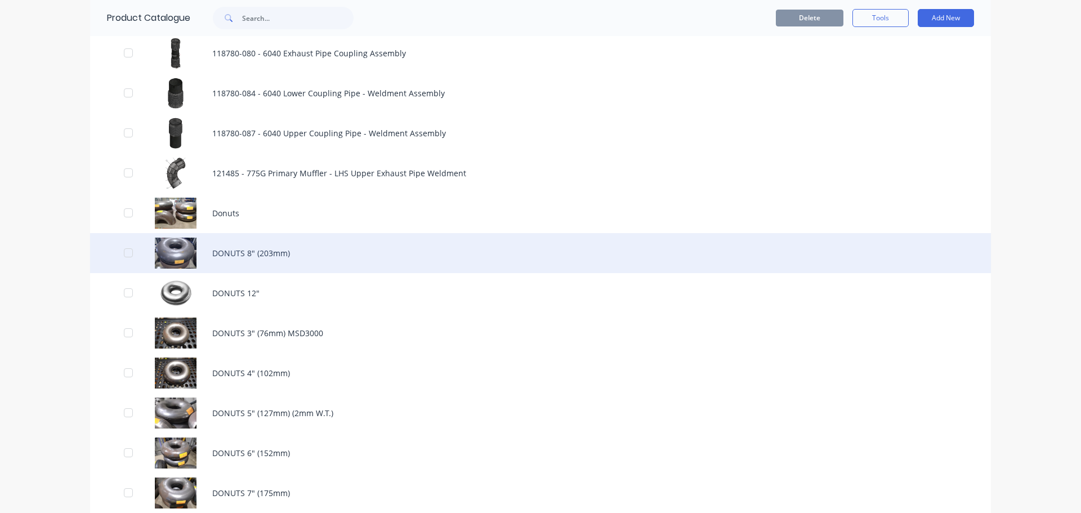
click at [232, 258] on div "DONUTS 8" (203mm)" at bounding box center [540, 253] width 900 height 40
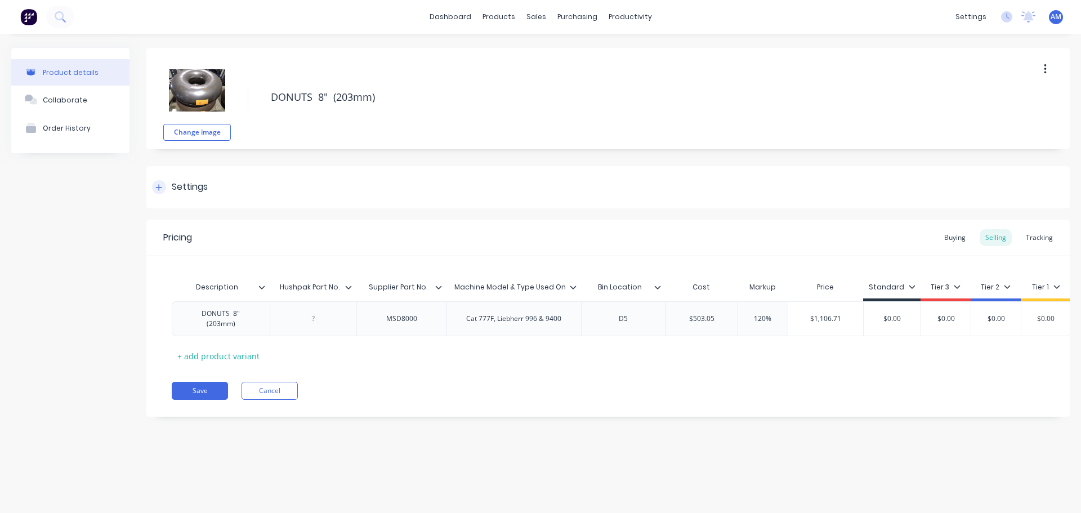
click at [241, 186] on div "Settings" at bounding box center [607, 187] width 923 height 42
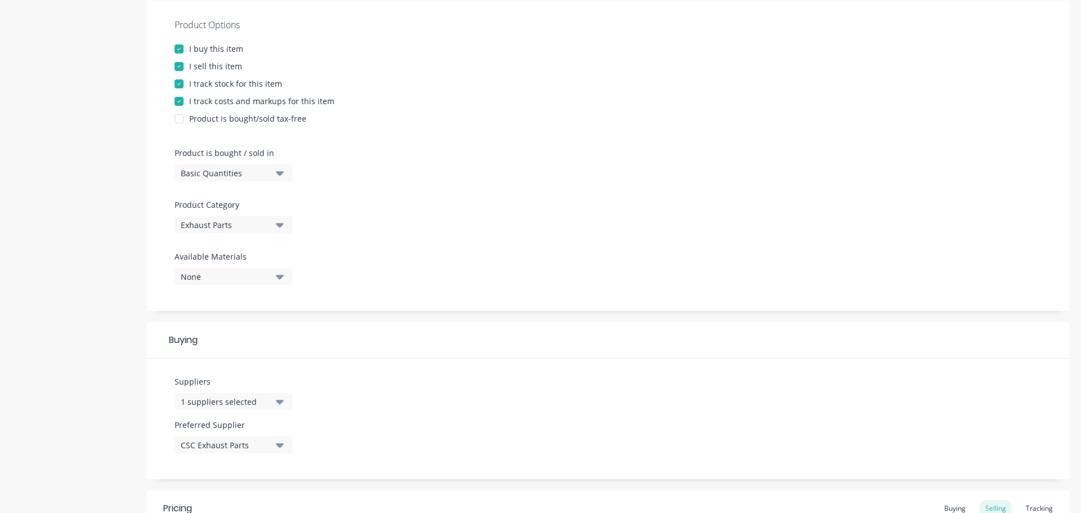
scroll to position [225, 0]
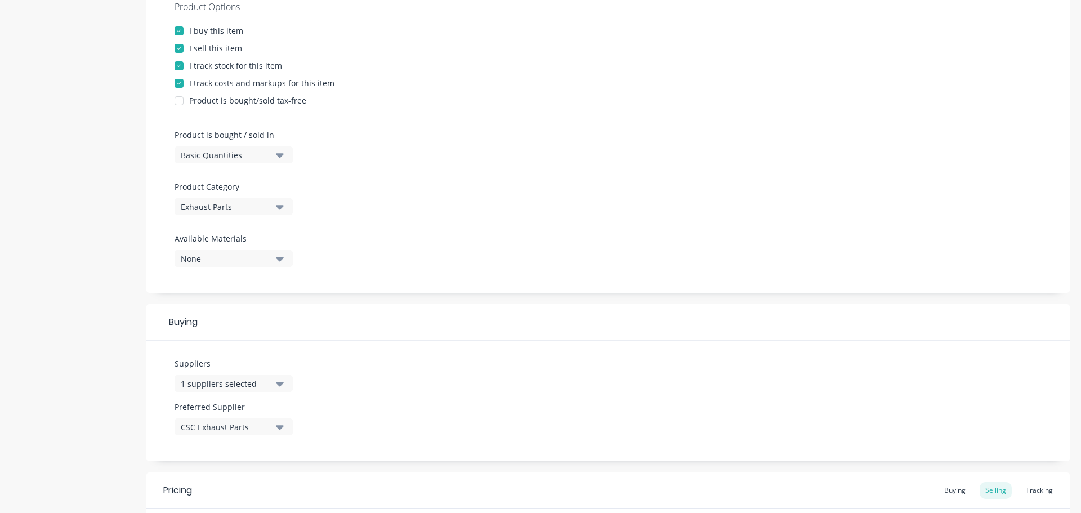
click at [275, 205] on button "Exhaust Parts" at bounding box center [233, 206] width 118 height 17
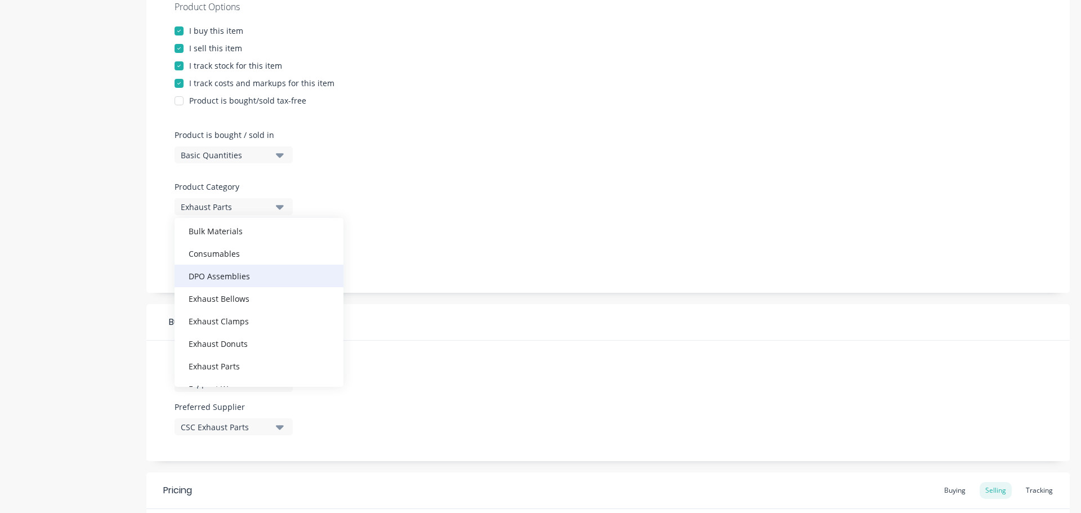
scroll to position [113, 0]
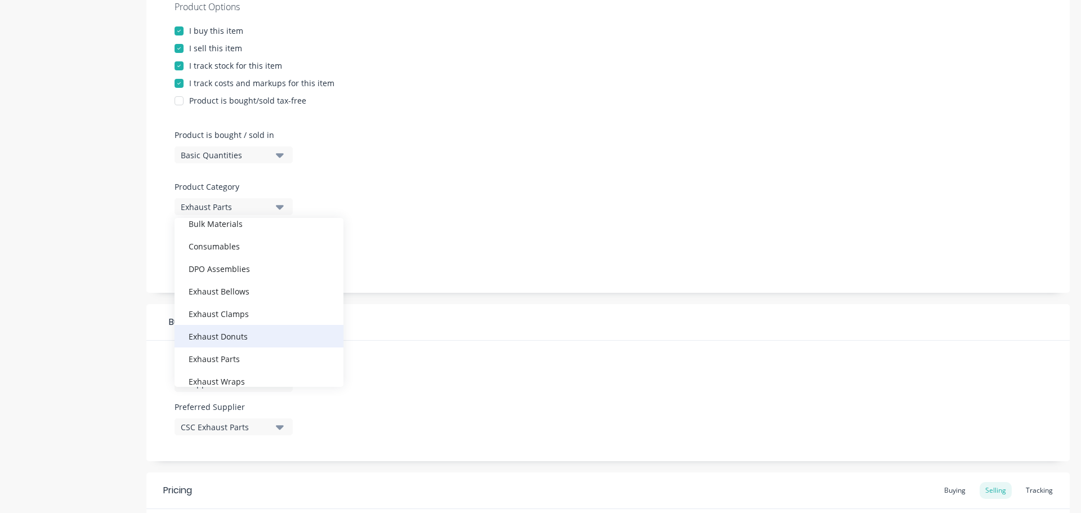
click at [262, 339] on div "Exhaust Donuts" at bounding box center [258, 336] width 169 height 23
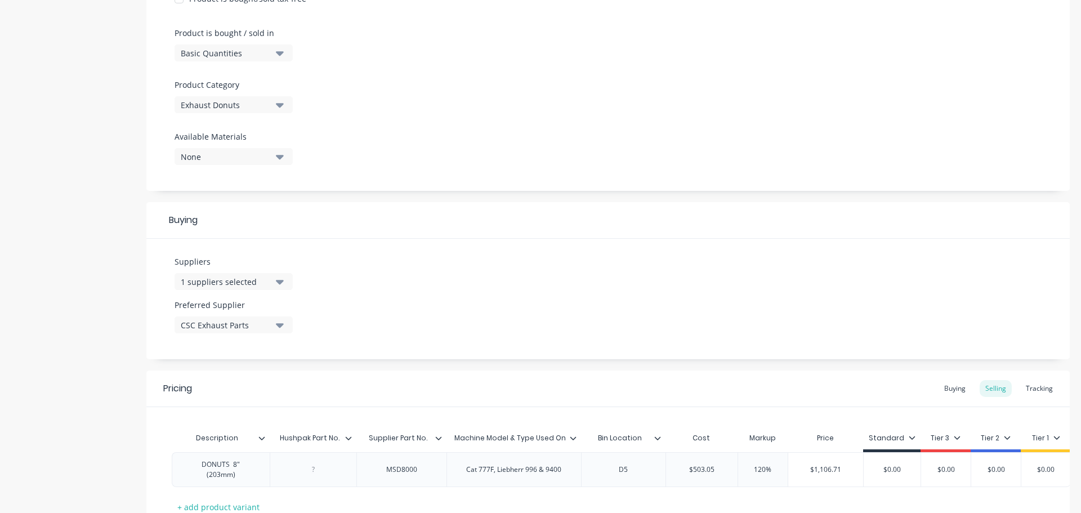
scroll to position [415, 0]
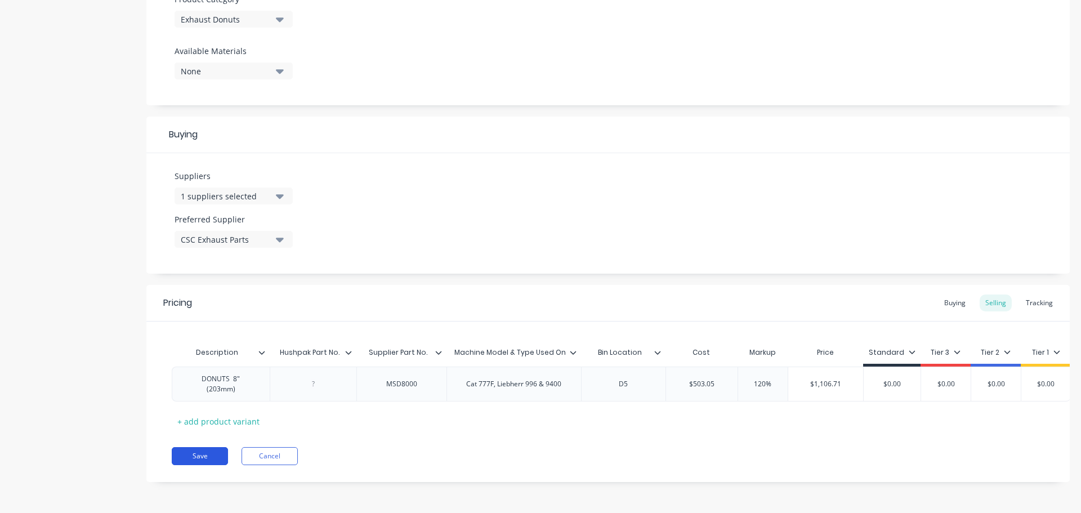
click at [212, 458] on button "Save" at bounding box center [200, 456] width 56 height 18
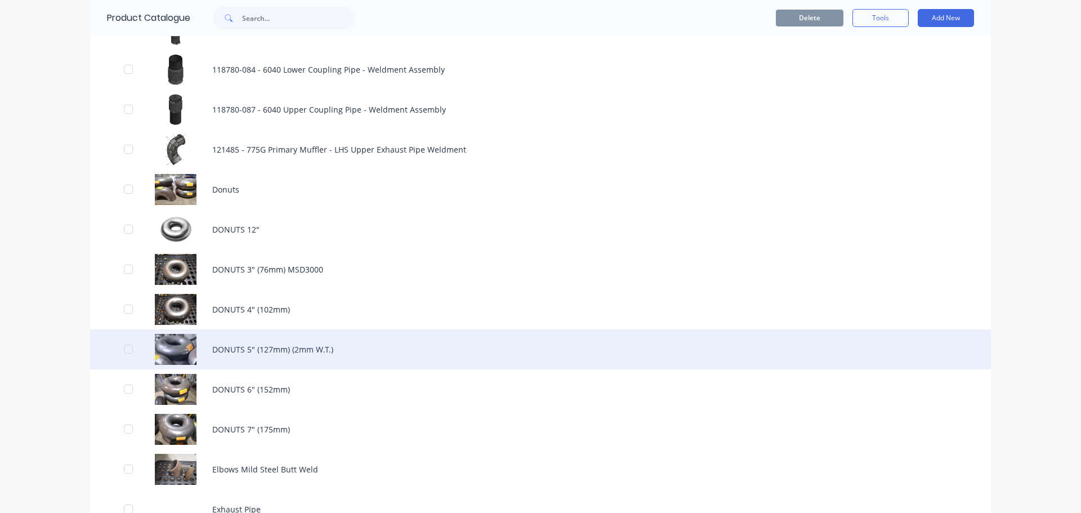
scroll to position [1182, 0]
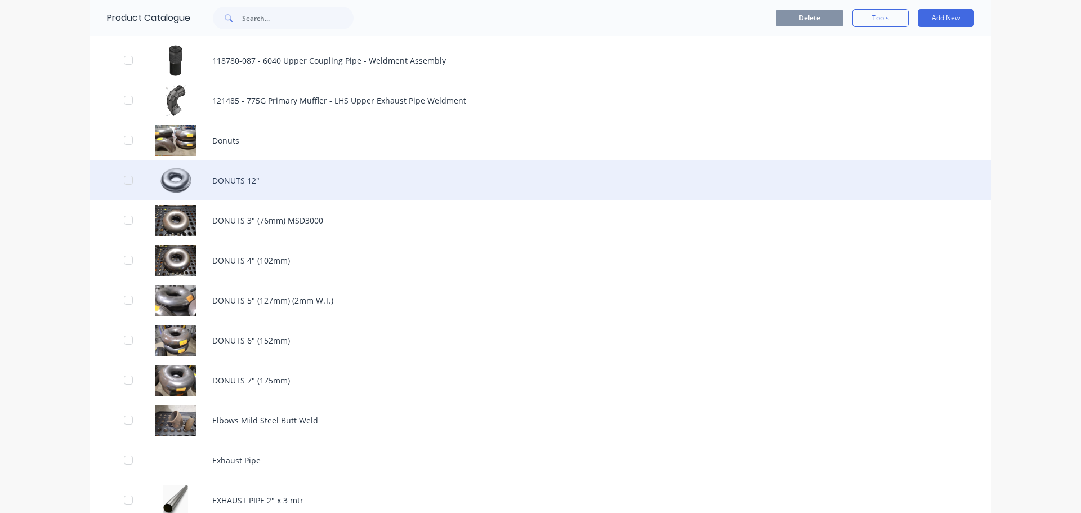
click at [250, 189] on div "DONUTS 12"" at bounding box center [540, 180] width 900 height 40
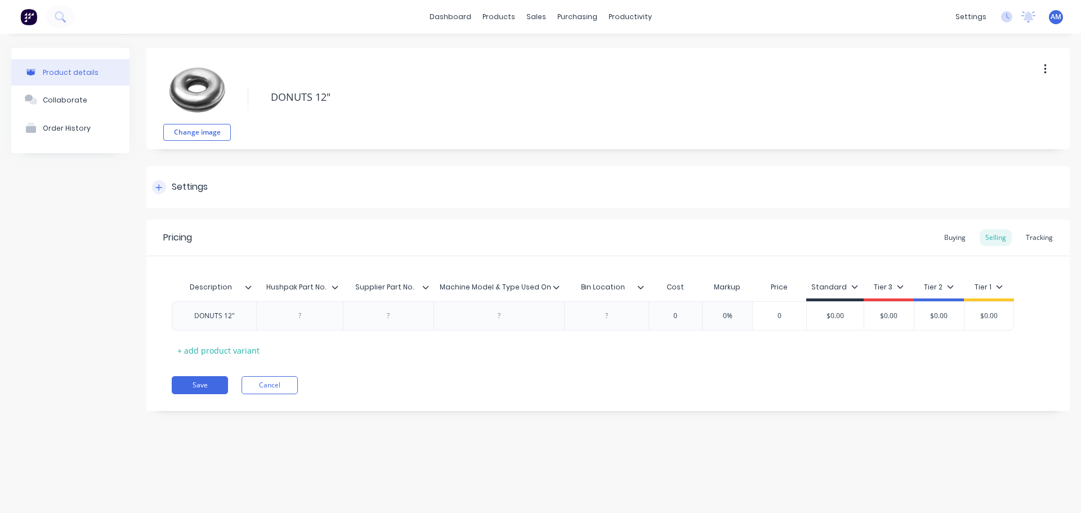
click at [226, 182] on div "Settings" at bounding box center [607, 187] width 923 height 42
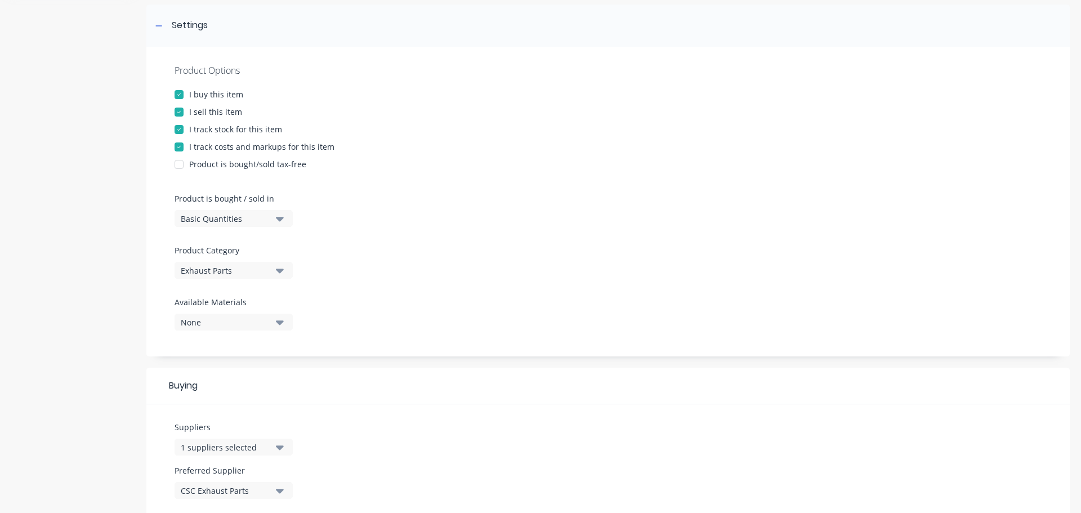
scroll to position [225, 0]
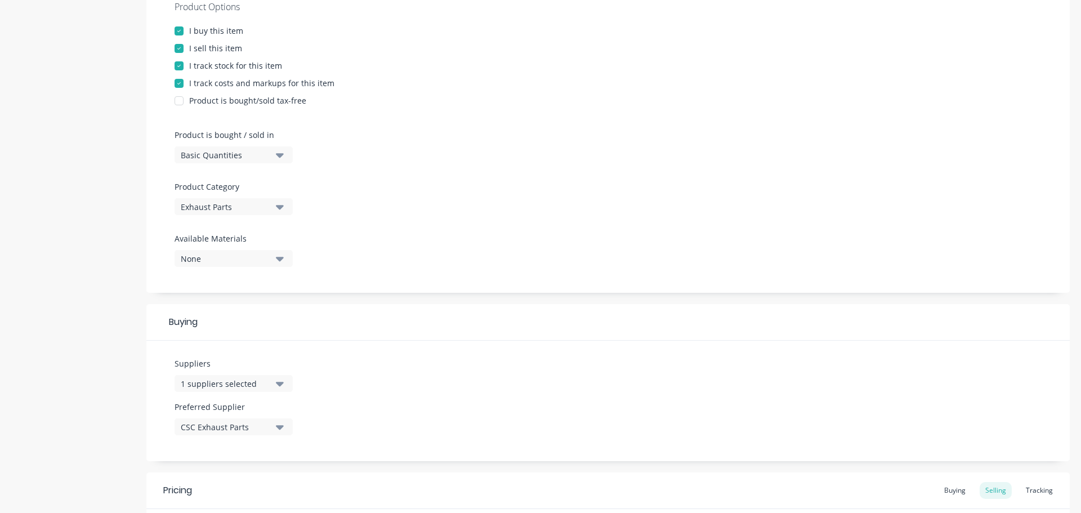
click at [272, 210] on button "Exhaust Parts" at bounding box center [233, 206] width 118 height 17
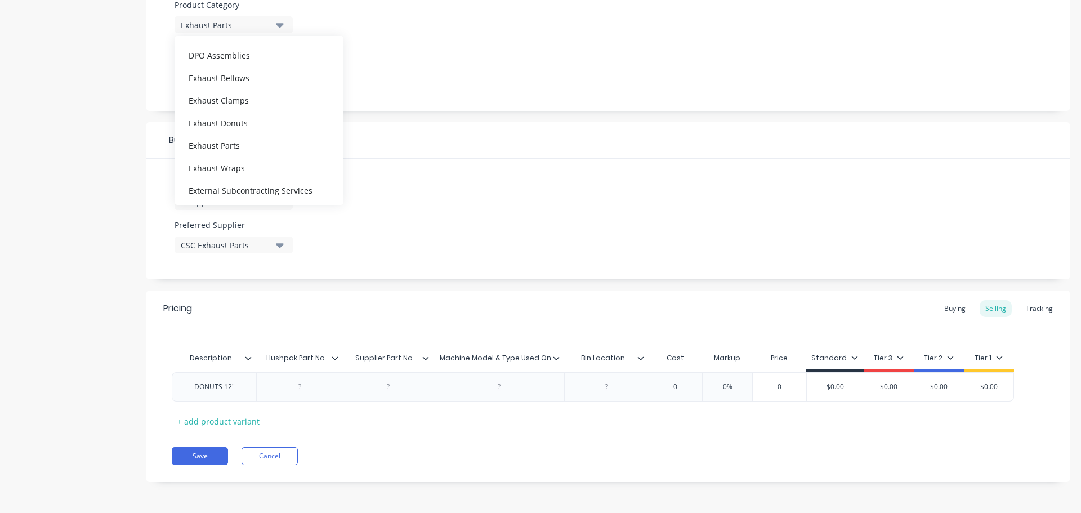
scroll to position [169, 0]
click at [288, 102] on div "Exhaust Donuts" at bounding box center [258, 98] width 169 height 23
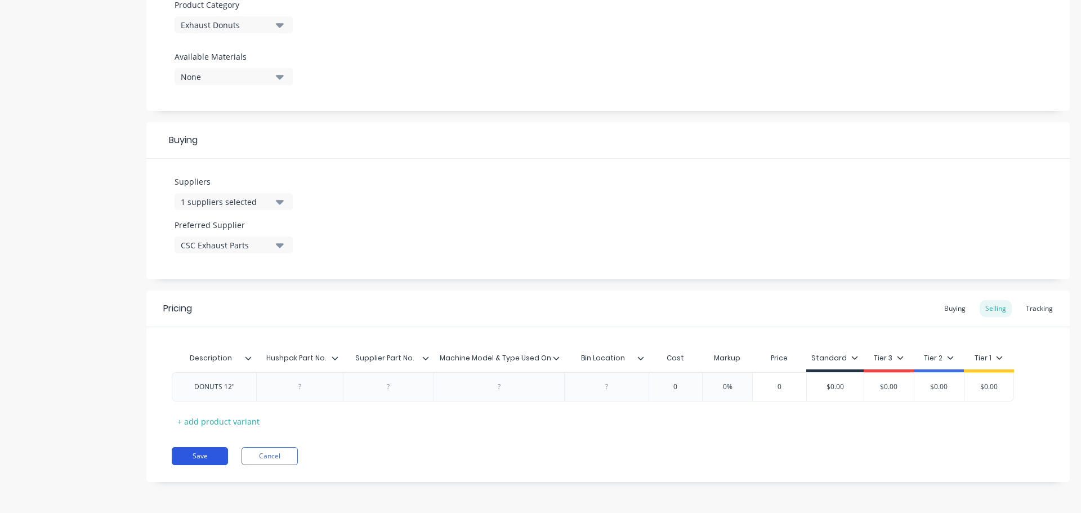
click at [210, 450] on button "Save" at bounding box center [200, 456] width 56 height 18
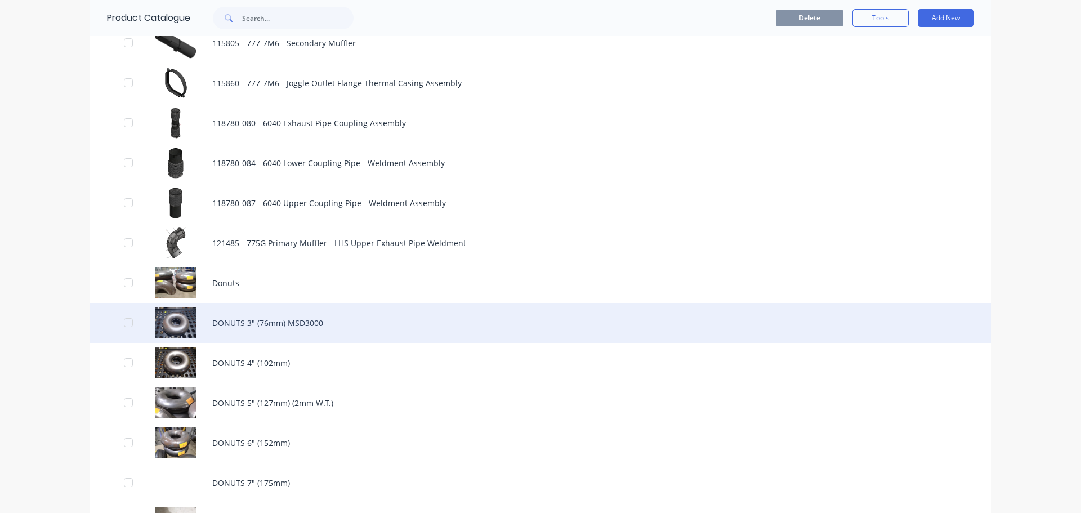
scroll to position [1182, 0]
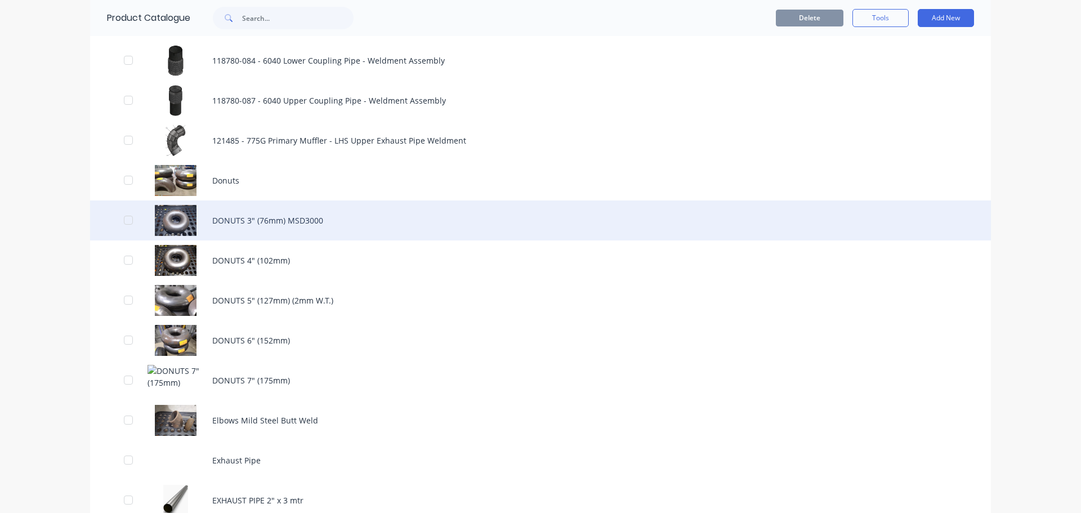
click at [266, 219] on div "DONUTS 3" (76mm) MSD3000" at bounding box center [540, 220] width 900 height 40
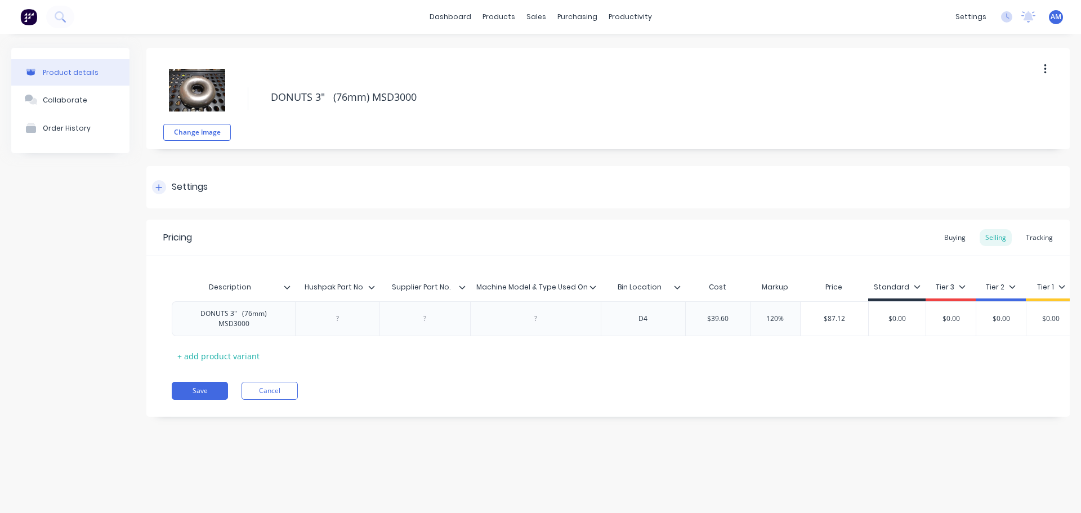
click at [226, 189] on div "Settings" at bounding box center [607, 187] width 923 height 42
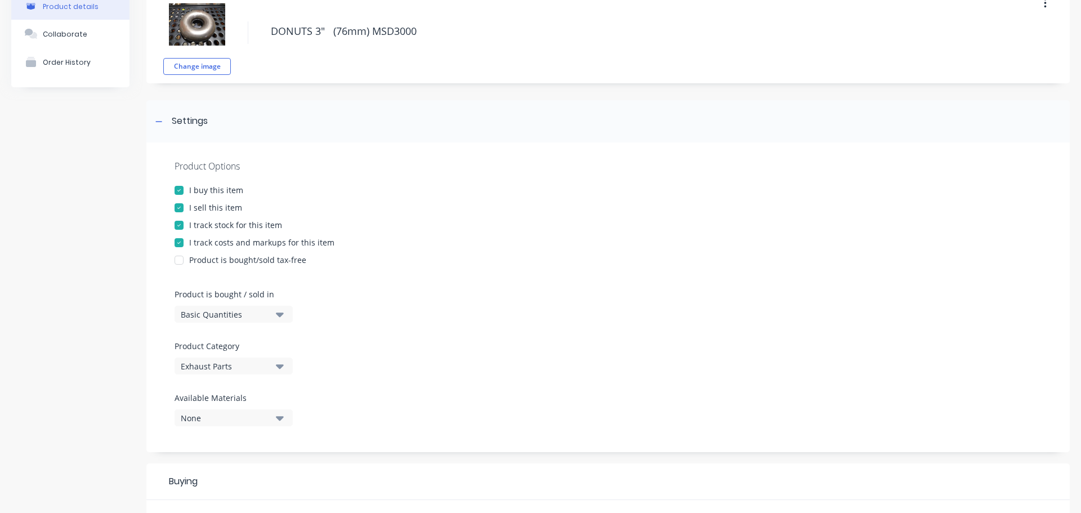
scroll to position [169, 0]
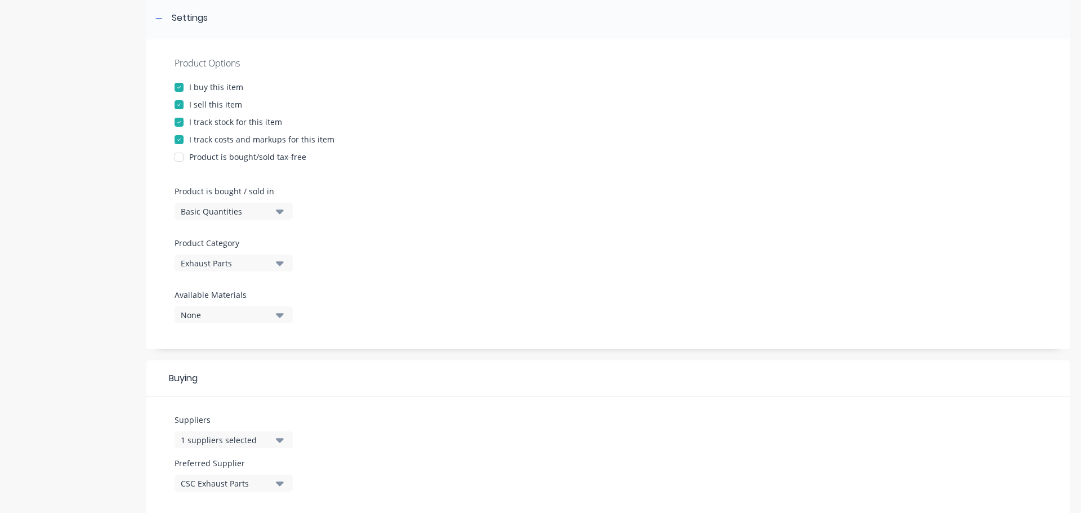
click at [274, 264] on button "Exhaust Parts" at bounding box center [233, 262] width 118 height 17
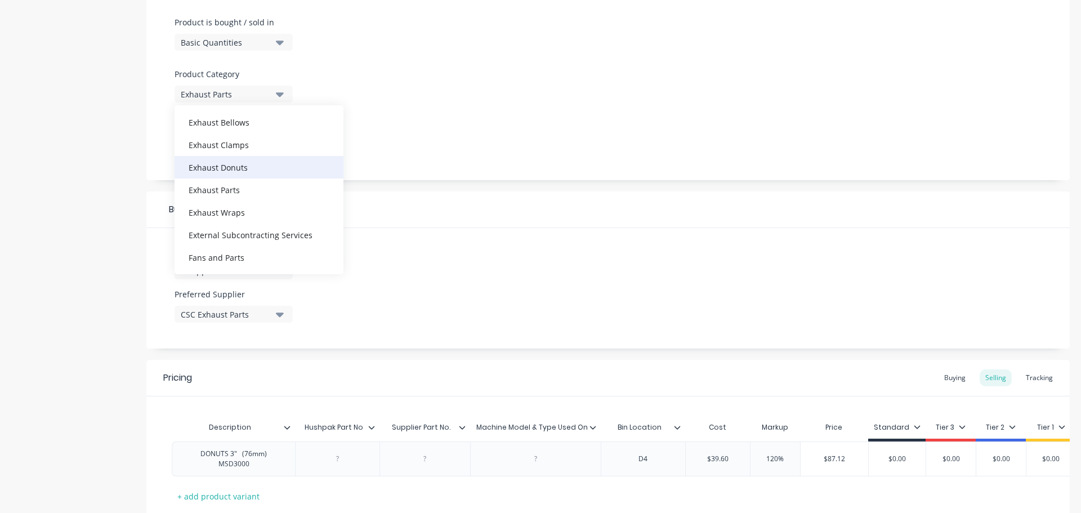
click at [261, 169] on div "Exhaust Donuts" at bounding box center [258, 167] width 169 height 23
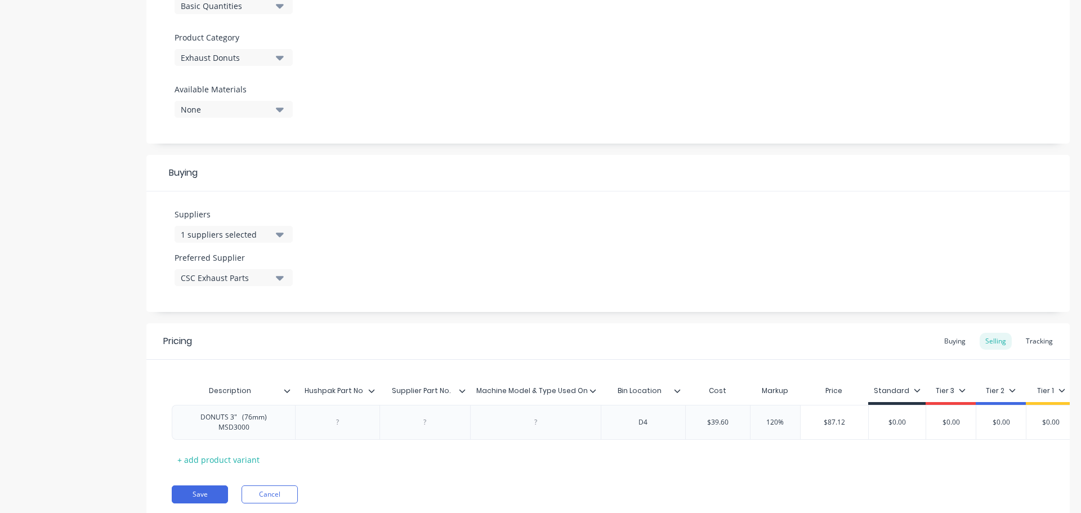
scroll to position [421, 0]
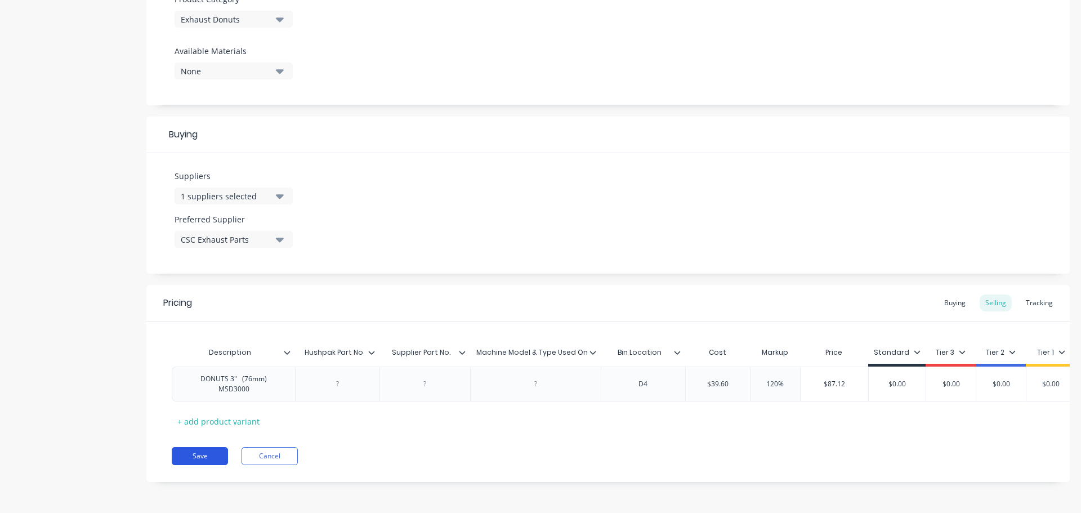
click at [208, 455] on button "Save" at bounding box center [200, 456] width 56 height 18
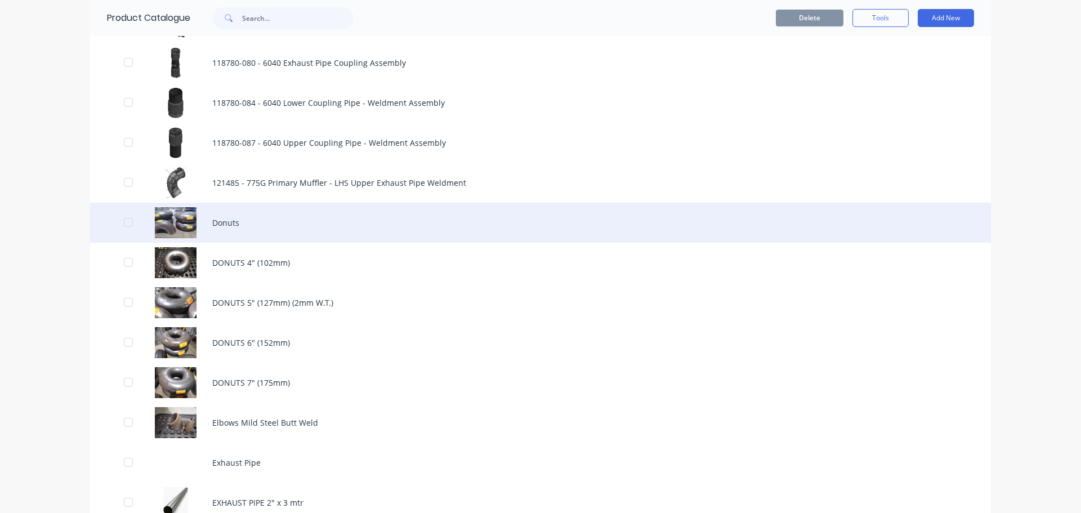
scroll to position [1182, 0]
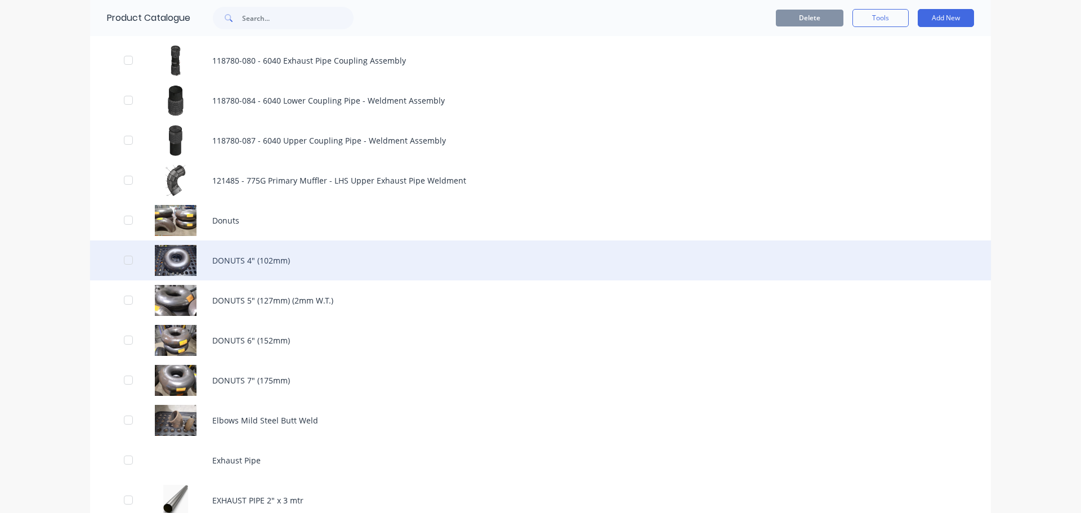
click at [245, 258] on div "DONUTS 4" (102mm)" at bounding box center [540, 260] width 900 height 40
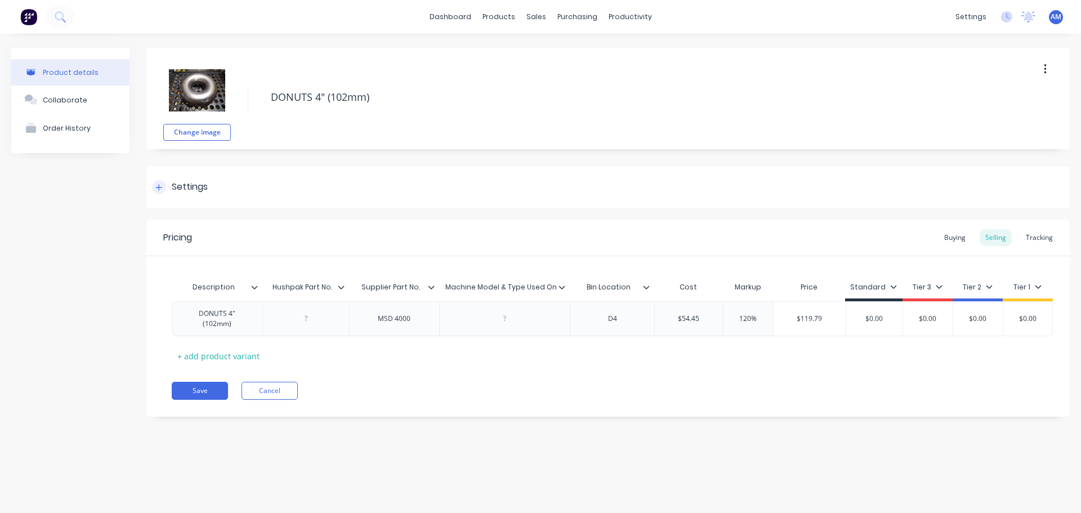
click at [216, 186] on div "Settings" at bounding box center [607, 187] width 923 height 42
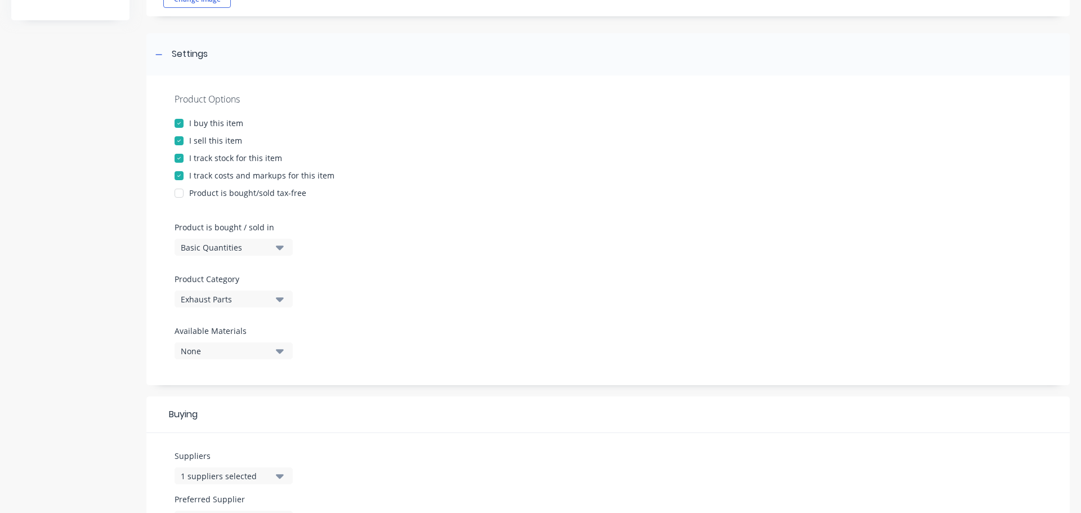
scroll to position [169, 0]
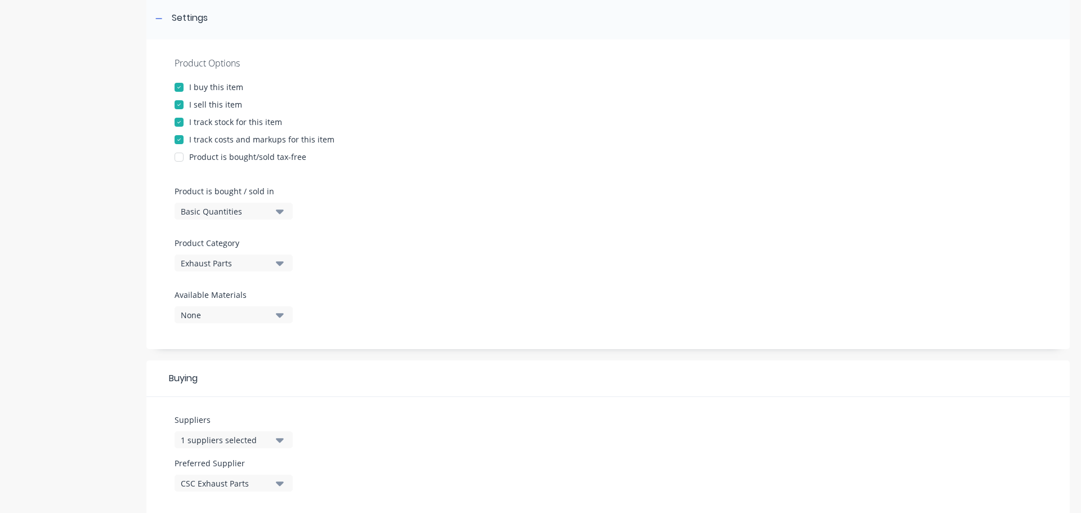
click at [260, 264] on div "Exhaust Parts" at bounding box center [226, 263] width 90 height 12
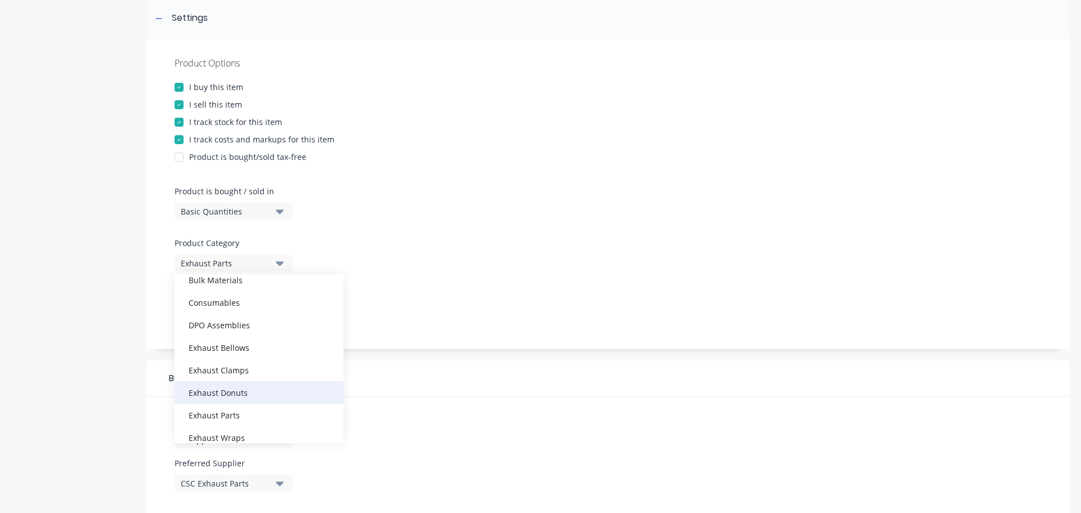
click at [255, 401] on div "Exhaust Donuts" at bounding box center [258, 392] width 169 height 23
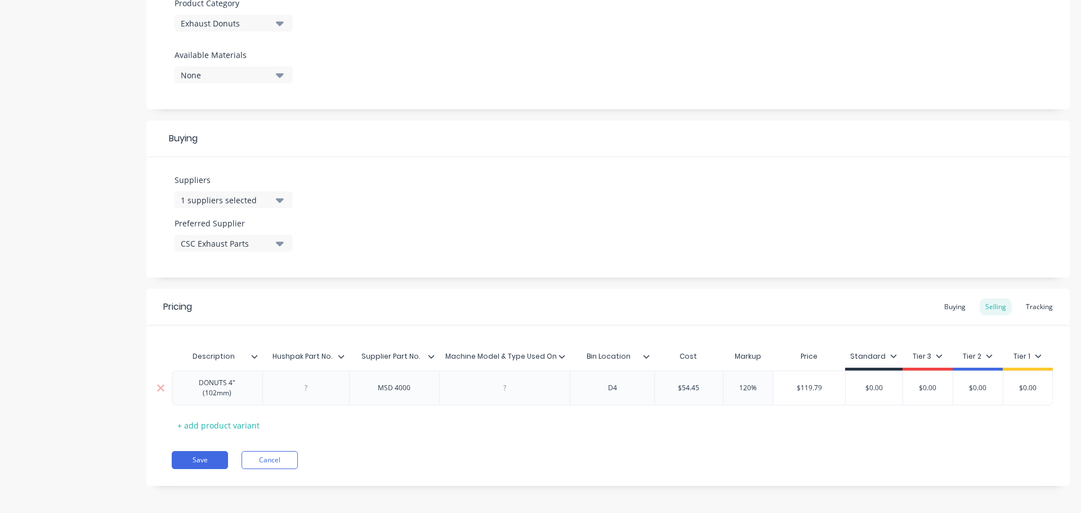
scroll to position [413, 0]
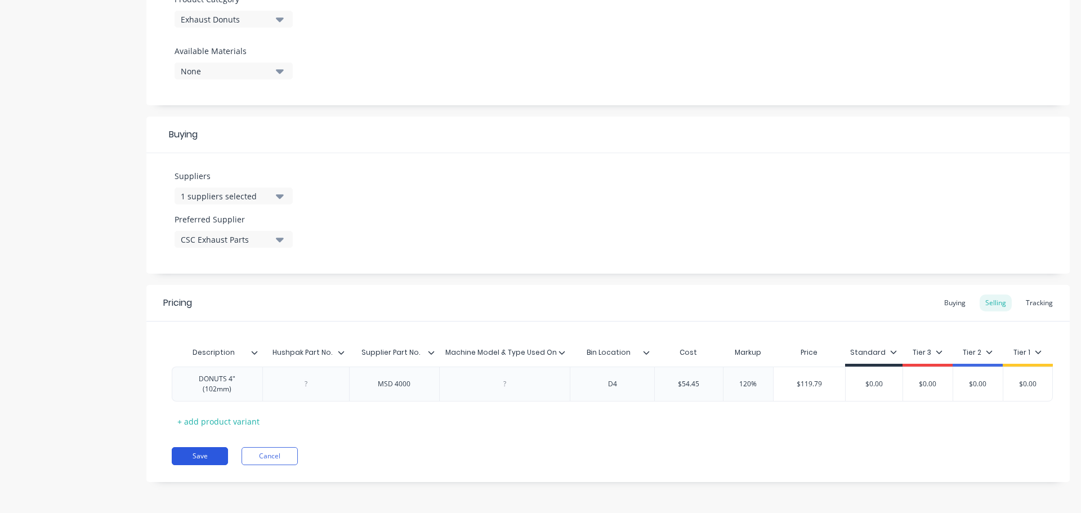
click at [207, 452] on button "Save" at bounding box center [200, 456] width 56 height 18
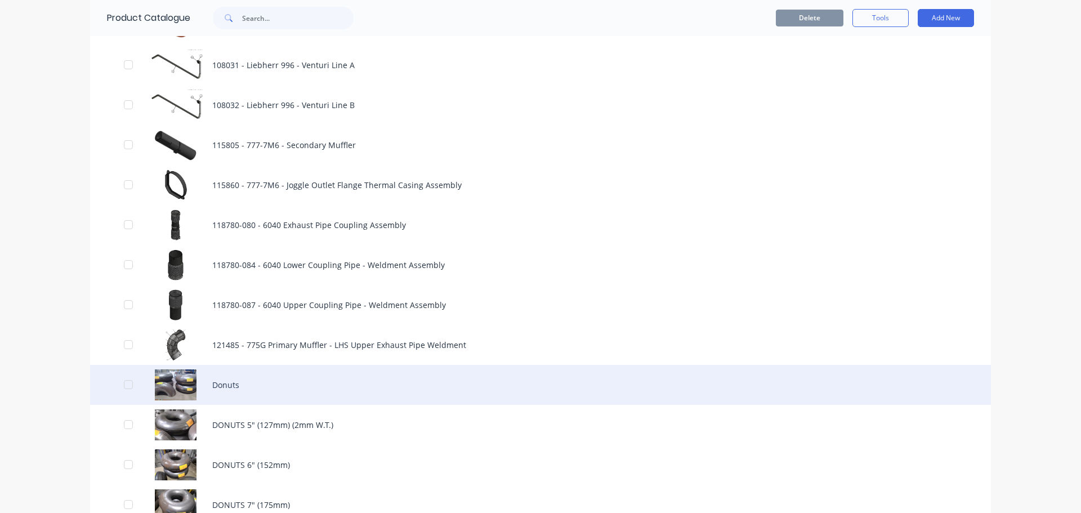
scroll to position [1126, 0]
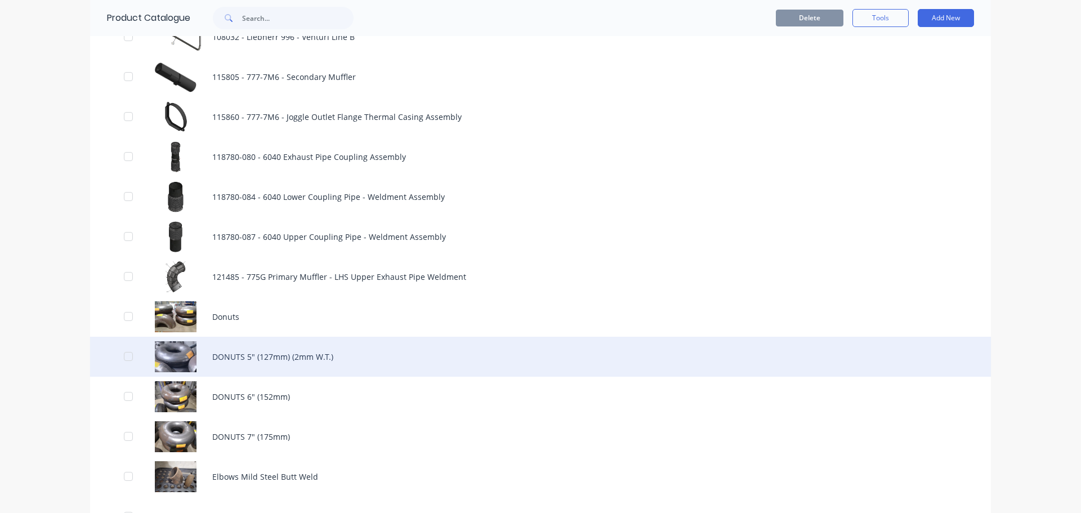
click at [233, 358] on div "DONUTS 5" (127mm) (2mm W.T.)" at bounding box center [540, 357] width 900 height 40
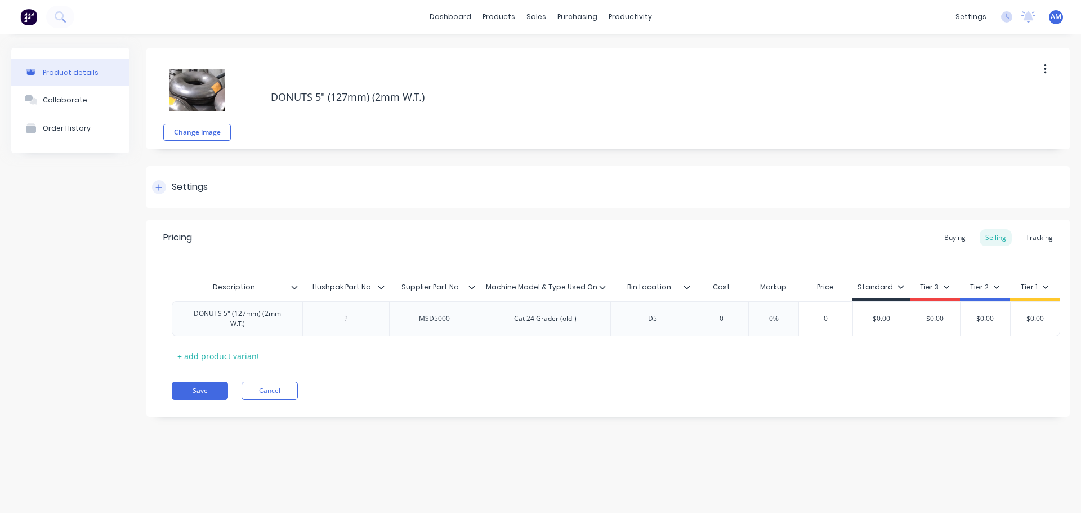
click at [235, 197] on div "Settings" at bounding box center [607, 187] width 923 height 42
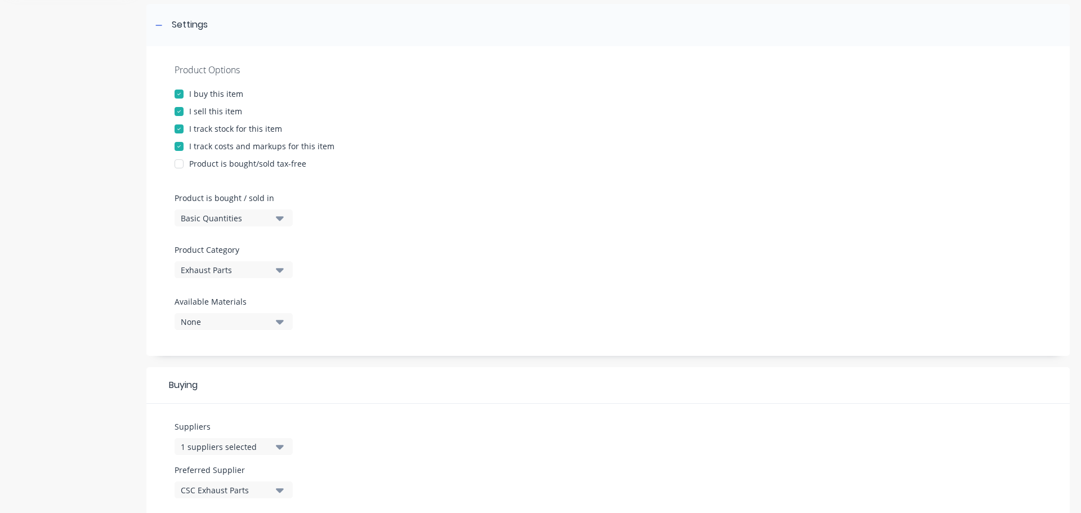
scroll to position [169, 0]
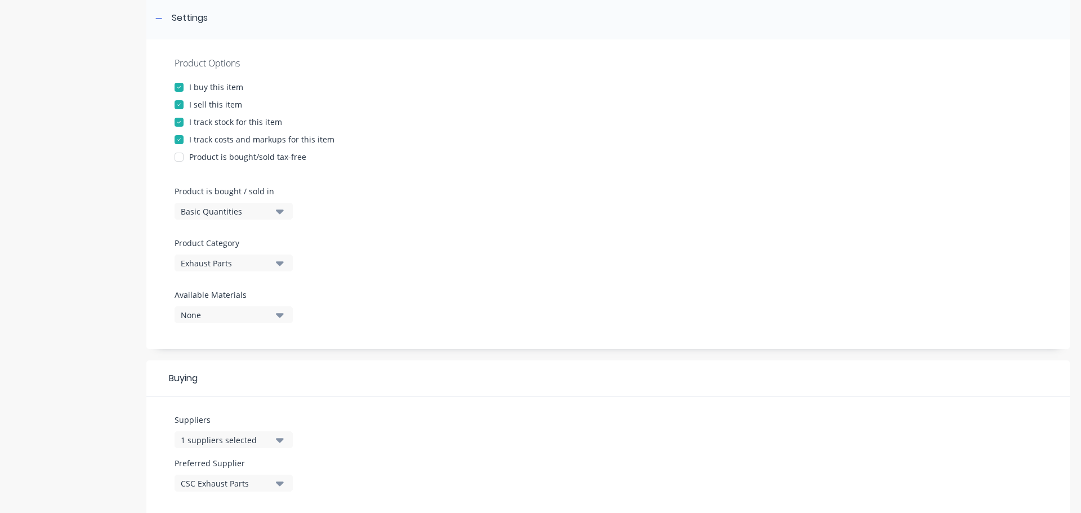
click at [257, 264] on div "Exhaust Parts" at bounding box center [226, 263] width 90 height 12
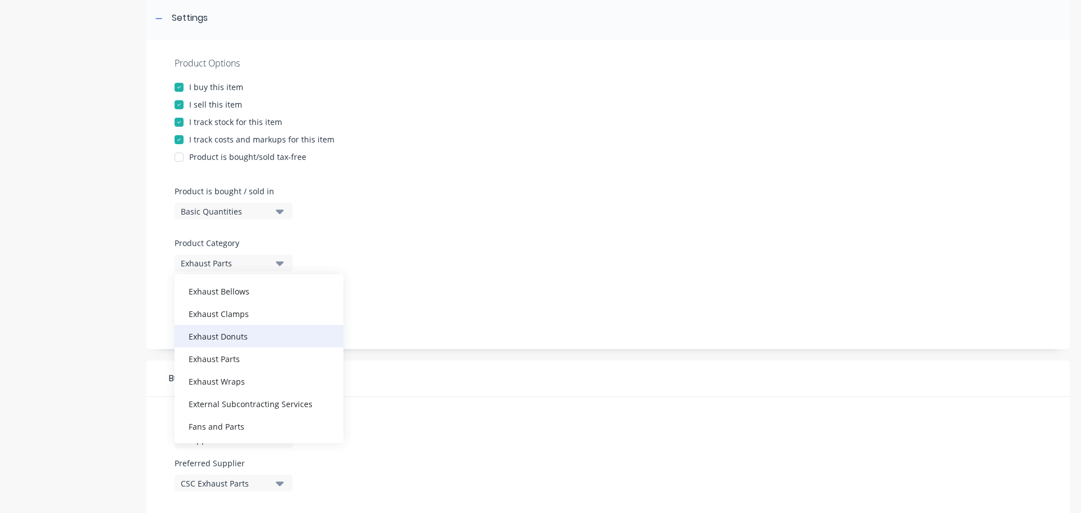
click at [248, 338] on div "Exhaust Donuts" at bounding box center [258, 336] width 169 height 23
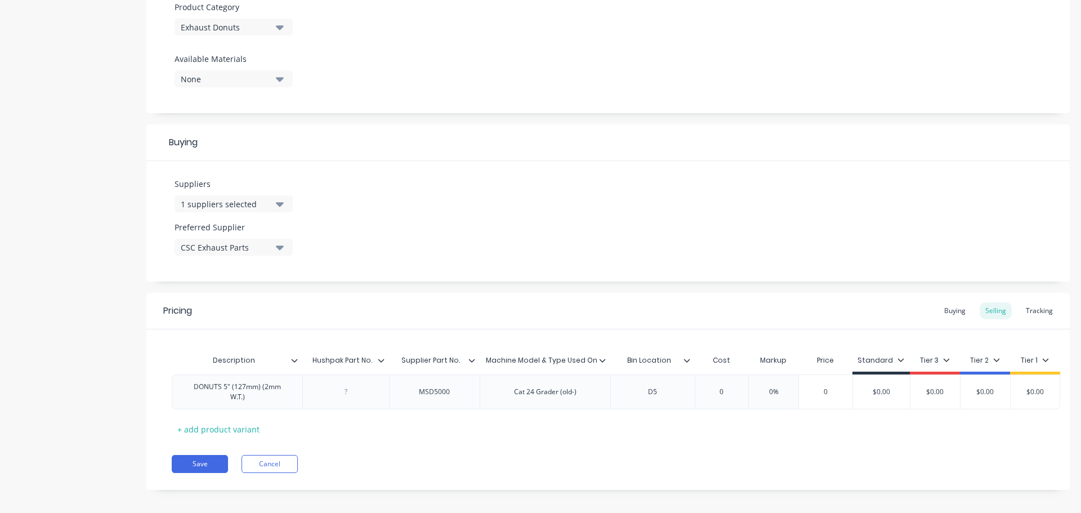
scroll to position [415, 0]
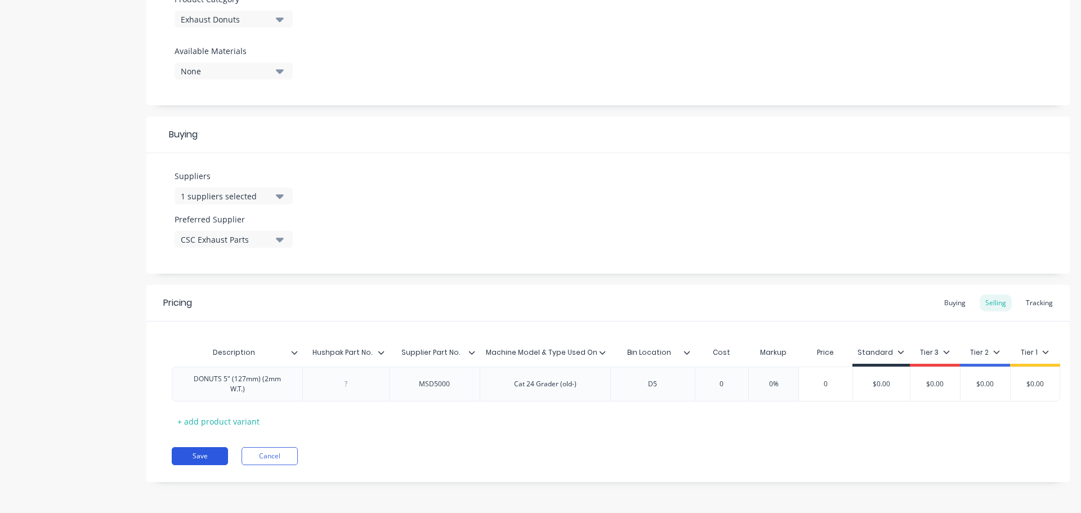
click at [209, 456] on button "Save" at bounding box center [200, 456] width 56 height 18
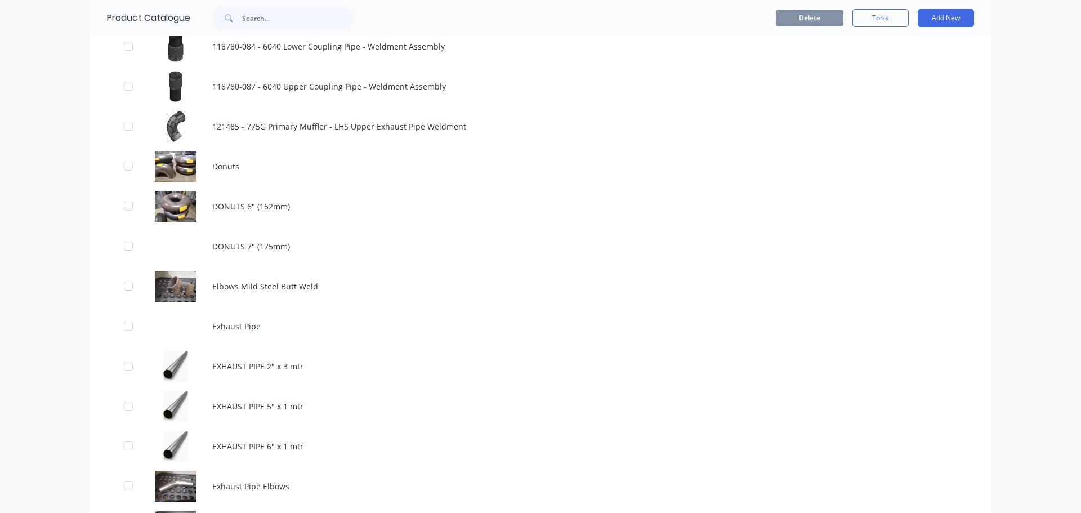
scroll to position [1351, 0]
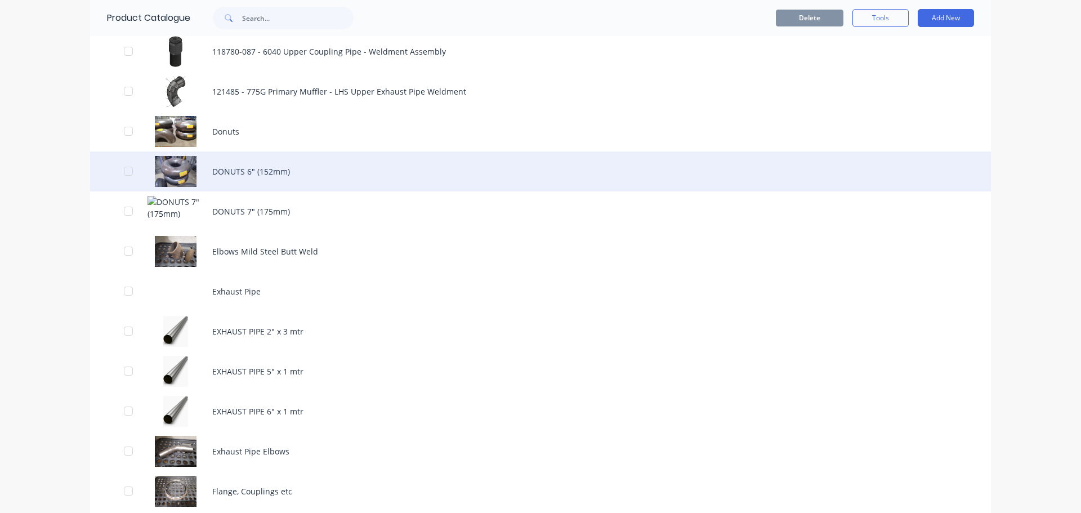
click at [236, 173] on div "DONUTS 6" (152mm)" at bounding box center [540, 171] width 900 height 40
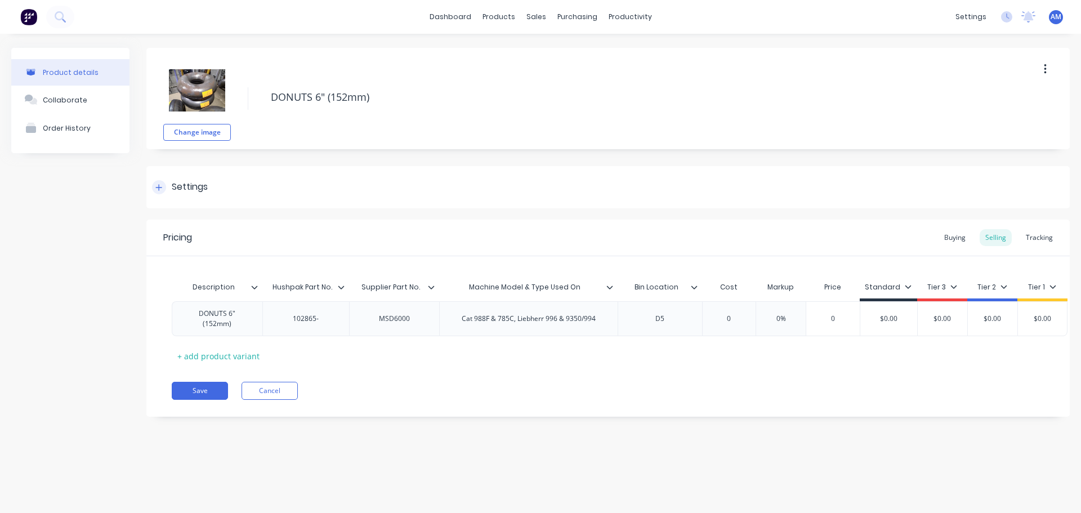
click at [219, 189] on div "Settings" at bounding box center [607, 187] width 923 height 42
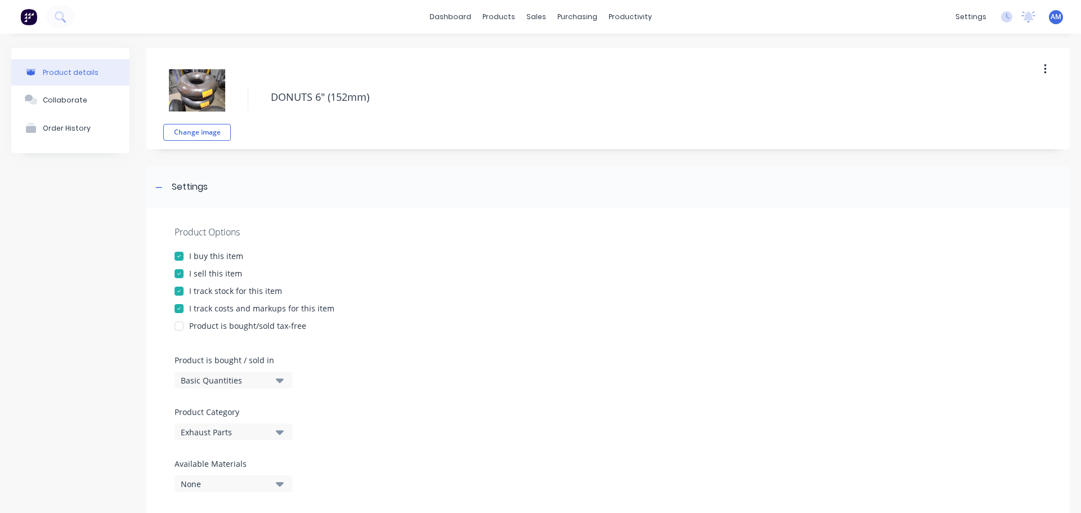
scroll to position [56, 0]
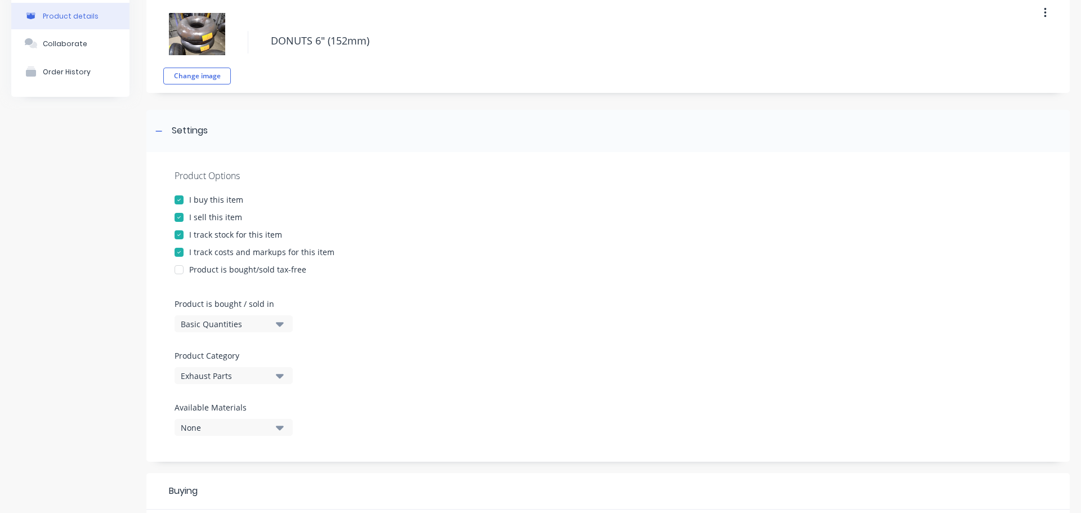
click at [257, 376] on div "Exhaust Parts" at bounding box center [226, 376] width 90 height 12
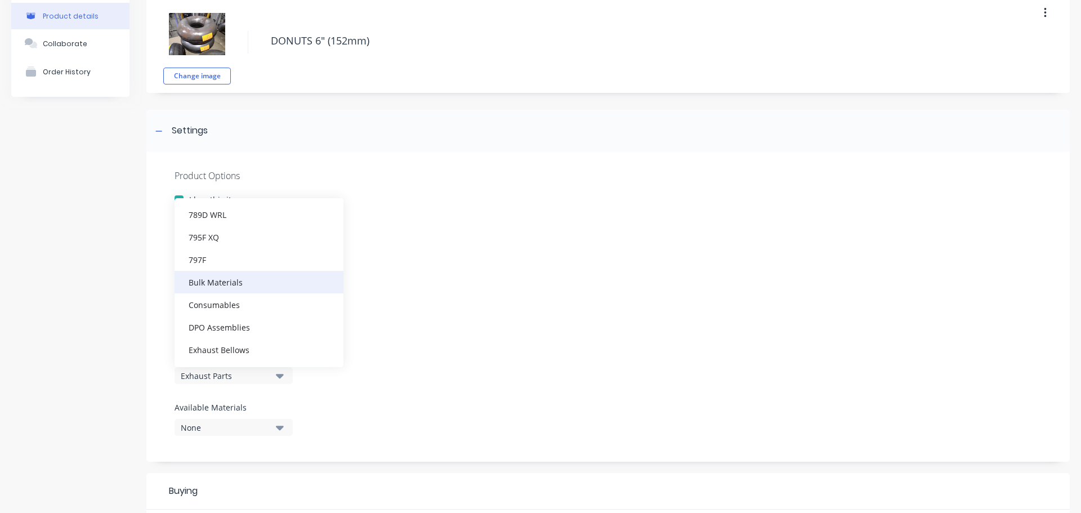
scroll to position [169, 0]
click at [259, 272] on div "Exhaust Parts" at bounding box center [258, 282] width 169 height 23
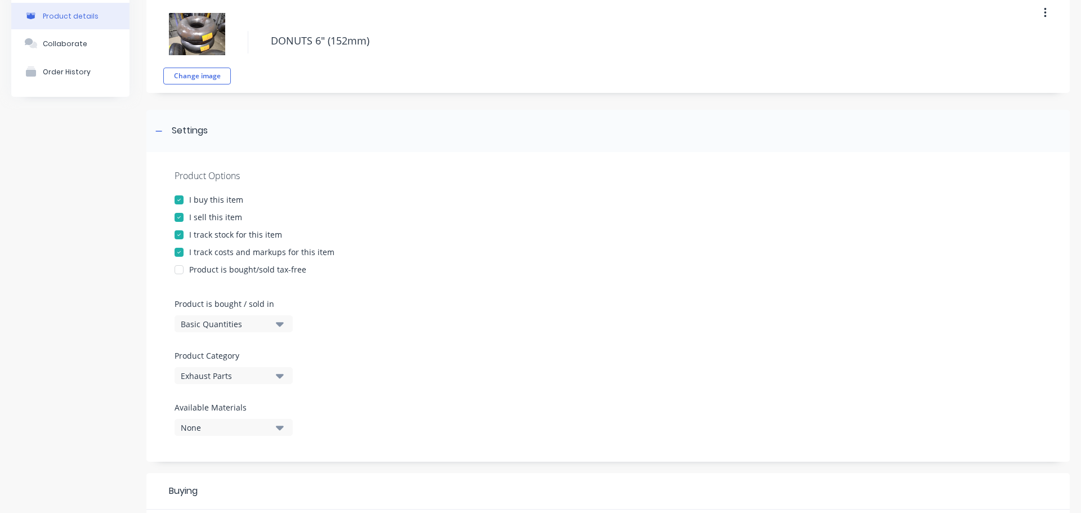
click at [271, 378] on button "Exhaust Parts" at bounding box center [233, 375] width 118 height 17
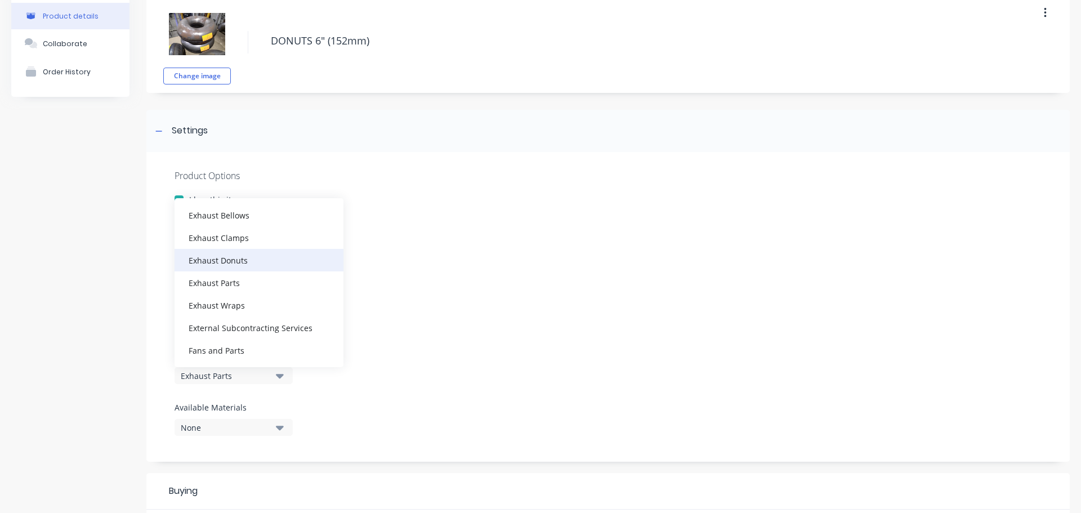
click at [262, 262] on div "Exhaust Donuts" at bounding box center [258, 260] width 169 height 23
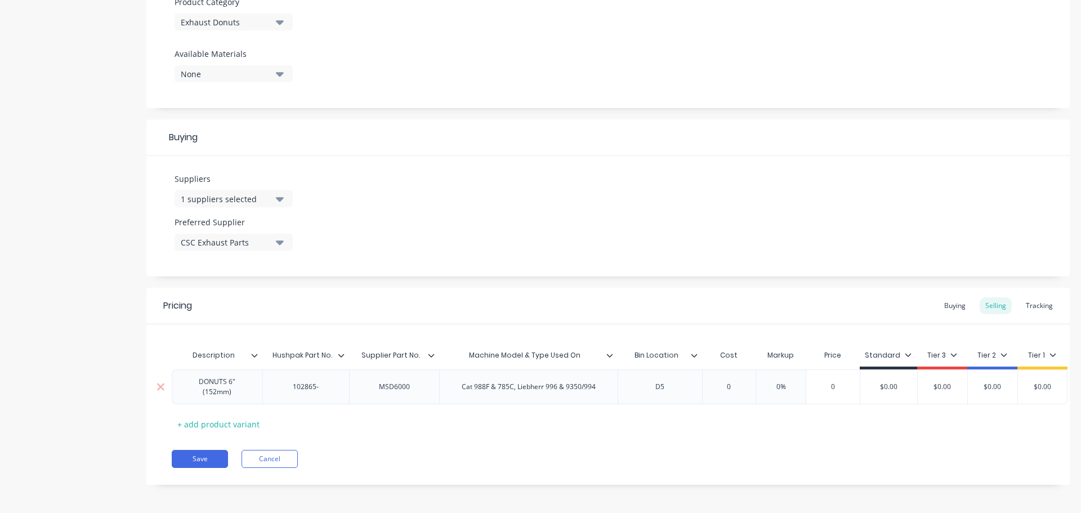
scroll to position [421, 0]
click at [204, 458] on button "Save" at bounding box center [200, 456] width 56 height 18
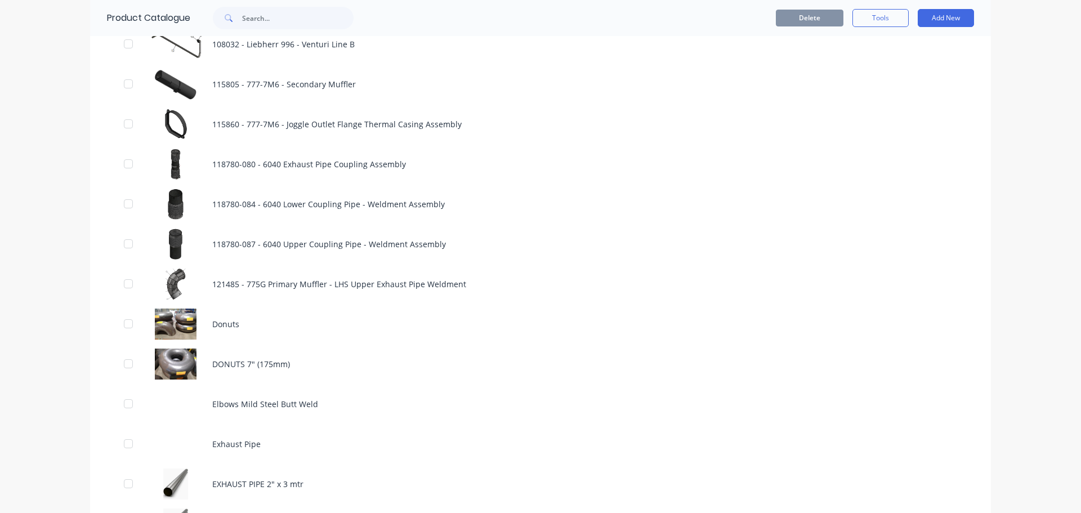
scroll to position [1238, 0]
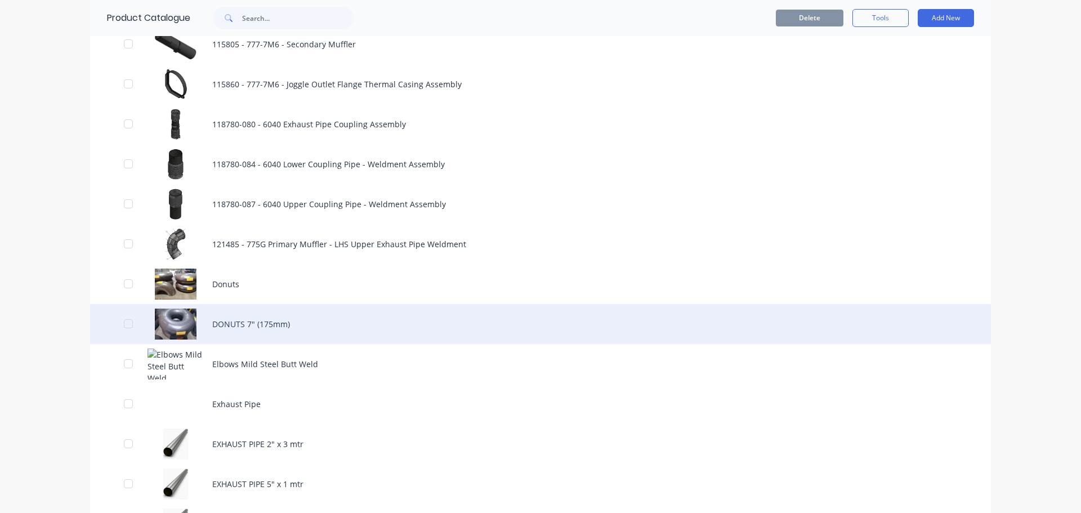
click at [247, 327] on div "DONUTS 7" (175mm)" at bounding box center [540, 324] width 900 height 40
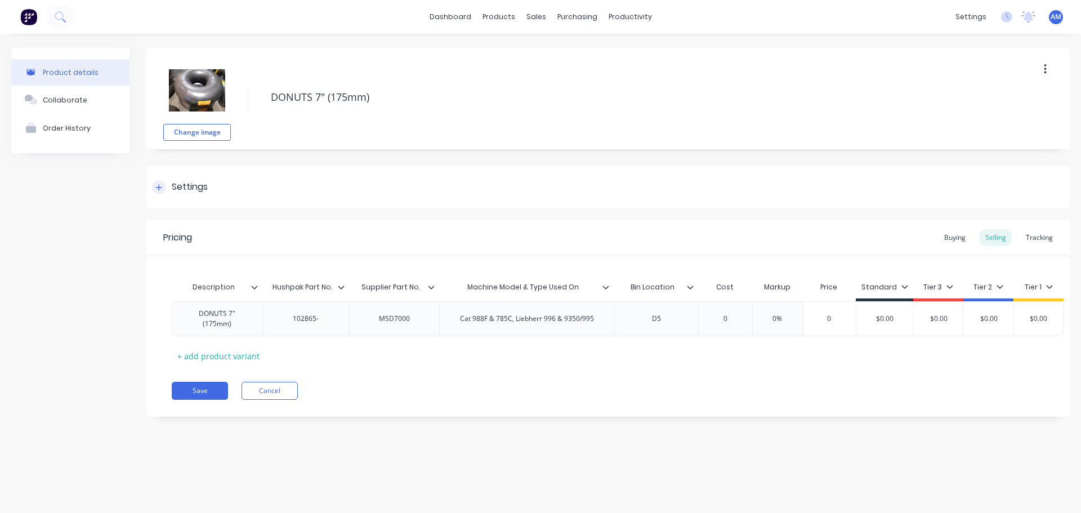
click at [243, 198] on div "Settings" at bounding box center [607, 187] width 923 height 42
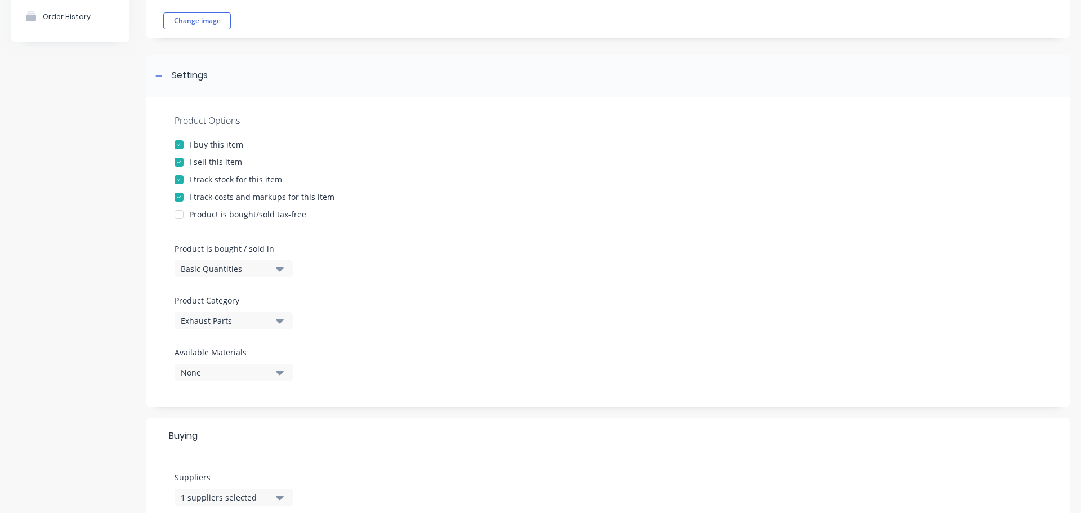
scroll to position [113, 0]
click at [270, 322] on div "Exhaust Parts" at bounding box center [226, 319] width 90 height 12
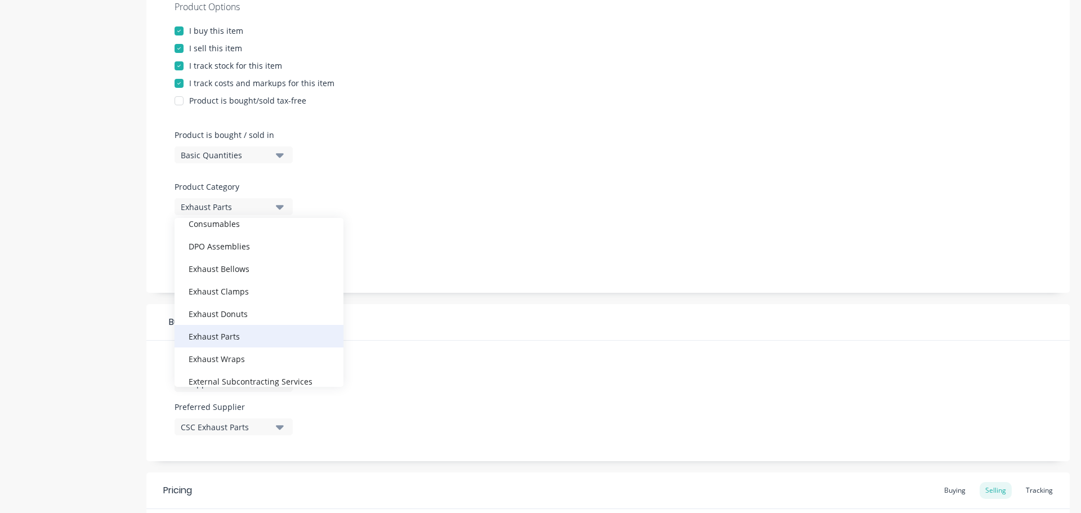
scroll to position [169, 0]
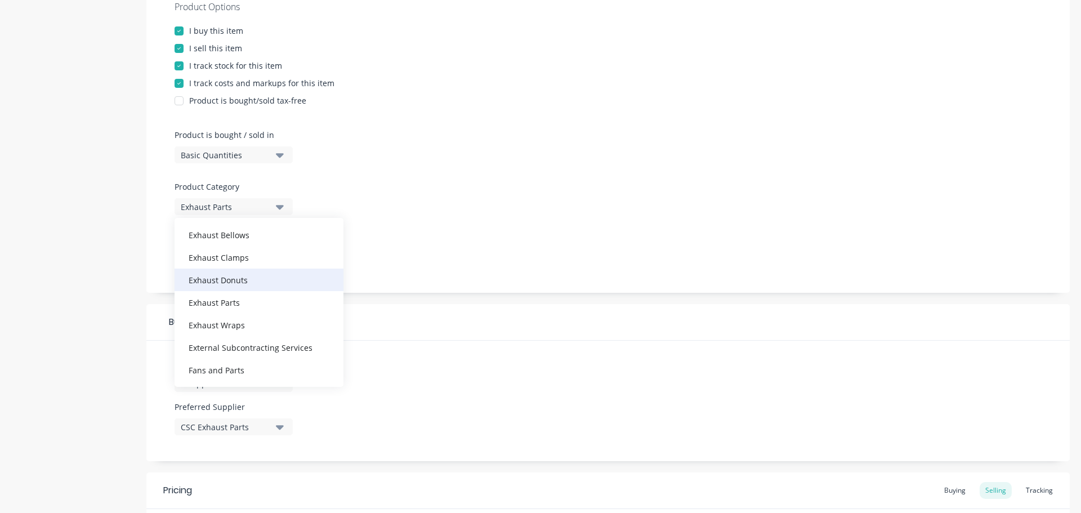
click at [265, 284] on div "Exhaust Donuts" at bounding box center [258, 279] width 169 height 23
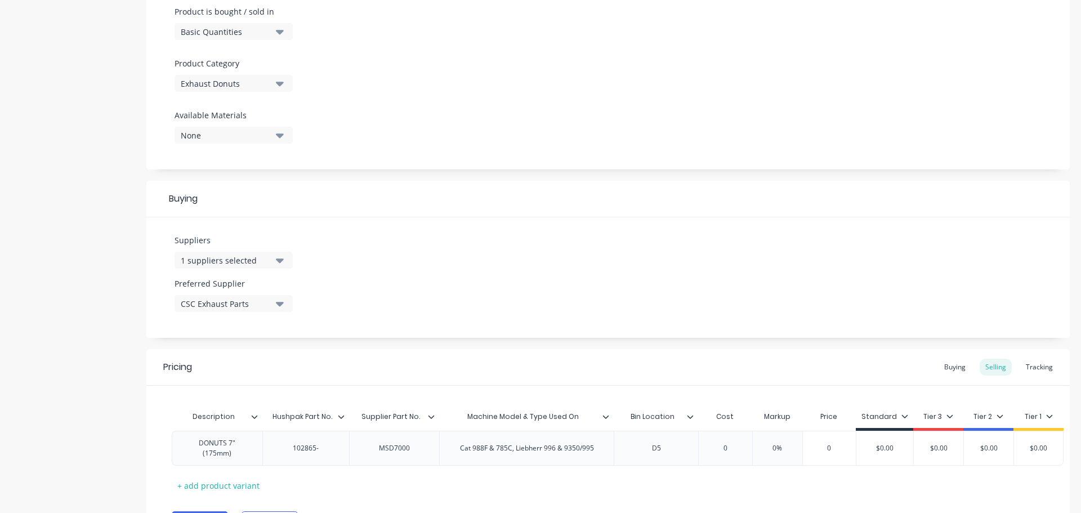
scroll to position [421, 0]
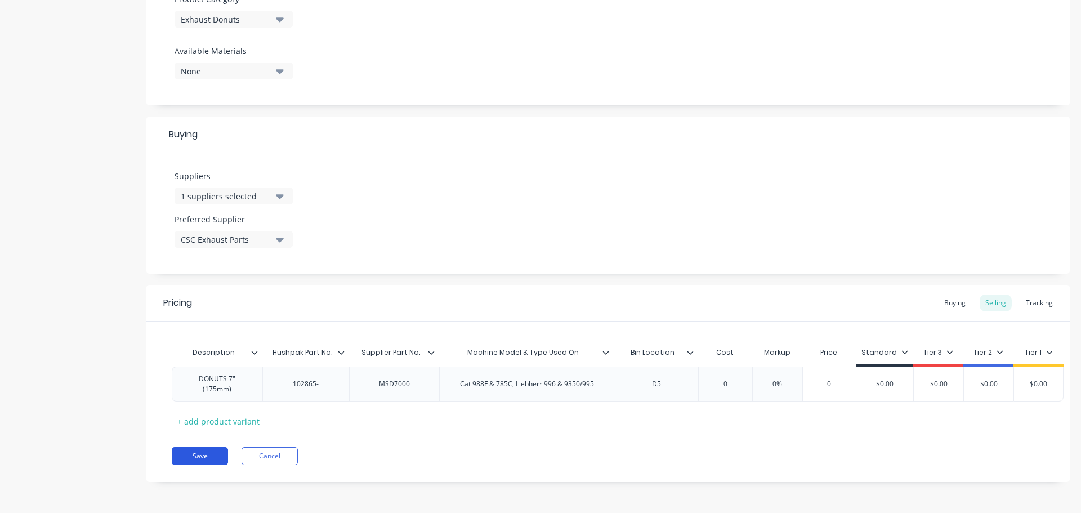
click at [210, 456] on button "Save" at bounding box center [200, 456] width 56 height 18
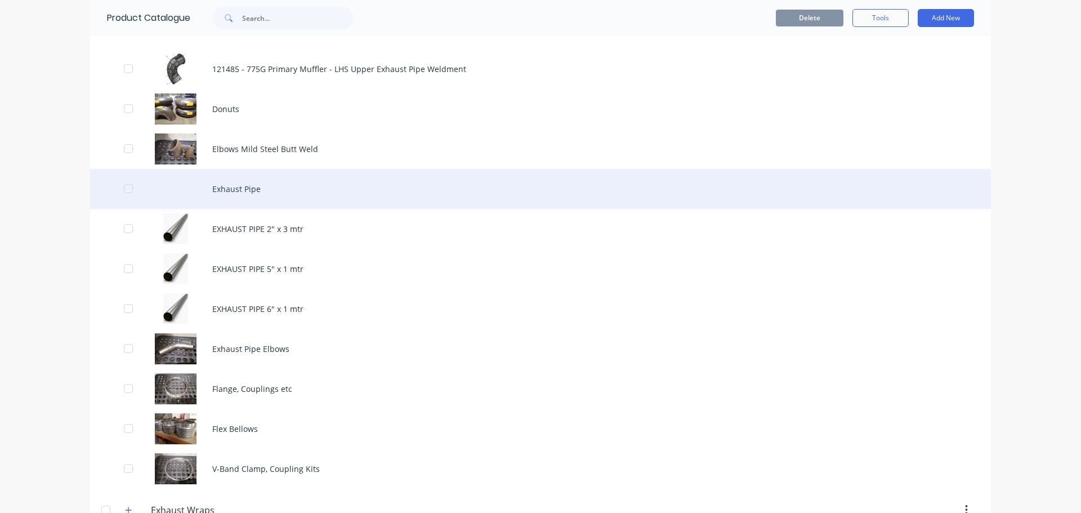
scroll to position [1463, 0]
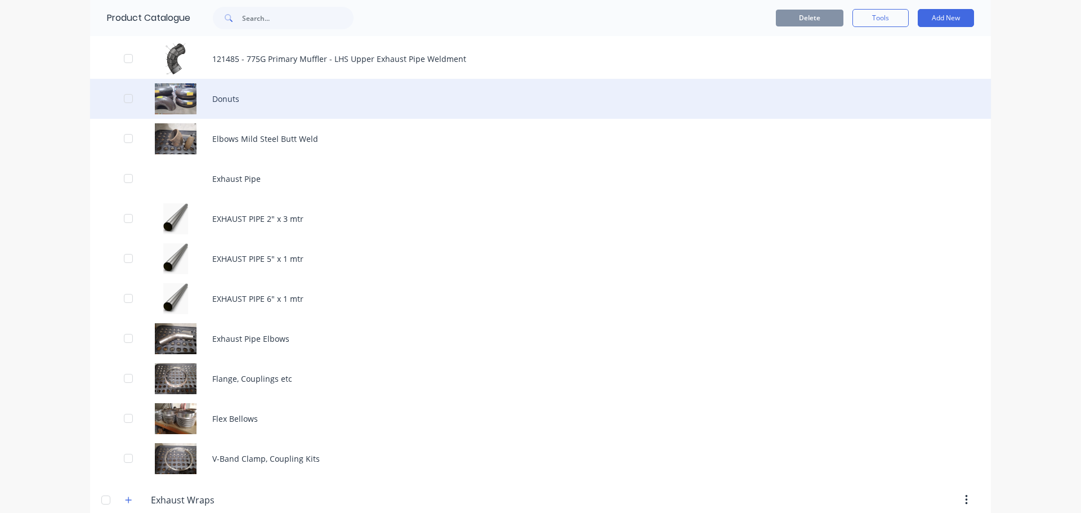
click at [272, 108] on div "Donuts" at bounding box center [540, 99] width 900 height 40
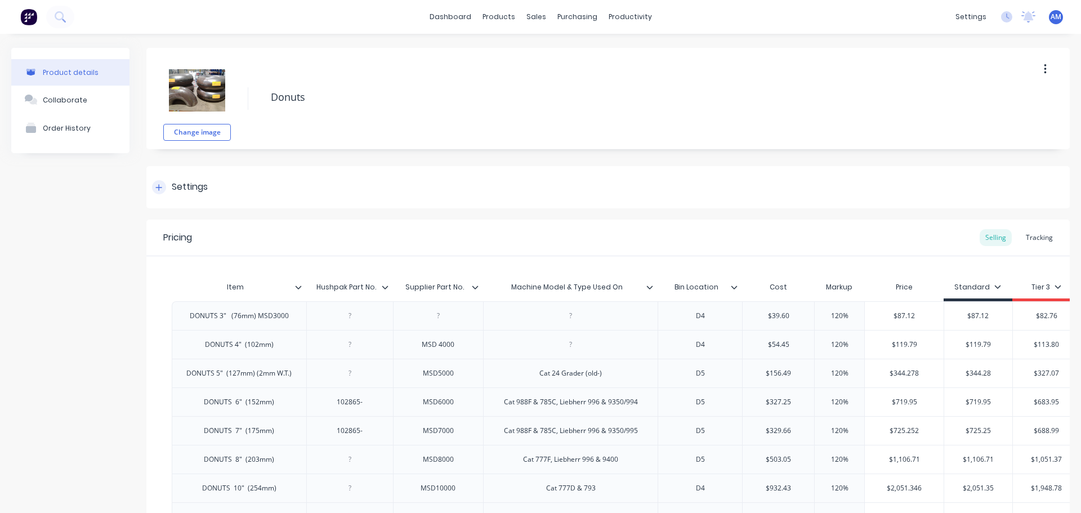
click at [250, 184] on div "Settings" at bounding box center [607, 187] width 923 height 42
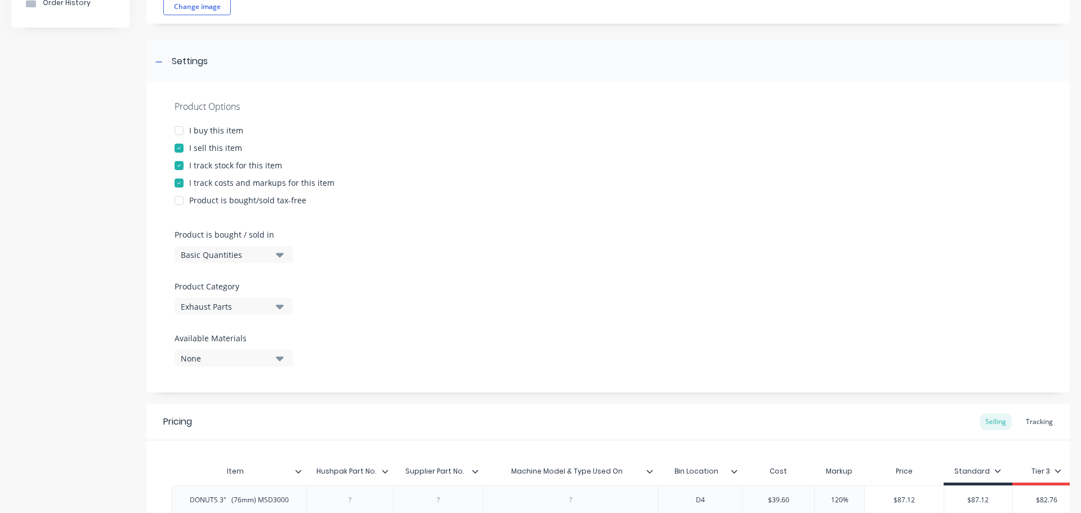
scroll to position [169, 0]
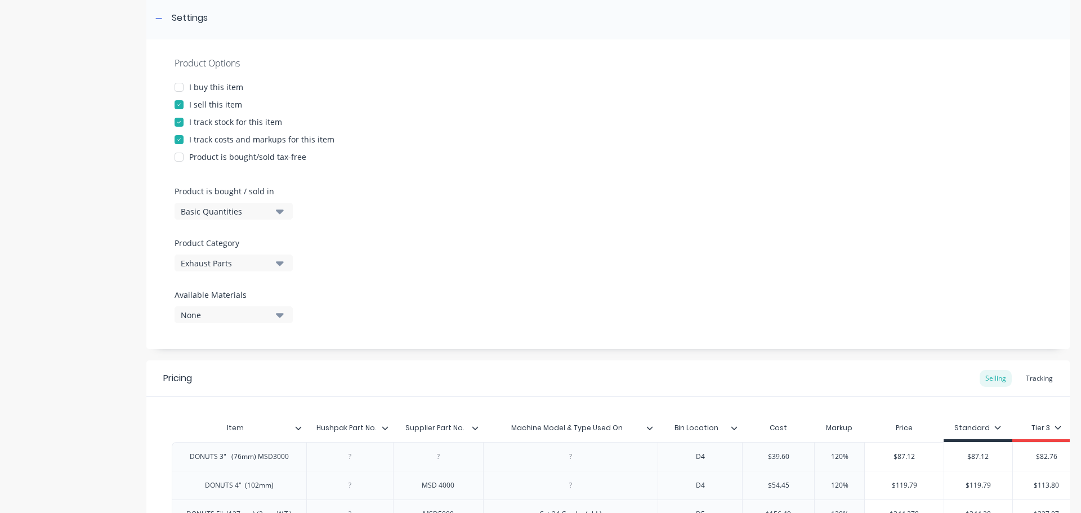
click at [276, 268] on icon "button" at bounding box center [280, 263] width 8 height 12
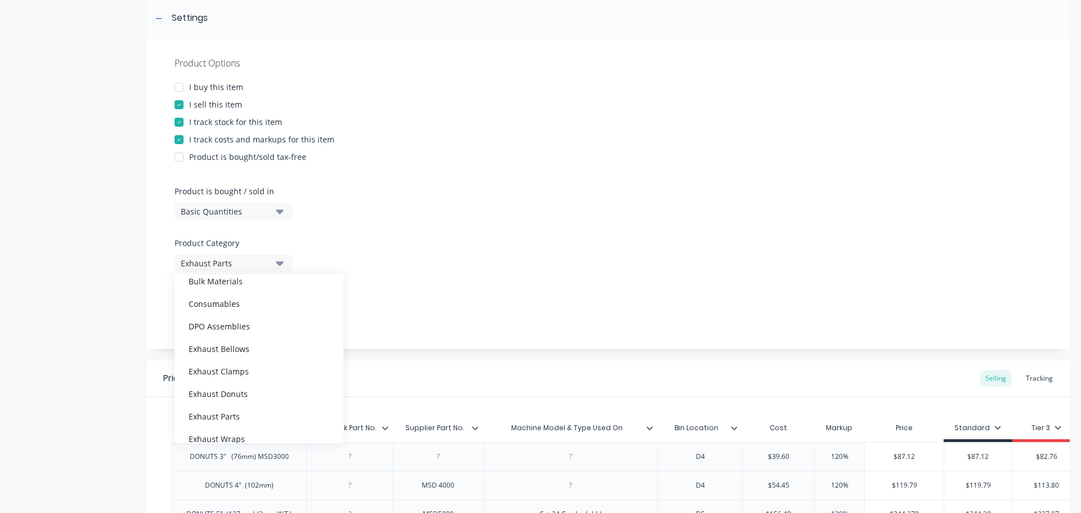
scroll to position [113, 0]
click at [265, 391] on div "Exhaust Donuts" at bounding box center [258, 392] width 169 height 23
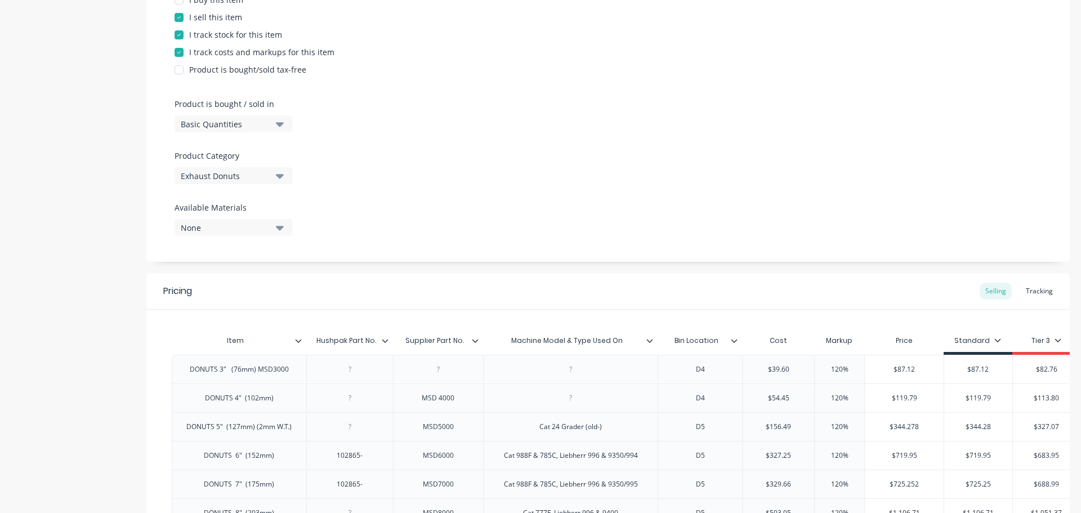
scroll to position [448, 0]
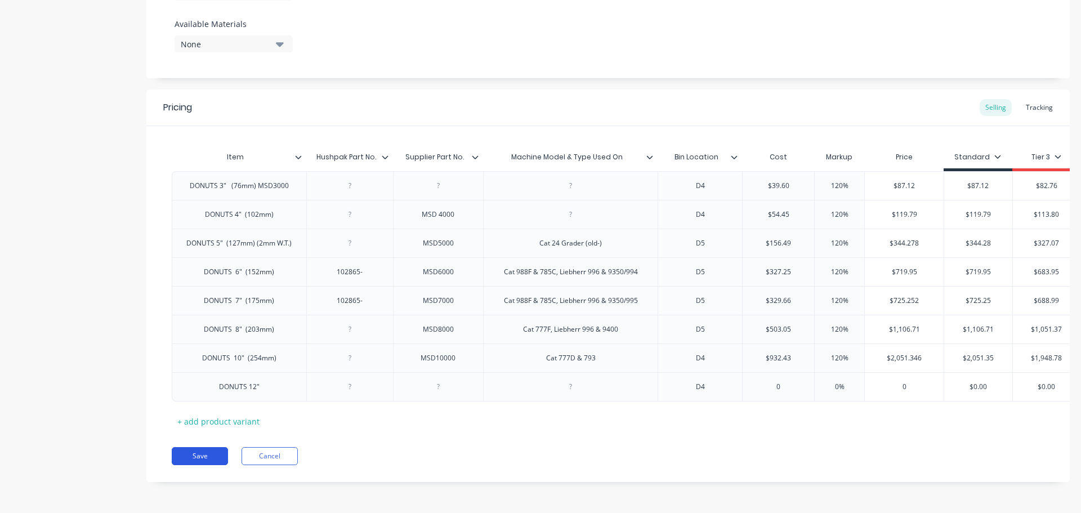
click at [214, 449] on button "Save" at bounding box center [200, 456] width 56 height 18
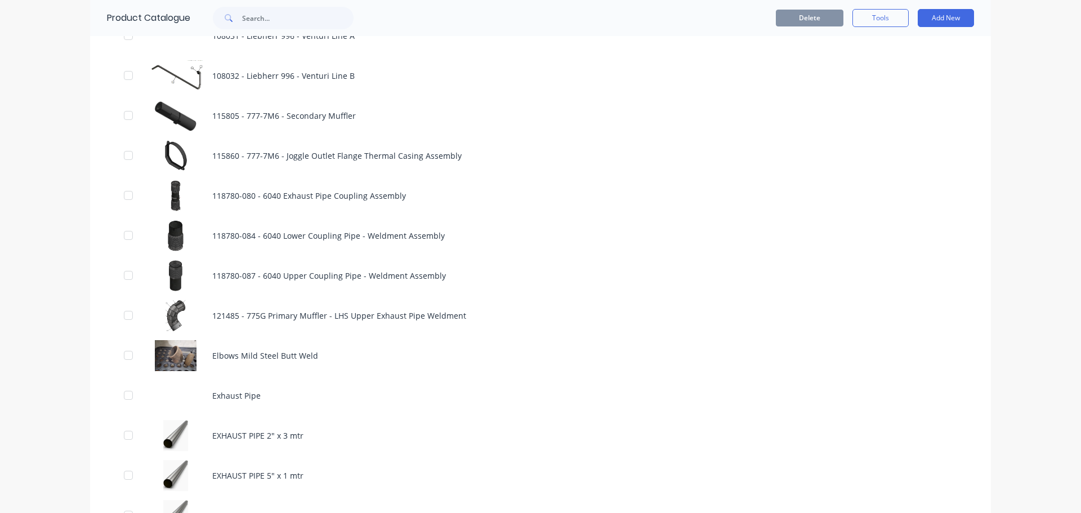
scroll to position [1294, 0]
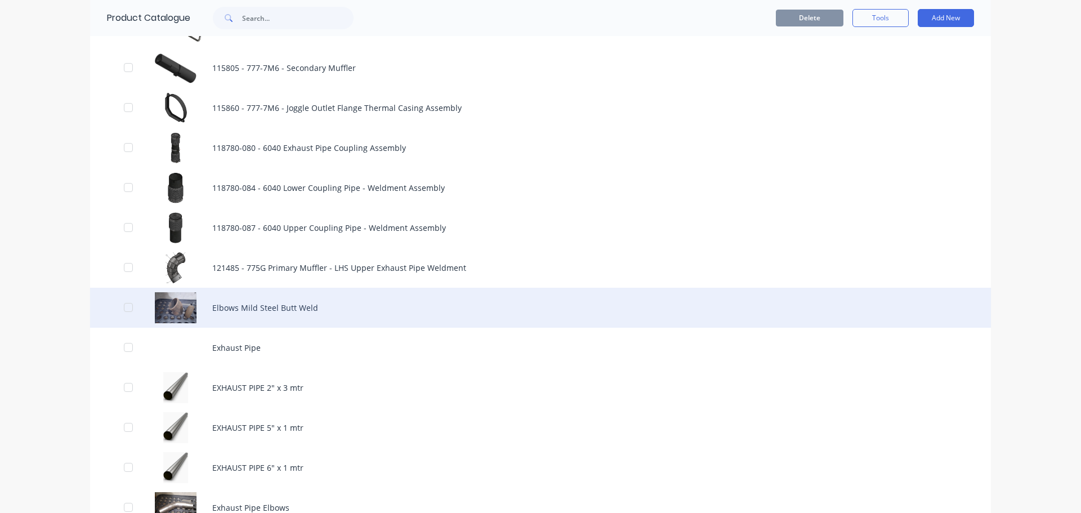
click at [304, 306] on div "Elbows Mild Steel Butt Weld" at bounding box center [540, 308] width 900 height 40
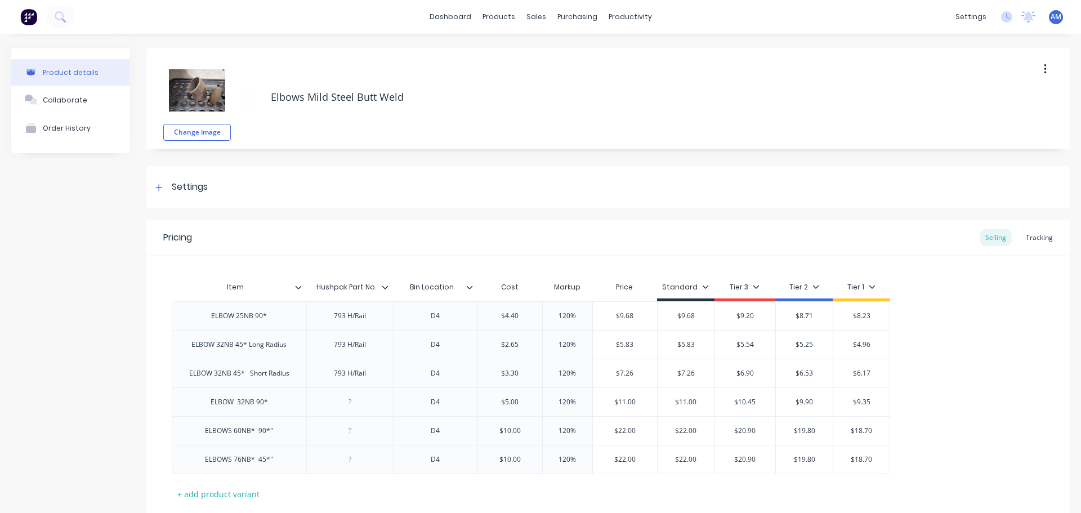
type textarea "x"
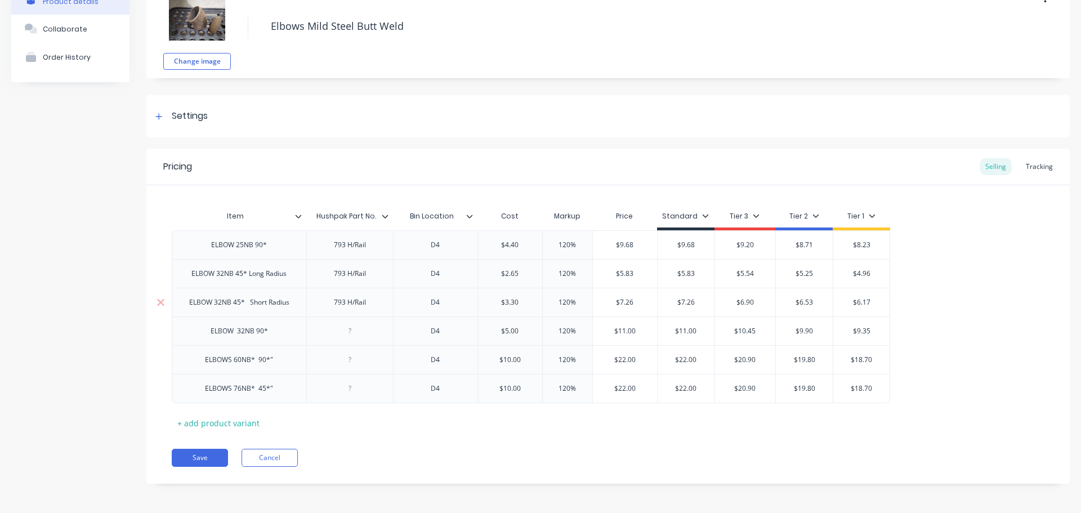
scroll to position [73, 0]
